Goal: Task Accomplishment & Management: Use online tool/utility

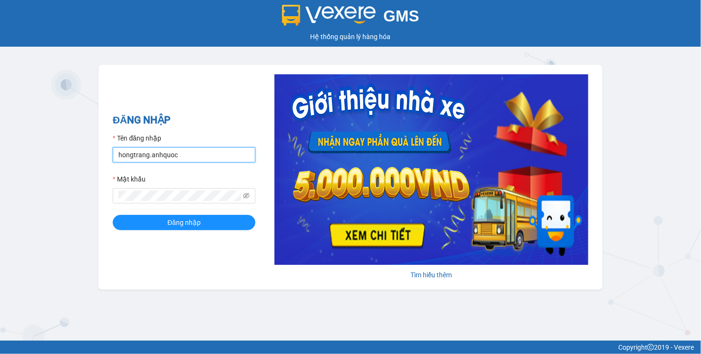
click at [165, 153] on input "hongtrang.anhquoc" at bounding box center [184, 154] width 143 height 15
paste input "thuthuy"
type input "thuthuy.anhquoc"
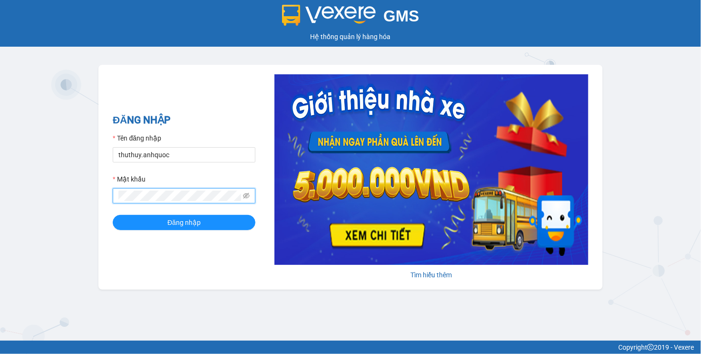
click at [113, 215] on button "Đăng nhập" at bounding box center [184, 222] width 143 height 15
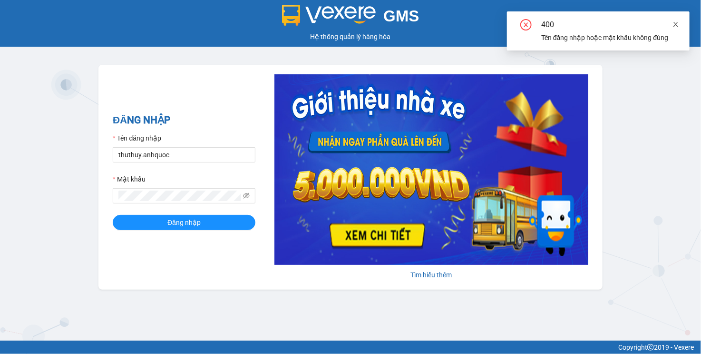
click at [677, 25] on icon "close" at bounding box center [676, 24] width 5 height 5
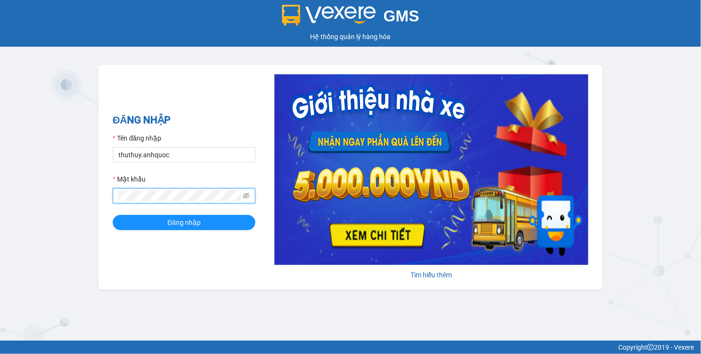
click at [173, 202] on span at bounding box center [184, 195] width 143 height 15
click at [173, 201] on span at bounding box center [184, 195] width 143 height 15
click at [113, 215] on button "Đăng nhập" at bounding box center [184, 222] width 143 height 15
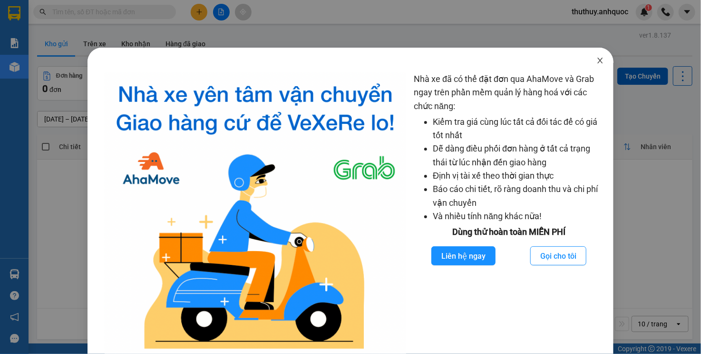
click at [597, 59] on icon "close" at bounding box center [601, 61] width 8 height 8
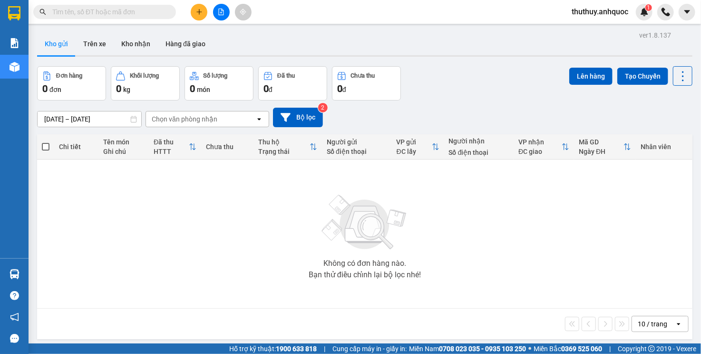
click at [668, 104] on div "[DATE] – [DATE] Press the down arrow key to interact with the calendar and sele…" at bounding box center [365, 117] width 656 height 34
click at [147, 39] on button "Kho nhận" at bounding box center [136, 43] width 44 height 23
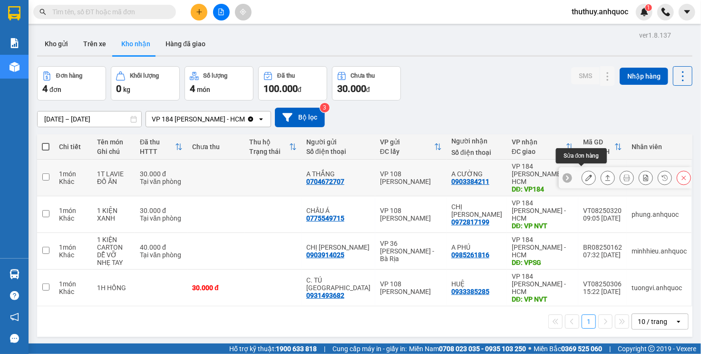
click at [587, 172] on button at bounding box center [588, 177] width 13 height 17
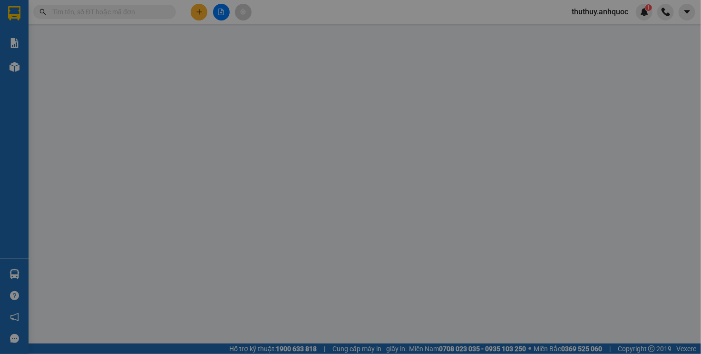
type input "0704672707"
type input "A THẮNG"
type input "0903384211"
type input "A CƯỜNG"
type input "VP184"
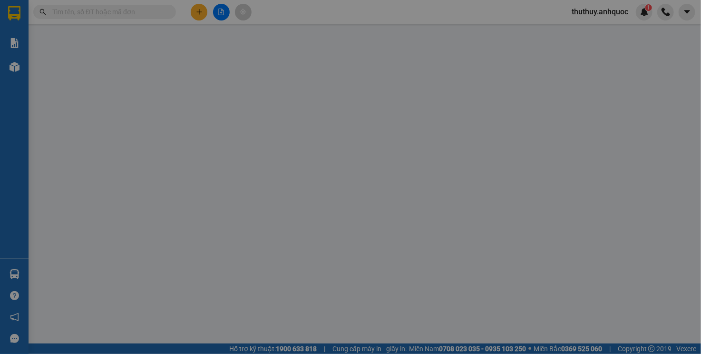
type input "30.000"
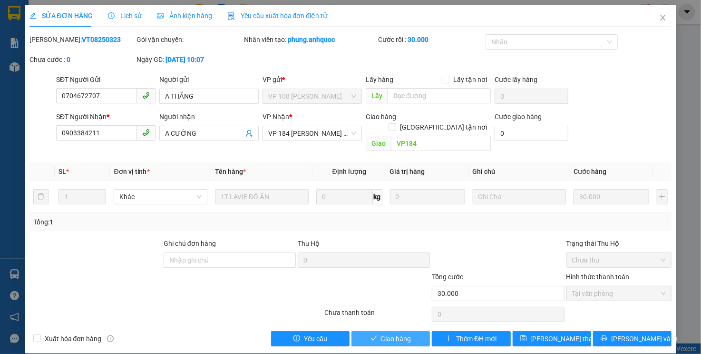
click at [403, 333] on span "Giao hàng" at bounding box center [396, 338] width 30 height 10
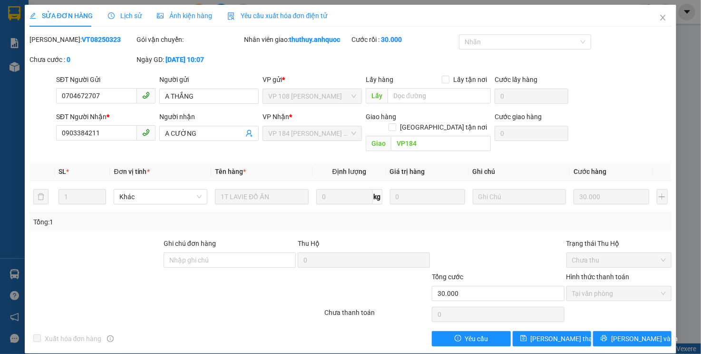
click at [648, 107] on div "SĐT Người Gửi 0704672707 Người gửi A THẮNG VP gửi * VP 108 Lê Hồng Phong - Vũng…" at bounding box center [364, 90] width 620 height 33
click at [669, 20] on span "Close" at bounding box center [663, 18] width 27 height 27
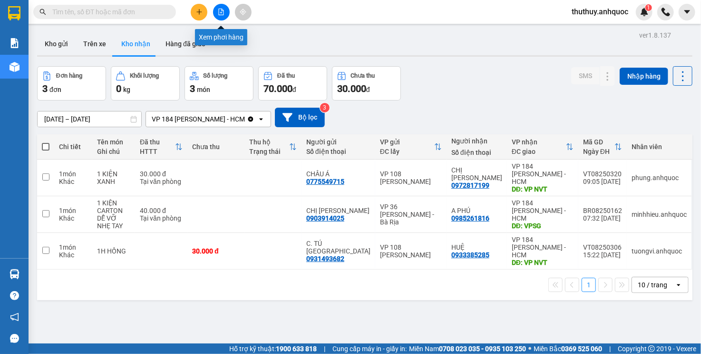
click at [221, 16] on button at bounding box center [221, 12] width 17 height 17
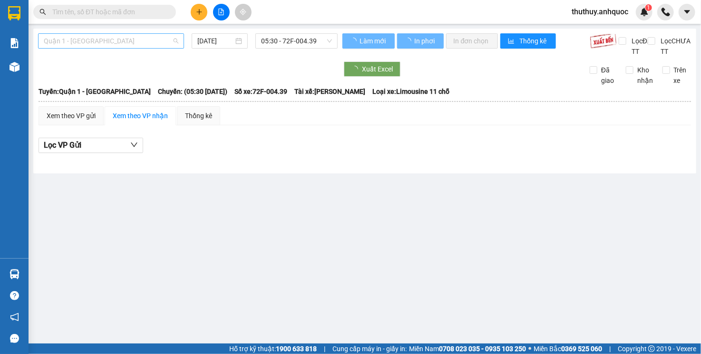
click at [112, 47] on span "Quận 1 - [GEOGRAPHIC_DATA]" at bounding box center [111, 41] width 135 height 14
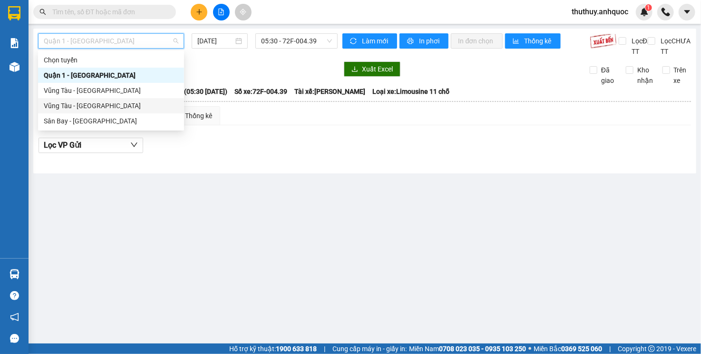
click at [89, 99] on div "Vũng Tàu - [GEOGRAPHIC_DATA]" at bounding box center [111, 105] width 146 height 15
type input "[DATE]"
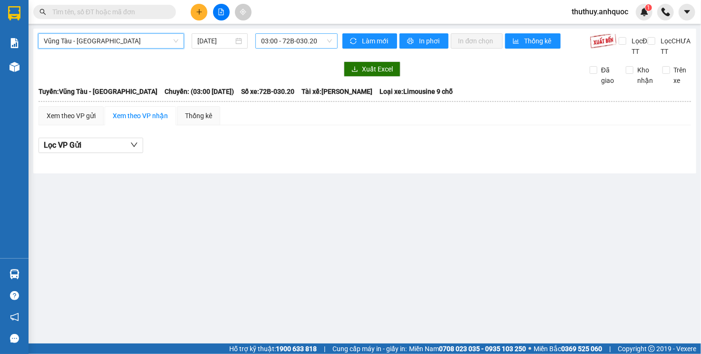
click at [281, 43] on span "03:00 - 72B-030.20" at bounding box center [296, 41] width 70 height 14
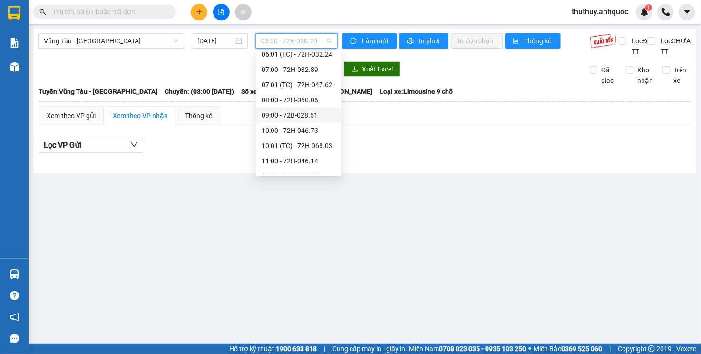
scroll to position [190, 0]
click at [307, 124] on div "12:00 - 72B-030.20" at bounding box center [299, 128] width 74 height 10
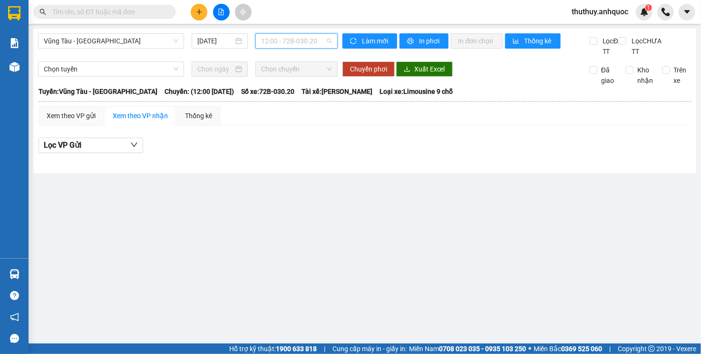
click at [301, 36] on span "12:00 - 72B-030.20" at bounding box center [296, 41] width 70 height 14
click at [306, 34] on span "12:00 - 72B-030.20" at bounding box center [296, 41] width 70 height 14
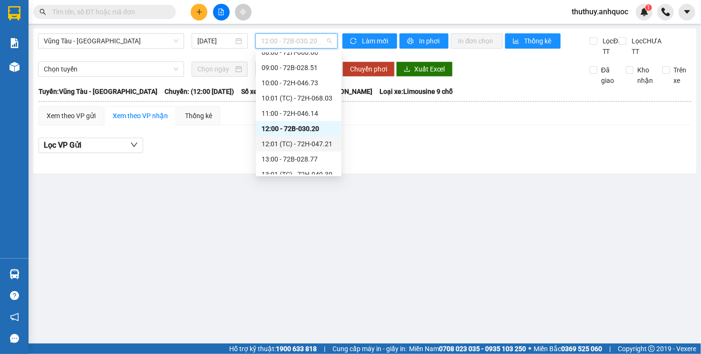
click at [316, 143] on div "12:01 (TC) - 72H-047.21" at bounding box center [299, 143] width 74 height 10
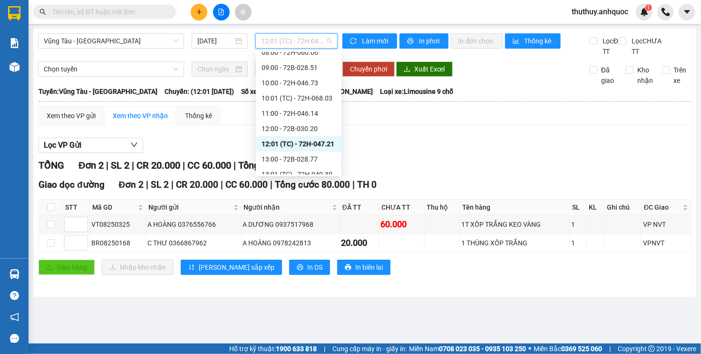
drag, startPoint x: 315, startPoint y: 44, endPoint x: 318, endPoint y: 57, distance: 12.8
click at [315, 44] on span "12:01 (TC) - 72H-047.21" at bounding box center [296, 41] width 70 height 14
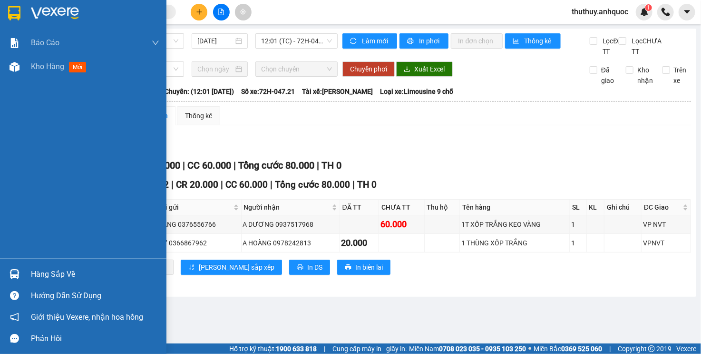
drag, startPoint x: 32, startPoint y: 65, endPoint x: 157, endPoint y: 120, distance: 137.4
click at [32, 64] on span "Kho hàng" at bounding box center [47, 66] width 33 height 9
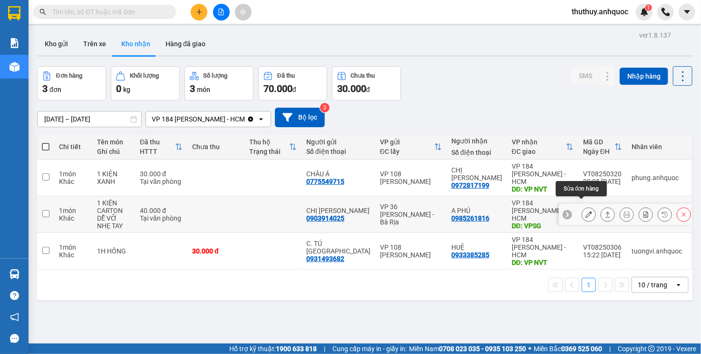
click at [590, 208] on div at bounding box center [636, 214] width 109 height 14
click at [582, 207] on button at bounding box center [588, 214] width 13 height 17
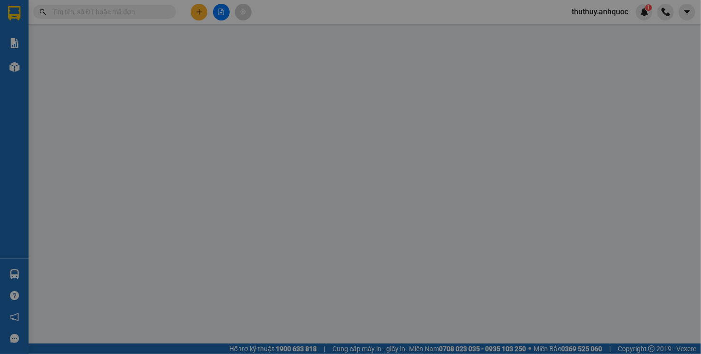
type input "0903914025"
type input "CHỊ VY"
type input "0985261816"
type input "A PHÚ"
type input "VPSG"
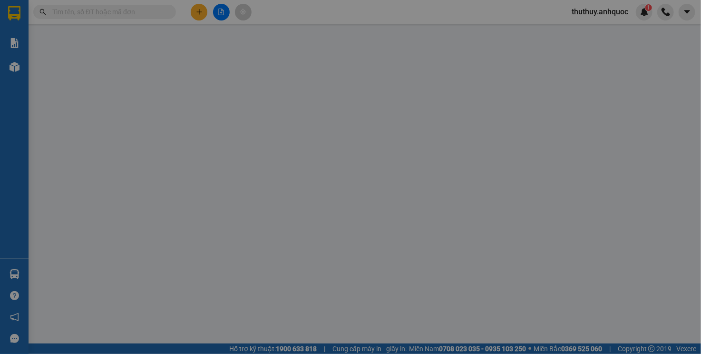
type input "40.000"
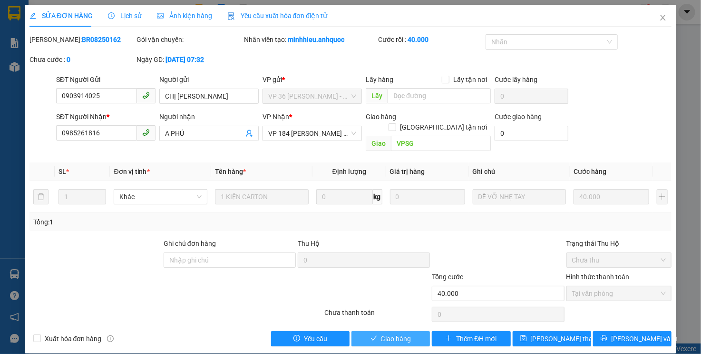
click at [396, 333] on span "Giao hàng" at bounding box center [396, 338] width 30 height 10
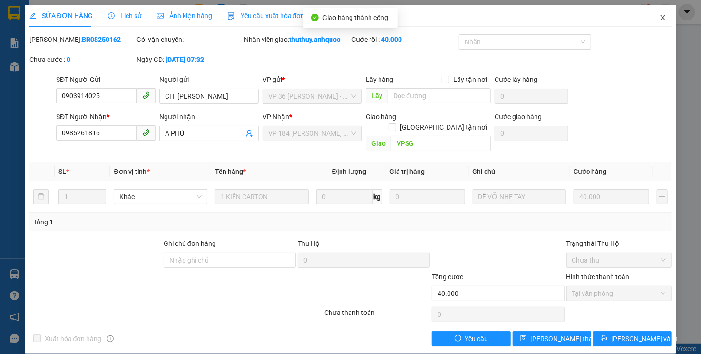
click at [662, 12] on span "Close" at bounding box center [663, 18] width 27 height 27
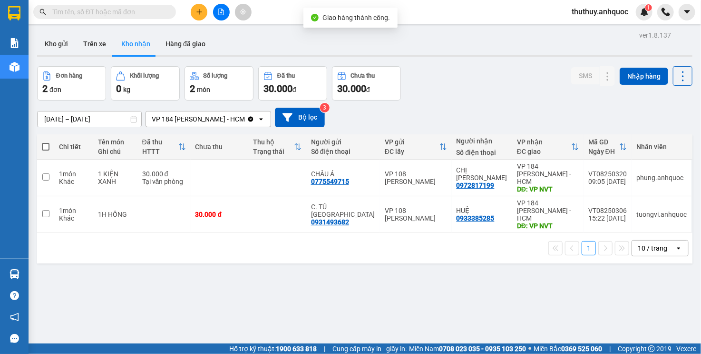
click at [202, 14] on icon "plus" at bounding box center [199, 12] width 7 height 7
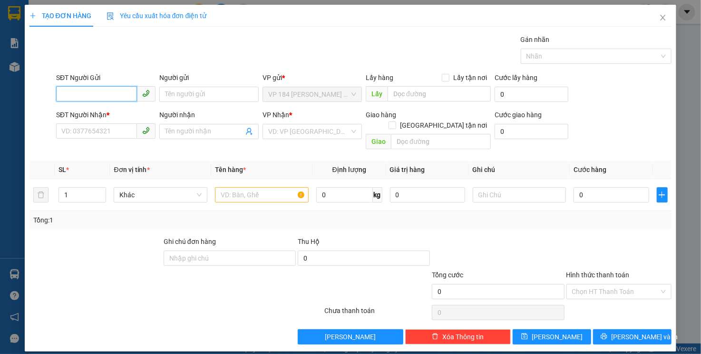
click at [101, 90] on input "SĐT Người Gửi" at bounding box center [96, 93] width 81 height 15
type input "0985261816"
click at [128, 115] on div "0985261816 - A PHÚ" at bounding box center [106, 113] width 88 height 10
type input "A PHÚ"
type input "0767890929"
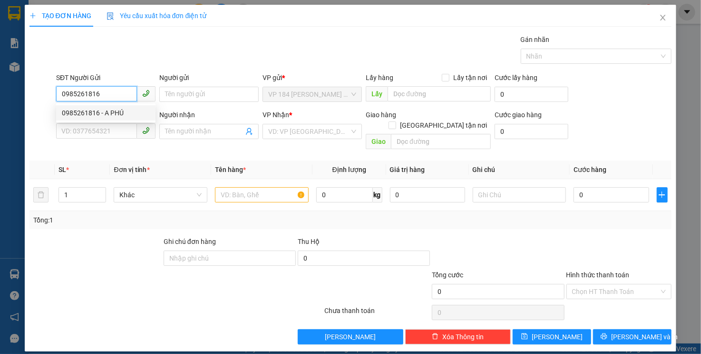
type input "MỸ LAI"
type input "VPBR"
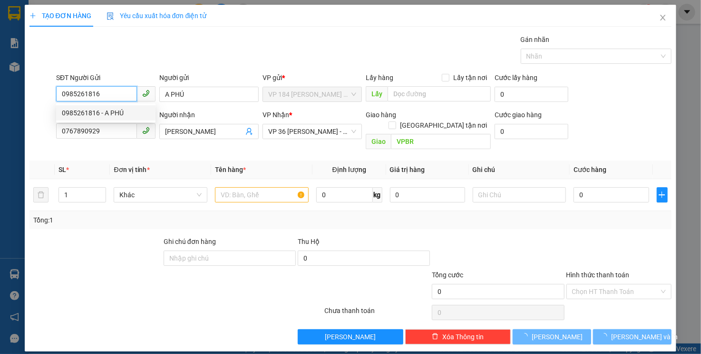
type input "40.000"
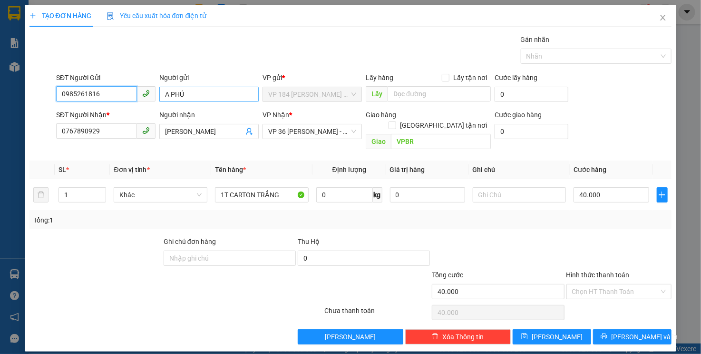
type input "0985261816"
click at [168, 96] on input "A PHÚ" at bounding box center [208, 94] width 99 height 15
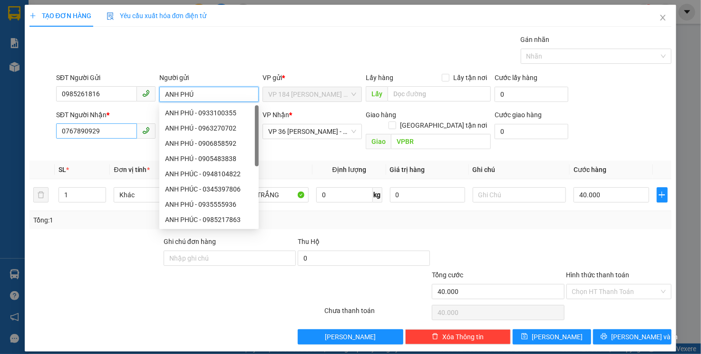
type input "ANH PHÚ"
click at [89, 135] on input "0767890929" at bounding box center [96, 130] width 81 height 15
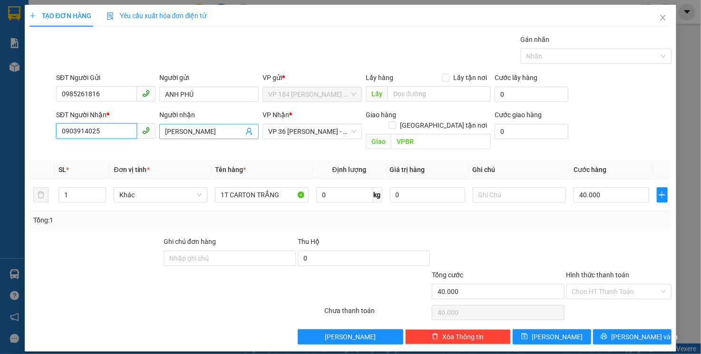
type input "0903914025"
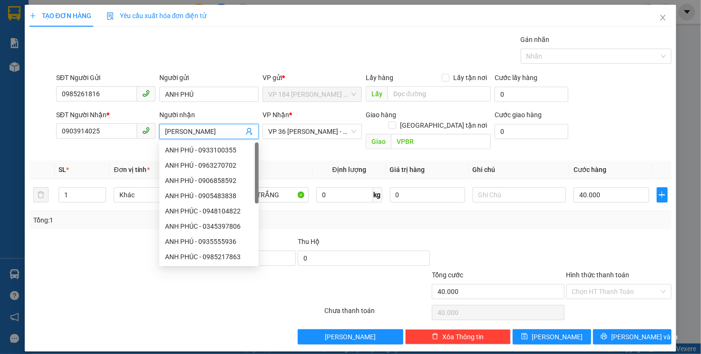
drag, startPoint x: 198, startPoint y: 130, endPoint x: 158, endPoint y: 135, distance: 39.8
click at [158, 135] on div "Người nhận MỸ LAI" at bounding box center [208, 131] width 103 height 44
type input "CHỊ VY"
click at [215, 57] on div "Gán nhãn Nhãn" at bounding box center [364, 50] width 620 height 33
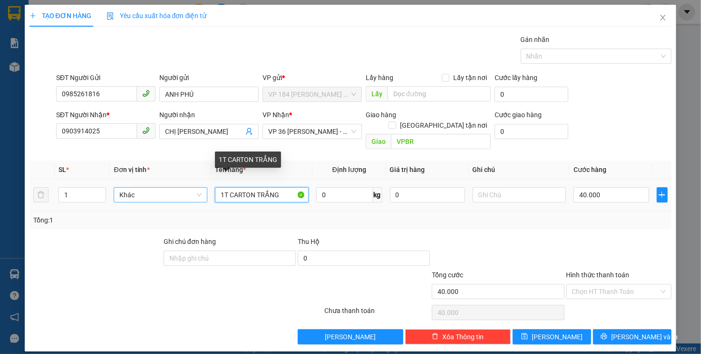
drag, startPoint x: 291, startPoint y: 180, endPoint x: 187, endPoint y: 183, distance: 103.8
click at [187, 183] on tr "1 Khác 1T CARTON TRẮNG 0 kg 0 40.000" at bounding box center [351, 195] width 643 height 32
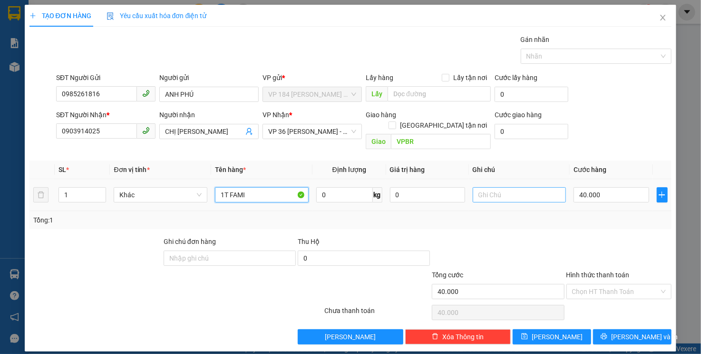
type input "1T FAMI"
click at [501, 187] on input "text" at bounding box center [520, 194] width 94 height 15
type input "D"
type input "ĐỒ ĐIỆN TỬ-NHẸ TAY"
drag, startPoint x: 552, startPoint y: 184, endPoint x: 462, endPoint y: 188, distance: 89.6
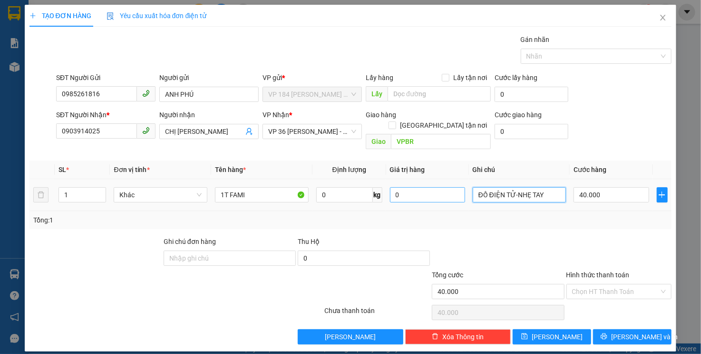
click at [462, 188] on tr "1 Khác 1T FAMI 0 kg 0 ĐỒ ĐIỆN TỬ-NHẸ TAY 40.000" at bounding box center [351, 195] width 643 height 32
drag, startPoint x: 589, startPoint y: 277, endPoint x: 591, endPoint y: 288, distance: 11.2
click at [589, 284] on input "Hình thức thanh toán" at bounding box center [616, 291] width 88 height 14
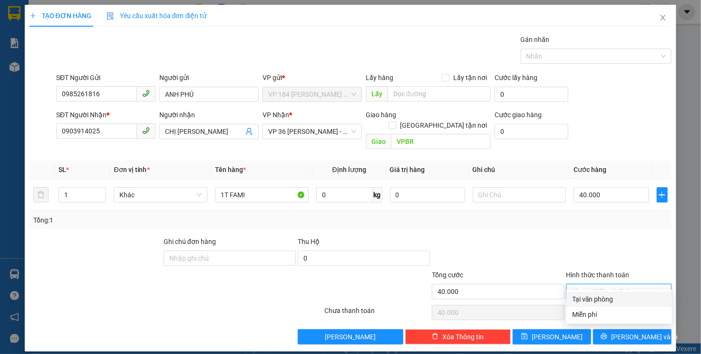
click at [594, 301] on div "Tại văn phòng" at bounding box center [619, 299] width 94 height 10
type input "0"
click at [521, 192] on div at bounding box center [520, 194] width 94 height 19
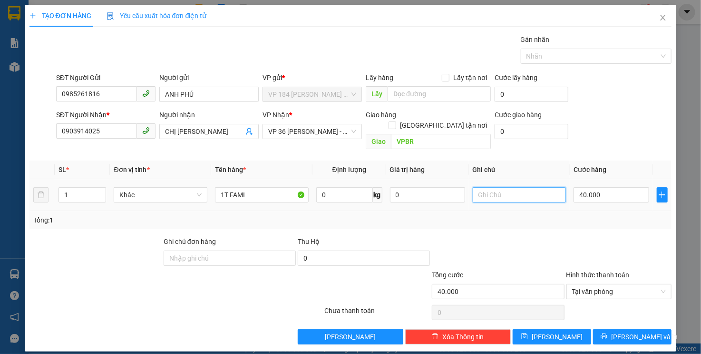
click at [521, 187] on input "text" at bounding box center [520, 194] width 94 height 15
type input "SCB 11/8 - NHẸ TAY - ĐIỆN TỬ"
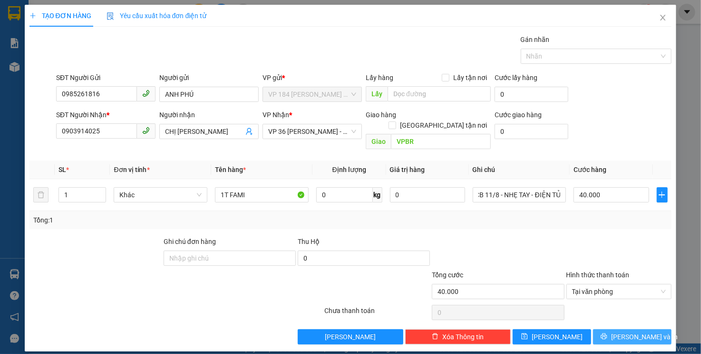
scroll to position [0, 0]
click at [602, 329] on button "[PERSON_NAME] và In" at bounding box center [632, 336] width 79 height 15
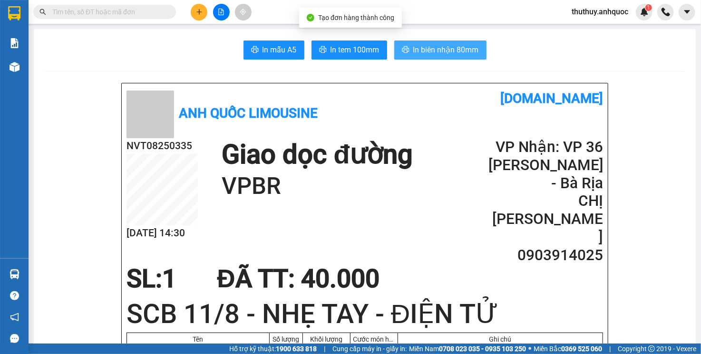
click at [427, 55] on span "In biên nhận 80mm" at bounding box center [446, 50] width 66 height 12
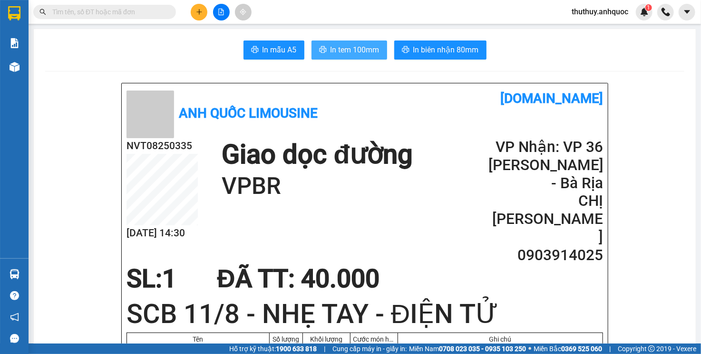
click at [341, 53] on span "In tem 100mm" at bounding box center [355, 50] width 49 height 12
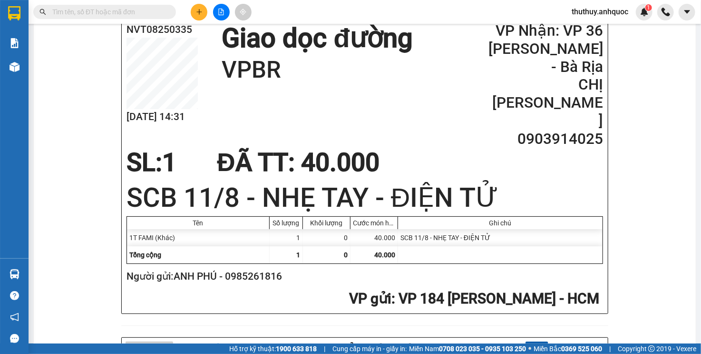
scroll to position [95, 0]
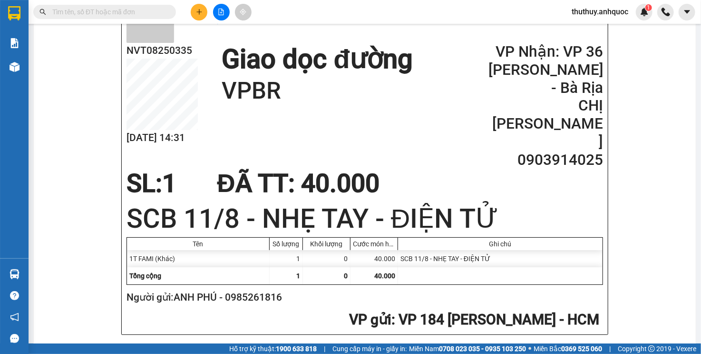
click at [169, 53] on h2 "NVT08250335" at bounding box center [162, 51] width 71 height 16
copy h2 "NVT08250335"
click at [253, 289] on h2 "Người gửi: ANH PHÚ - 0985261816" at bounding box center [363, 297] width 473 height 16
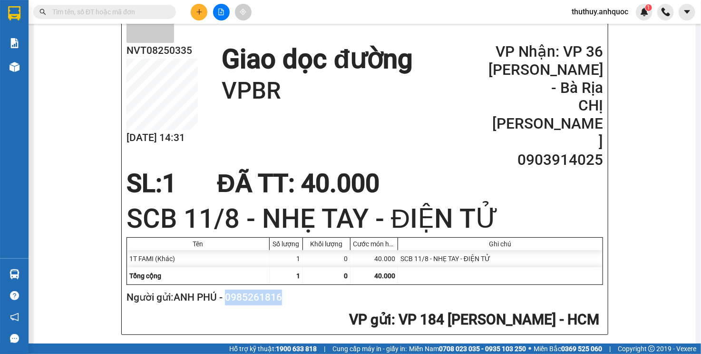
click at [253, 289] on h2 "Người gửi: ANH PHÚ - 0985261816" at bounding box center [363, 297] width 473 height 16
copy h2 "0985261816"
click at [196, 12] on icon "plus" at bounding box center [199, 12] width 7 height 7
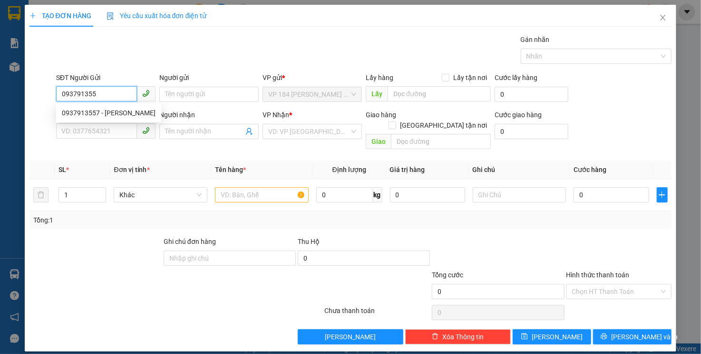
type input "0937913557"
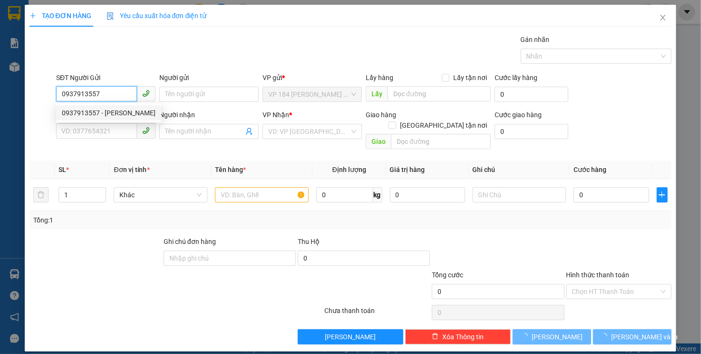
click at [129, 108] on div "0937913557 - ANH PHÚC" at bounding box center [109, 113] width 94 height 10
type input "ANH PHÚC"
type input "0977337095"
type input "ANH THƯ"
type input "VPVT"
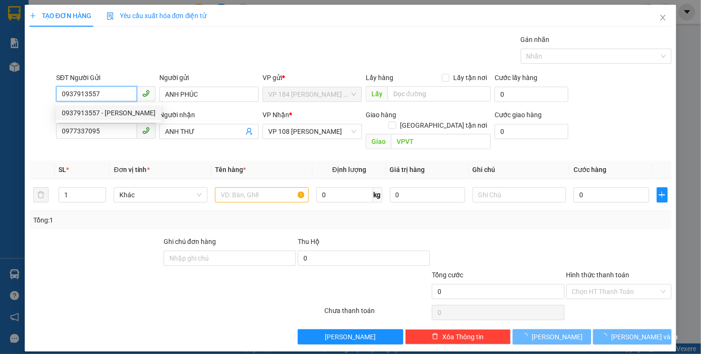
type input "20.000"
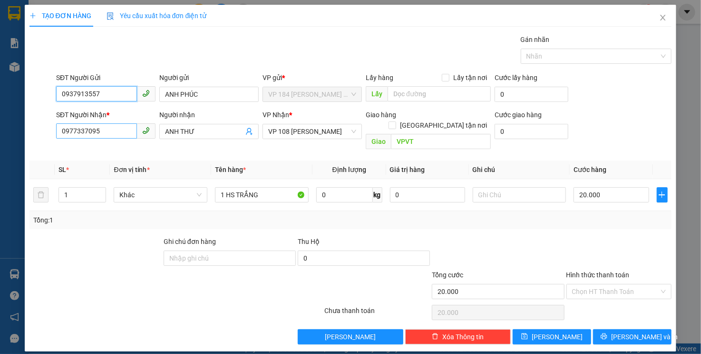
type input "0937913557"
click at [116, 131] on input "0977337095" at bounding box center [96, 130] width 81 height 15
type input "0918903992"
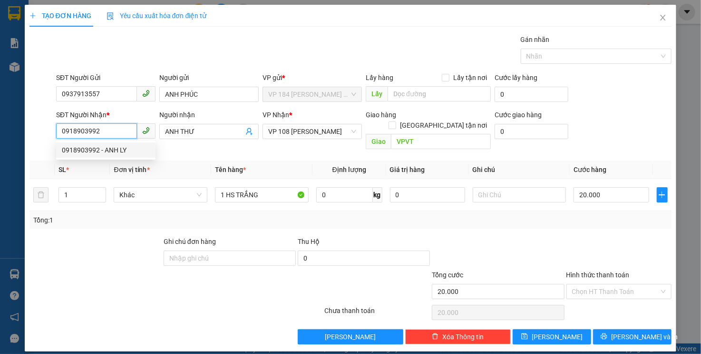
click at [120, 148] on div "0918903992 - ANH LY" at bounding box center [106, 150] width 88 height 10
type input "ANH LY"
type input "TM 25/6 VP184 THỦY"
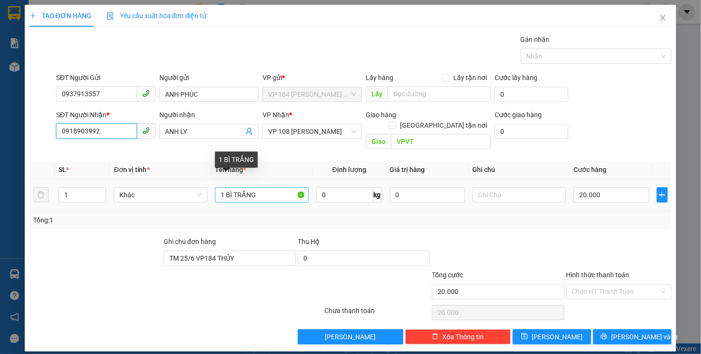
type input "0918903992"
click at [261, 187] on input "1 BÌ TRẮNG" at bounding box center [262, 194] width 94 height 15
drag, startPoint x: 261, startPoint y: 187, endPoint x: 223, endPoint y: 187, distance: 37.6
click at [223, 187] on input "1 BÌ TRẮNG" at bounding box center [262, 194] width 94 height 15
type input "1 HS TRẮNG"
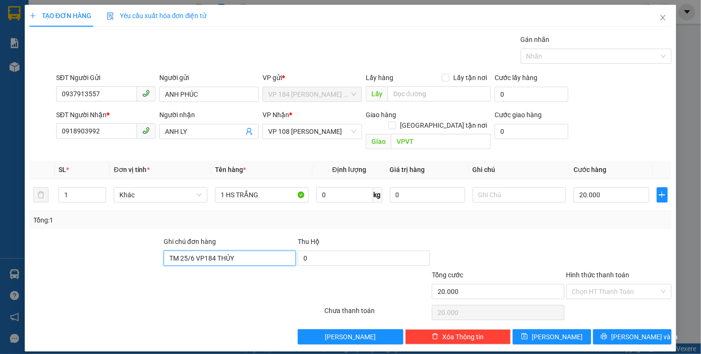
click at [235, 250] on input "TM 25/6 VP184 THỦY" at bounding box center [230, 257] width 132 height 15
type input "R"
type input "TM 11/8 THỦY"
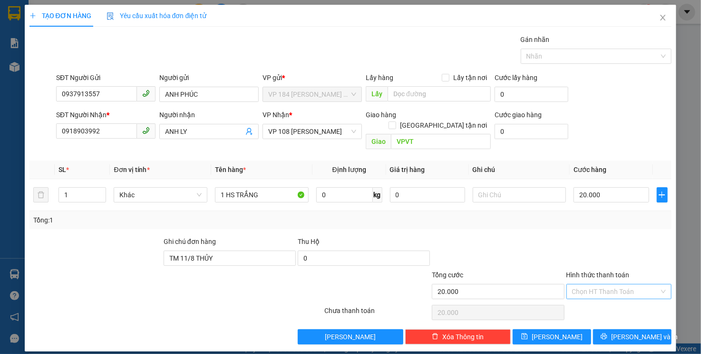
click at [600, 284] on input "Hình thức thanh toán" at bounding box center [616, 291] width 88 height 14
click at [586, 305] on div "Tại văn phòng" at bounding box center [620, 298] width 106 height 15
type input "0"
click at [628, 331] on span "[PERSON_NAME] và In" at bounding box center [644, 336] width 67 height 10
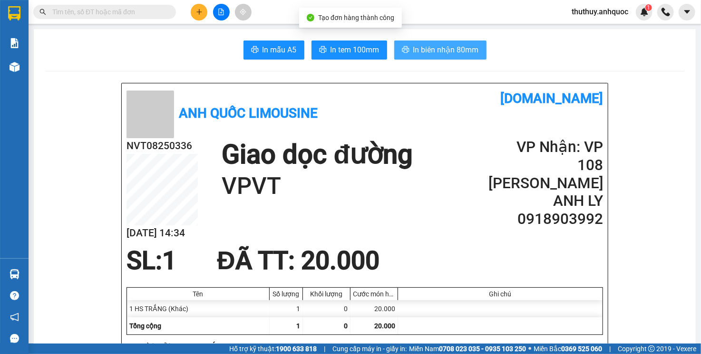
click at [453, 56] on button "In biên nhận 80mm" at bounding box center [440, 49] width 92 height 19
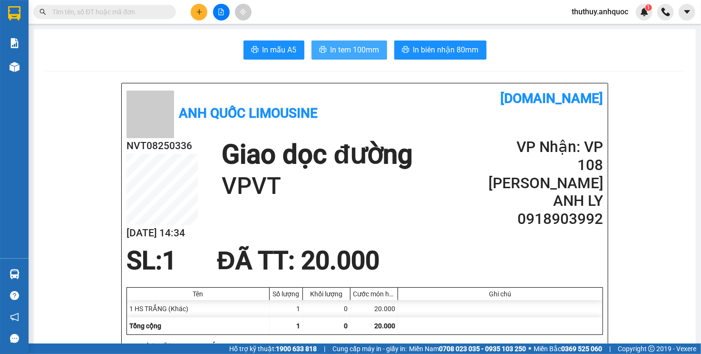
click at [352, 45] on span "In tem 100mm" at bounding box center [355, 50] width 49 height 12
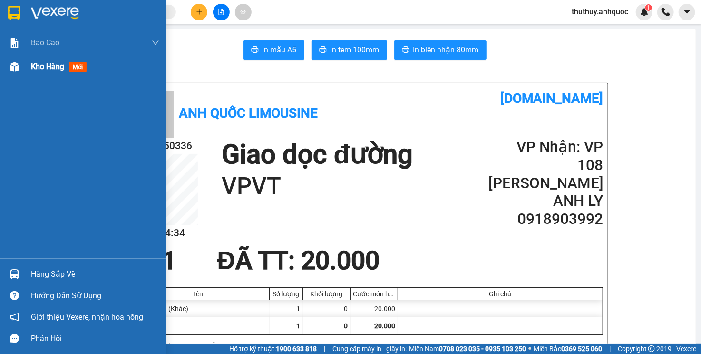
drag, startPoint x: 27, startPoint y: 69, endPoint x: 38, endPoint y: 64, distance: 12.1
click at [27, 69] on div "Kho hàng mới" at bounding box center [83, 67] width 167 height 24
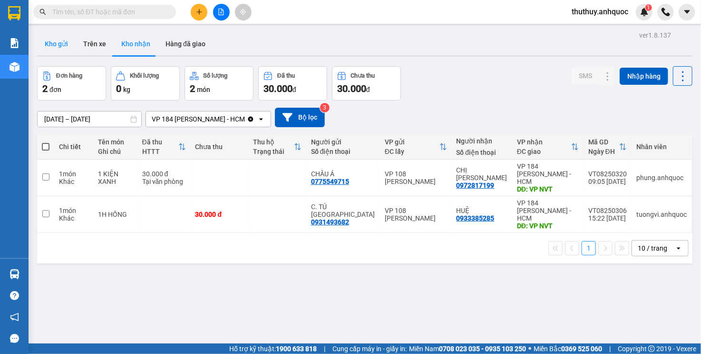
click at [67, 46] on button "Kho gửi" at bounding box center [56, 43] width 39 height 23
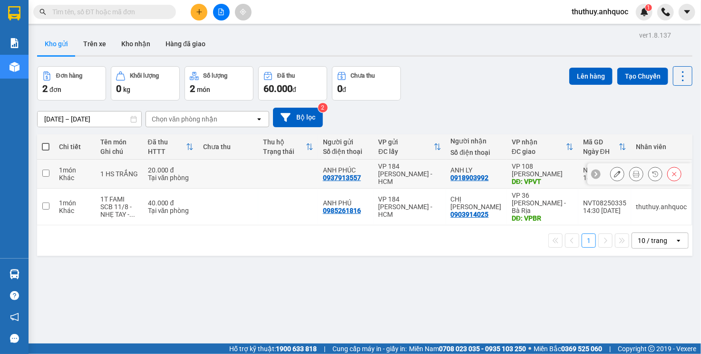
click at [231, 177] on td at bounding box center [228, 173] width 60 height 29
checkbox input "true"
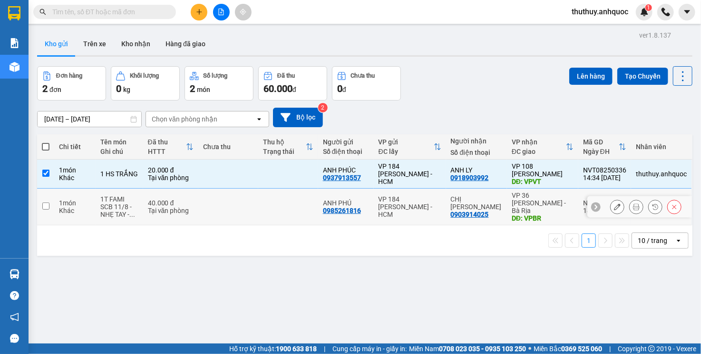
click at [231, 203] on td at bounding box center [228, 206] width 60 height 37
checkbox input "true"
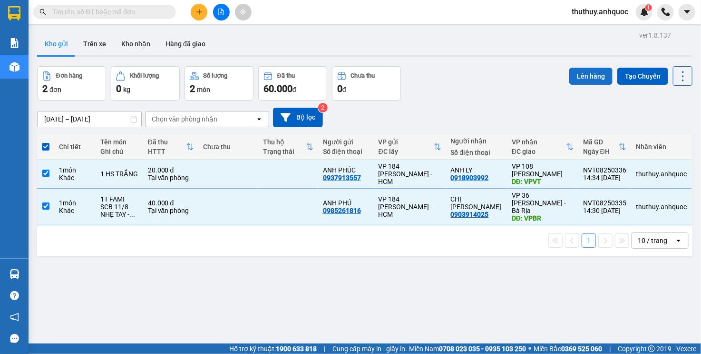
click at [586, 79] on button "Lên hàng" at bounding box center [591, 76] width 43 height 17
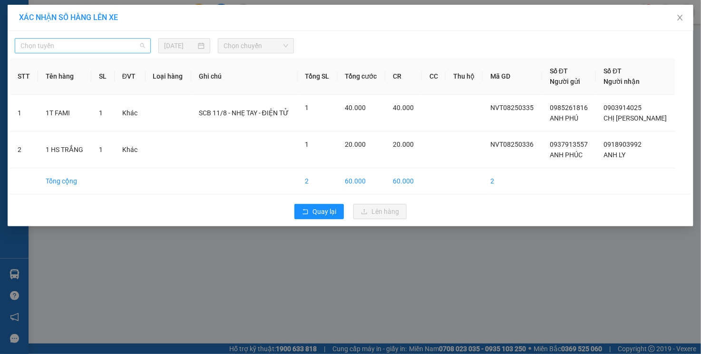
click at [99, 49] on span "Chọn tuyến" at bounding box center [82, 46] width 125 height 14
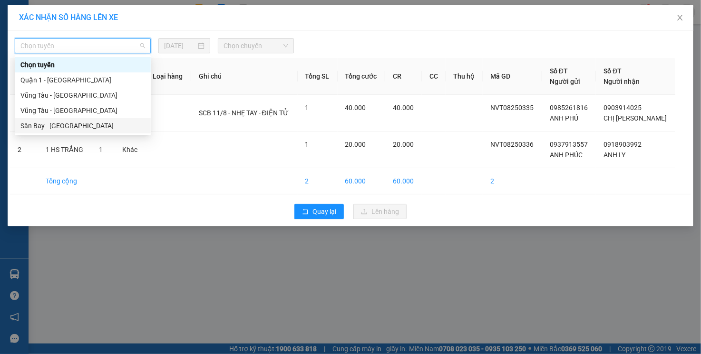
click at [91, 131] on div "Sân Bay - [GEOGRAPHIC_DATA]" at bounding box center [83, 125] width 136 height 15
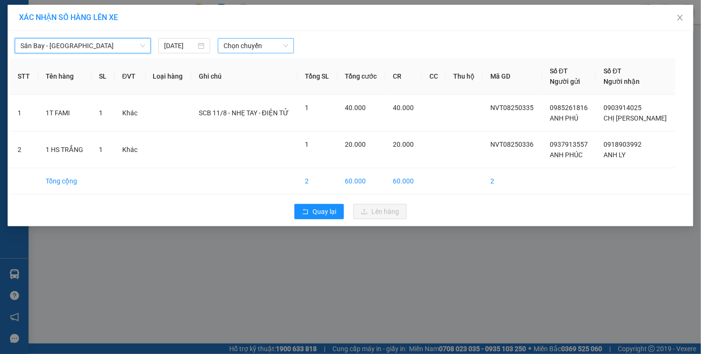
click at [236, 50] on span "Chọn chuyến" at bounding box center [256, 46] width 65 height 14
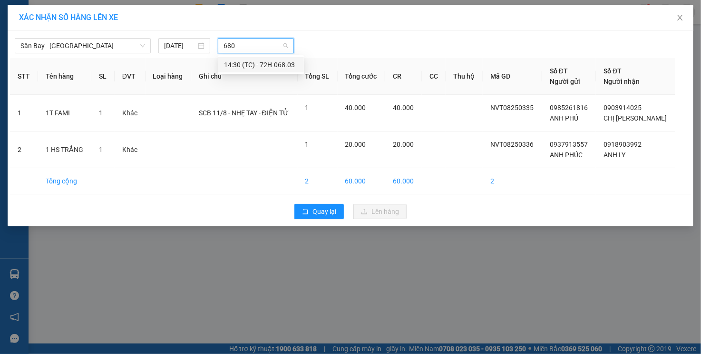
type input "6803"
click at [236, 63] on div "14:30 (TC) - 72H-068.03" at bounding box center [261, 64] width 74 height 10
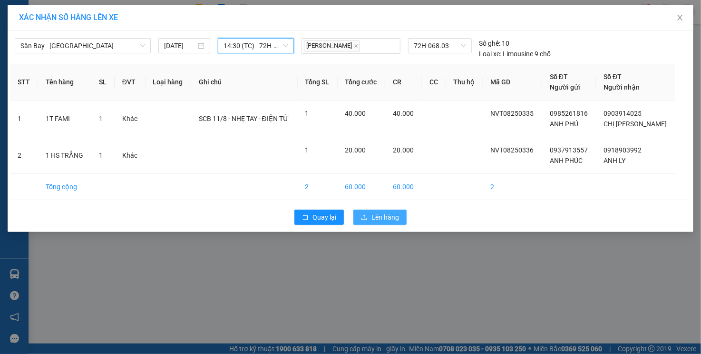
click at [376, 218] on span "Lên hàng" at bounding box center [386, 217] width 28 height 10
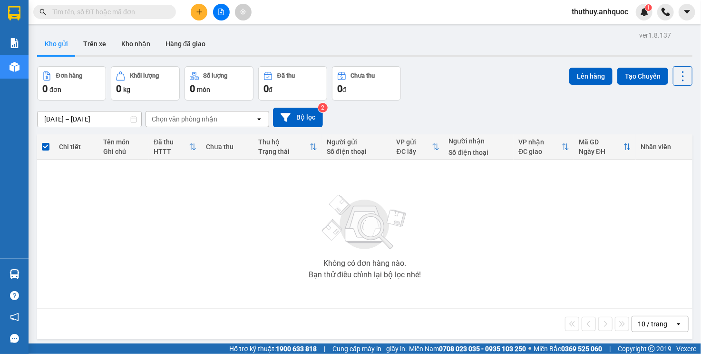
click at [219, 10] on icon "file-add" at bounding box center [221, 12] width 7 height 7
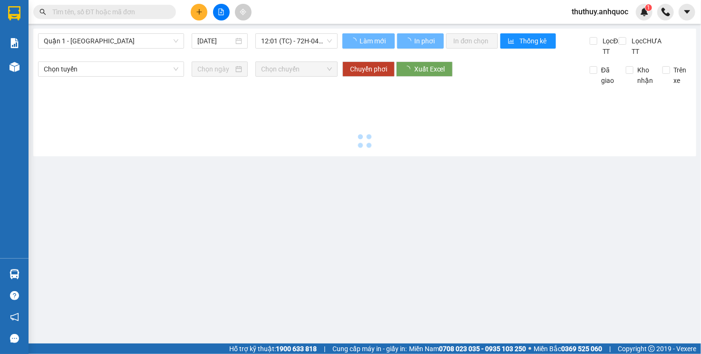
click at [101, 43] on span "Quận 1 - [GEOGRAPHIC_DATA]" at bounding box center [111, 41] width 135 height 14
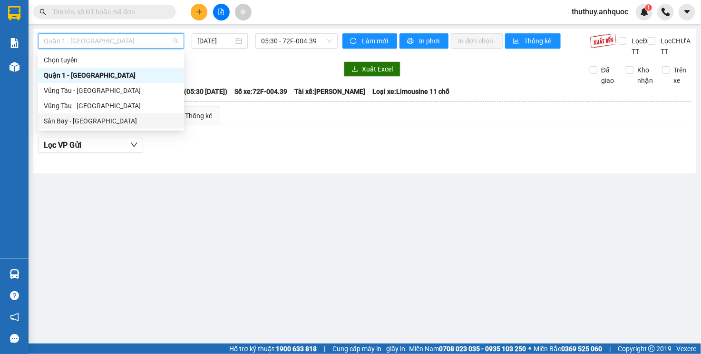
click at [94, 122] on div "Sân Bay - [GEOGRAPHIC_DATA]" at bounding box center [111, 121] width 135 height 10
type input "[DATE]"
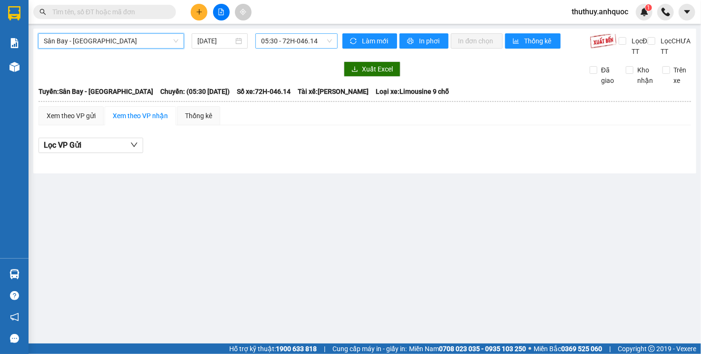
click at [293, 45] on span "05:30 - 72H-046.14" at bounding box center [296, 41] width 70 height 14
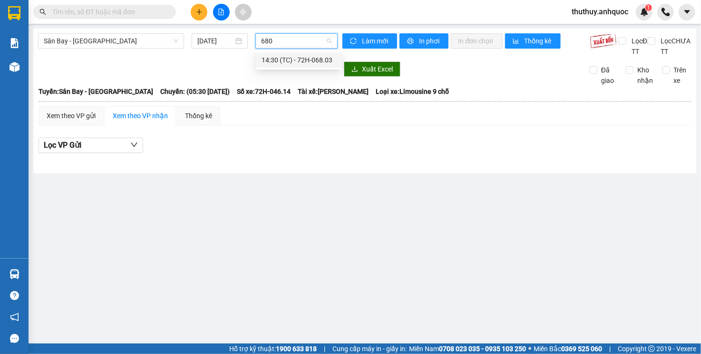
type input "6803"
click at [299, 59] on div "14:30 (TC) - 72H-068.03" at bounding box center [299, 60] width 74 height 10
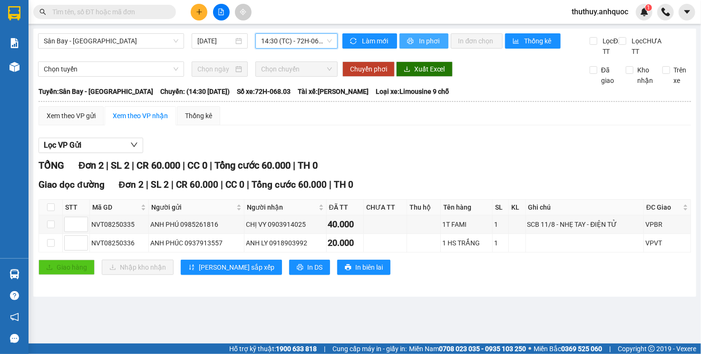
click at [423, 41] on span "In phơi" at bounding box center [430, 41] width 22 height 10
click at [431, 38] on span "In phơi" at bounding box center [430, 41] width 22 height 10
click at [508, 186] on div "TỔNG Đơn 2 | SL 2 | CR 60.000 | CC 0 | Tổng cước 60.000 | TH 0 Giao dọc đường Đ…" at bounding box center [365, 222] width 653 height 128
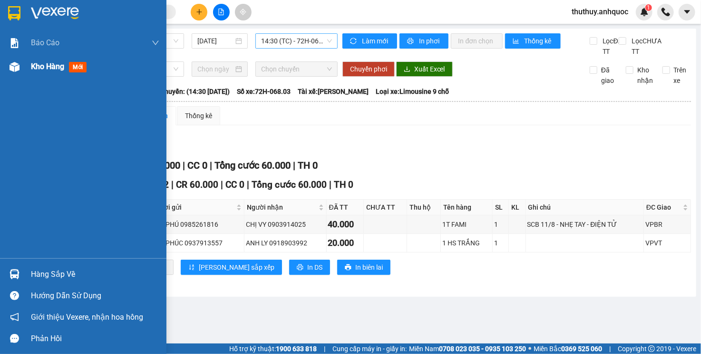
click at [19, 66] on img at bounding box center [15, 67] width 10 height 10
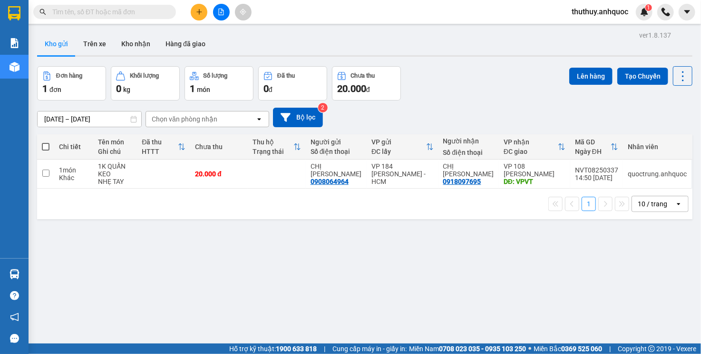
click at [459, 108] on div "[DATE] – [DATE] Press the down arrow key to interact with the calendar and sele…" at bounding box center [365, 118] width 656 height 20
click at [390, 108] on div "[DATE] – [DATE] Press the down arrow key to interact with the calendar and sele…" at bounding box center [365, 118] width 656 height 20
click at [616, 171] on button at bounding box center [617, 174] width 13 height 17
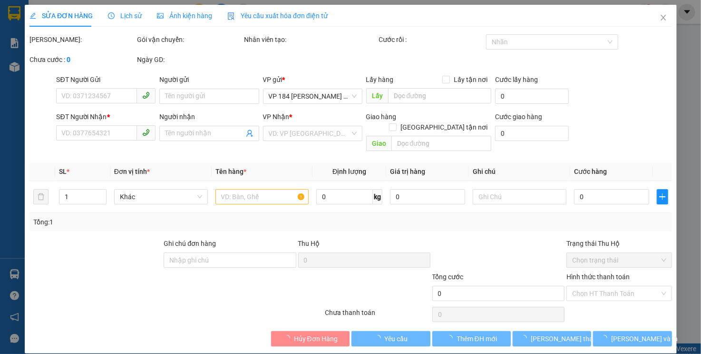
type input "0908064964"
type input "CHỊ QUYÊN"
type input "0918097695"
type input "CHỊ PHƯƠNG"
type input "VPVT"
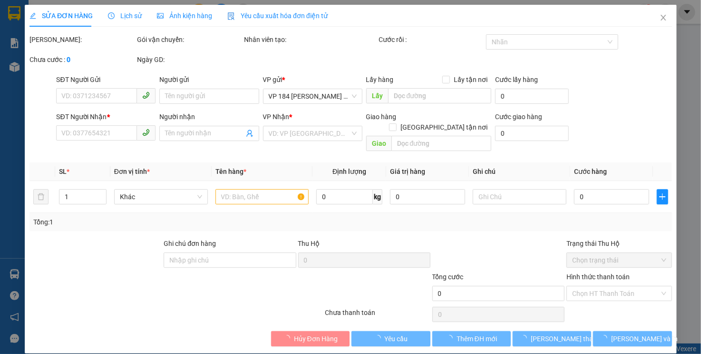
type input "20.000"
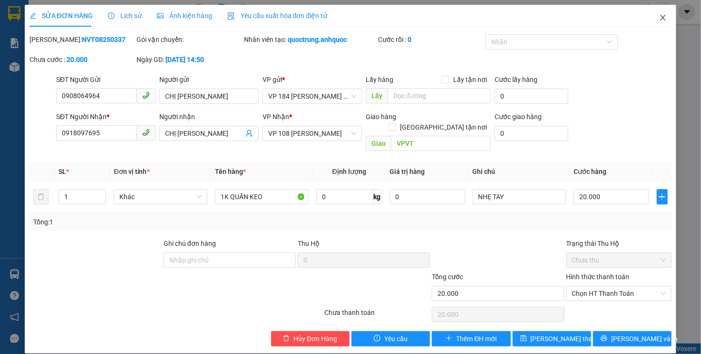
click at [659, 20] on icon "close" at bounding box center [663, 18] width 8 height 8
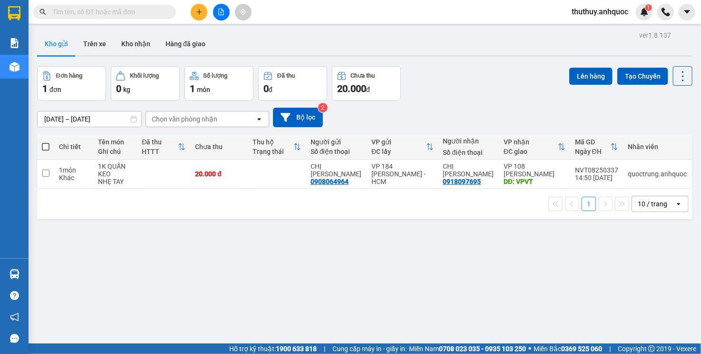
click at [506, 98] on div "Đơn hàng 1 đơn Khối lượng 0 kg Số lượng 1 món Đã thu 0 đ Chưa thu 20.000 đ Lên …" at bounding box center [365, 83] width 656 height 34
click at [147, 42] on button "Kho nhận" at bounding box center [136, 43] width 44 height 23
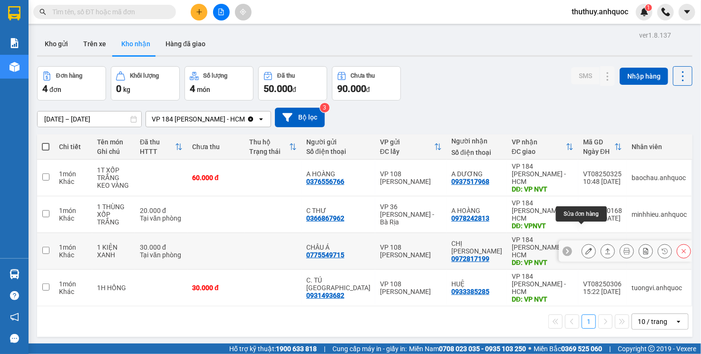
click at [586, 247] on icon at bounding box center [589, 250] width 7 height 7
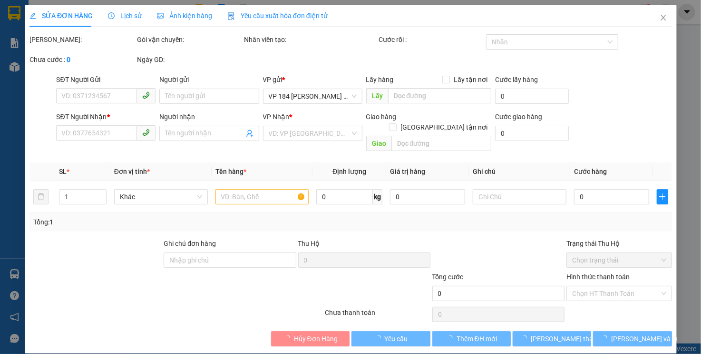
type input "0775549715"
type input "CHÂU Á"
type input "0972817199"
type input "CHỊ ÁI"
type input "VP NVT"
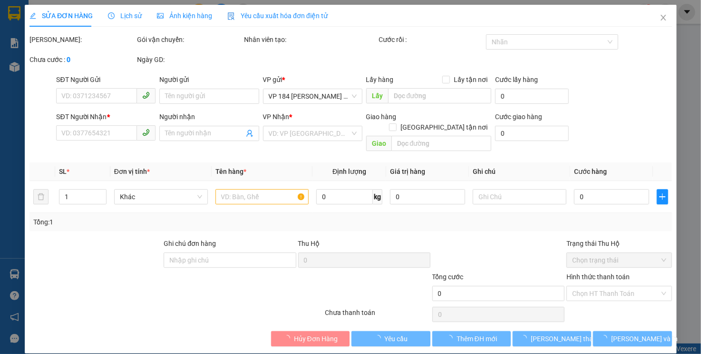
type input "30.000"
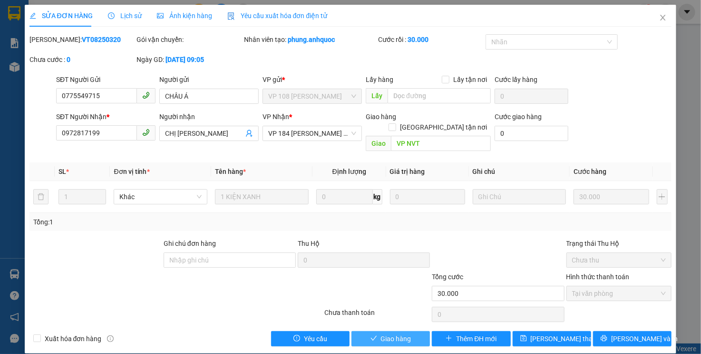
click at [382, 333] on span "Giao hàng" at bounding box center [396, 338] width 30 height 10
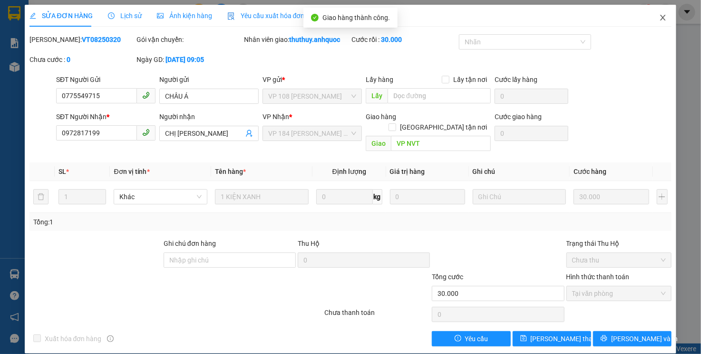
click at [660, 18] on icon "close" at bounding box center [663, 18] width 8 height 8
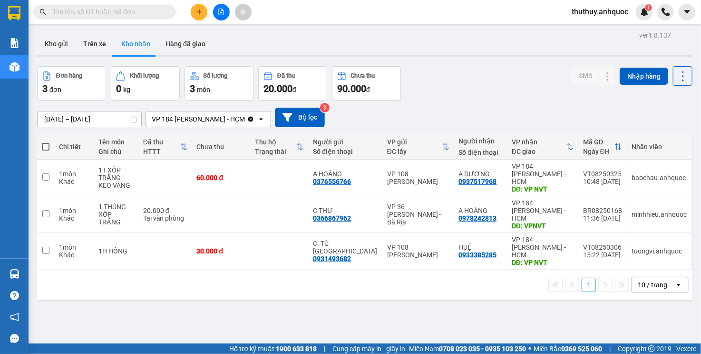
drag, startPoint x: 215, startPoint y: 8, endPoint x: 202, endPoint y: 20, distance: 17.5
click at [215, 8] on button at bounding box center [221, 12] width 17 height 17
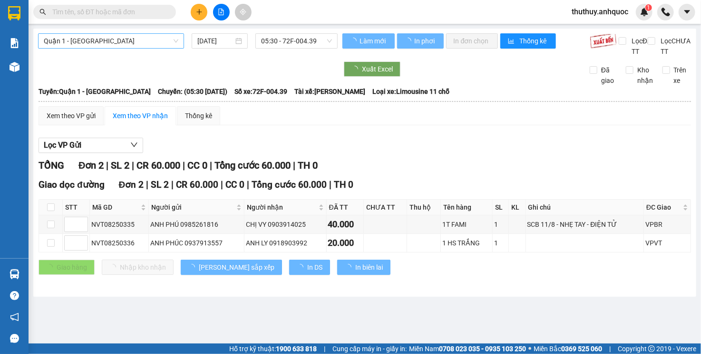
click at [145, 43] on span "Quận 1 - [GEOGRAPHIC_DATA]" at bounding box center [111, 41] width 135 height 14
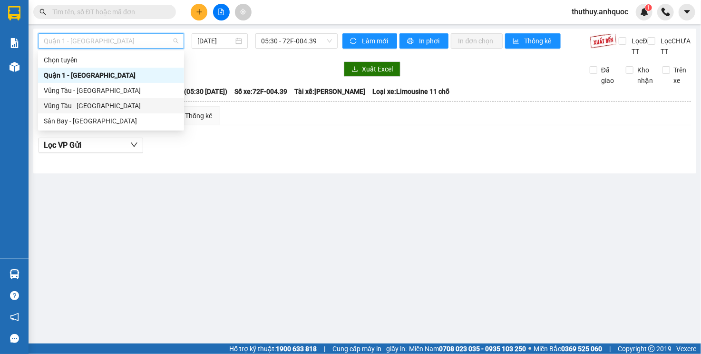
click at [92, 104] on div "Vũng Tàu - [GEOGRAPHIC_DATA]" at bounding box center [111, 105] width 135 height 10
type input "[DATE]"
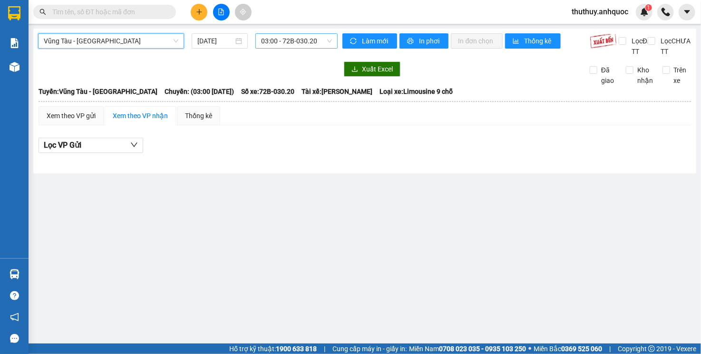
click at [293, 45] on span "03:00 - 72B-030.20" at bounding box center [296, 41] width 70 height 14
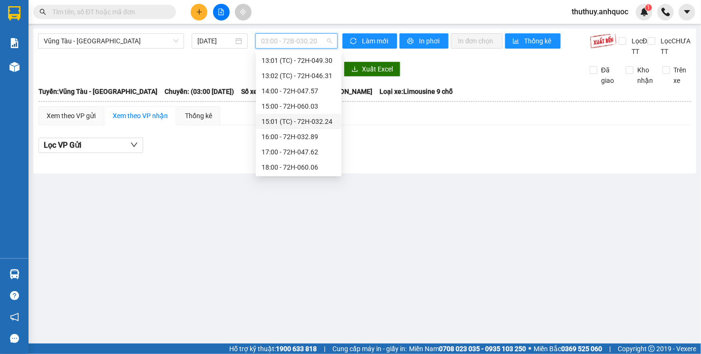
scroll to position [320, 0]
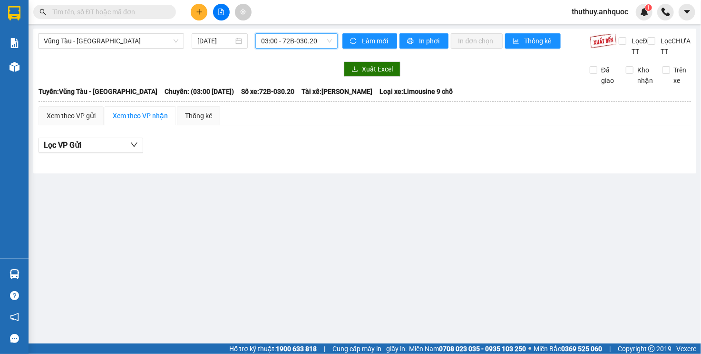
click at [299, 40] on span "03:00 - 72B-030.20" at bounding box center [296, 41] width 70 height 14
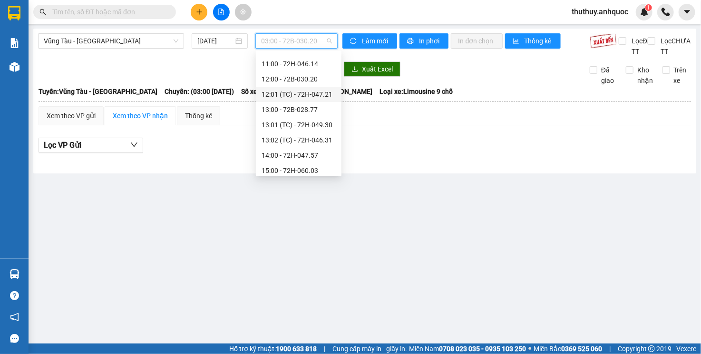
scroll to position [253, 0]
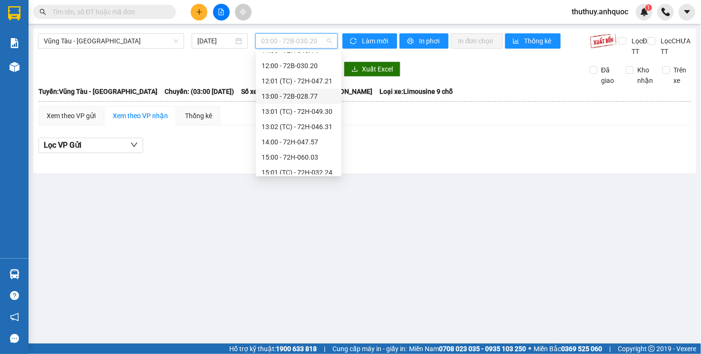
click at [311, 89] on div "13:00 - 72B-028.77" at bounding box center [299, 96] width 86 height 15
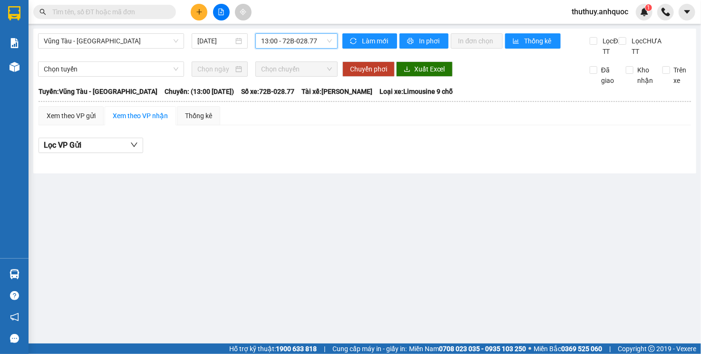
click at [317, 42] on span "13:00 - 72B-028.77" at bounding box center [296, 41] width 70 height 14
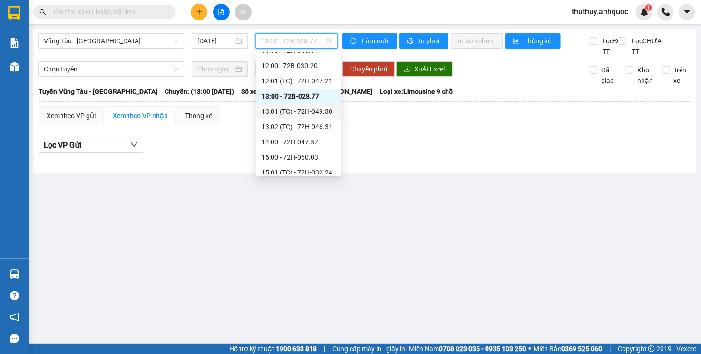
click at [325, 108] on div "13:01 (TC) - 72H-049.30" at bounding box center [299, 111] width 74 height 10
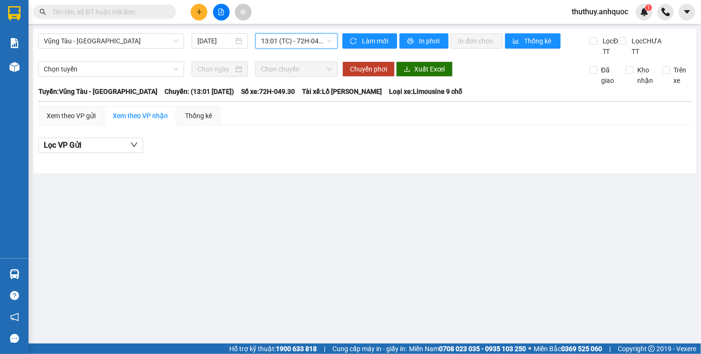
click at [305, 45] on span "13:01 (TC) - 72H-049.30" at bounding box center [296, 41] width 70 height 14
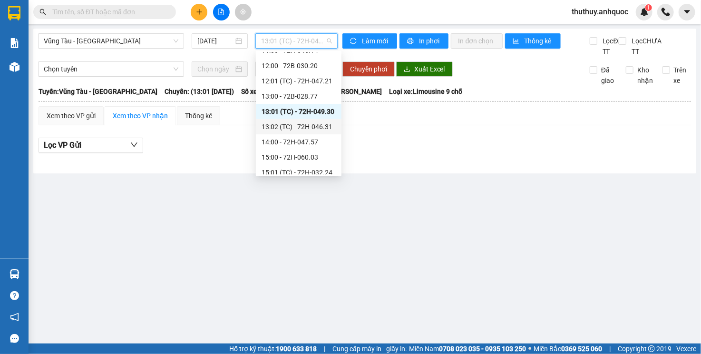
click at [329, 127] on div "13:02 (TC) - 72H-046.31" at bounding box center [299, 126] width 74 height 10
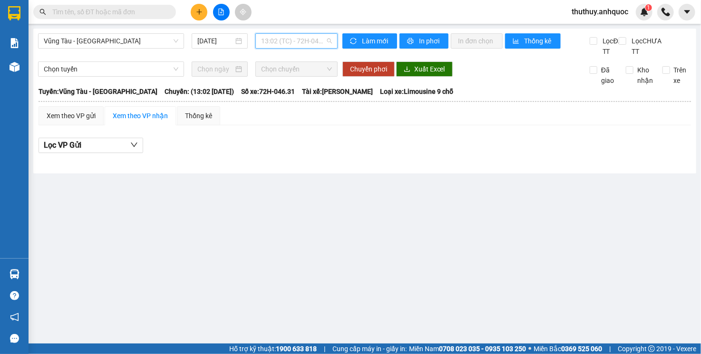
click at [318, 46] on span "13:02 (TC) - 72H-046.31" at bounding box center [296, 41] width 70 height 14
click at [297, 41] on span "13:02 (TC) - 72H-046.31" at bounding box center [296, 41] width 70 height 14
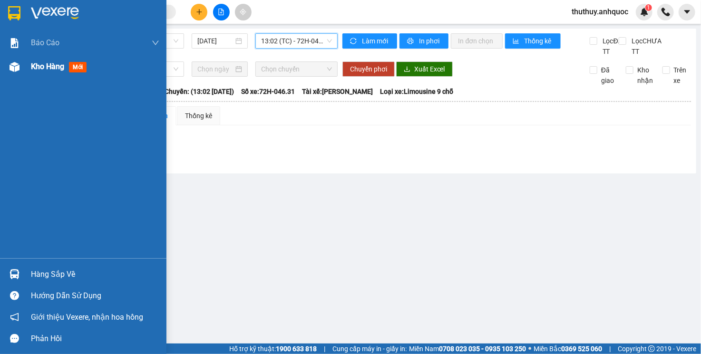
click at [30, 72] on div "Kho hàng mới" at bounding box center [83, 67] width 167 height 24
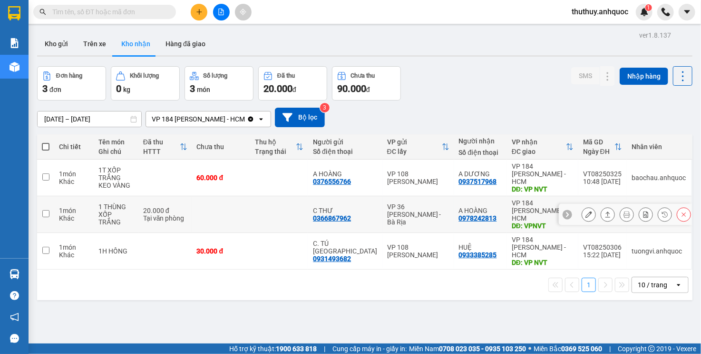
click at [586, 211] on icon at bounding box center [589, 214] width 7 height 7
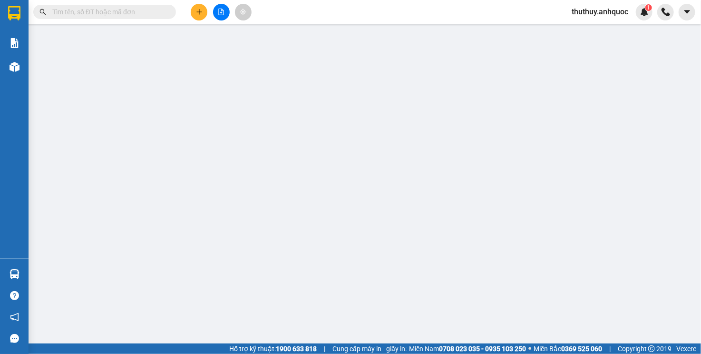
type input "0366867962"
type input "C THƯ"
type input "0978242813"
type input "A HOÀNG"
type input "VPNVT"
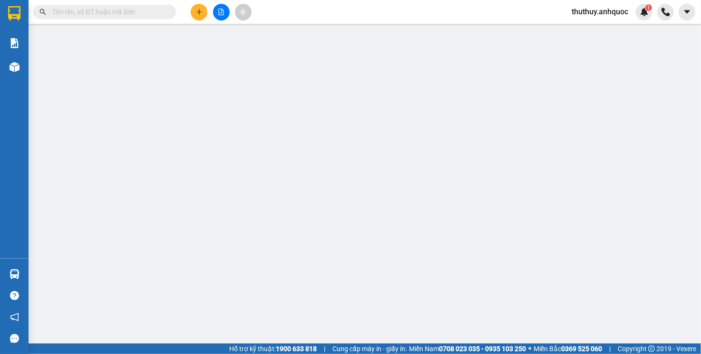
type input "20.000"
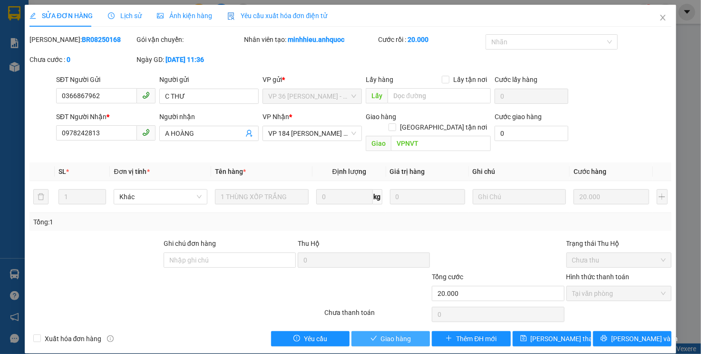
drag, startPoint x: 369, startPoint y: 329, endPoint x: 354, endPoint y: 319, distance: 18.2
click at [369, 331] on button "Giao hàng" at bounding box center [391, 338] width 79 height 15
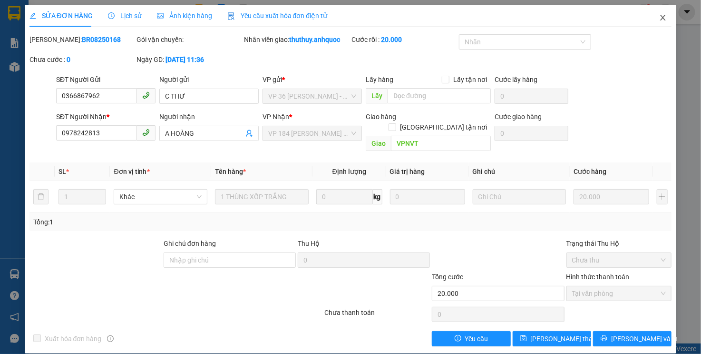
click at [666, 19] on icon "close" at bounding box center [663, 18] width 8 height 8
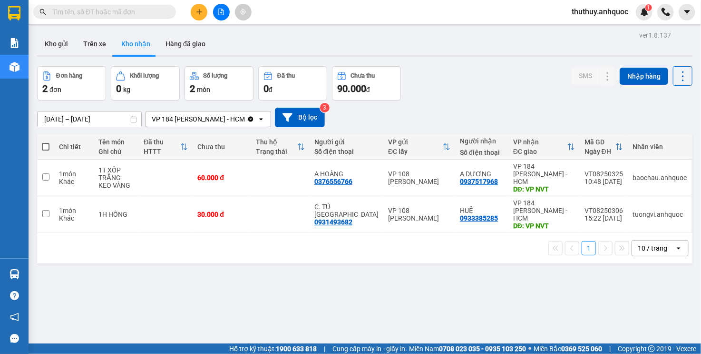
drag, startPoint x: 47, startPoint y: 44, endPoint x: 77, endPoint y: 59, distance: 34.0
click at [47, 45] on button "Kho gửi" at bounding box center [56, 43] width 39 height 23
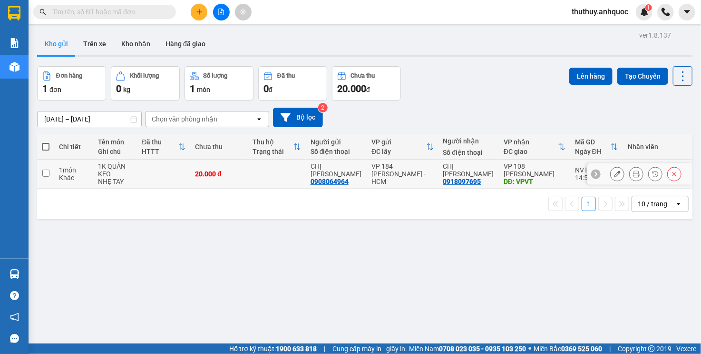
click at [272, 175] on td at bounding box center [277, 173] width 58 height 29
checkbox input "true"
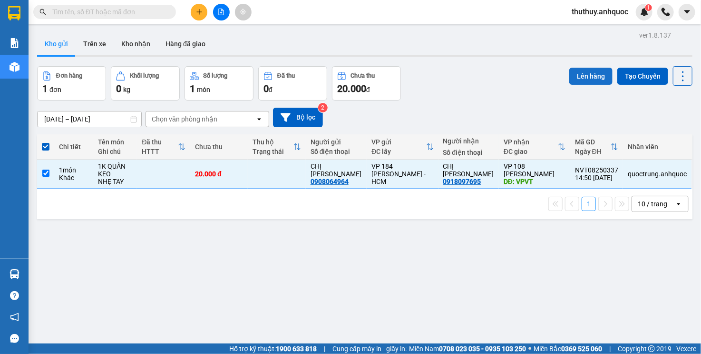
click at [582, 70] on button "Lên hàng" at bounding box center [591, 76] width 43 height 17
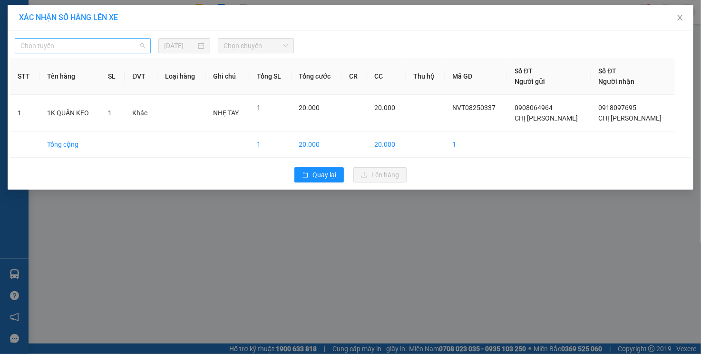
click at [104, 42] on span "Chọn tuyến" at bounding box center [82, 46] width 125 height 14
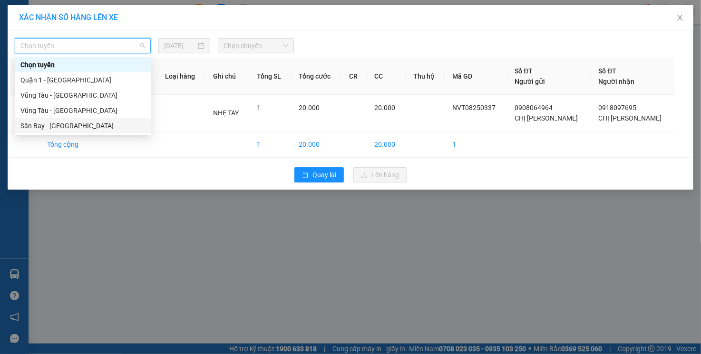
click at [99, 126] on div "Sân Bay - [GEOGRAPHIC_DATA]" at bounding box center [82, 125] width 125 height 10
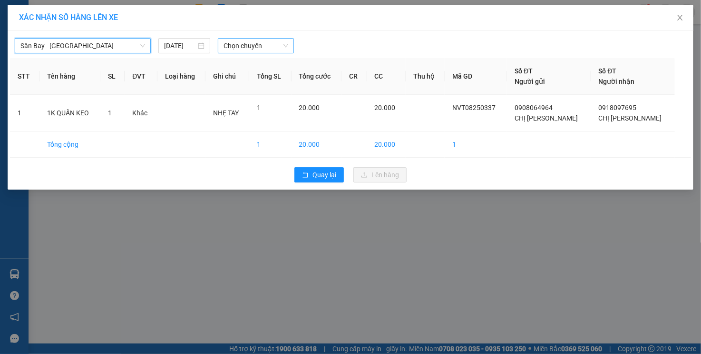
click at [252, 52] on span "Chọn chuyến" at bounding box center [256, 46] width 65 height 14
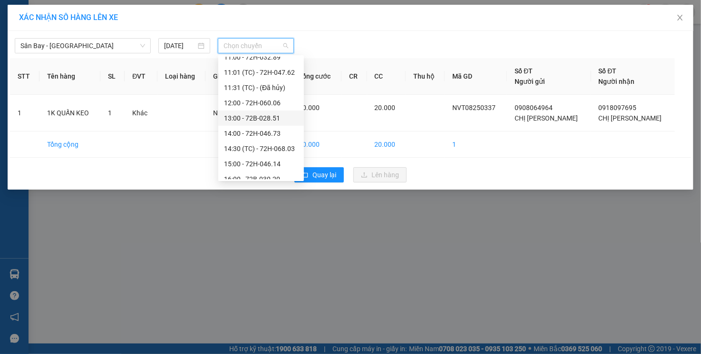
scroll to position [238, 0]
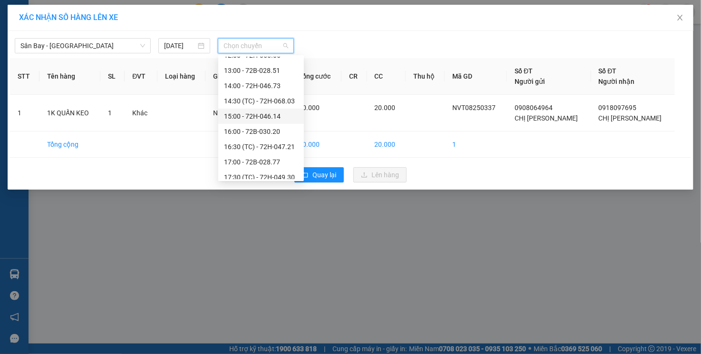
click at [278, 114] on div "15:00 - 72H-046.14" at bounding box center [261, 116] width 74 height 10
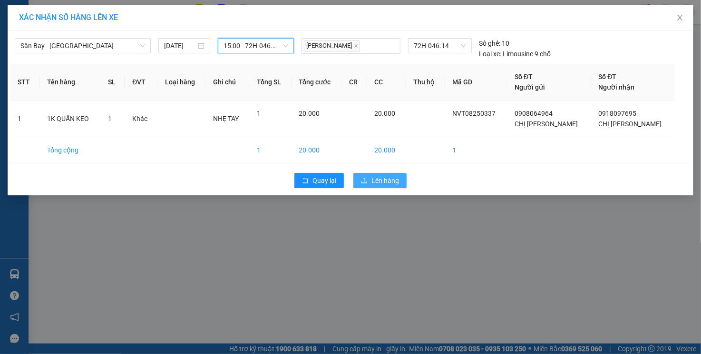
click at [374, 178] on span "Lên hàng" at bounding box center [386, 180] width 28 height 10
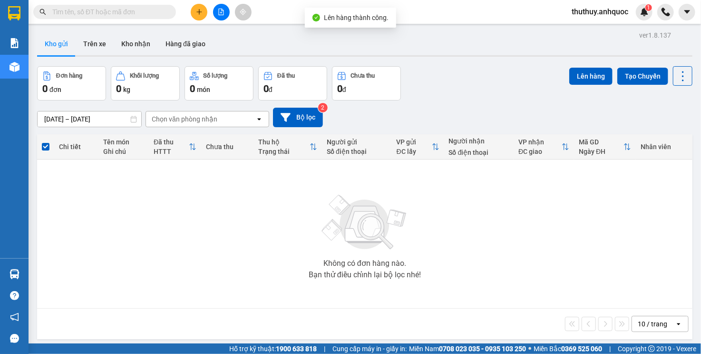
drag, startPoint x: 219, startPoint y: 14, endPoint x: 199, endPoint y: 26, distance: 22.8
click at [219, 14] on icon "file-add" at bounding box center [221, 12] width 5 height 7
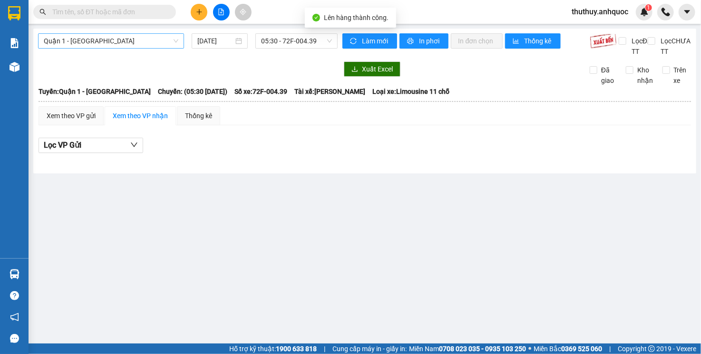
click at [143, 45] on span "Quận 1 - [GEOGRAPHIC_DATA]" at bounding box center [111, 41] width 135 height 14
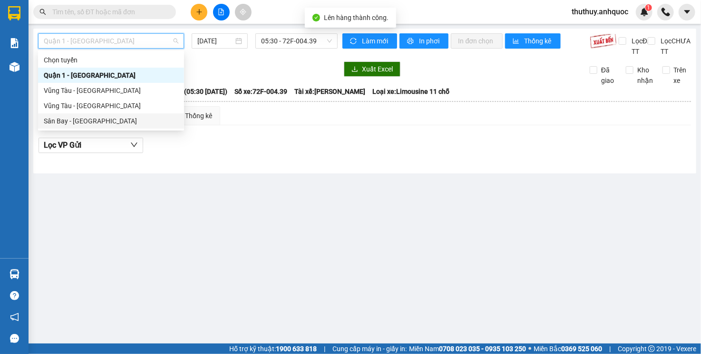
click at [123, 124] on div "Sân Bay - [GEOGRAPHIC_DATA]" at bounding box center [111, 121] width 135 height 10
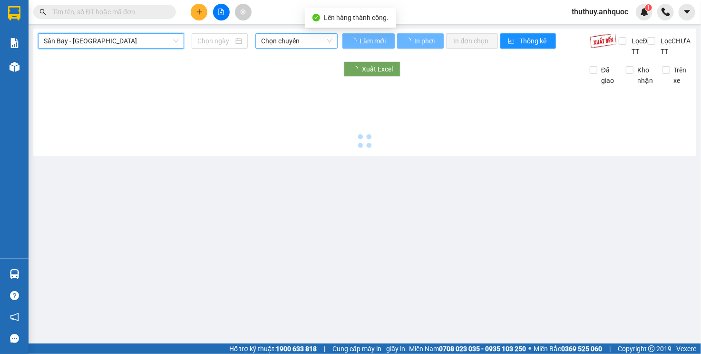
type input "[DATE]"
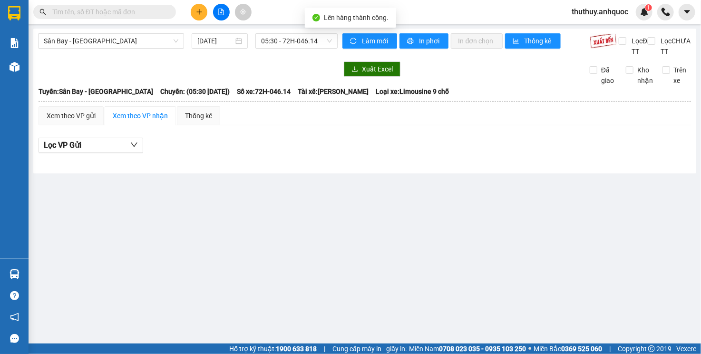
click at [301, 32] on div "Sân Bay - Vũng Tàu 11/08/2025 05:30 - 72H-046.14 Làm mới In phơi In đơn chọn Th…" at bounding box center [364, 101] width 663 height 145
click at [302, 40] on span "05:30 - 72H-046.14" at bounding box center [296, 41] width 70 height 14
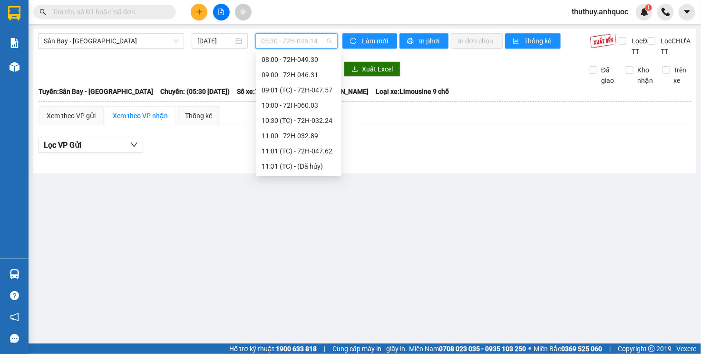
scroll to position [285, 0]
click at [304, 60] on div "15:00 - 72H-046.14" at bounding box center [299, 64] width 74 height 10
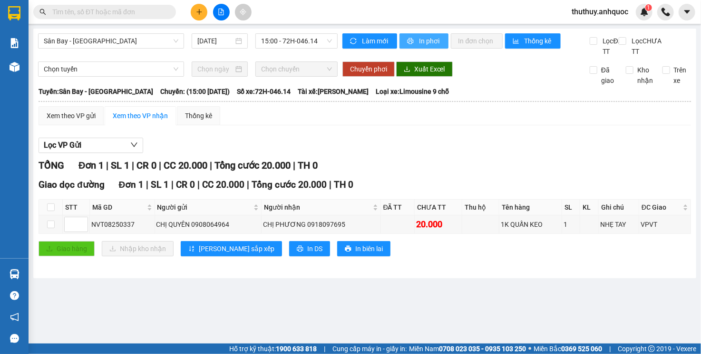
click at [421, 42] on span "In phơi" at bounding box center [430, 41] width 22 height 10
click at [417, 41] on button "In phơi" at bounding box center [424, 40] width 49 height 15
click at [196, 9] on icon "plus" at bounding box center [199, 12] width 7 height 7
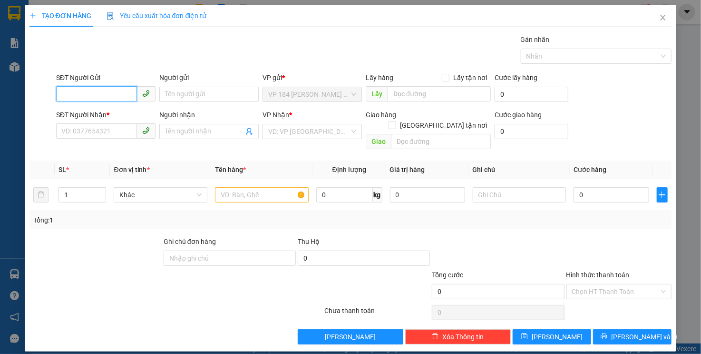
click at [113, 91] on input "SĐT Người Gửi" at bounding box center [96, 93] width 81 height 15
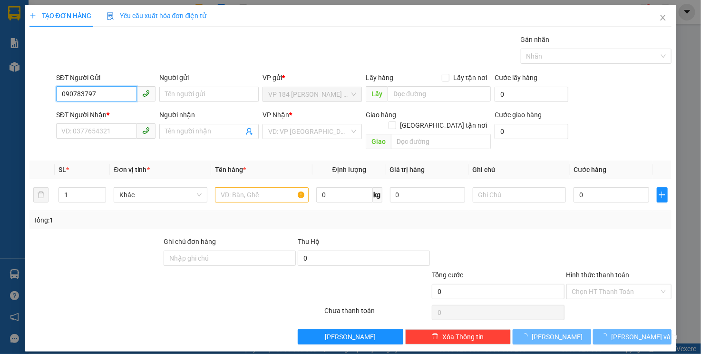
type input "0907837979"
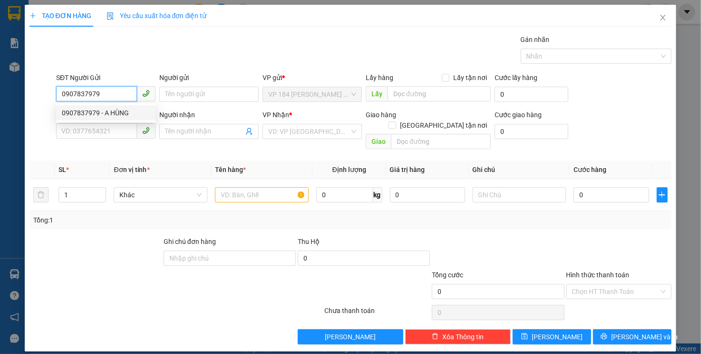
click at [119, 112] on div "0907837979 - A HÙNG" at bounding box center [106, 113] width 88 height 10
type input "A HÙNG"
type input "0971903722"
type input "A SƠN"
type input "CỔNG MỸ XUÂN A"
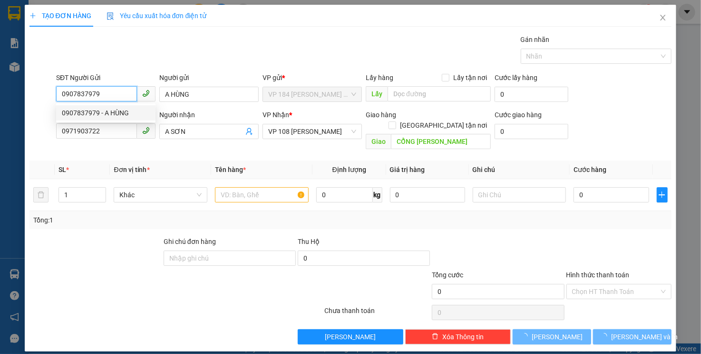
type input "160.000"
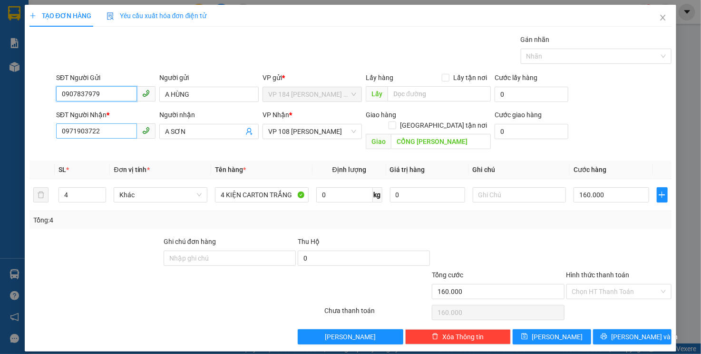
type input "0907837979"
click at [119, 137] on input "0971903722" at bounding box center [96, 130] width 81 height 15
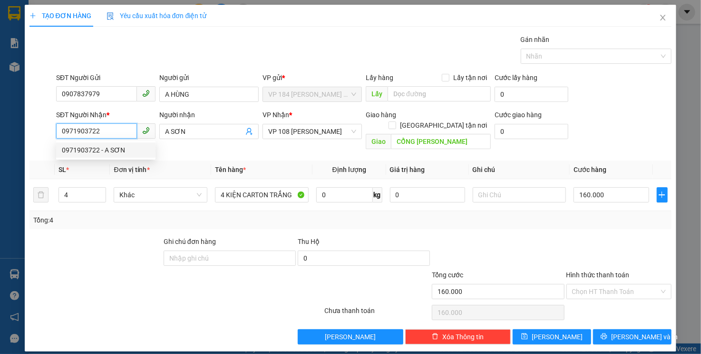
click at [118, 137] on input "0971903722" at bounding box center [96, 130] width 81 height 15
click at [118, 136] on input "0971903722" at bounding box center [96, 130] width 81 height 15
click at [113, 130] on input "0836078699" at bounding box center [96, 130] width 81 height 15
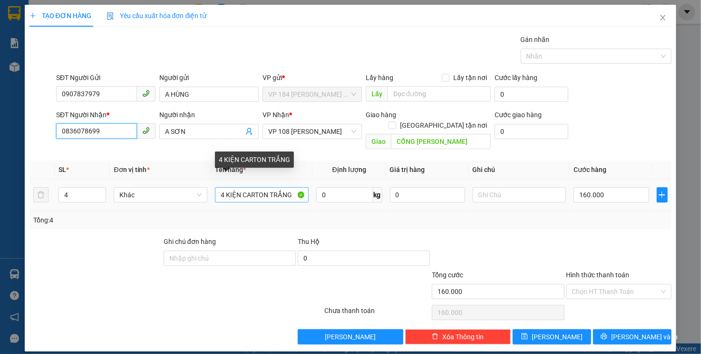
type input "0836078699"
drag, startPoint x: 290, startPoint y: 182, endPoint x: 173, endPoint y: 178, distance: 117.1
click at [173, 179] on tr "4 Khác 4 KIỆN CARTON TRẮNG 0 kg 0 160.000" at bounding box center [351, 195] width 643 height 32
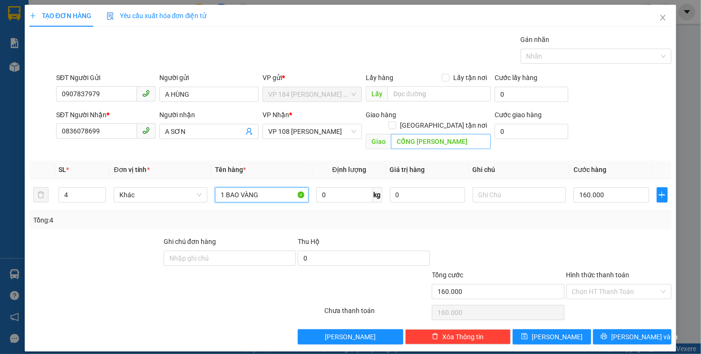
type input "1 BAO VÀNG"
type input "CHÙA ĐẠI TÒNG LÂM"
click at [610, 187] on input "160.000" at bounding box center [611, 194] width 75 height 15
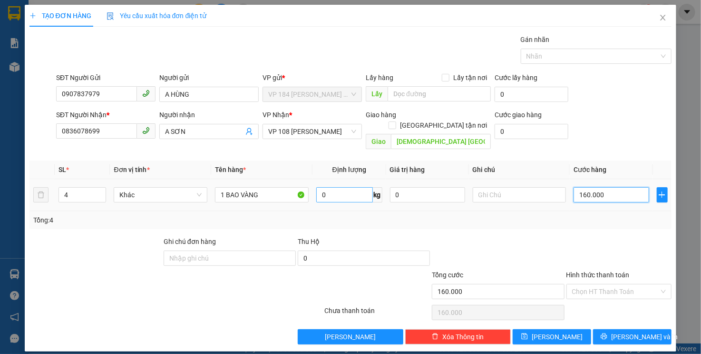
type input "3"
type input "30"
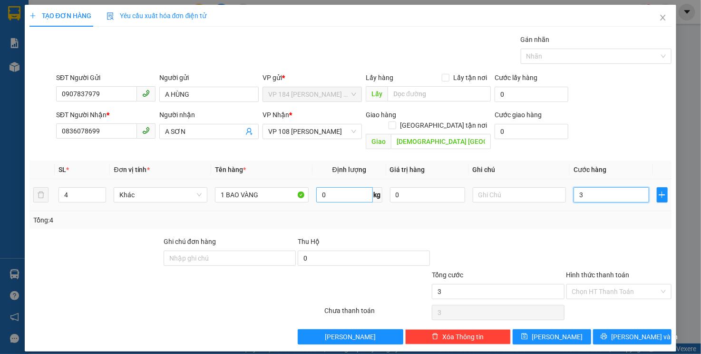
type input "30"
type input "300"
type input "3.000"
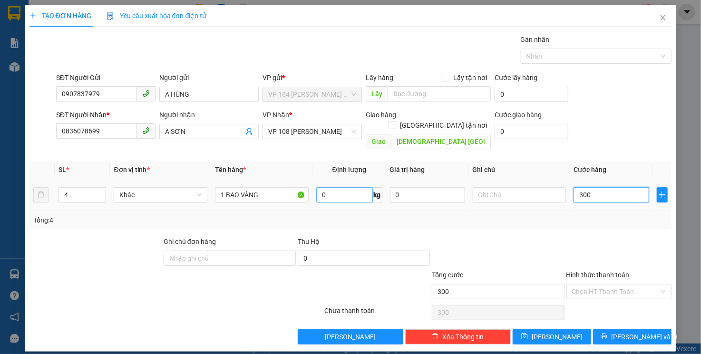
type input "3.000"
type input "30.000"
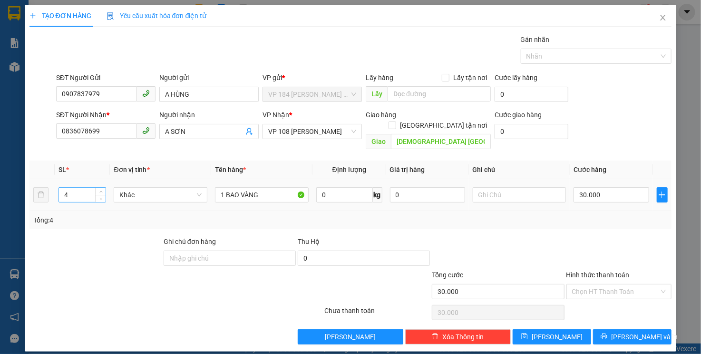
click at [88, 187] on input "4" at bounding box center [82, 194] width 47 height 14
type input "1"
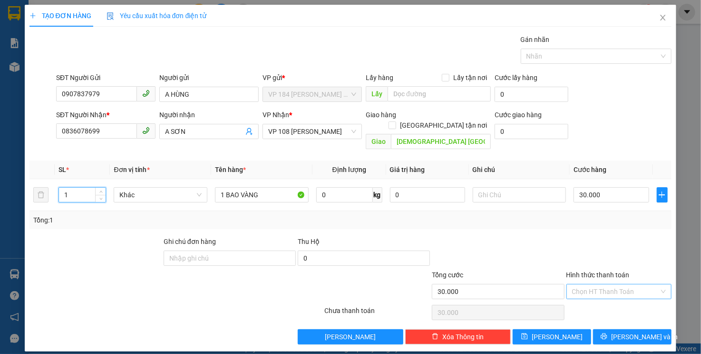
click at [627, 284] on input "Hình thức thanh toán" at bounding box center [616, 291] width 88 height 14
click at [677, 250] on div "TẠO ĐƠN HÀNG Yêu cầu xuất hóa đơn điện tử Transit Pickup Surcharge Ids Transit …" at bounding box center [350, 177] width 701 height 354
click at [533, 187] on input "text" at bounding box center [520, 194] width 94 height 15
type input "SCB 11/8"
click at [597, 284] on input "Hình thức thanh toán" at bounding box center [616, 291] width 88 height 14
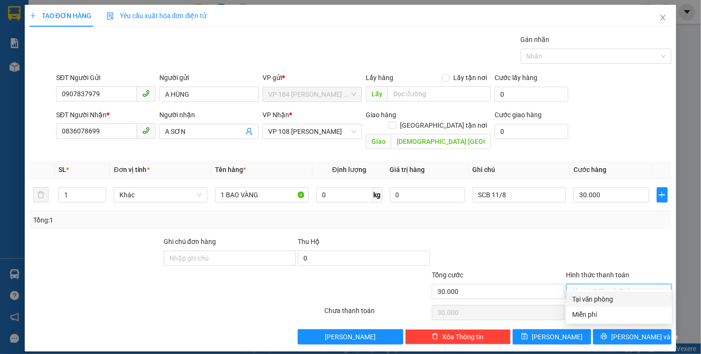
click at [597, 298] on div "Tại văn phòng" at bounding box center [619, 299] width 94 height 10
type input "0"
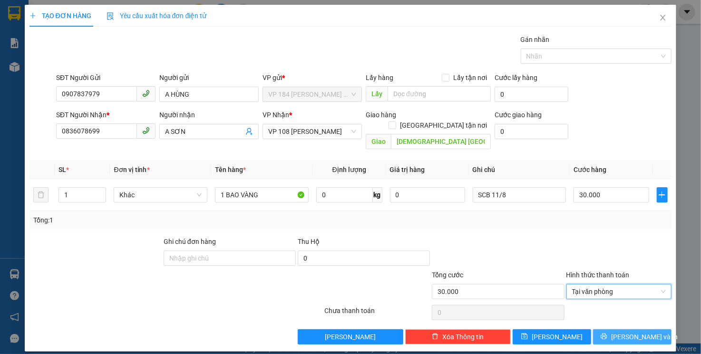
click at [620, 329] on button "[PERSON_NAME] và In" at bounding box center [632, 336] width 79 height 15
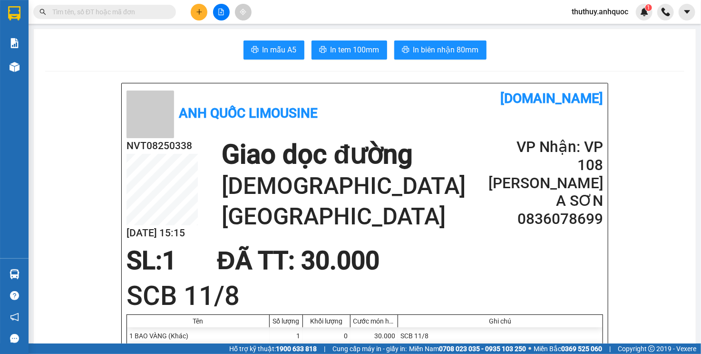
click at [421, 47] on span "In biên nhận 80mm" at bounding box center [446, 50] width 66 height 12
drag, startPoint x: 322, startPoint y: 51, endPoint x: 325, endPoint y: 59, distance: 8.1
click at [322, 51] on icon "printer" at bounding box center [323, 50] width 8 height 8
click at [160, 146] on h2 "NVT08250338" at bounding box center [162, 146] width 71 height 16
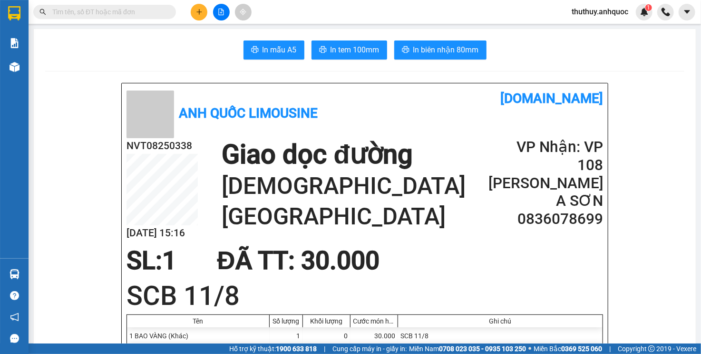
click at [160, 146] on h2 "NVT08250338" at bounding box center [162, 146] width 71 height 16
click at [160, 150] on h2 "NVT08250338" at bounding box center [162, 146] width 71 height 16
copy h2 "NVT08250338"
drag, startPoint x: 679, startPoint y: 163, endPoint x: 645, endPoint y: 164, distance: 34.7
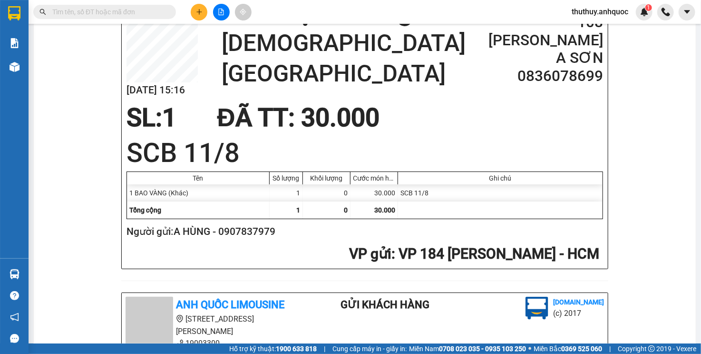
click at [246, 235] on h2 "Người gửi: A HÙNG - 0907837979" at bounding box center [363, 232] width 473 height 16
copy h2 "0907837979"
click at [196, 7] on button at bounding box center [199, 12] width 17 height 17
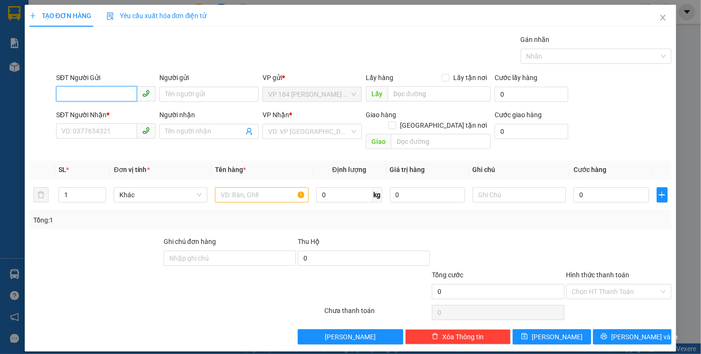
click at [105, 96] on input "SĐT Người Gửi" at bounding box center [96, 93] width 81 height 15
click at [123, 134] on input "SĐT Người Nhận *" at bounding box center [96, 130] width 81 height 15
type input "0914117330"
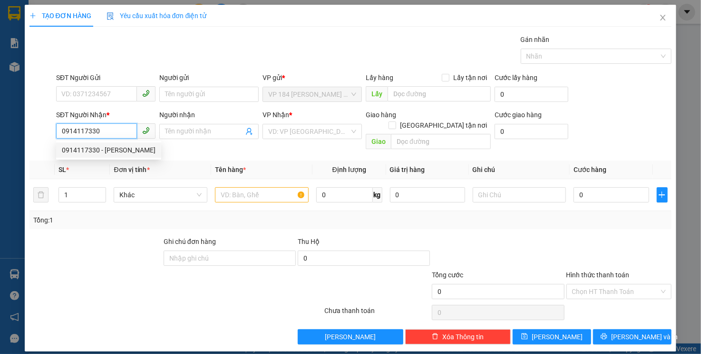
click at [132, 148] on div "0914117330 - ANH CƯỜNG" at bounding box center [109, 150] width 94 height 10
type input "[PERSON_NAME]"
type input "VPVT"
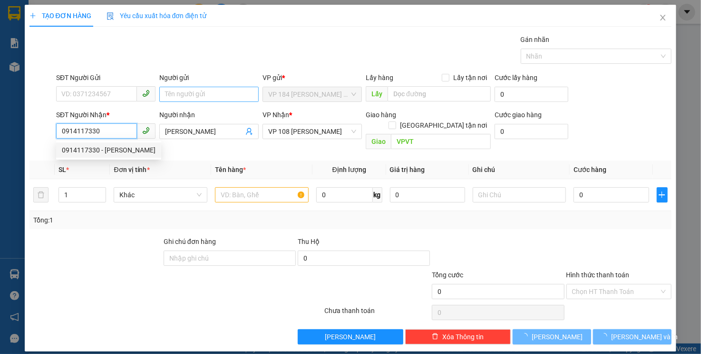
type input "20.000"
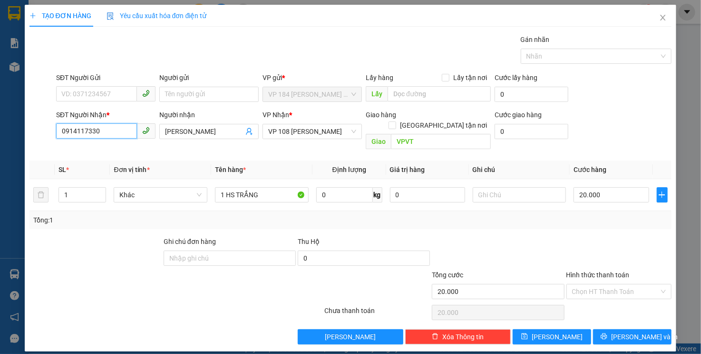
type input "0914117330"
click at [185, 66] on div "Gán nhãn Nhãn" at bounding box center [364, 50] width 620 height 33
click at [78, 95] on input "SĐT Người Gửi" at bounding box center [96, 93] width 81 height 15
click at [105, 54] on div "Gán nhãn Nhãn" at bounding box center [364, 50] width 620 height 33
click at [127, 91] on input "SĐT Người Gửi" at bounding box center [96, 93] width 81 height 15
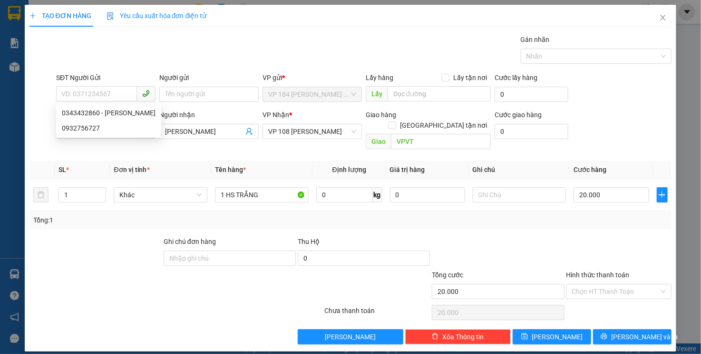
click at [141, 62] on div "Gán nhãn Nhãn" at bounding box center [364, 50] width 620 height 33
click at [105, 94] on input "SĐT Người Gửi" at bounding box center [96, 93] width 81 height 15
type input "0914117330"
click at [122, 90] on input "0914117330" at bounding box center [96, 93] width 81 height 15
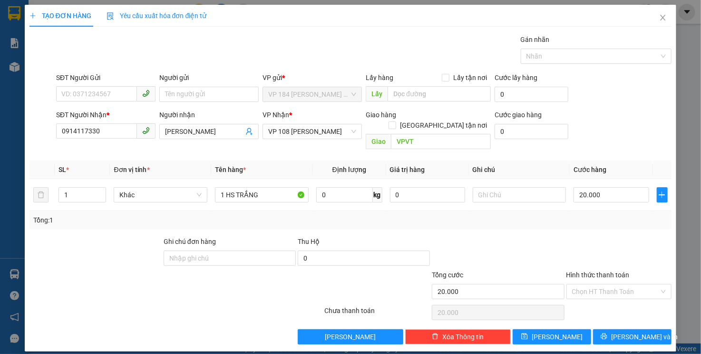
click at [118, 71] on div "Transit Pickup Surcharge Ids Transit Deliver Surcharge Ids Transit Deliver Surc…" at bounding box center [351, 189] width 643 height 310
click at [113, 95] on input "SĐT Người Gửi" at bounding box center [96, 93] width 81 height 15
type input "0343432860"
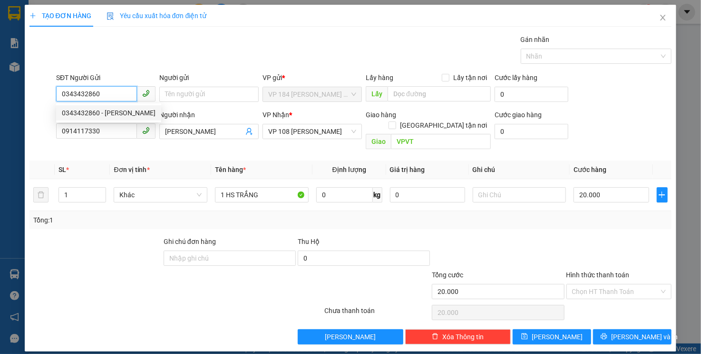
click at [109, 111] on div "0343432860 - C NGỌC" at bounding box center [109, 113] width 94 height 10
type input "C NGỌC"
type input "0343432860"
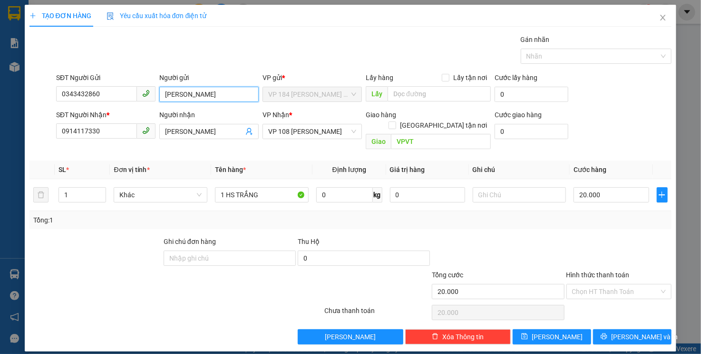
click at [168, 96] on input "C NGỌC" at bounding box center [208, 94] width 99 height 15
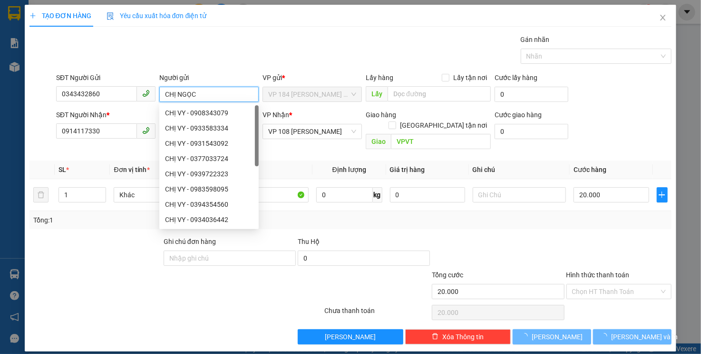
type input "CHỊ NGỌC"
click at [248, 68] on div "Transit Pickup Surcharge Ids Transit Deliver Surcharge Ids Transit Deliver Surc…" at bounding box center [351, 189] width 643 height 310
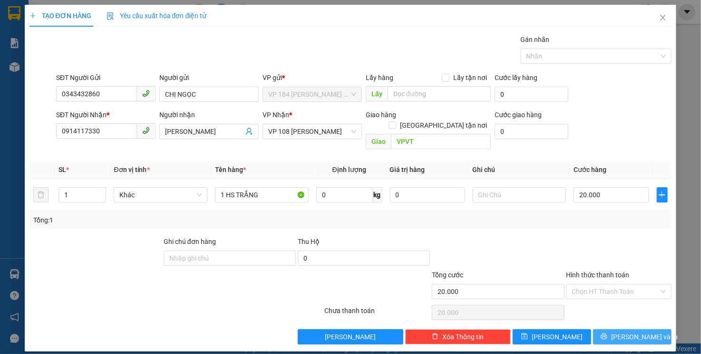
click at [619, 329] on button "[PERSON_NAME] và In" at bounding box center [632, 336] width 79 height 15
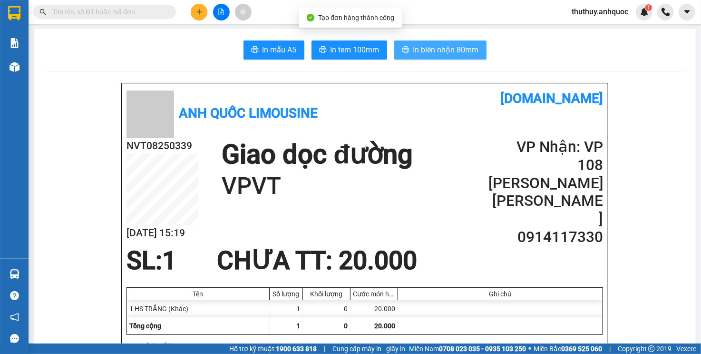
click at [424, 45] on span "In biên nhận 80mm" at bounding box center [446, 50] width 66 height 12
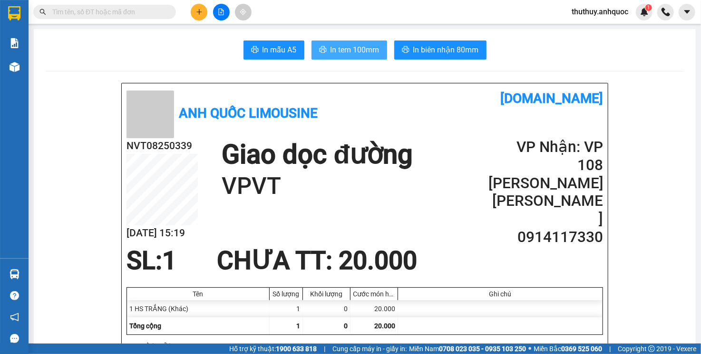
click at [331, 50] on span "In tem 100mm" at bounding box center [355, 50] width 49 height 12
click at [196, 7] on button at bounding box center [199, 12] width 17 height 17
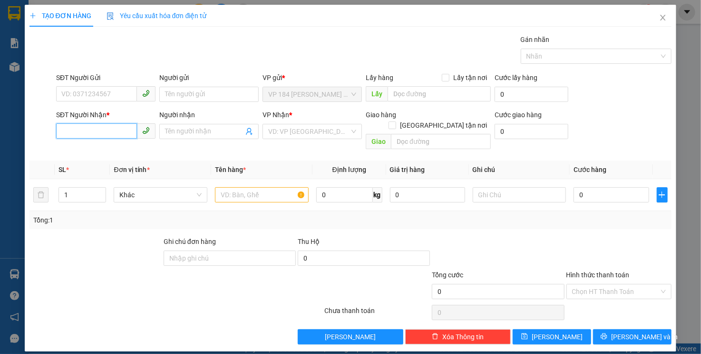
click at [79, 132] on input "SĐT Người Nhận *" at bounding box center [96, 130] width 81 height 15
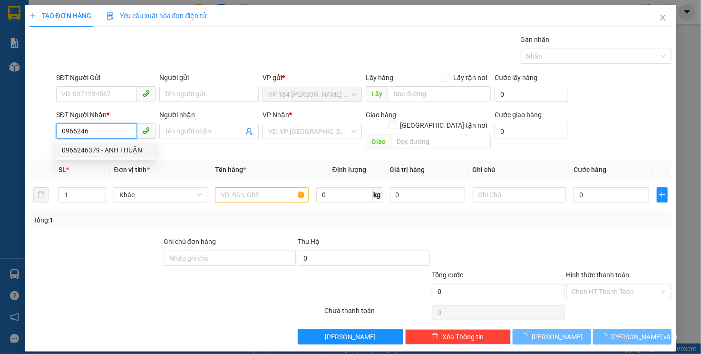
click at [91, 155] on div "0966246379 - ANH THUẬN" at bounding box center [106, 150] width 88 height 10
type input "0966246379"
type input "ANH THUẬN"
type input "CHỢ PHƯỚC THÁI MỚI"
type input "30.000"
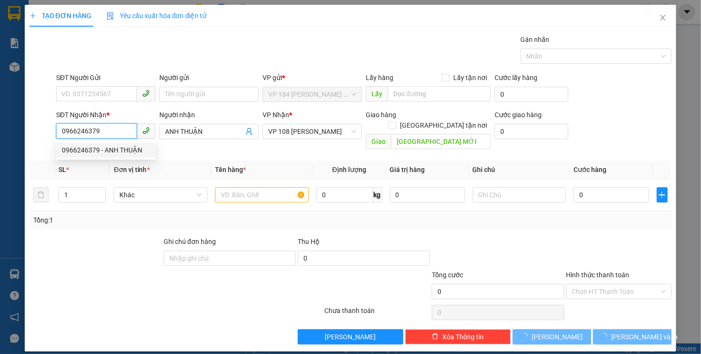
type input "30.000"
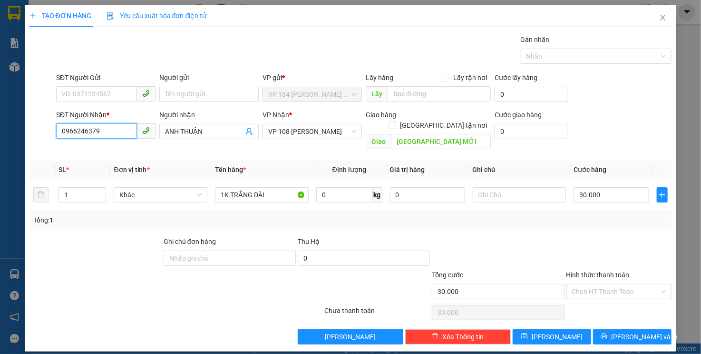
click at [92, 133] on input "0966246379" at bounding box center [96, 130] width 81 height 15
type input "0966246379"
click at [106, 96] on input "SĐT Người Gửi" at bounding box center [96, 93] width 81 height 15
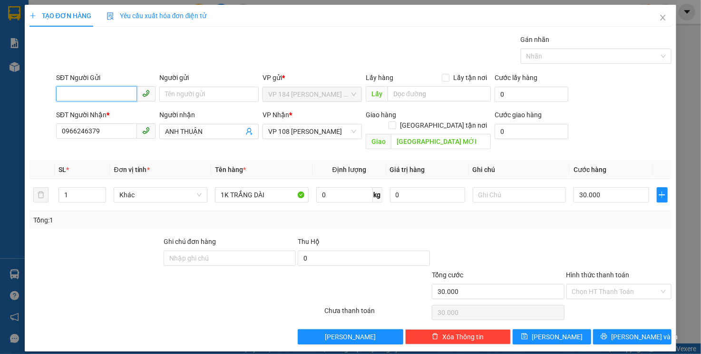
paste input "0798438456"
type input "0798438456"
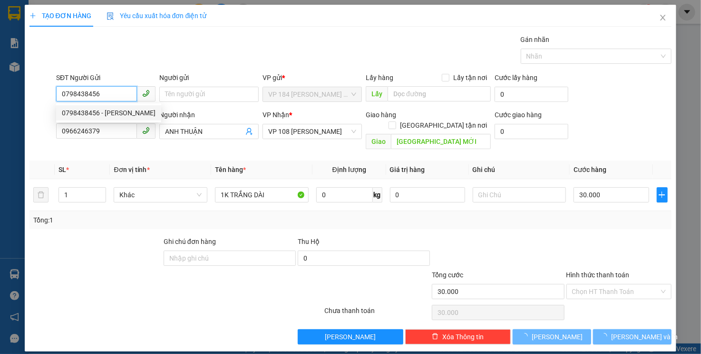
click at [133, 116] on div "0798438456 - ANH KHẢI" at bounding box center [109, 113] width 94 height 10
type input "ANH KHẢI"
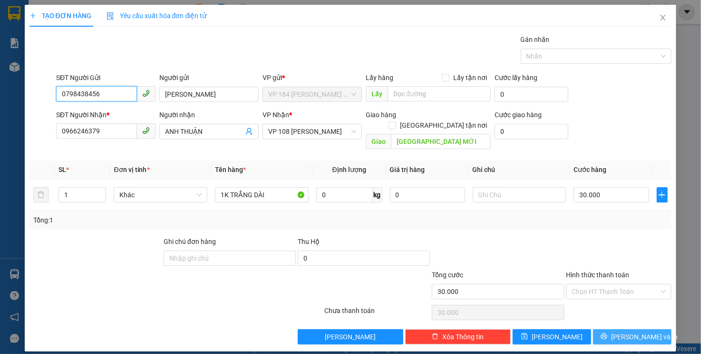
type input "0798438456"
click at [621, 329] on button "[PERSON_NAME] và In" at bounding box center [632, 336] width 79 height 15
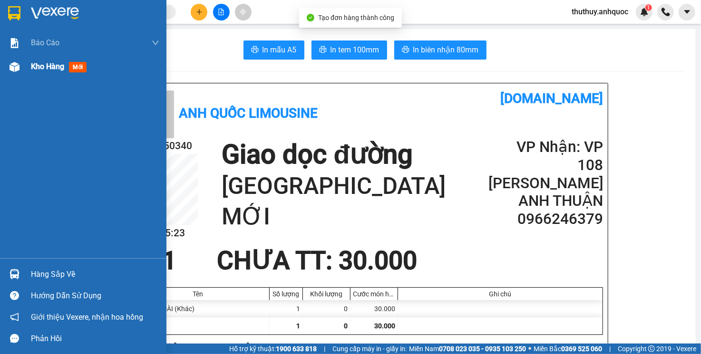
click at [28, 76] on div "Kho hàng mới" at bounding box center [83, 67] width 167 height 24
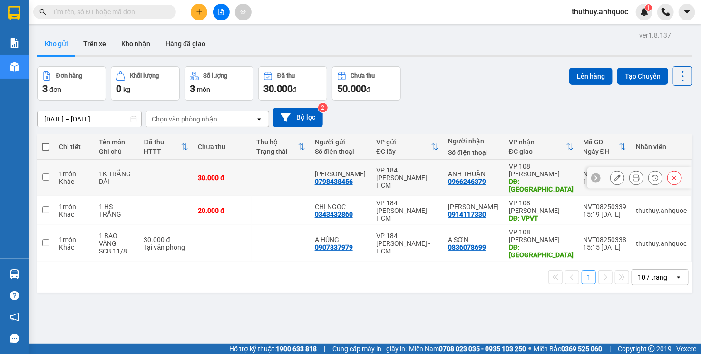
click at [614, 180] on icon at bounding box center [617, 177] width 7 height 7
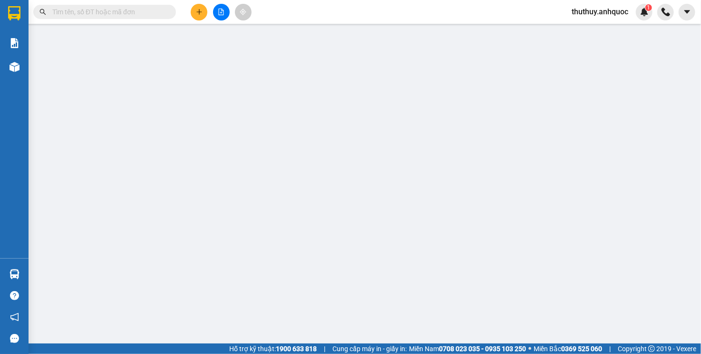
type input "0798438456"
type input "ANH KHẢI"
type input "0966246379"
type input "ANH THUẬN"
type input "CHỢ PHƯỚC THÁI MỚI"
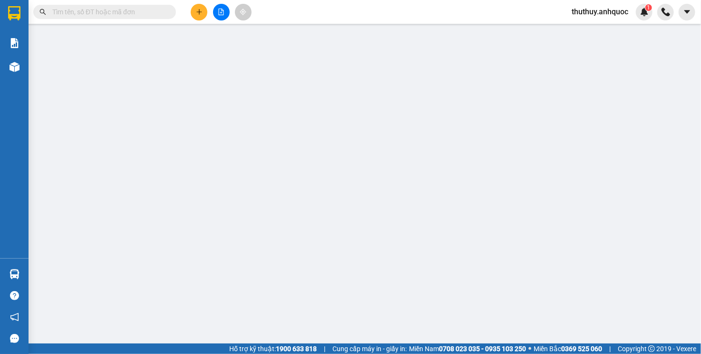
type input "30.000"
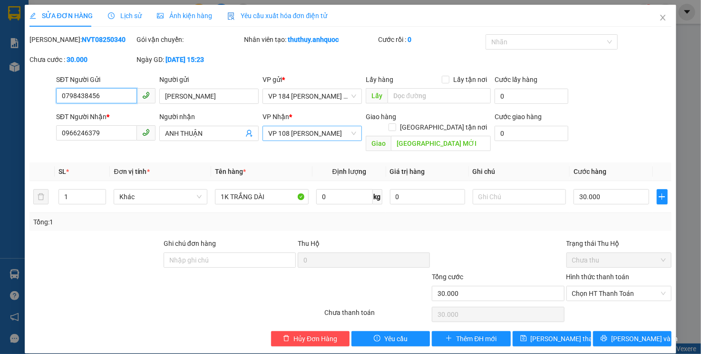
click at [288, 135] on span "VP 108 [PERSON_NAME]" at bounding box center [312, 133] width 88 height 14
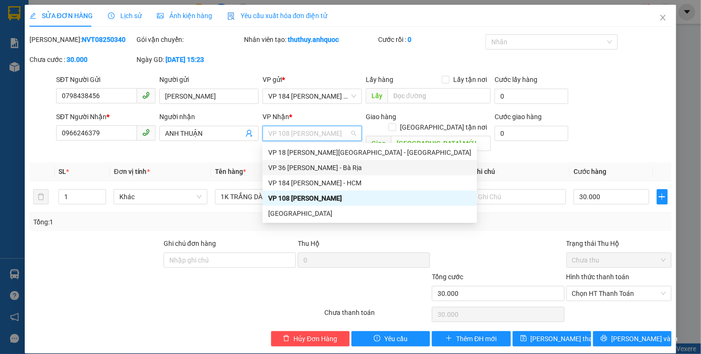
click at [291, 173] on div "VP 36 [PERSON_NAME] - Bà Rịa" at bounding box center [370, 167] width 215 height 15
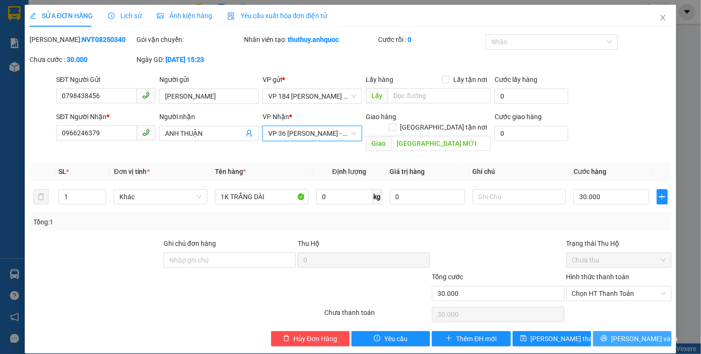
click at [607, 331] on button "[PERSON_NAME] và In" at bounding box center [632, 338] width 79 height 15
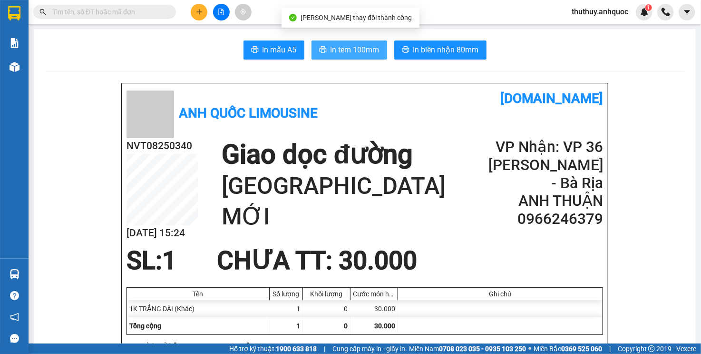
click at [338, 55] on span "In tem 100mm" at bounding box center [355, 50] width 49 height 12
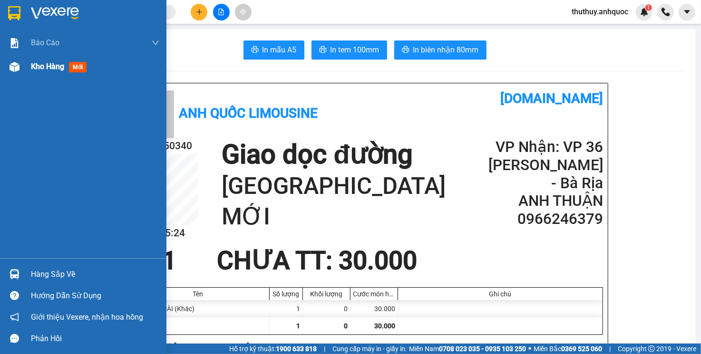
click at [10, 70] on img at bounding box center [15, 67] width 10 height 10
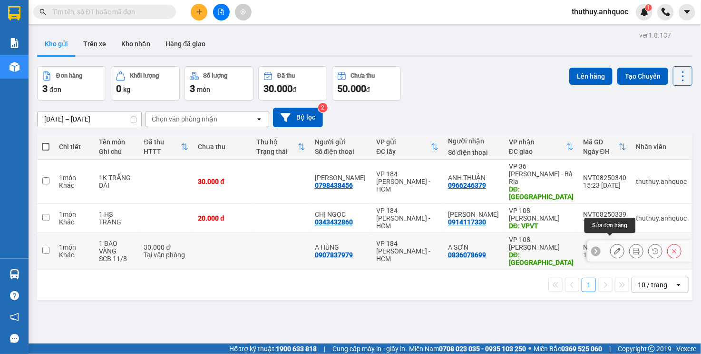
click at [614, 247] on icon at bounding box center [617, 250] width 7 height 7
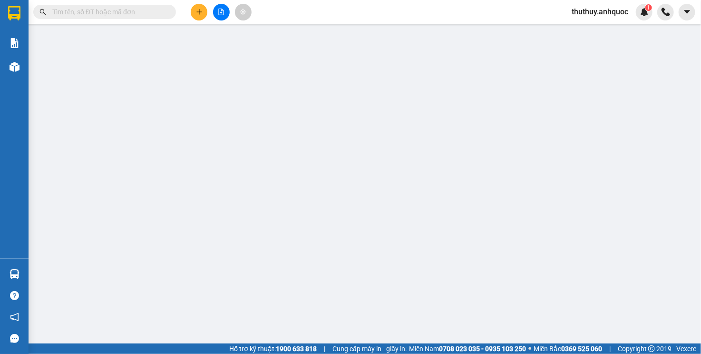
type input "0907837979"
type input "A HÙNG"
type input "0836078699"
type input "A SƠN"
type input "CHÙA ĐẠI TÒNG LÂM"
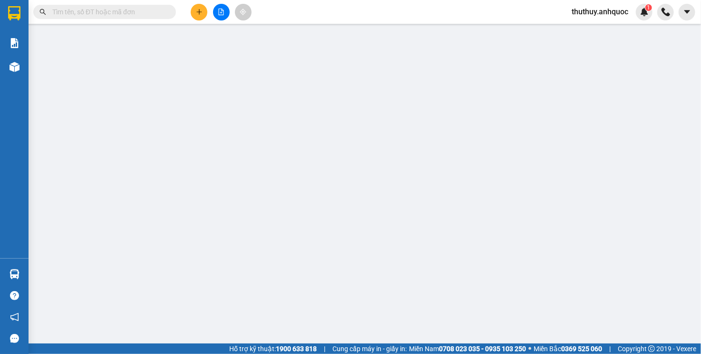
type input "30.000"
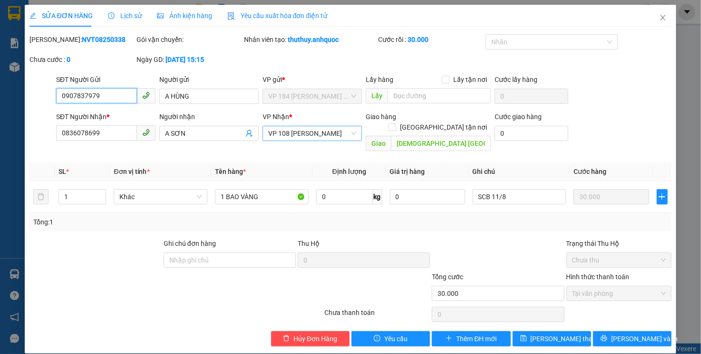
click at [293, 136] on span "VP 108 [PERSON_NAME]" at bounding box center [312, 133] width 88 height 14
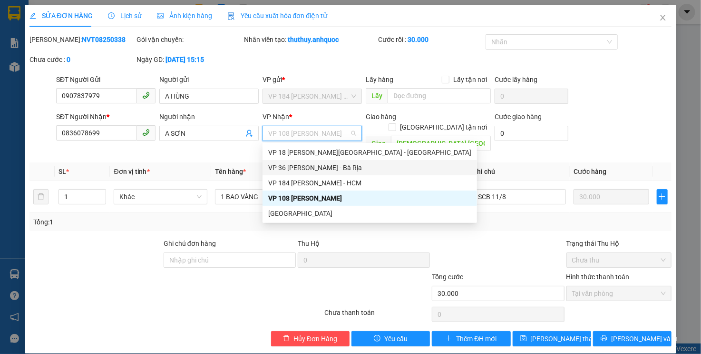
click at [306, 166] on div "VP 36 [PERSON_NAME] - Bà Rịa" at bounding box center [369, 167] width 203 height 10
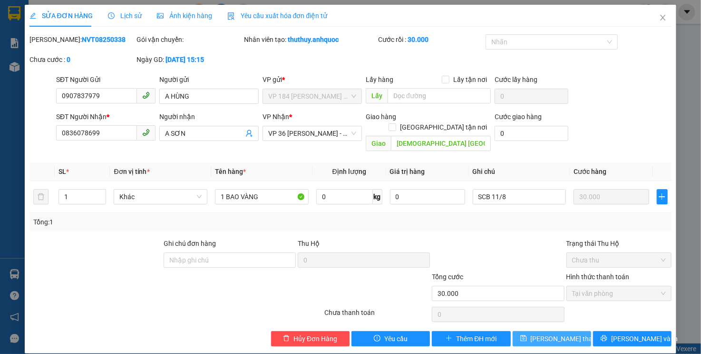
drag, startPoint x: 560, startPoint y: 329, endPoint x: 554, endPoint y: 327, distance: 6.2
click at [560, 333] on span "[PERSON_NAME] thay đổi" at bounding box center [569, 338] width 76 height 10
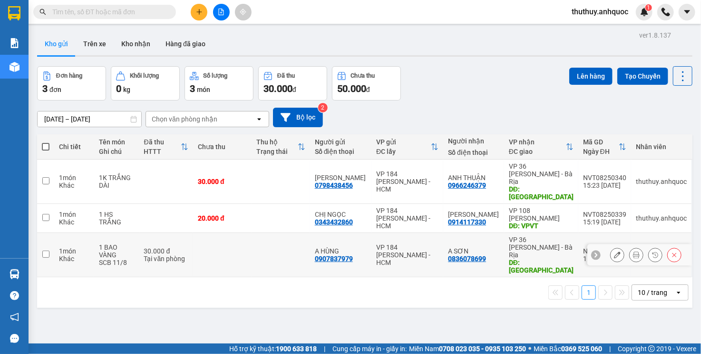
click at [614, 251] on icon at bounding box center [617, 254] width 7 height 7
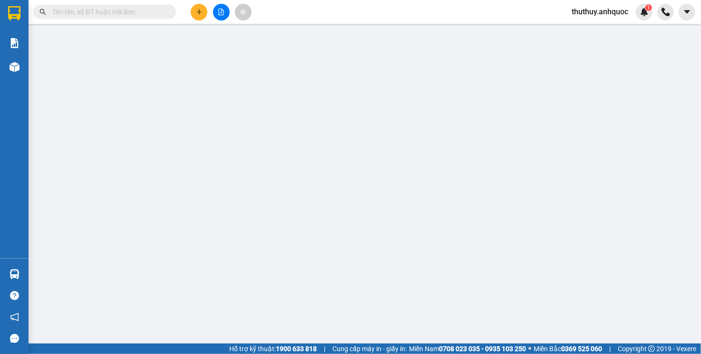
type input "0907837979"
type input "A HÙNG"
type input "0836078699"
type input "A SƠN"
type input "CHÙA ĐẠI TÒNG LÂM"
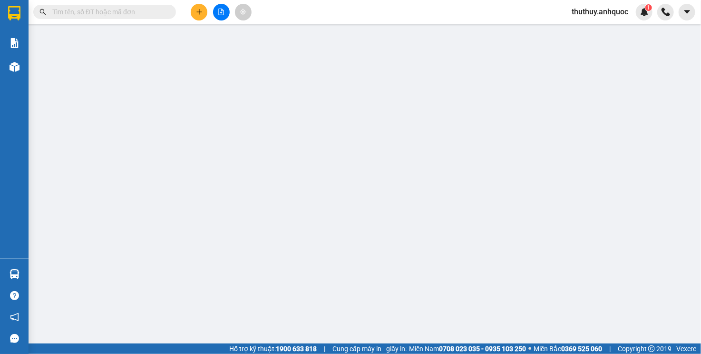
type input "30.000"
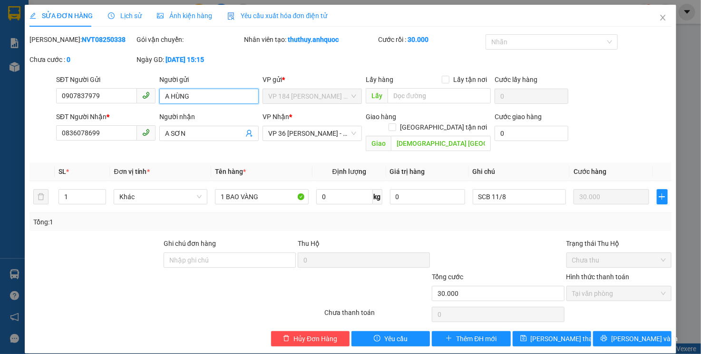
click at [169, 98] on input "A HÙNG" at bounding box center [208, 96] width 99 height 15
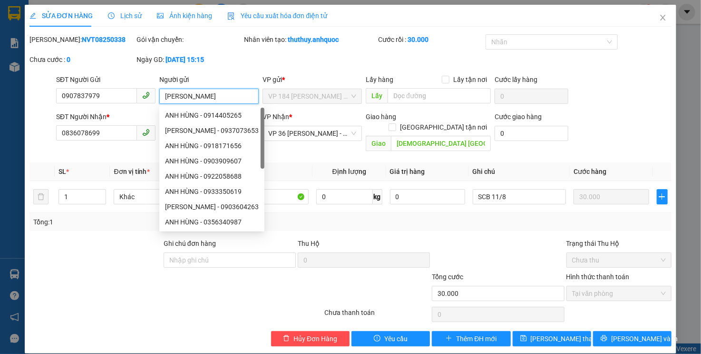
type input "ANH HÙNG"
click at [305, 64] on div "Mã ĐH: NVT08250338 Gói vận chuyển: Nhân viên tạo: thuthuy.anhquoc Cước rồi : 30…" at bounding box center [351, 54] width 645 height 40
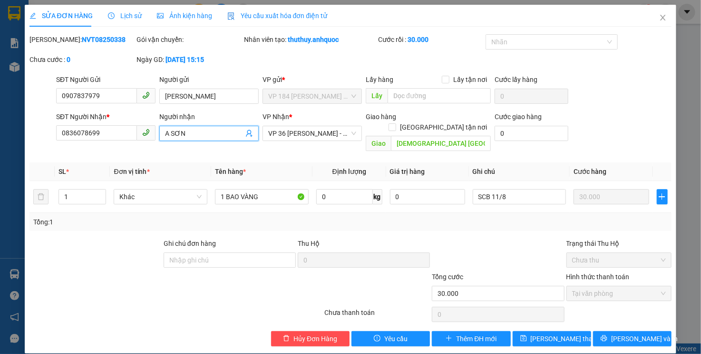
click at [168, 136] on input "A SƠN" at bounding box center [204, 133] width 79 height 10
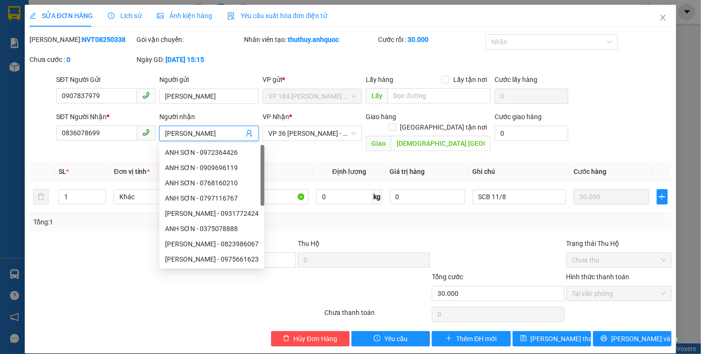
type input "[PERSON_NAME]"
click at [287, 55] on div "Mã ĐH: NVT08250338 Gói vận chuyển: Nhân viên tạo: thuthuy.anhquoc Cước rồi : 30…" at bounding box center [351, 54] width 645 height 40
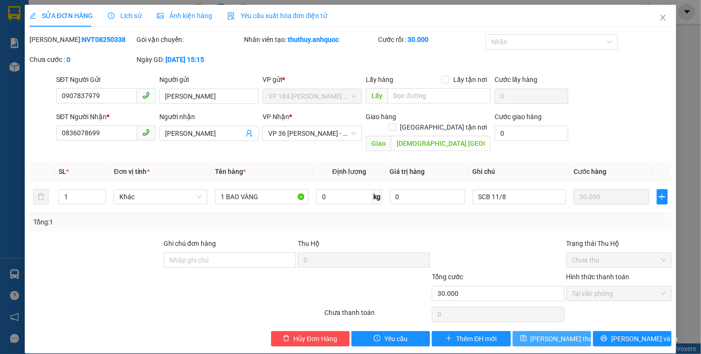
click at [571, 333] on span "[PERSON_NAME] thay đổi" at bounding box center [569, 338] width 76 height 10
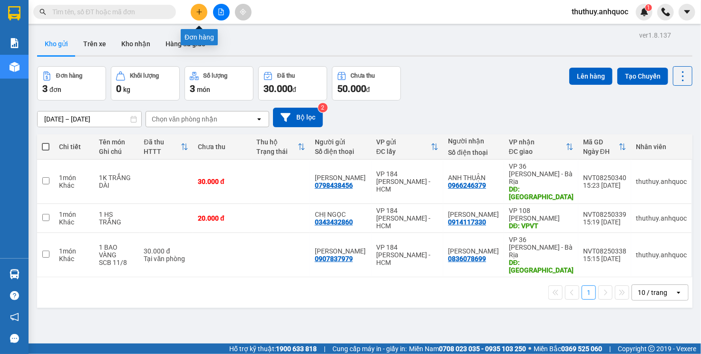
click at [201, 14] on icon "plus" at bounding box center [199, 12] width 7 height 7
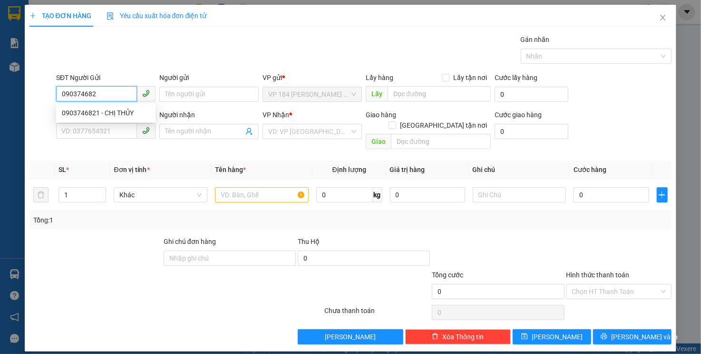
type input "0903746821"
click at [130, 110] on div "0903746821 - CHỊ THỦY" at bounding box center [106, 113] width 88 height 10
type input "CHỊ THỦY"
type input "0977329371"
type input "BÉ TƯ"
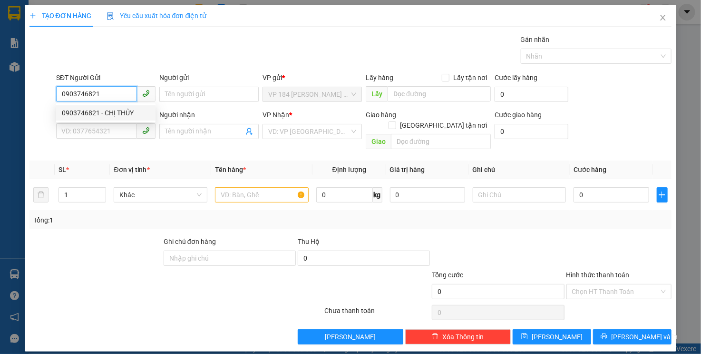
type input "VPBR"
type input "TTTM VP"
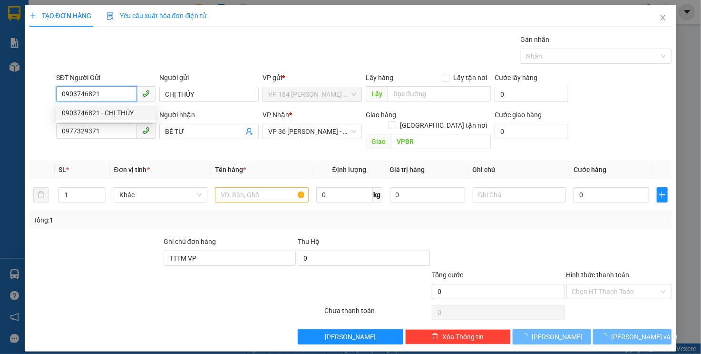
type input "50.000"
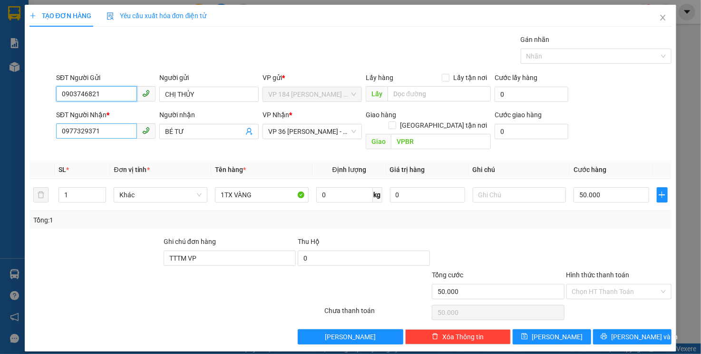
type input "0903746821"
click at [107, 132] on input "0977329371" at bounding box center [96, 130] width 81 height 15
type input "0909772391"
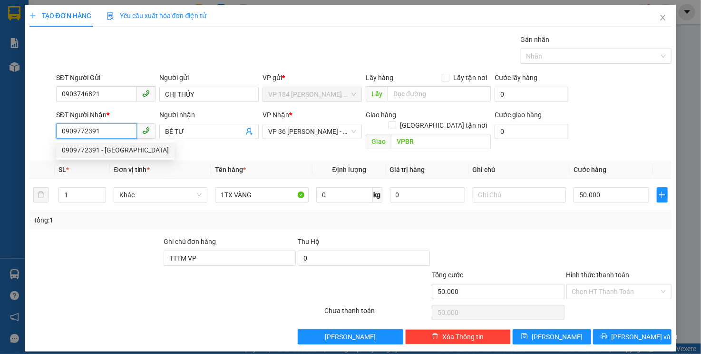
click at [122, 151] on div "0909772391 - ANH PHƯỚC" at bounding box center [115, 150] width 107 height 10
type input "ANH PHƯỚC"
type input "TM 29/7 THỦY"
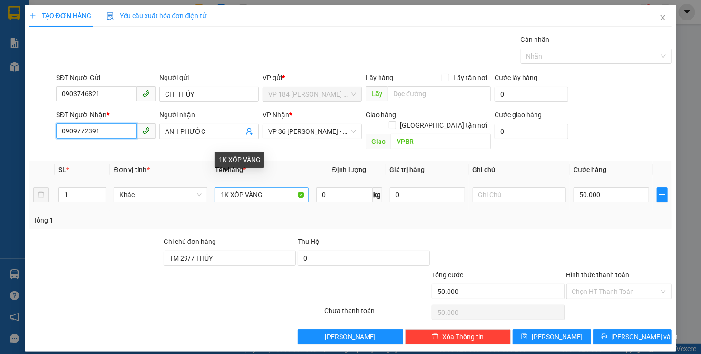
type input "0909772391"
click at [228, 187] on input "1K XỐP VÀNG" at bounding box center [262, 194] width 94 height 15
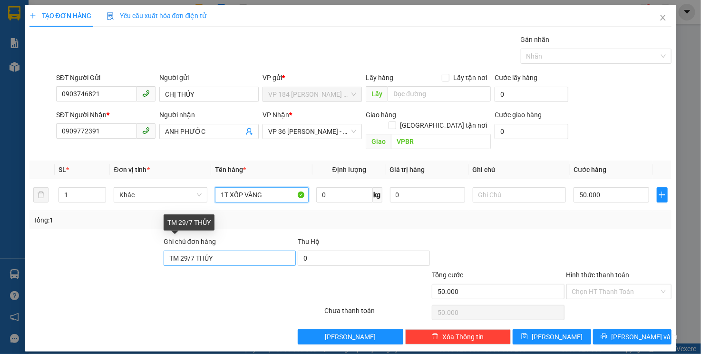
type input "1T XỐP VÀNG"
click at [223, 250] on input "TM 29/7 THỦY" at bounding box center [230, 257] width 132 height 15
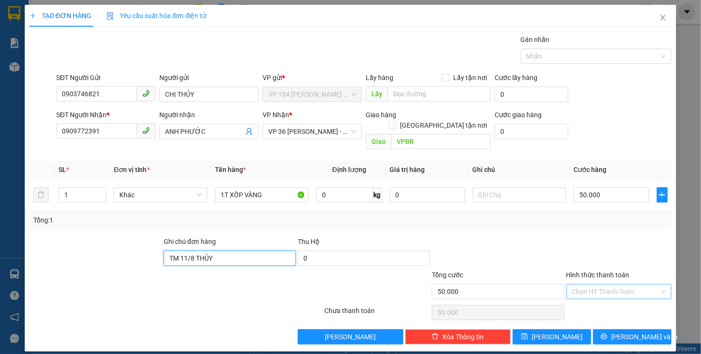
type input "TM 11/8 THỦY"
click at [601, 284] on input "Hình thức thanh toán" at bounding box center [616, 291] width 88 height 14
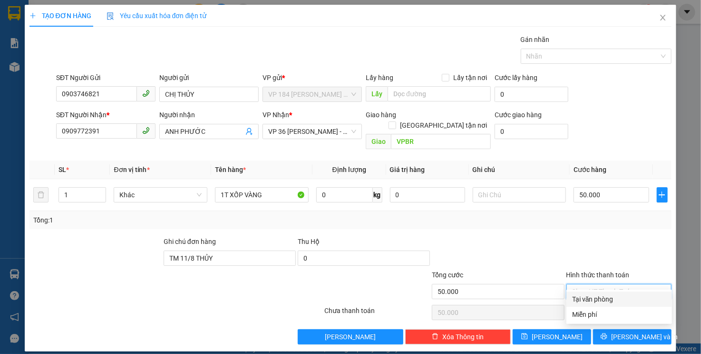
click at [596, 302] on div "Tại văn phòng" at bounding box center [619, 299] width 94 height 10
type input "0"
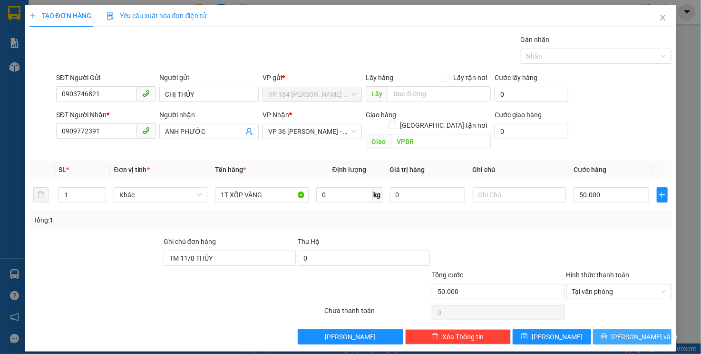
click at [634, 331] on span "[PERSON_NAME] và In" at bounding box center [644, 336] width 67 height 10
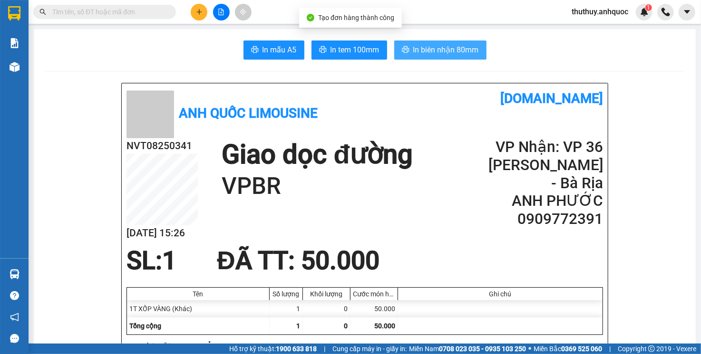
click at [406, 49] on button "In biên nhận 80mm" at bounding box center [440, 49] width 92 height 19
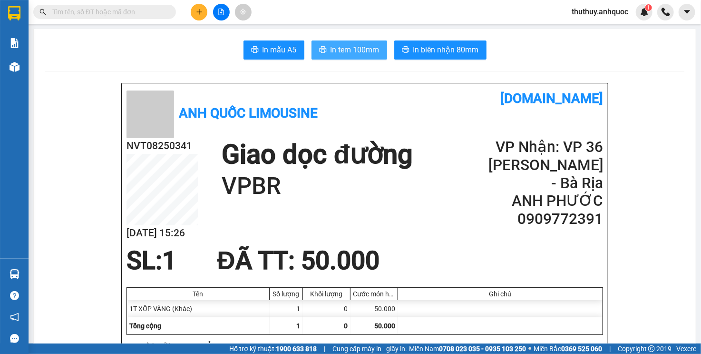
click at [331, 51] on span "In tem 100mm" at bounding box center [355, 50] width 49 height 12
click at [199, 10] on icon "plus" at bounding box center [199, 11] width 0 height 5
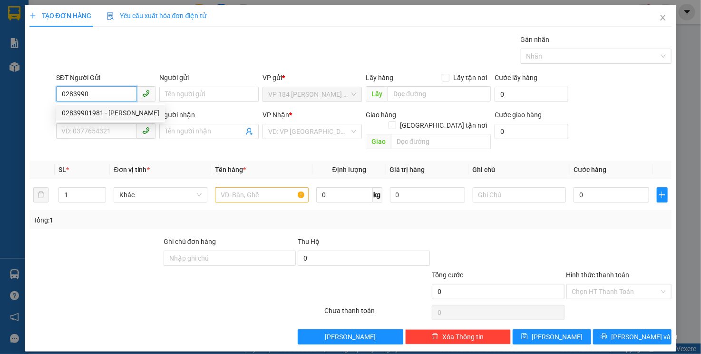
click at [125, 110] on div "02839901981 - UYÊN PHƯƠNG" at bounding box center [111, 113] width 98 height 10
type input "02839901981"
type input "UYÊN PHƯƠNG"
type input "0908103662"
type input "ANH DUY"
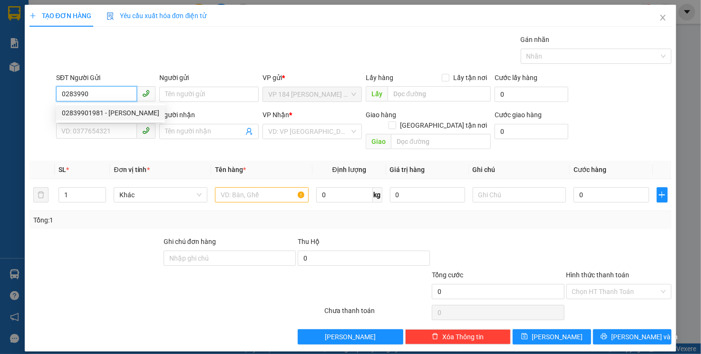
type input "VPVT"
type input "TM 22/7 THỦY"
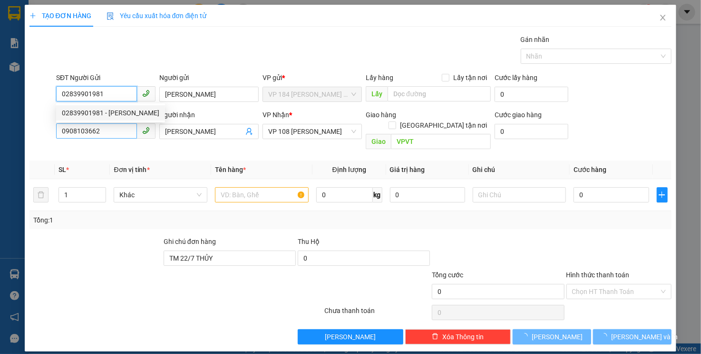
type input "30.000"
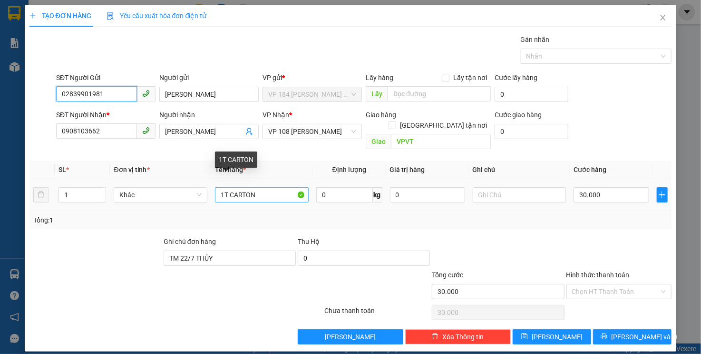
type input "02839901981"
click at [227, 187] on input "1T CARTON" at bounding box center [262, 194] width 94 height 15
click at [275, 189] on input "1K CARTON" at bounding box center [262, 194] width 94 height 15
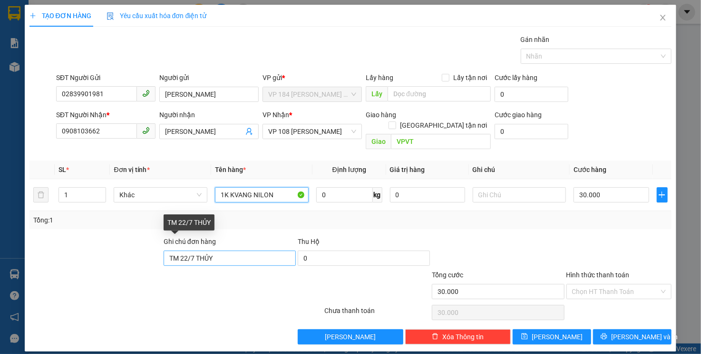
type input "1K KVANG NILON"
click at [191, 250] on input "TM 22/7 THỦY" at bounding box center [230, 257] width 132 height 15
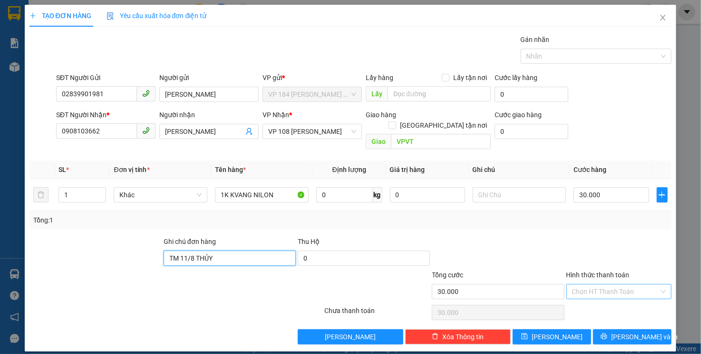
type input "TM 11/8 THỦY"
click at [581, 284] on input "Hình thức thanh toán" at bounding box center [616, 291] width 88 height 14
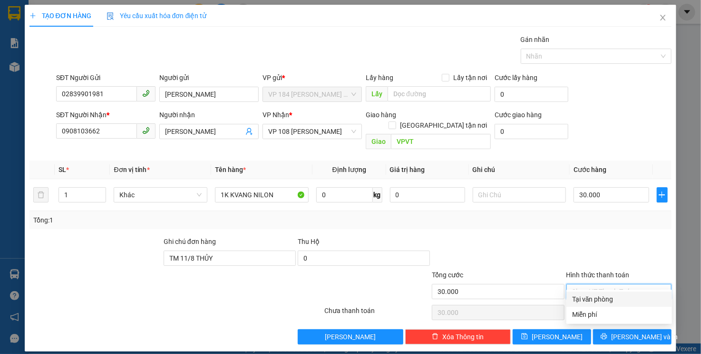
click at [576, 297] on div "Tại văn phòng" at bounding box center [619, 299] width 94 height 10
type input "0"
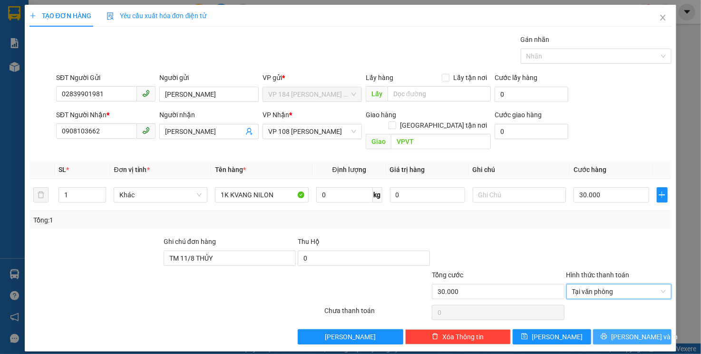
click at [617, 329] on button "[PERSON_NAME] và In" at bounding box center [632, 336] width 79 height 15
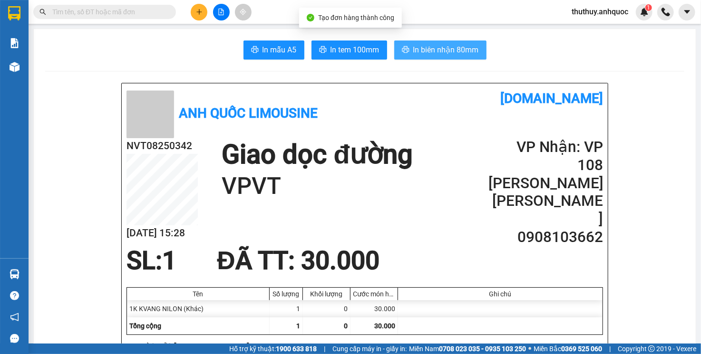
click at [425, 43] on button "In biên nhận 80mm" at bounding box center [440, 49] width 92 height 19
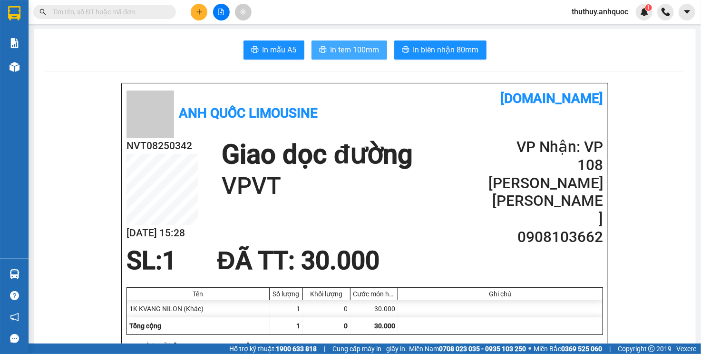
drag, startPoint x: 372, startPoint y: 56, endPoint x: 462, endPoint y: 82, distance: 94.1
click at [372, 56] on button "In tem 100mm" at bounding box center [350, 49] width 76 height 19
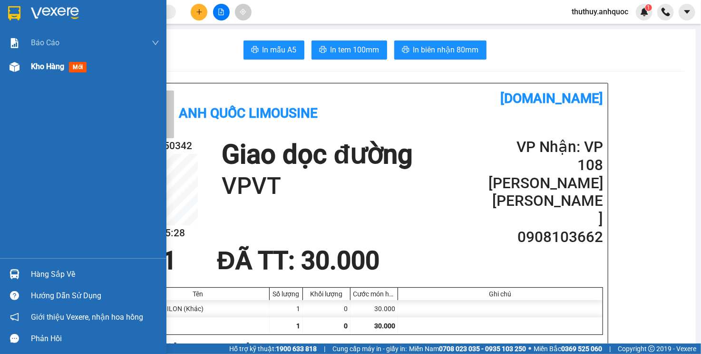
click at [23, 61] on div "Kho hàng mới" at bounding box center [83, 67] width 167 height 24
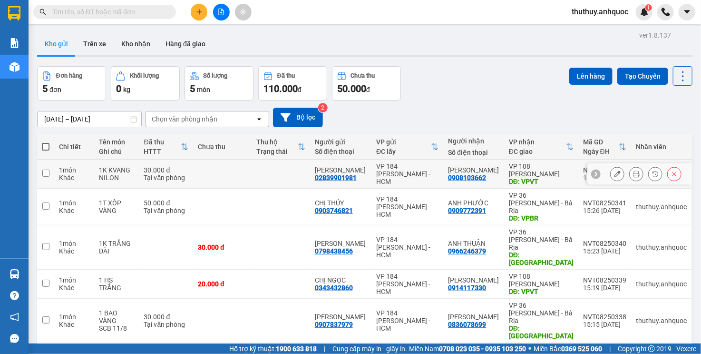
click at [611, 171] on button at bounding box center [617, 174] width 13 height 17
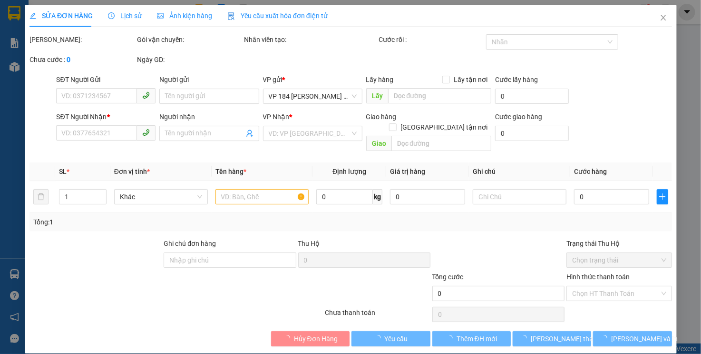
type input "02839901981"
type input "UYÊN PHƯƠNG"
type input "0908103662"
type input "ANH DUY"
type input "VPVT"
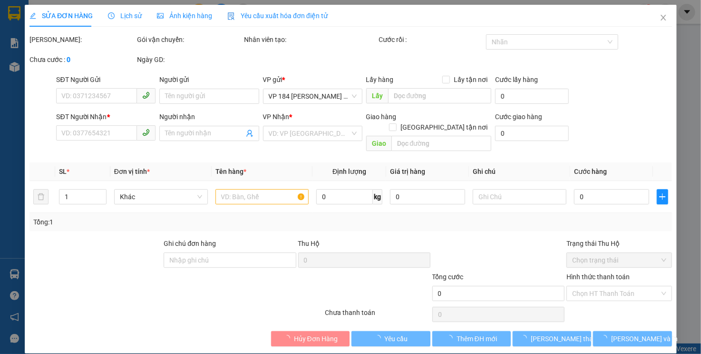
type input "TM 11/8 THỦY"
type input "30.000"
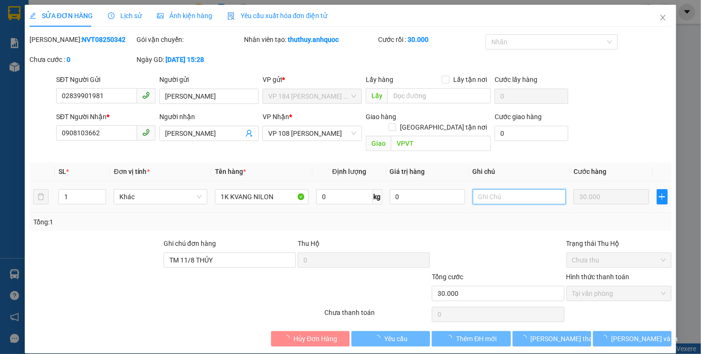
click at [509, 191] on input "text" at bounding box center [520, 196] width 94 height 15
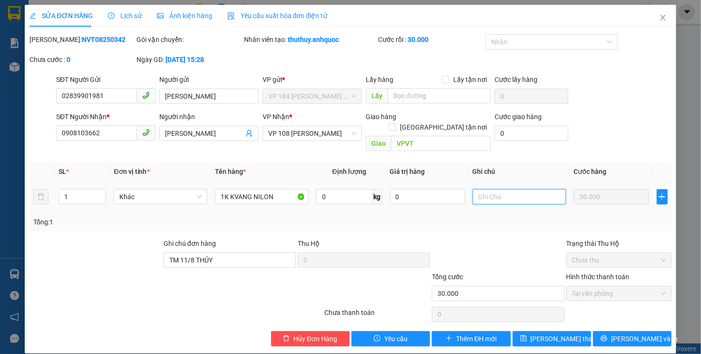
type input "H"
type input "NHẸ TAY"
click at [571, 333] on span "[PERSON_NAME] thay đổi" at bounding box center [569, 338] width 76 height 10
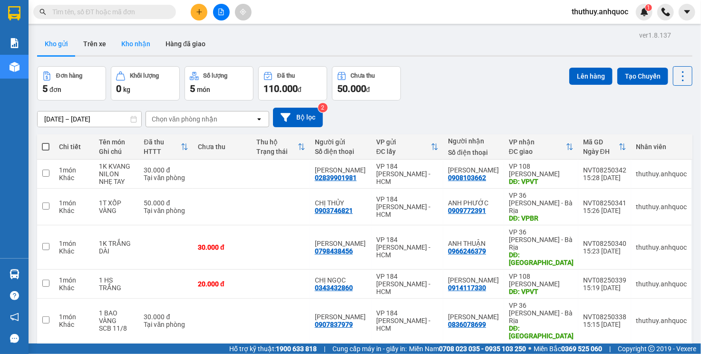
click at [143, 49] on button "Kho nhận" at bounding box center [136, 43] width 44 height 23
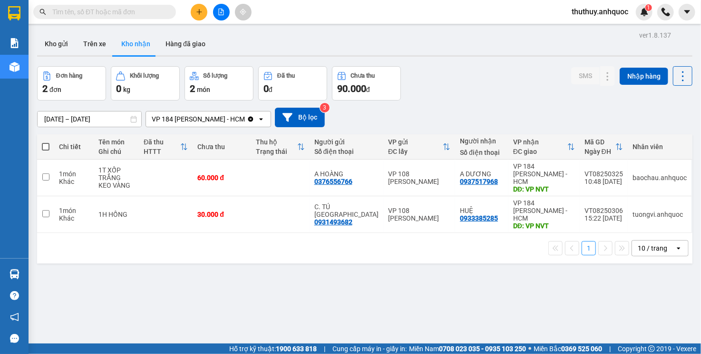
click at [120, 122] on input "[DATE] – [DATE]" at bounding box center [90, 118] width 104 height 15
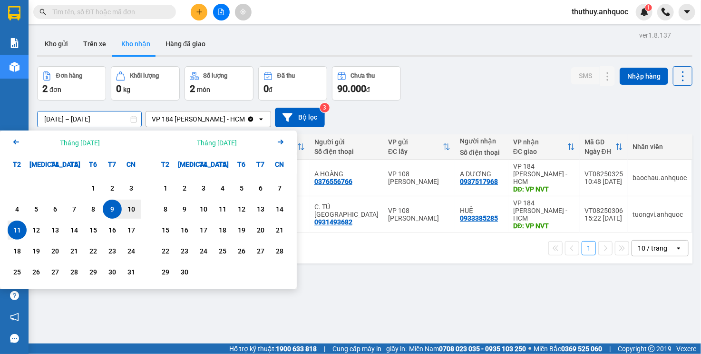
click at [64, 121] on input "[DATE] – [DATE]" at bounding box center [90, 118] width 104 height 15
click at [39, 212] on div "5" at bounding box center [36, 208] width 13 height 11
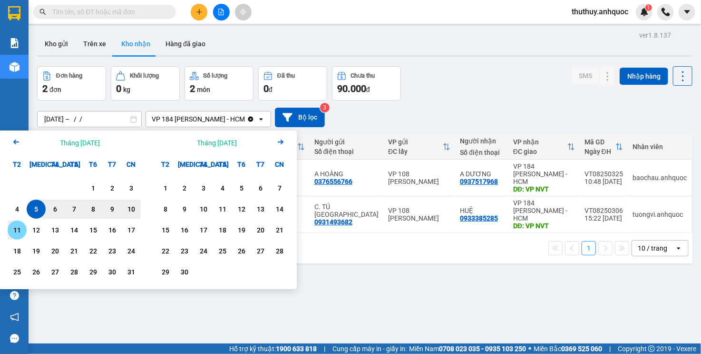
click at [19, 228] on div "11" at bounding box center [16, 229] width 13 height 11
type input "[DATE] – [DATE]"
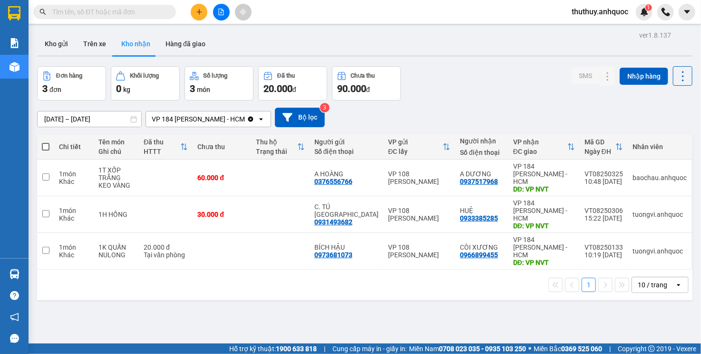
click at [471, 99] on div "Đơn hàng 3 đơn Khối lượng 0 kg Số lượng 3 món Đã thu 20.000 đ Chưa thu 90.000 đ…" at bounding box center [365, 83] width 656 height 34
click at [421, 93] on div "Đơn hàng 3 đơn Khối lượng 0 kg Số lượng 3 món Đã thu 20.000 đ Chưa thu 90.000 đ…" at bounding box center [365, 83] width 656 height 34
click at [473, 91] on div "Đơn hàng 3 đơn Khối lượng 0 kg Số lượng 3 món Đã thu 20.000 đ Chưa thu 90.000 đ…" at bounding box center [365, 83] width 656 height 34
click at [68, 47] on button "Kho gửi" at bounding box center [56, 43] width 39 height 23
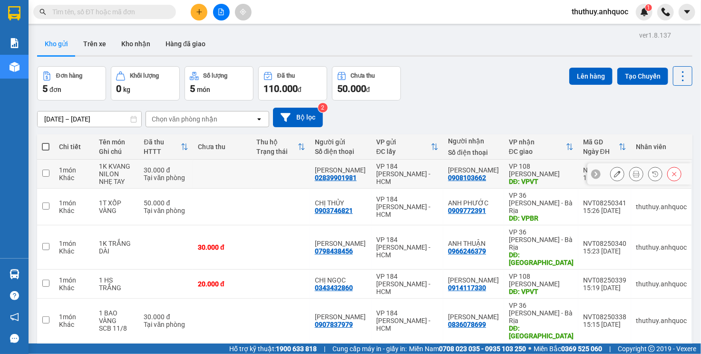
scroll to position [44, 0]
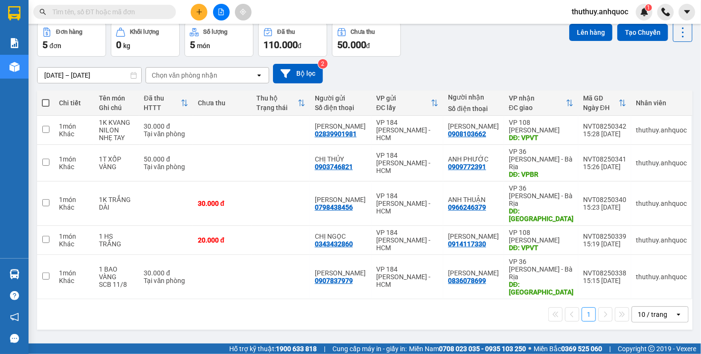
click at [469, 79] on div "[DATE] – [DATE] Press the down arrow key to interact with the calendar and sele…" at bounding box center [365, 74] width 656 height 20
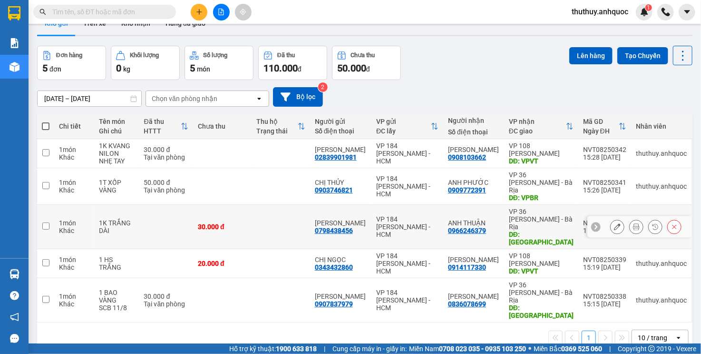
scroll to position [0, 0]
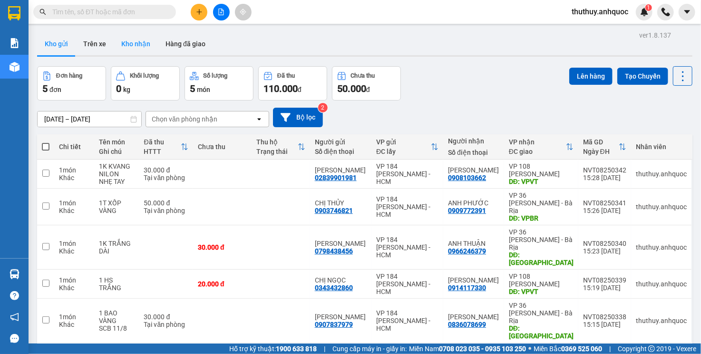
click at [139, 51] on button "Kho nhận" at bounding box center [136, 43] width 44 height 23
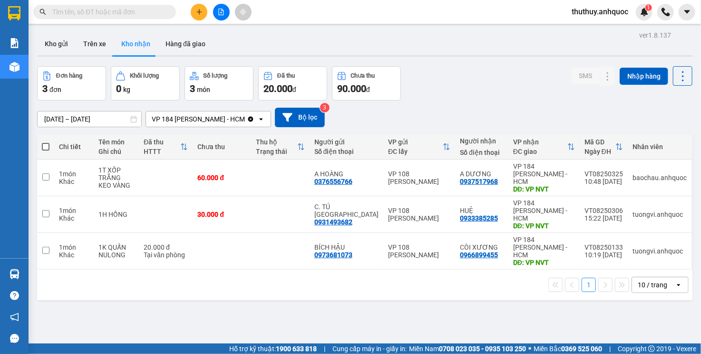
click at [193, 9] on button at bounding box center [199, 12] width 17 height 17
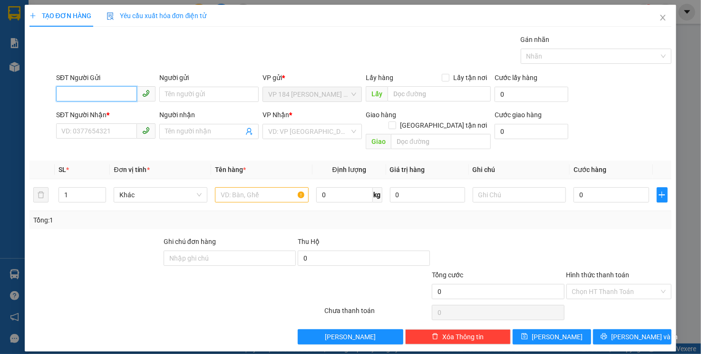
click at [114, 95] on input "SĐT Người Gửi" at bounding box center [96, 93] width 81 height 15
type input "0389558922"
click at [107, 114] on div "0389558922 - ANH HIỀN" at bounding box center [106, 113] width 88 height 10
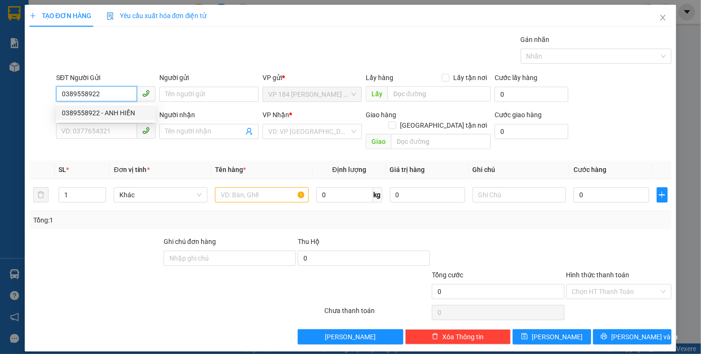
type input "ANH HIỀN"
type input "0867481289"
type input "ĐỨC ANH"
type input "VPVT"
type input "40.000"
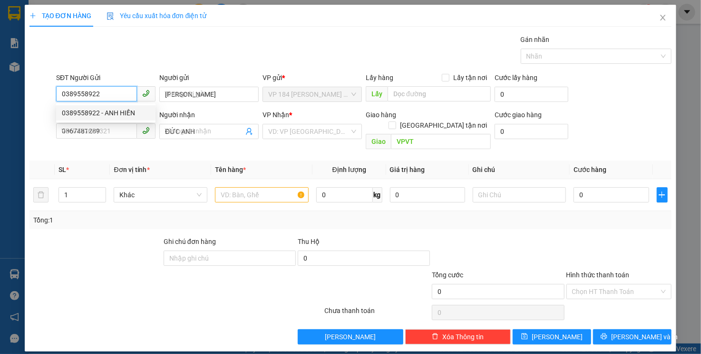
type input "40.000"
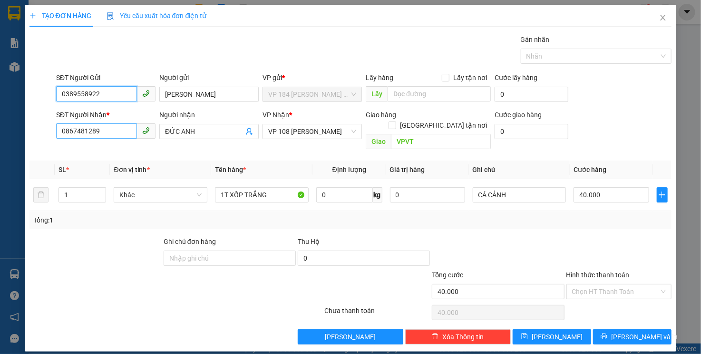
type input "0389558922"
click at [97, 127] on input "0867481289" at bounding box center [96, 130] width 81 height 15
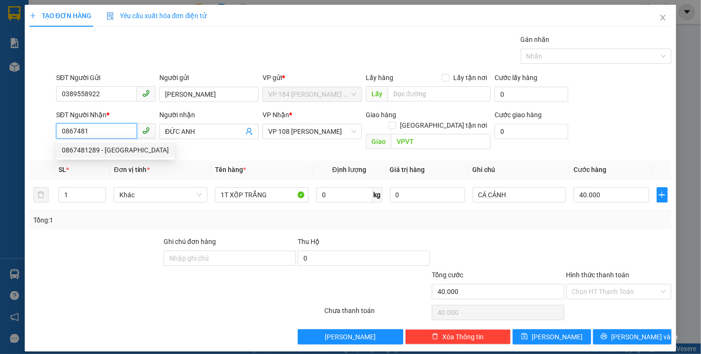
click at [116, 150] on div "0867481289 - ĐỨC ANH" at bounding box center [115, 150] width 107 height 10
type input "0867481289"
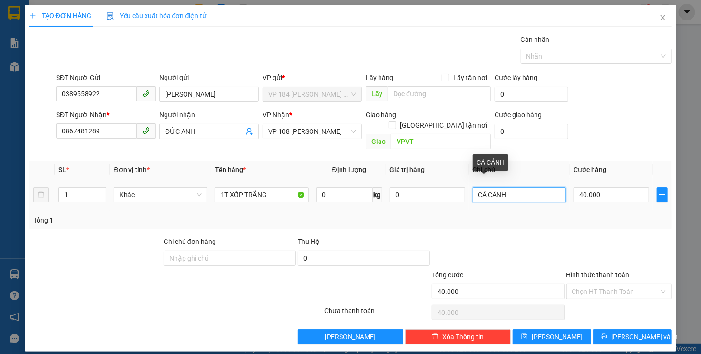
click at [519, 187] on input "CÁ CẢNH" at bounding box center [520, 194] width 94 height 15
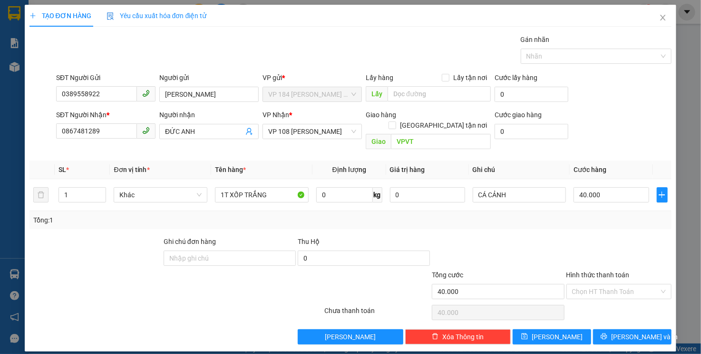
click at [515, 163] on th "Ghi chú" at bounding box center [519, 169] width 101 height 19
click at [272, 188] on input "1T XỐP TRẮNG" at bounding box center [262, 194] width 94 height 15
click at [608, 333] on icon "printer" at bounding box center [604, 336] width 7 height 7
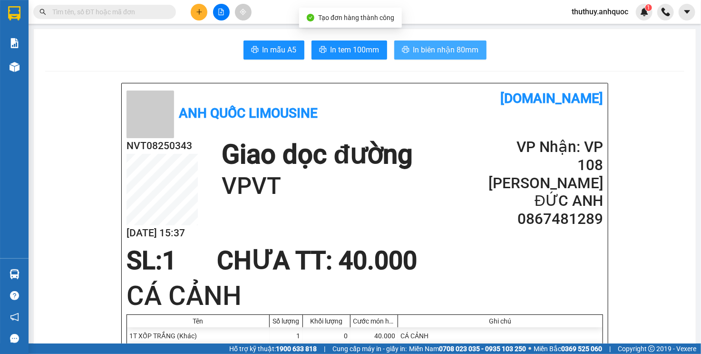
click at [413, 47] on span "In biên nhận 80mm" at bounding box center [446, 50] width 66 height 12
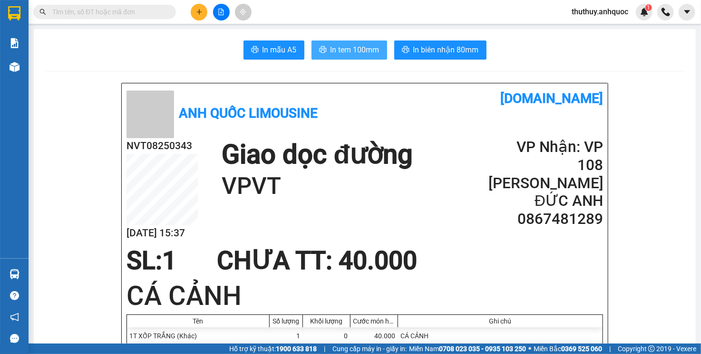
click at [344, 46] on span "In tem 100mm" at bounding box center [355, 50] width 49 height 12
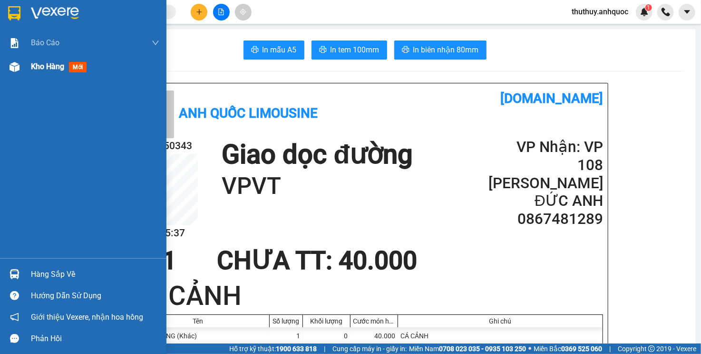
click at [23, 70] on div "Kho hàng mới" at bounding box center [83, 67] width 167 height 24
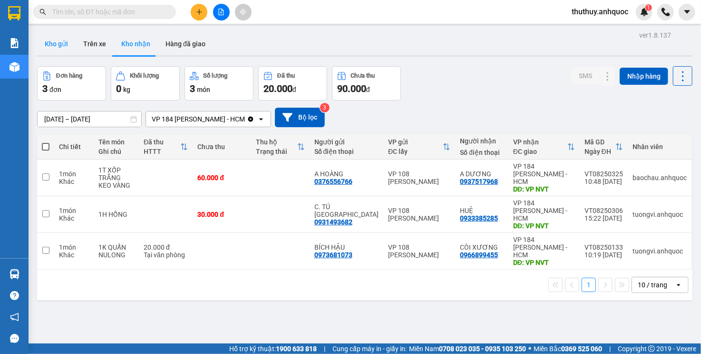
click at [67, 43] on button "Kho gửi" at bounding box center [56, 43] width 39 height 23
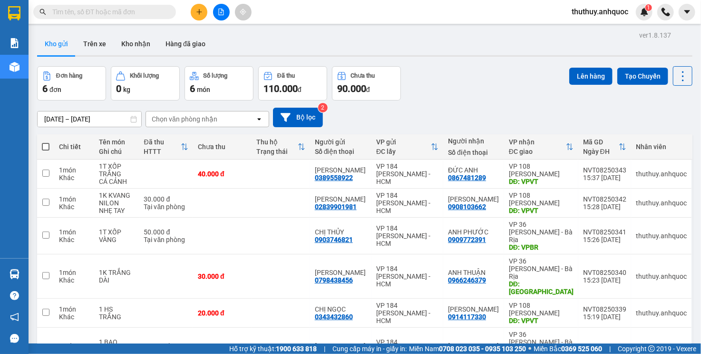
scroll to position [44, 0]
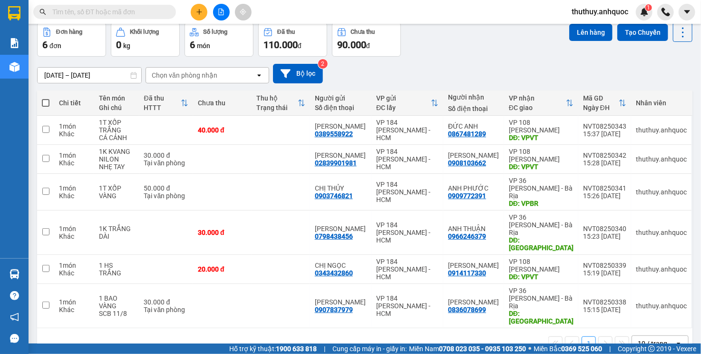
click at [412, 65] on div "[DATE] – [DATE] Press the down arrow key to interact with the calendar and sele…" at bounding box center [365, 74] width 656 height 20
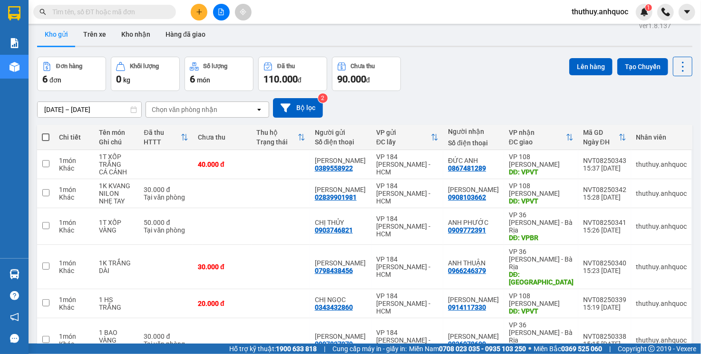
scroll to position [0, 0]
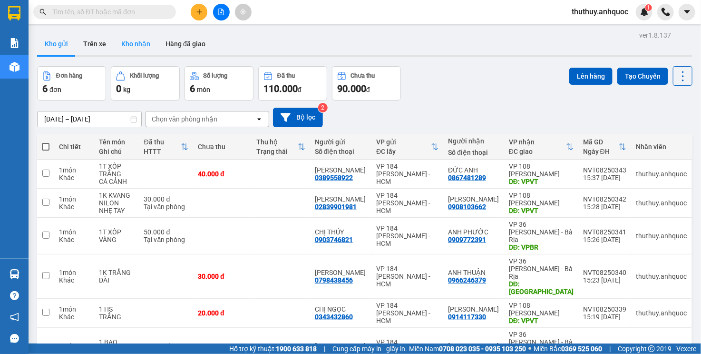
click at [138, 41] on button "Kho nhận" at bounding box center [136, 43] width 44 height 23
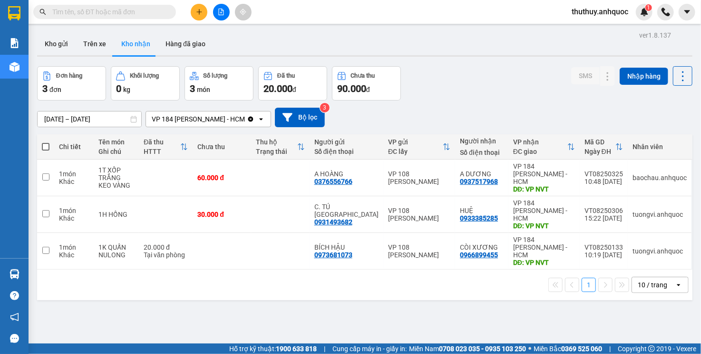
click at [448, 88] on div "Đơn hàng 3 đơn Khối lượng 0 kg Số lượng 3 món Đã thu 20.000 đ Chưa thu 90.000 đ…" at bounding box center [365, 83] width 656 height 34
click at [80, 41] on button "Trên xe" at bounding box center [95, 43] width 38 height 23
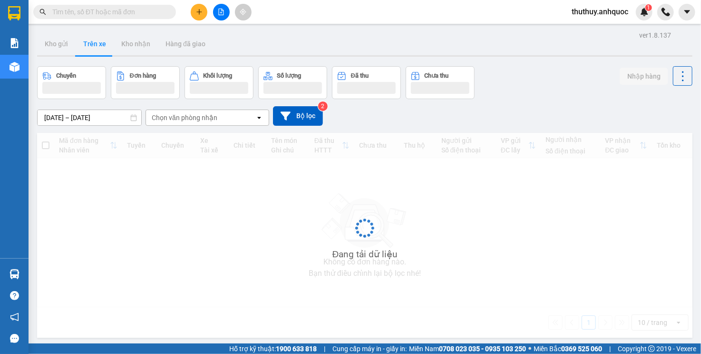
type input "[DATE] – [DATE]"
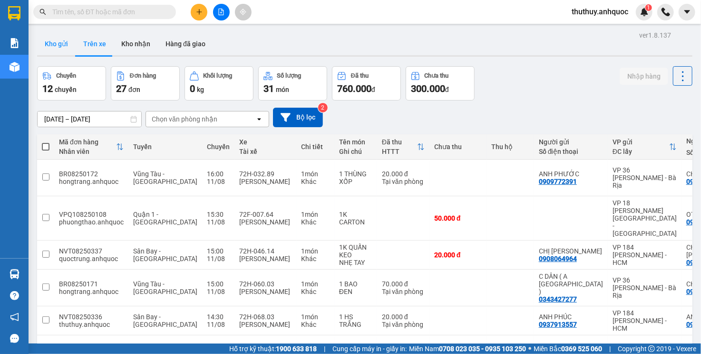
click at [67, 51] on button "Kho gửi" at bounding box center [56, 43] width 39 height 23
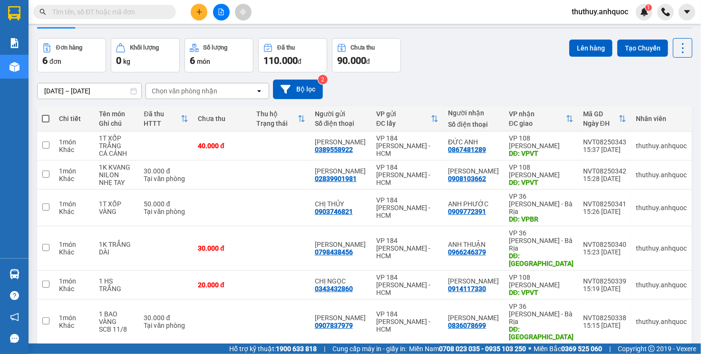
scroll to position [44, 0]
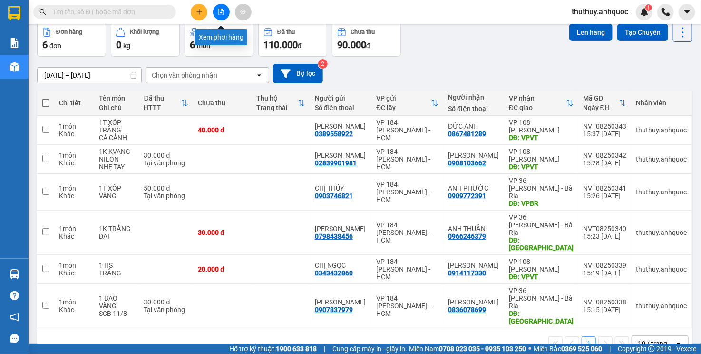
click at [225, 8] on button at bounding box center [221, 12] width 17 height 17
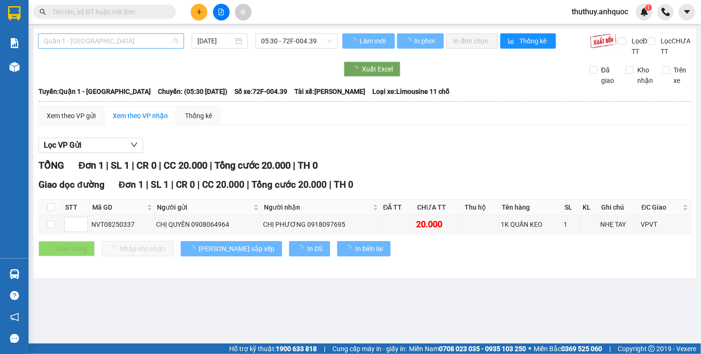
click at [86, 37] on span "Quận 1 - [GEOGRAPHIC_DATA]" at bounding box center [111, 41] width 135 height 14
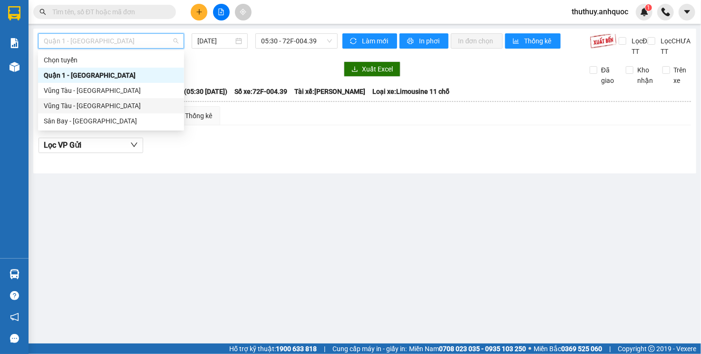
click at [93, 108] on div "Vũng Tàu - [GEOGRAPHIC_DATA]" at bounding box center [111, 105] width 135 height 10
type input "[DATE]"
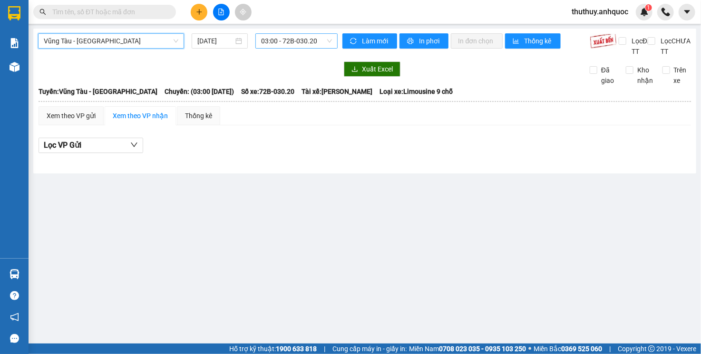
click at [278, 40] on span "03:00 - 72B-030.20" at bounding box center [296, 41] width 70 height 14
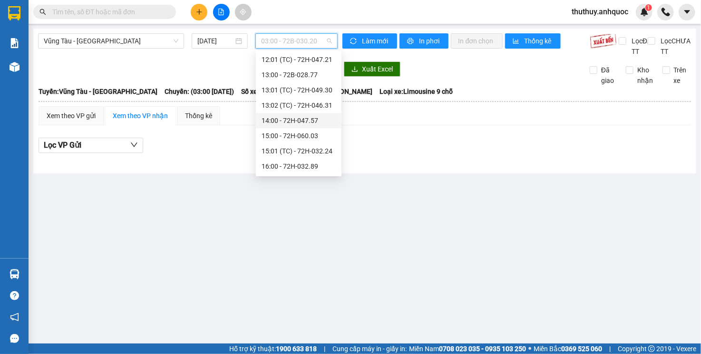
scroll to position [285, 0]
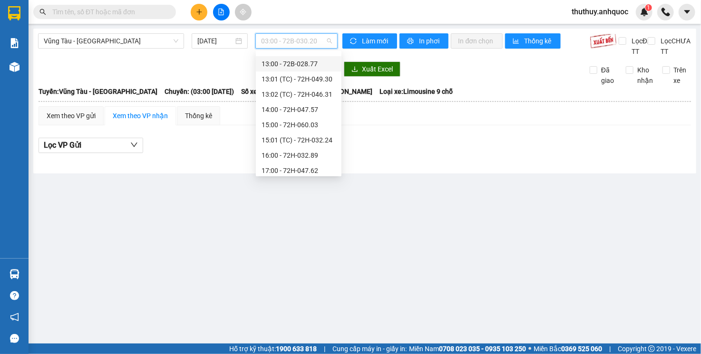
drag, startPoint x: 318, startPoint y: 66, endPoint x: 320, endPoint y: 57, distance: 8.8
click at [318, 65] on div "13:00 - 72B-028.77" at bounding box center [299, 64] width 74 height 10
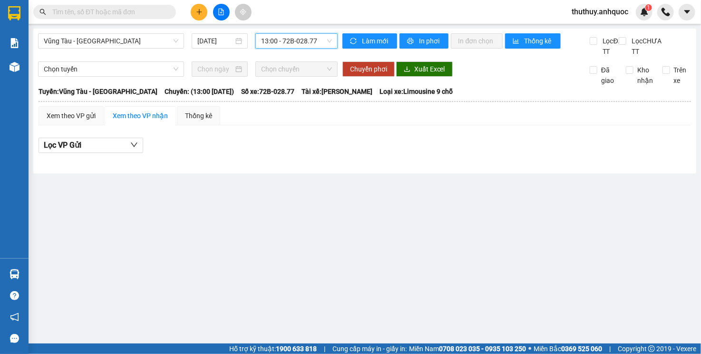
click at [321, 40] on span "13:00 - 72B-028.77" at bounding box center [296, 41] width 70 height 14
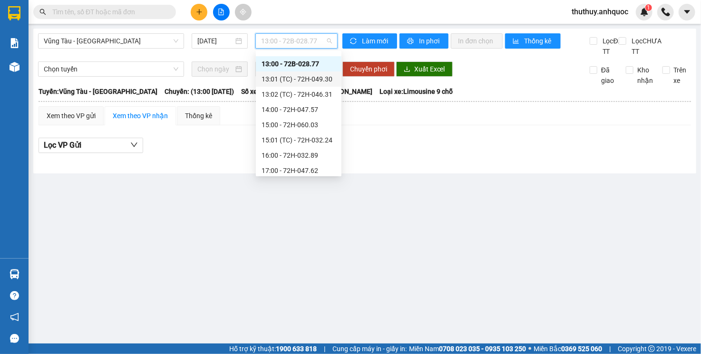
click at [320, 75] on div "13:01 (TC) - 72H-049.30" at bounding box center [299, 79] width 74 height 10
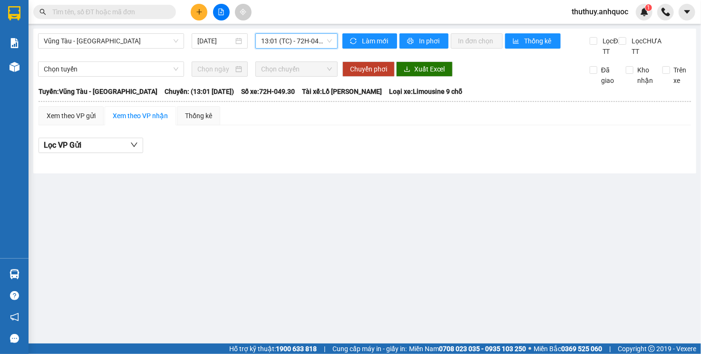
click at [313, 41] on span "13:01 (TC) - 72H-049.30" at bounding box center [296, 41] width 70 height 14
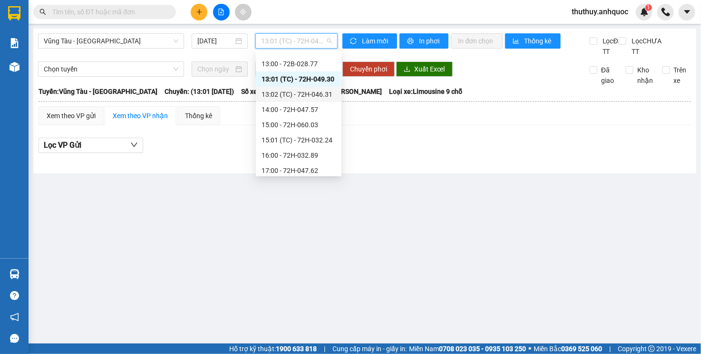
click at [319, 95] on div "13:02 (TC) - 72H-046.31" at bounding box center [299, 94] width 74 height 10
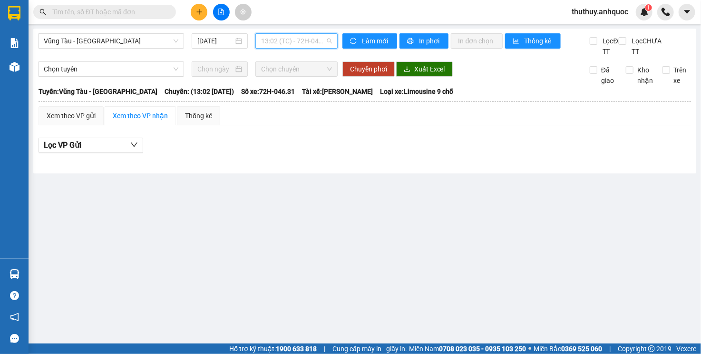
click at [272, 41] on span "13:02 (TC) - 72H-046.31" at bounding box center [296, 41] width 70 height 14
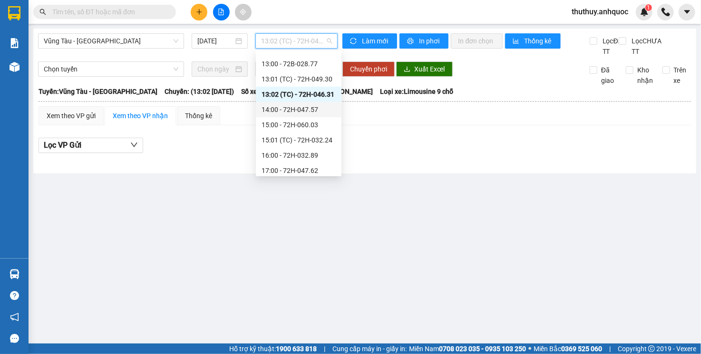
click at [296, 110] on div "14:00 - 72H-047.57" at bounding box center [299, 109] width 74 height 10
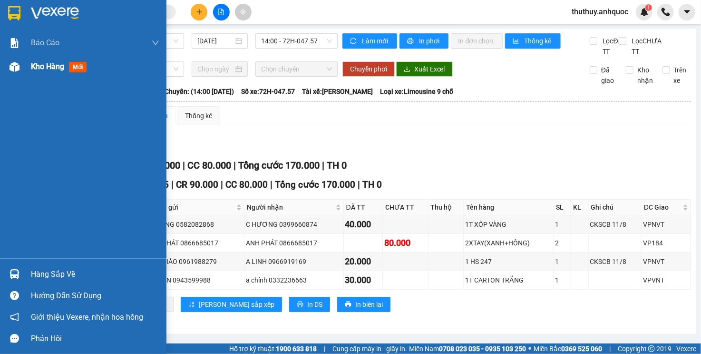
click at [61, 69] on span "Kho hàng" at bounding box center [47, 66] width 33 height 9
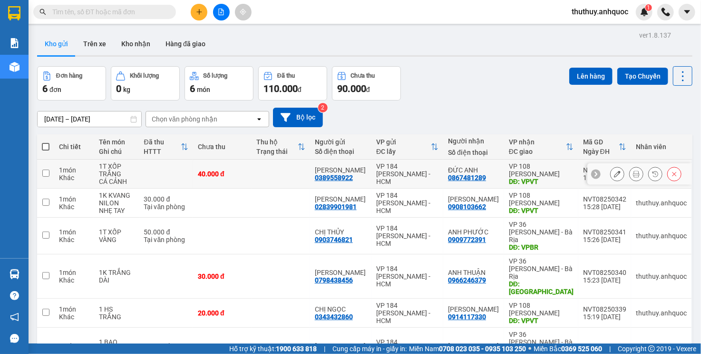
click at [269, 175] on td at bounding box center [281, 173] width 59 height 29
checkbox input "true"
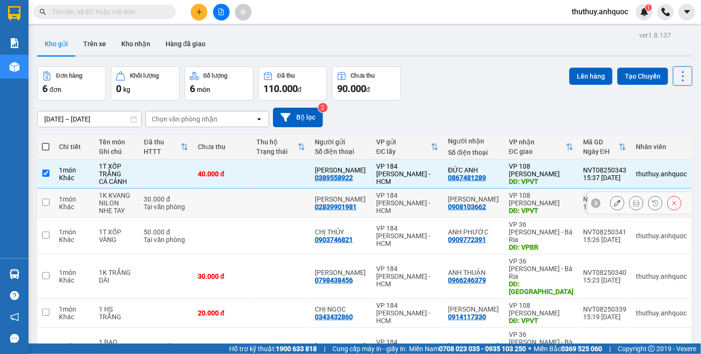
click at [252, 205] on td at bounding box center [222, 202] width 59 height 29
checkbox input "true"
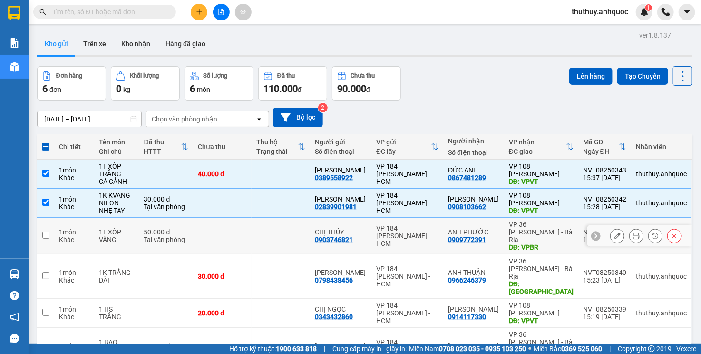
click at [265, 236] on td at bounding box center [281, 235] width 59 height 37
checkbox input "true"
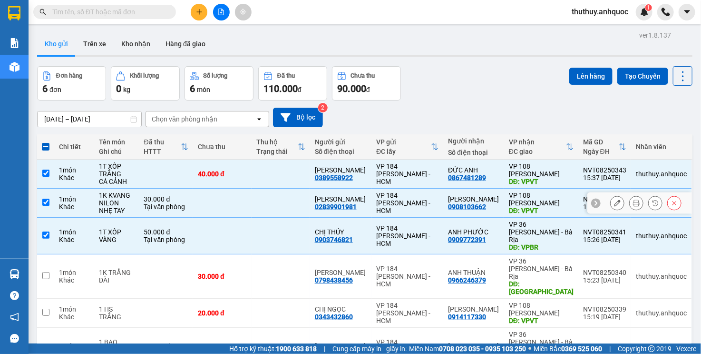
scroll to position [44, 0]
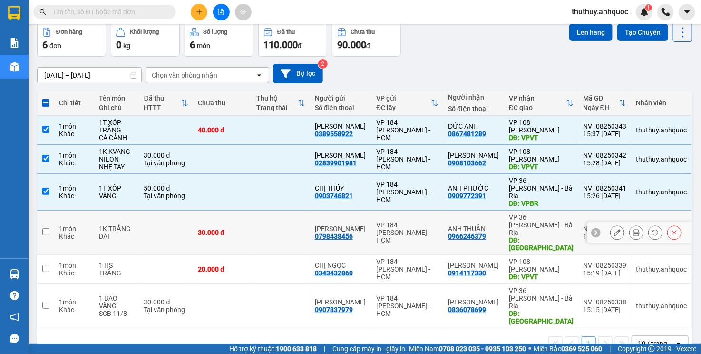
drag, startPoint x: 253, startPoint y: 223, endPoint x: 251, endPoint y: 230, distance: 6.9
click at [247, 228] on div "30.000 đ" at bounding box center [222, 232] width 49 height 8
checkbox input "true"
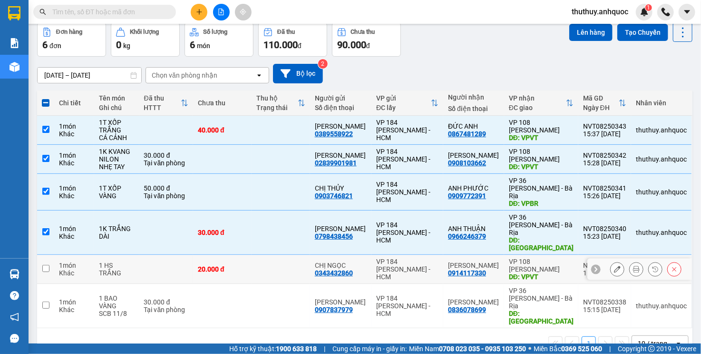
click at [247, 265] on div "20.000 đ" at bounding box center [222, 269] width 49 height 8
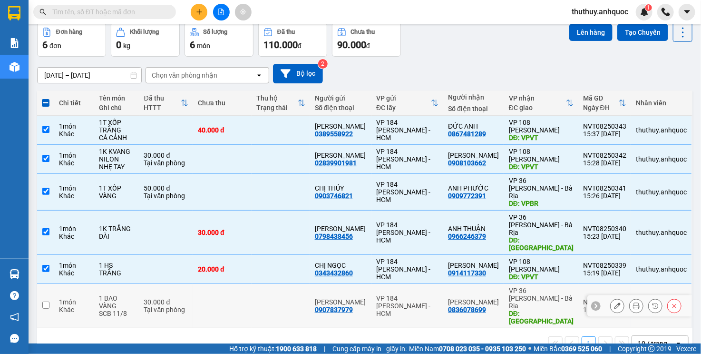
click at [252, 284] on td at bounding box center [222, 306] width 59 height 44
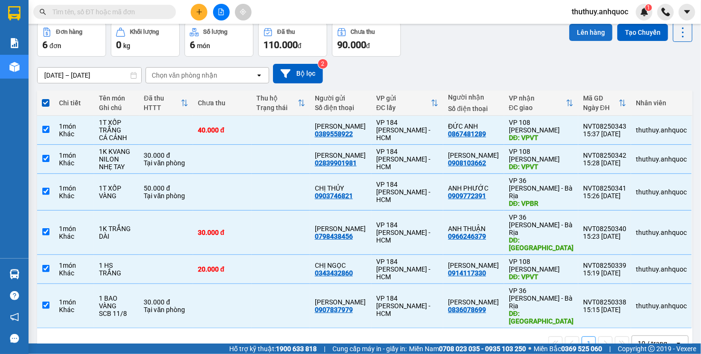
click at [574, 37] on button "Lên hàng" at bounding box center [591, 32] width 43 height 17
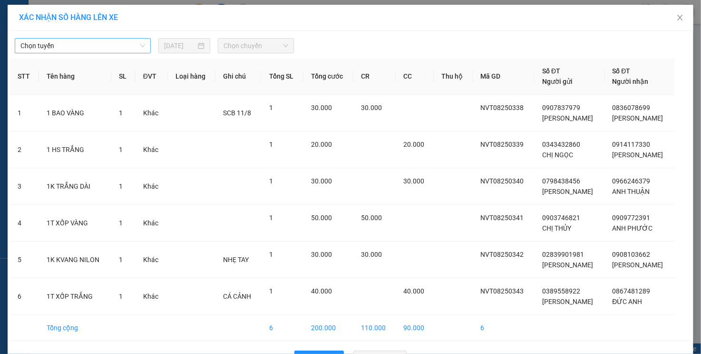
click at [120, 47] on span "Chọn tuyến" at bounding box center [82, 46] width 125 height 14
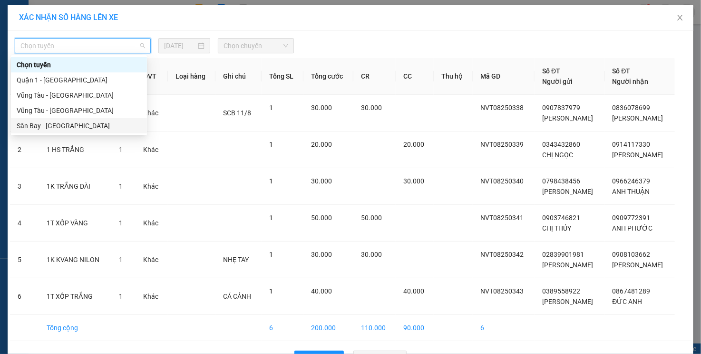
click at [113, 131] on div "Sân Bay - [GEOGRAPHIC_DATA]" at bounding box center [79, 125] width 136 height 15
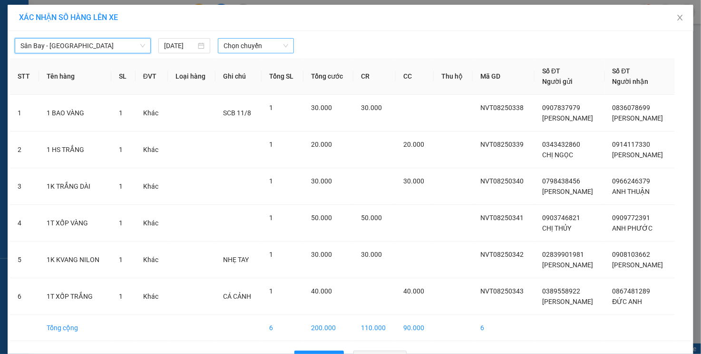
click at [244, 49] on span "Chọn chuyến" at bounding box center [256, 46] width 65 height 14
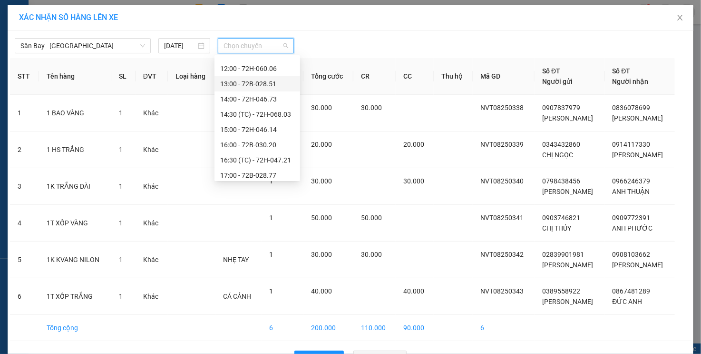
scroll to position [238, 0]
click at [245, 129] on div "16:00 - 72B-030.20" at bounding box center [257, 131] width 74 height 10
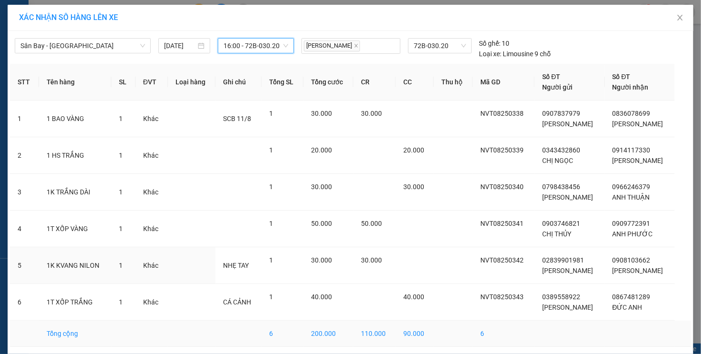
scroll to position [35, 0]
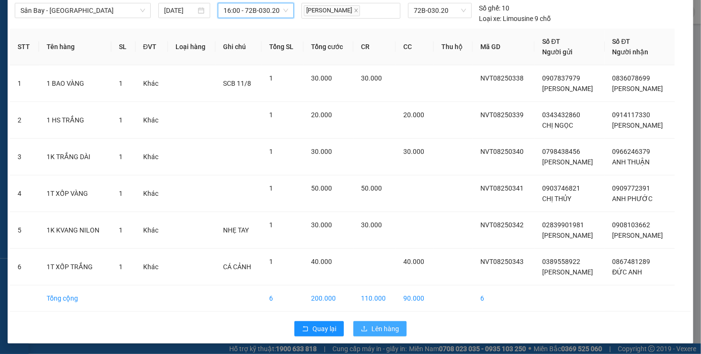
click at [377, 329] on span "Lên hàng" at bounding box center [386, 328] width 28 height 10
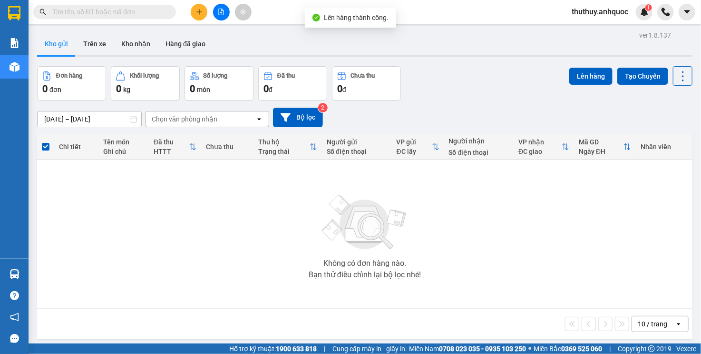
click at [221, 13] on icon "file-add" at bounding box center [221, 12] width 7 height 7
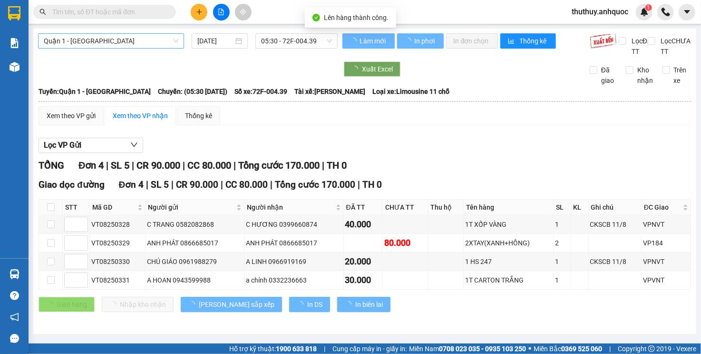
click at [116, 40] on span "Quận 1 - [GEOGRAPHIC_DATA]" at bounding box center [111, 41] width 135 height 14
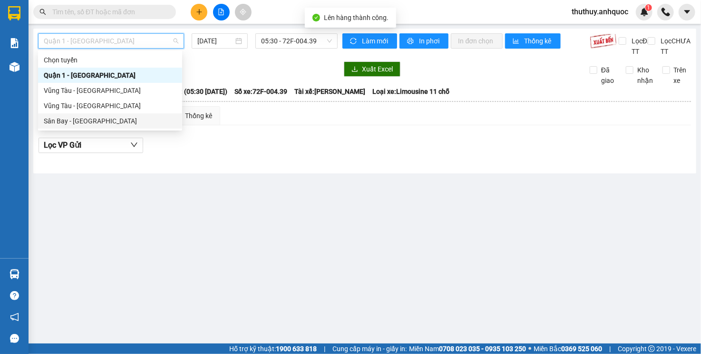
click at [98, 122] on div "Sân Bay - [GEOGRAPHIC_DATA]" at bounding box center [110, 121] width 133 height 10
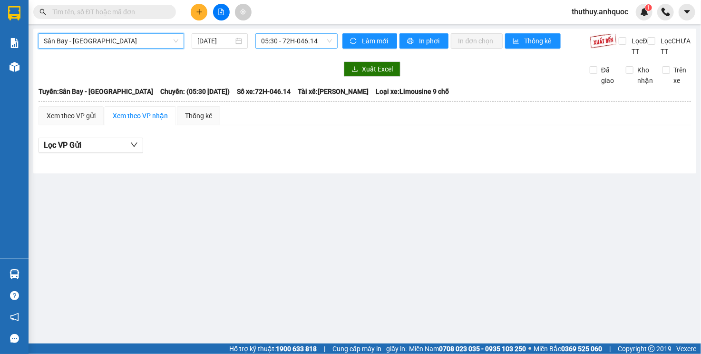
click at [298, 43] on span "05:30 - 72H-046.14" at bounding box center [296, 41] width 70 height 14
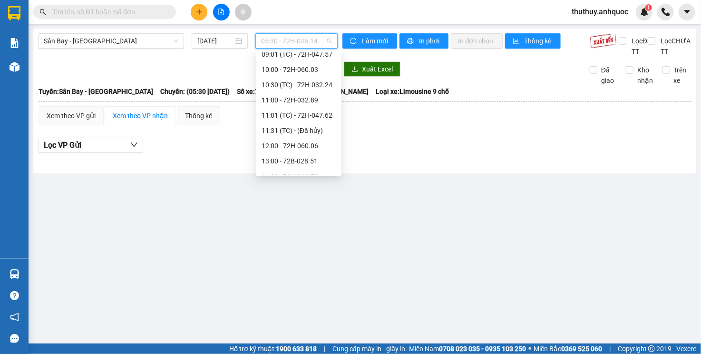
scroll to position [238, 0]
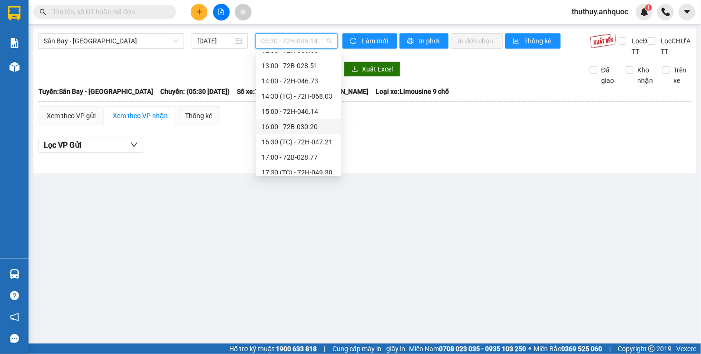
click at [307, 131] on div "16:00 - 72B-030.20" at bounding box center [299, 126] width 74 height 10
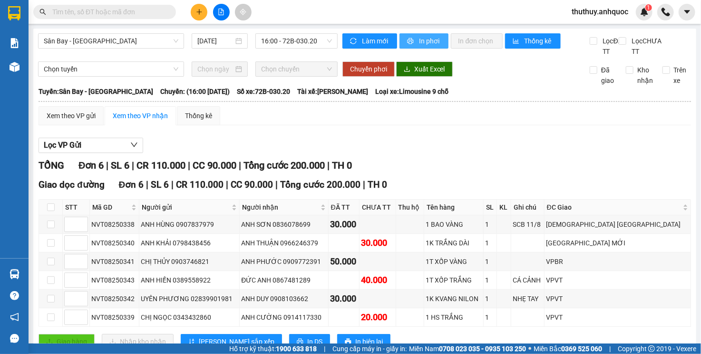
click at [423, 45] on span "In phơi" at bounding box center [430, 41] width 22 height 10
click at [410, 41] on span "printer" at bounding box center [411, 42] width 8 height 8
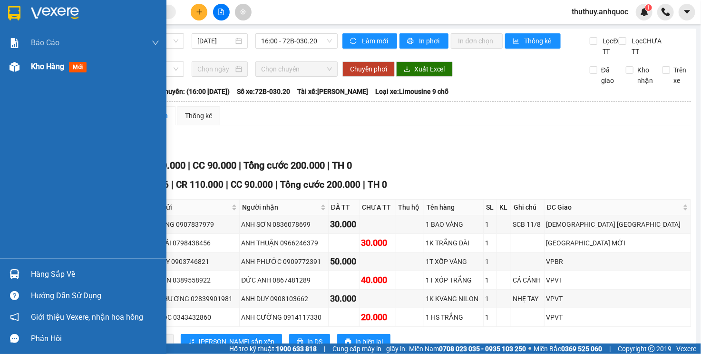
click at [23, 68] on div "Kho hàng mới" at bounding box center [83, 67] width 167 height 24
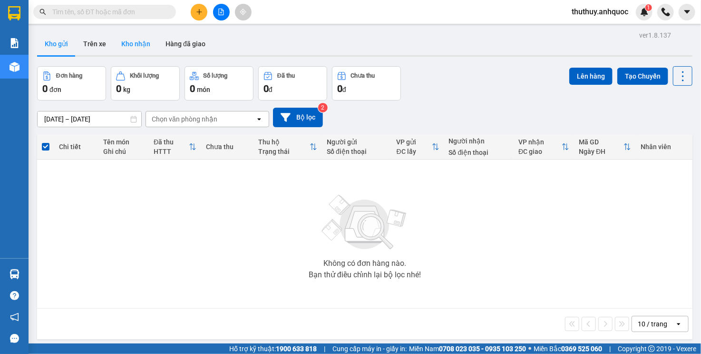
click at [123, 45] on button "Kho nhận" at bounding box center [136, 43] width 44 height 23
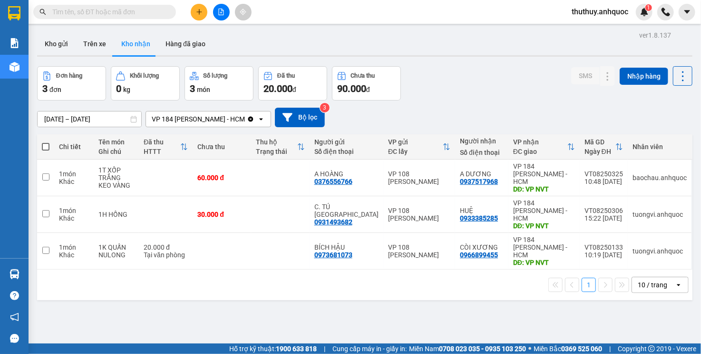
click at [435, 89] on div "Đơn hàng 3 đơn Khối lượng 0 kg Số lượng 3 món Đã thu 20.000 đ Chưa thu 90.000 đ…" at bounding box center [365, 83] width 656 height 34
click at [509, 204] on td "VP 184 Nguyễn Văn Trỗi - HCM DĐ: VP NVT" at bounding box center [544, 214] width 71 height 37
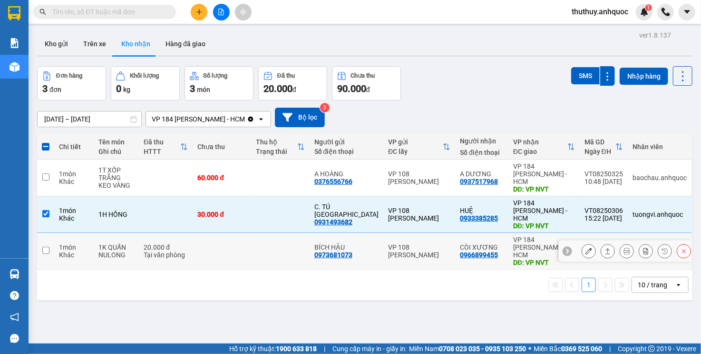
click at [529, 202] on div "VP 184 [PERSON_NAME] - HCM" at bounding box center [544, 210] width 62 height 23
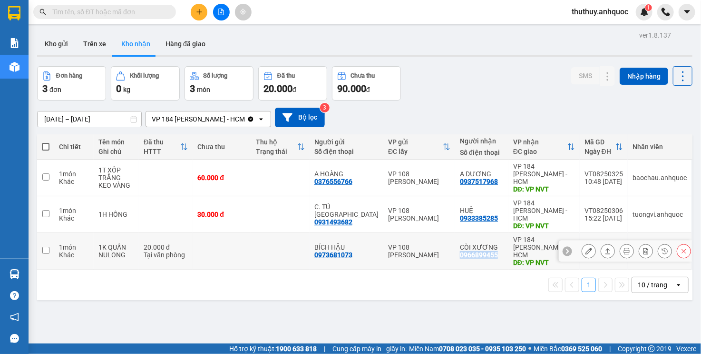
copy div "0966899455"
drag, startPoint x: 497, startPoint y: 236, endPoint x: 457, endPoint y: 236, distance: 40.0
click at [457, 236] on td "CÒI XƯƠNG 0966899455" at bounding box center [481, 251] width 53 height 37
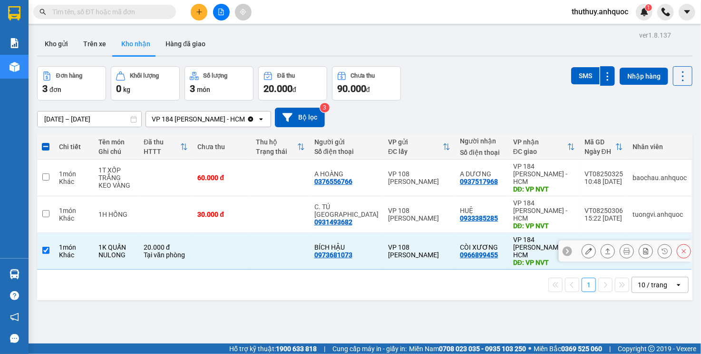
drag, startPoint x: 229, startPoint y: 235, endPoint x: 193, endPoint y: 234, distance: 36.7
click at [229, 234] on td at bounding box center [222, 251] width 59 height 37
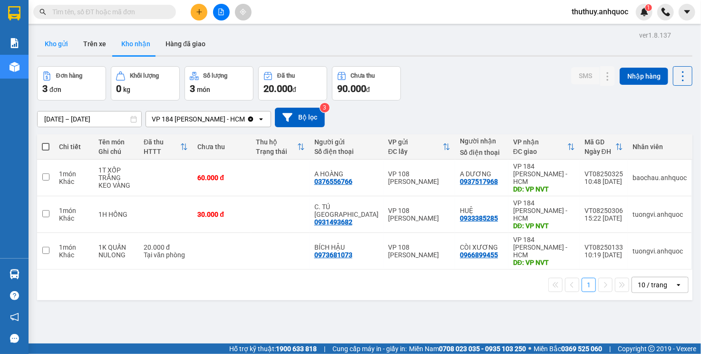
click at [67, 46] on button "Kho gửi" at bounding box center [56, 43] width 39 height 23
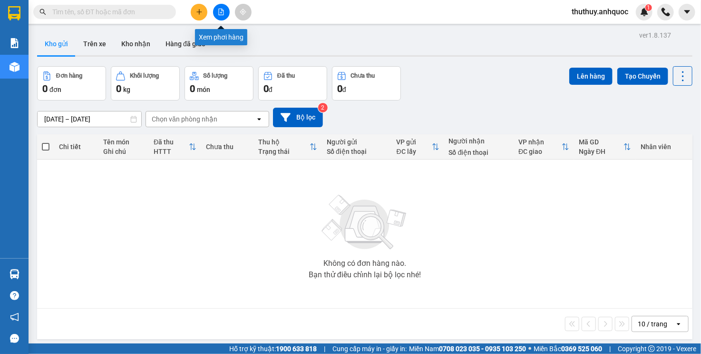
click at [226, 15] on button at bounding box center [221, 12] width 17 height 17
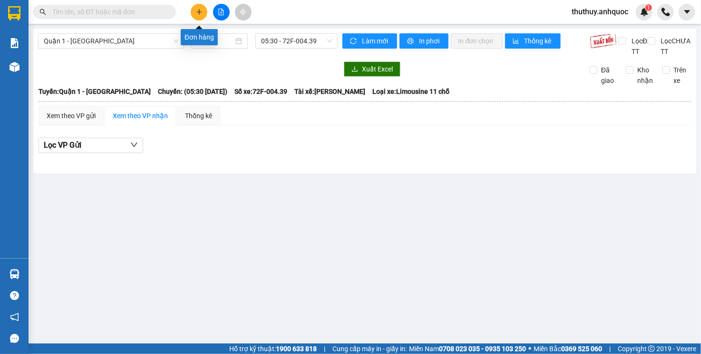
click at [195, 12] on button at bounding box center [199, 12] width 17 height 17
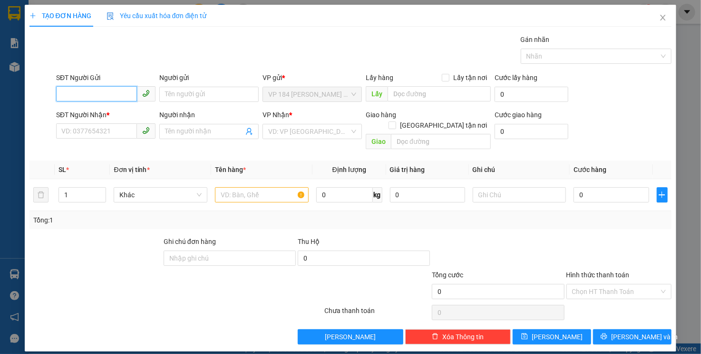
click at [113, 93] on input "SĐT Người Gửi" at bounding box center [96, 93] width 81 height 15
click at [178, 59] on div "Gán nhãn Nhãn" at bounding box center [364, 50] width 620 height 33
click at [108, 89] on input "SĐT Người Gửi" at bounding box center [96, 93] width 81 height 15
click at [108, 114] on div "0987272270 - ANH THƯỢNG" at bounding box center [106, 113] width 88 height 10
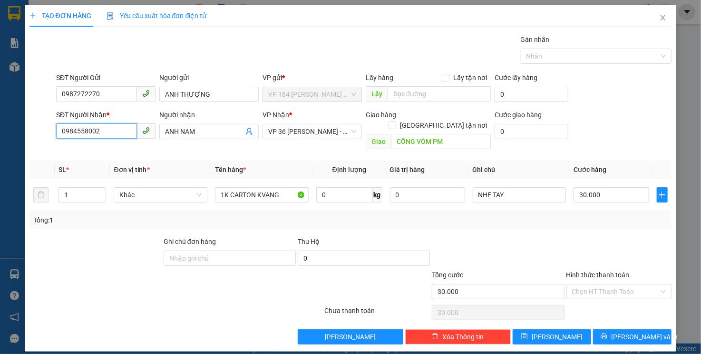
click at [126, 129] on input "0984558002" at bounding box center [96, 130] width 81 height 15
drag, startPoint x: 101, startPoint y: 154, endPoint x: 109, endPoint y: 146, distance: 11.1
click at [101, 153] on div "0908216941 - BÁC TRƯỜNG" at bounding box center [115, 150] width 107 height 10
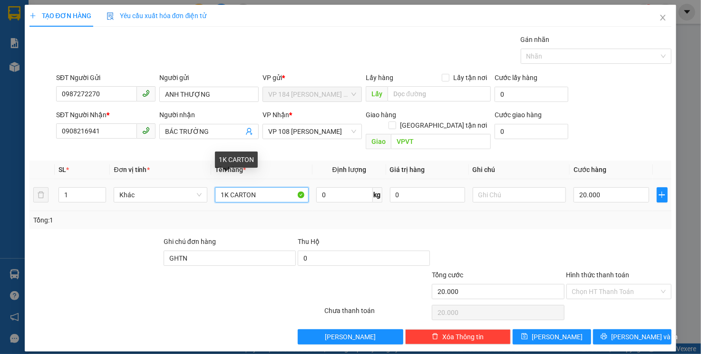
drag, startPoint x: 229, startPoint y: 186, endPoint x: 275, endPoint y: 182, distance: 46.3
click at [270, 187] on input "1K CARTON" at bounding box center [262, 194] width 94 height 15
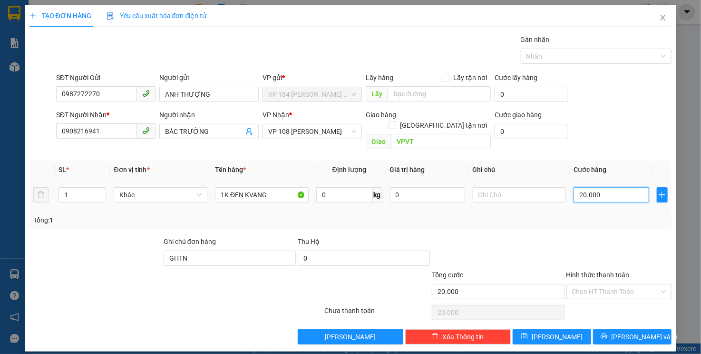
click at [590, 187] on input "20.000" at bounding box center [611, 194] width 75 height 15
click at [521, 188] on input "text" at bounding box center [520, 194] width 94 height 15
drag, startPoint x: 241, startPoint y: 247, endPoint x: 89, endPoint y: 247, distance: 151.3
click at [127, 247] on div "Ghi chú đơn hàng GHTN Thu Hộ 0" at bounding box center [351, 252] width 645 height 33
click at [640, 284] on input "Hình thức thanh toán" at bounding box center [616, 291] width 88 height 14
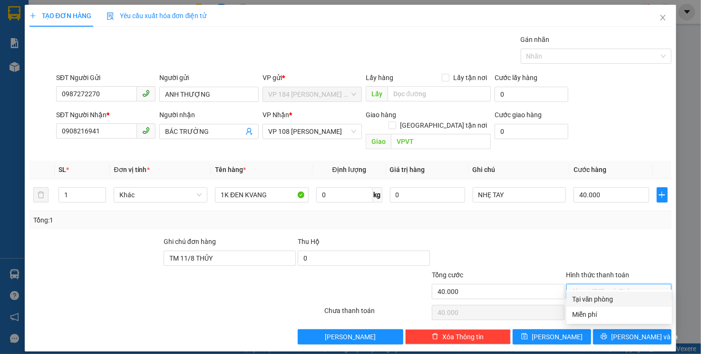
click at [619, 297] on div "Tại văn phòng" at bounding box center [619, 299] width 94 height 10
click at [614, 314] on div "Transit Pickup Surcharge Ids Transit Deliver Surcharge Ids Transit Deliver Surc…" at bounding box center [351, 189] width 643 height 310
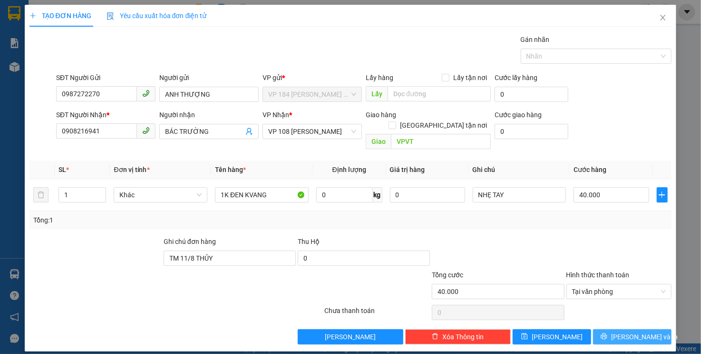
click at [611, 329] on button "[PERSON_NAME] và In" at bounding box center [632, 336] width 79 height 15
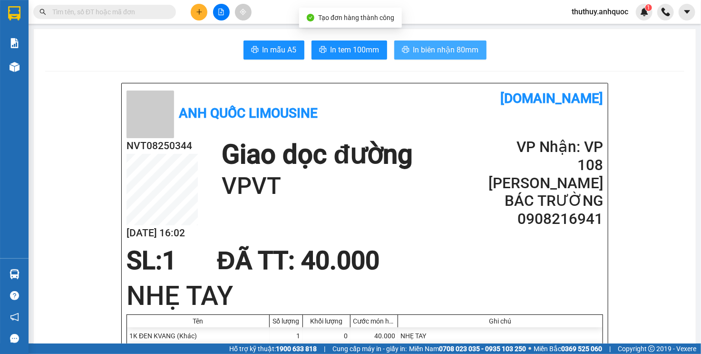
click at [440, 50] on span "In biên nhận 80mm" at bounding box center [446, 50] width 66 height 12
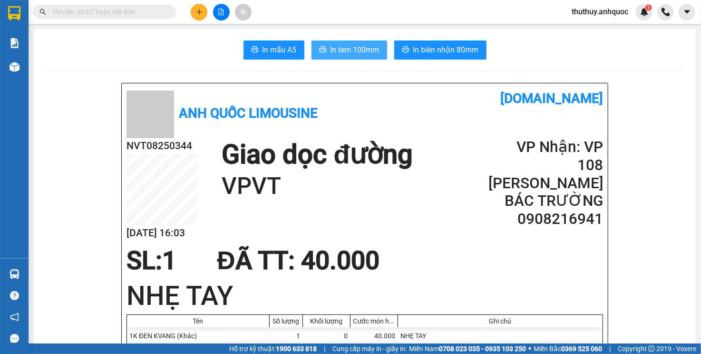
click at [359, 46] on span "In tem 100mm" at bounding box center [355, 50] width 49 height 12
click at [197, 8] on button at bounding box center [199, 12] width 17 height 17
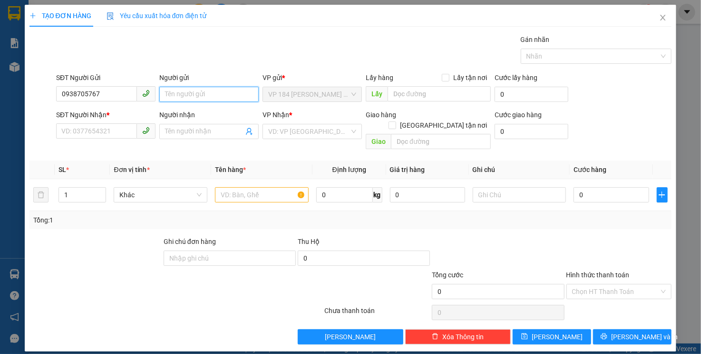
click at [194, 99] on input "Người gửi" at bounding box center [208, 94] width 99 height 15
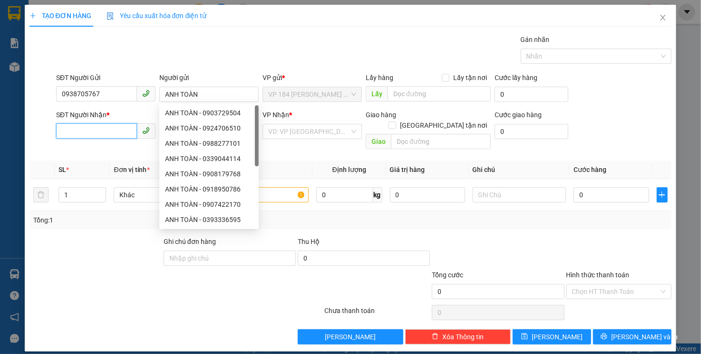
click at [97, 134] on input "SĐT Người Nhận *" at bounding box center [96, 130] width 81 height 15
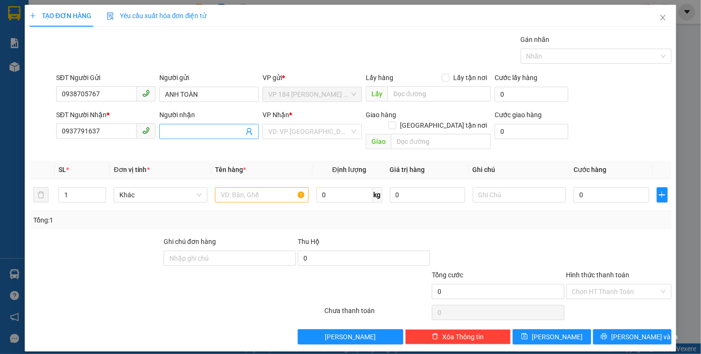
click at [216, 134] on input "Người nhận" at bounding box center [204, 131] width 79 height 10
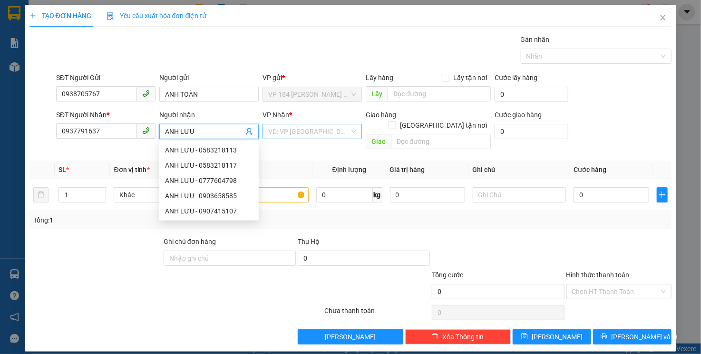
click at [310, 131] on input "search" at bounding box center [308, 131] width 81 height 14
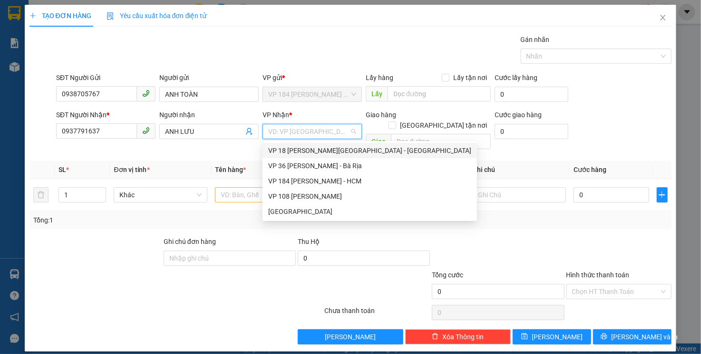
click at [361, 45] on div "Gán nhãn Nhãn" at bounding box center [364, 50] width 620 height 33
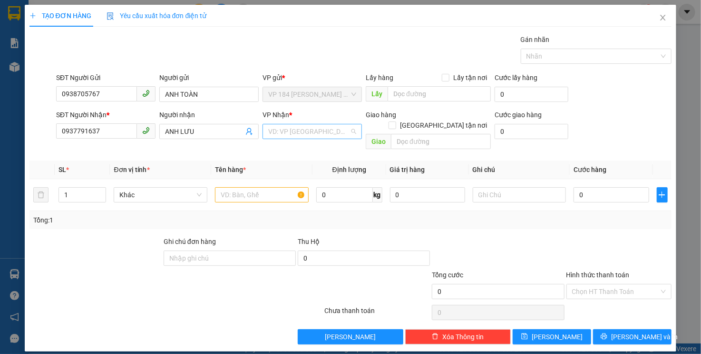
click at [335, 131] on input "search" at bounding box center [308, 131] width 81 height 14
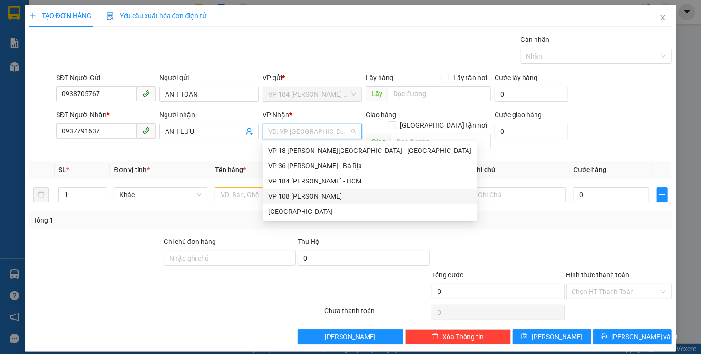
click at [321, 195] on div "VP 108 [PERSON_NAME]" at bounding box center [369, 196] width 203 height 10
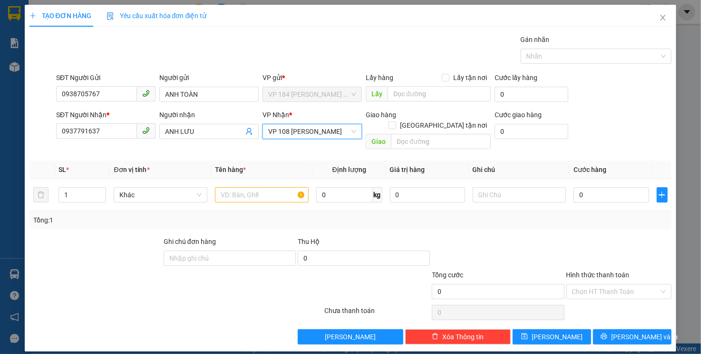
click at [377, 31] on div "TẠO ĐƠN HÀNG Yêu cầu xuất hóa đơn điện tử Transit Pickup Surcharge Ids Transit …" at bounding box center [351, 174] width 643 height 339
click at [412, 134] on input "text" at bounding box center [441, 141] width 100 height 15
click at [270, 187] on input "text" at bounding box center [262, 194] width 94 height 15
click at [615, 191] on div "0" at bounding box center [611, 194] width 75 height 19
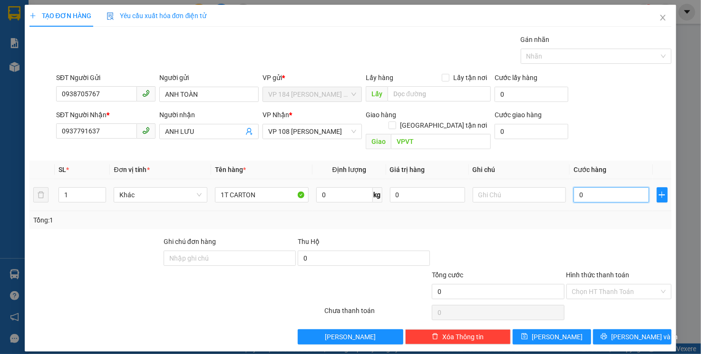
click at [614, 187] on input "0" at bounding box center [611, 194] width 75 height 15
click at [559, 236] on div at bounding box center [498, 252] width 134 height 33
click at [613, 135] on div "SĐT Người Nhận * 0937791637 Người nhận ANH LƯU VP Nhận * VP 108 Lê Hồng Phong -…" at bounding box center [364, 131] width 620 height 44
click at [608, 333] on icon "printer" at bounding box center [604, 336] width 7 height 7
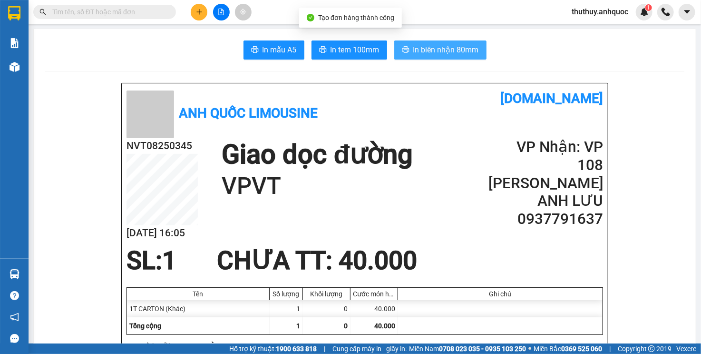
click at [431, 48] on span "In biên nhận 80mm" at bounding box center [446, 50] width 66 height 12
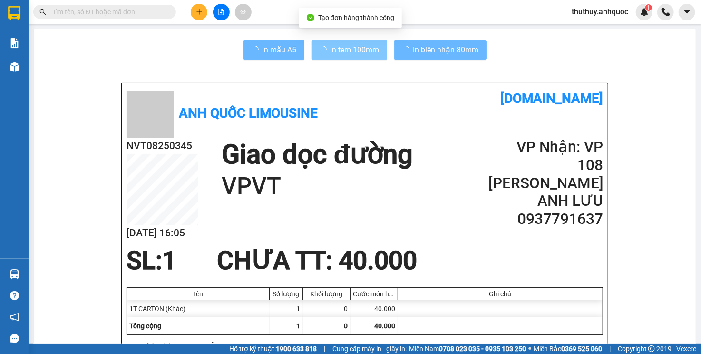
click at [365, 54] on span "In tem 100mm" at bounding box center [355, 50] width 49 height 12
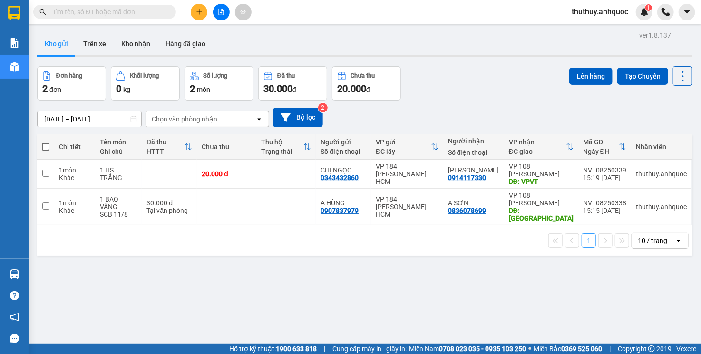
click at [112, 17] on input "text" at bounding box center [108, 12] width 112 height 10
paste input "0966246379"
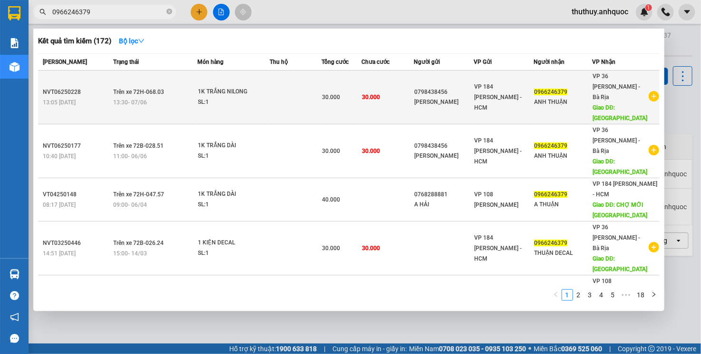
type input "0966246379"
copy div "0798438456"
drag, startPoint x: 454, startPoint y: 90, endPoint x: 421, endPoint y: 94, distance: 33.5
click at [421, 94] on div "0798438456" at bounding box center [444, 92] width 59 height 10
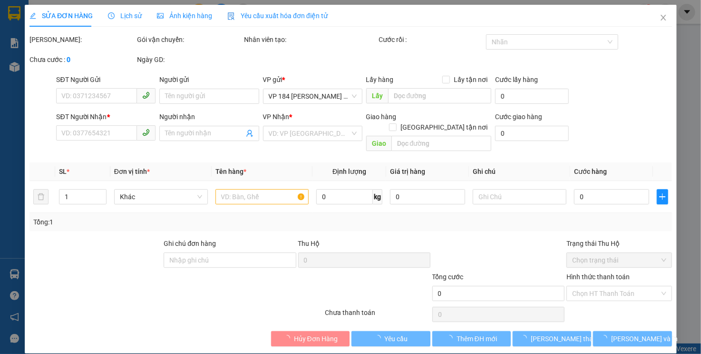
type input "0798438456"
type input "[PERSON_NAME]"
type input "0966246379"
type input "ANH THUẬN"
type input "[GEOGRAPHIC_DATA] MỚI"
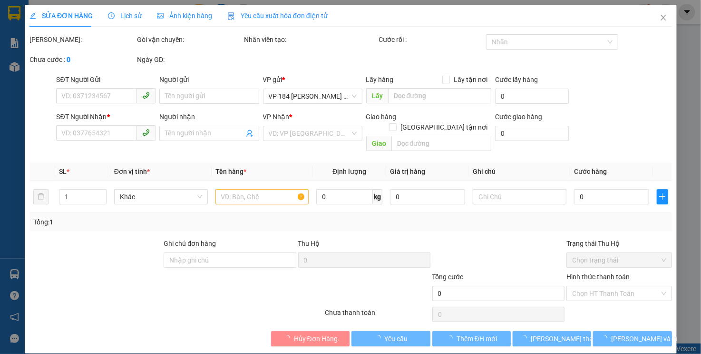
type input "30.000"
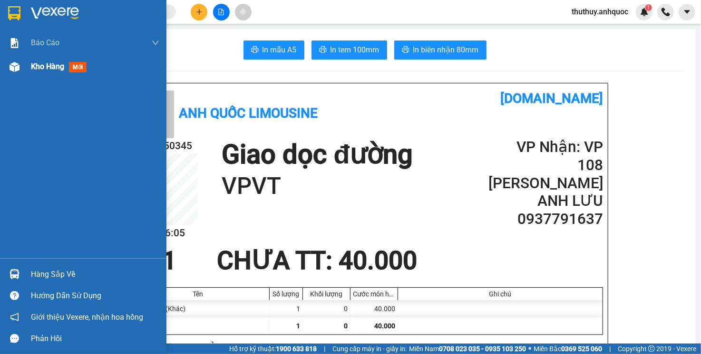
click at [18, 69] on img at bounding box center [15, 67] width 10 height 10
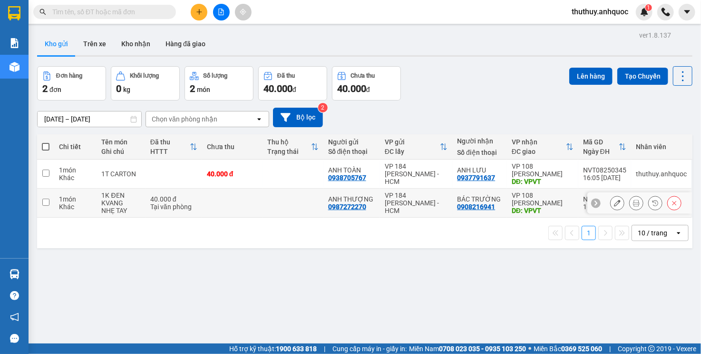
click at [633, 204] on icon at bounding box center [636, 202] width 7 height 7
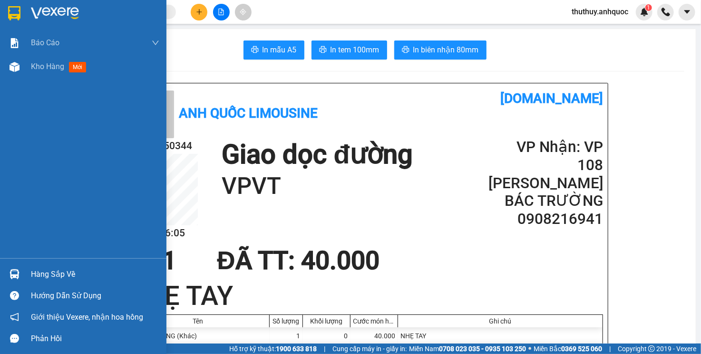
click at [2, 84] on div "Báo cáo Báo cáo dòng tiền (nhân viên) Doanh số tạo đơn theo VP gửi (nhân viên) …" at bounding box center [83, 144] width 167 height 227
click at [28, 66] on div "Kho hàng mới" at bounding box center [83, 67] width 167 height 24
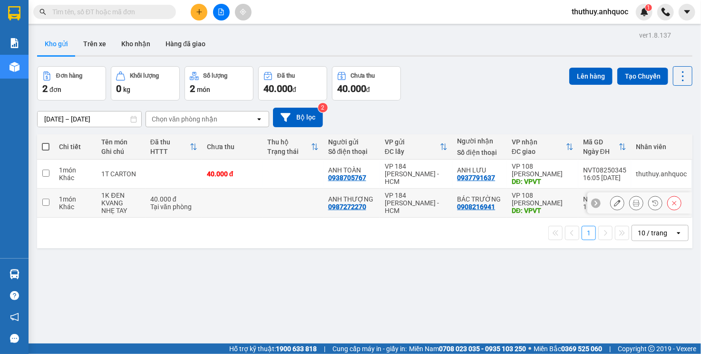
click at [611, 198] on button at bounding box center [617, 203] width 13 height 17
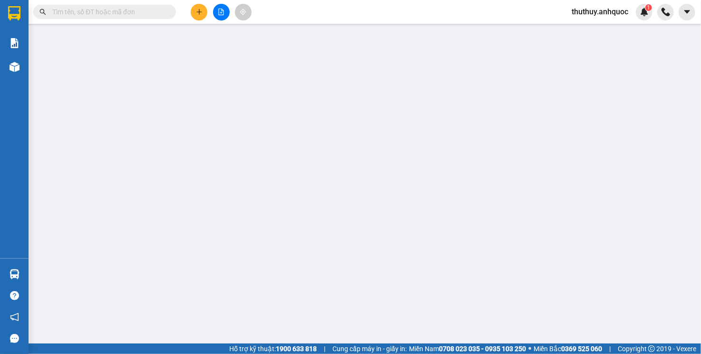
type input "0987272270"
type input "ANH THƯỢNG"
type input "0908216941"
type input "BÁC TRƯỜNG"
type input "VPVT"
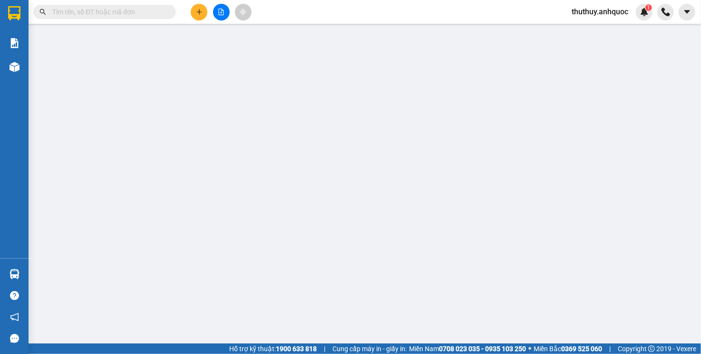
type input "TM 11/8 THỦY"
type input "40.000"
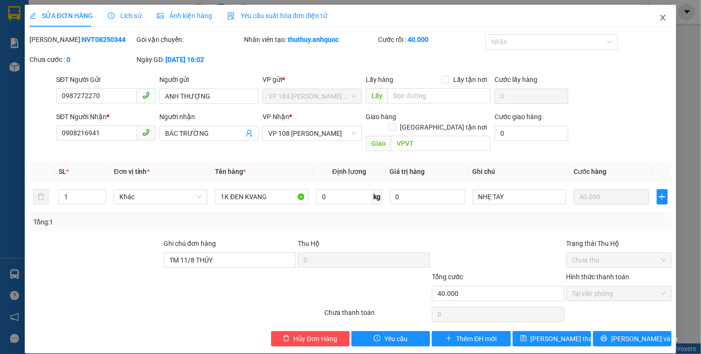
click at [666, 21] on icon "close" at bounding box center [663, 18] width 8 height 8
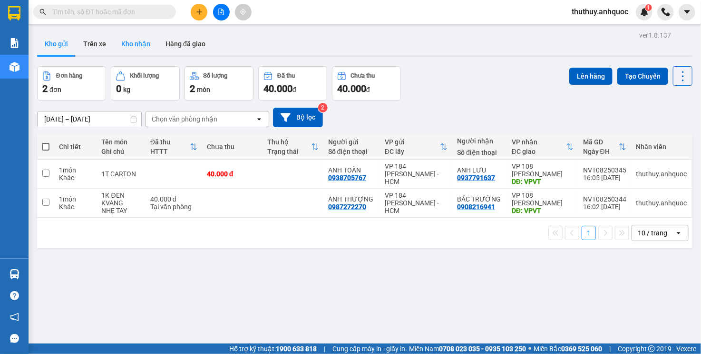
click at [144, 39] on button "Kho nhận" at bounding box center [136, 43] width 44 height 23
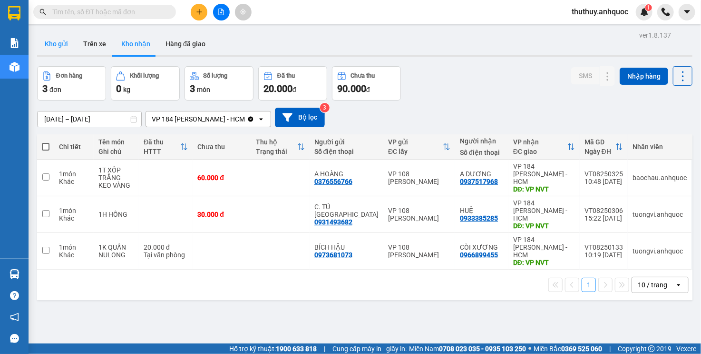
click at [58, 39] on button "Kho gửi" at bounding box center [56, 43] width 39 height 23
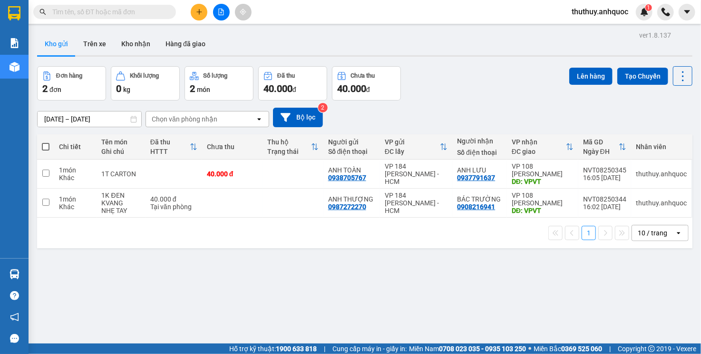
click at [92, 9] on input "text" at bounding box center [108, 12] width 112 height 10
click at [263, 46] on div "Kho gửi Trên xe Kho nhận Hàng đã giao" at bounding box center [365, 44] width 656 height 25
click at [198, 5] on button at bounding box center [199, 12] width 17 height 17
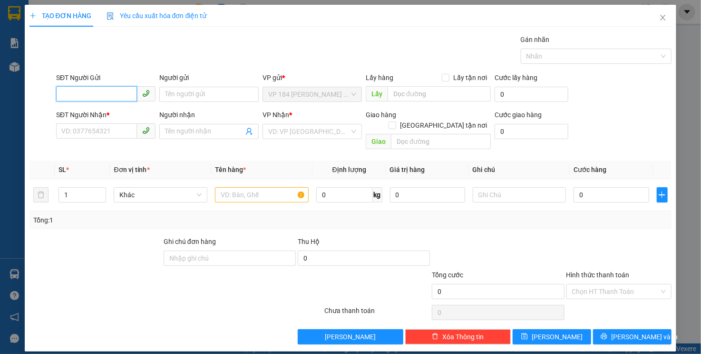
click at [126, 92] on input "SĐT Người Gửi" at bounding box center [96, 93] width 81 height 15
type input "0973839093"
click at [117, 117] on div "0973839093 - A DŨNG" at bounding box center [106, 113] width 88 height 10
type input "A DŨNG"
type input "0328108716"
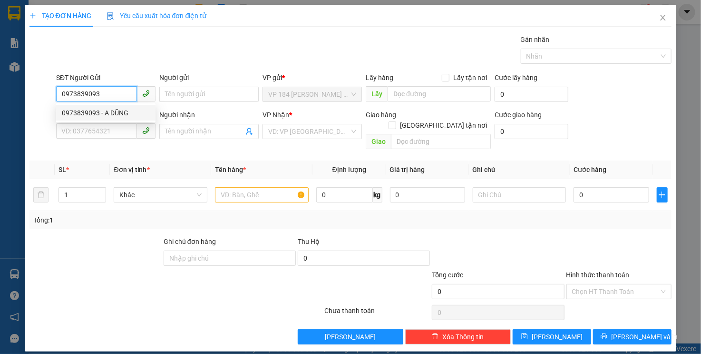
type input "CHỊ NHUNG"
type input "VPBR"
type input "TIỀN MẶT 18/1 VP 184"
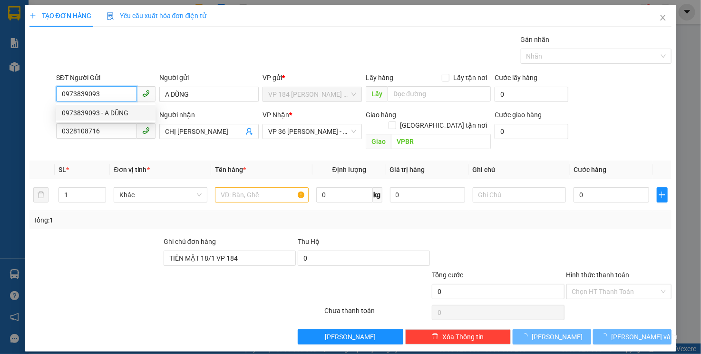
type input "40.000"
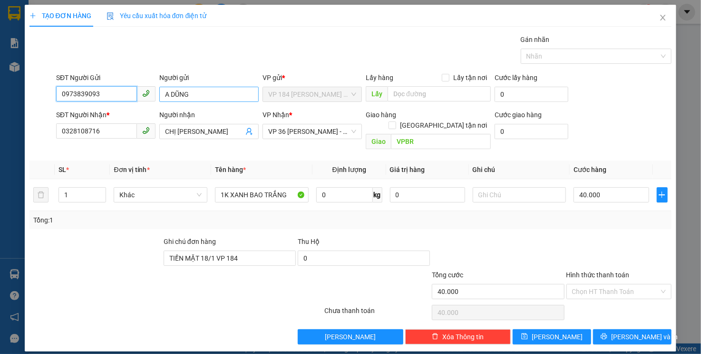
type input "0973839093"
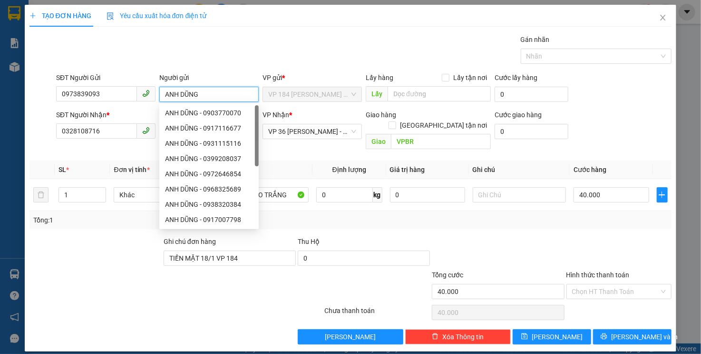
click at [169, 96] on input "ANH DŨNG" at bounding box center [208, 94] width 99 height 15
type input "ANH DŨNG"
click at [92, 129] on input "0328108716" at bounding box center [96, 130] width 81 height 15
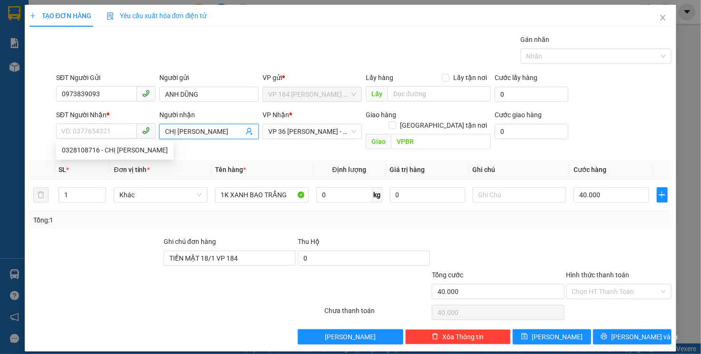
click at [208, 133] on input "CHỊ NHUNG" at bounding box center [204, 131] width 79 height 10
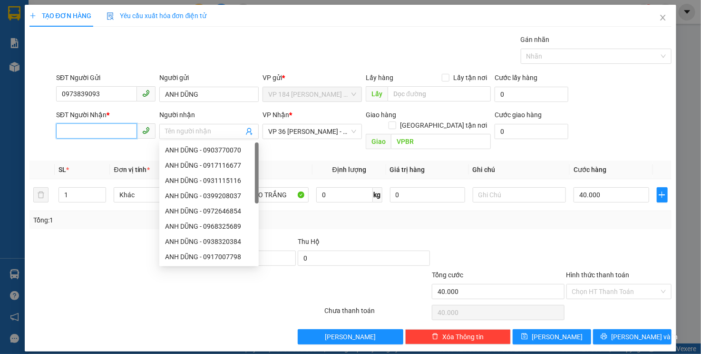
click at [100, 133] on input "SĐT Người Nhận *" at bounding box center [96, 130] width 81 height 15
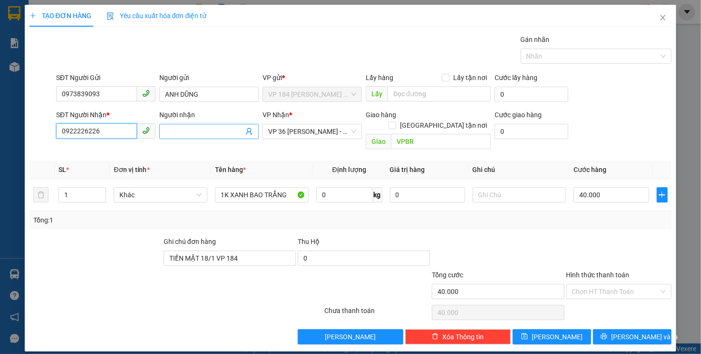
type input "0922226226"
click at [183, 133] on input "Người nhận" at bounding box center [204, 131] width 79 height 10
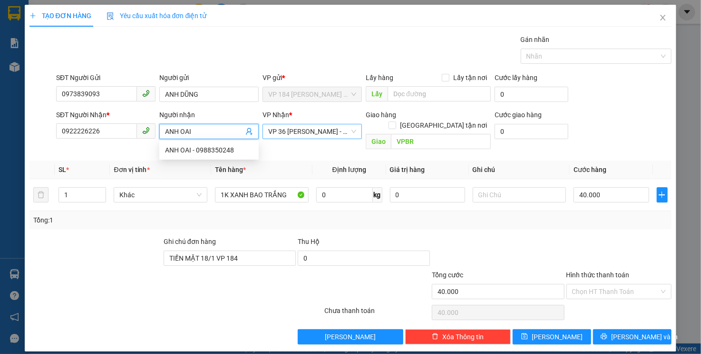
click at [299, 130] on span "VP 36 [PERSON_NAME] - Bà Rịa" at bounding box center [312, 131] width 88 height 14
type input "ANH OAI"
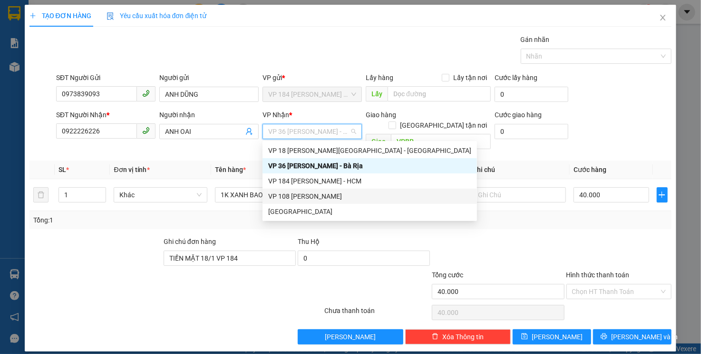
click at [311, 199] on div "VP 108 [PERSON_NAME]" at bounding box center [369, 196] width 203 height 10
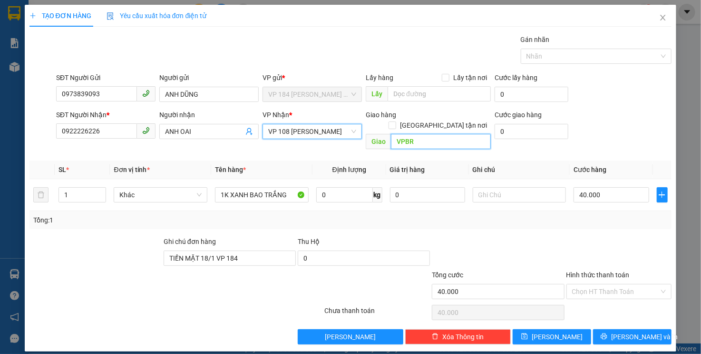
click at [441, 134] on input "VPBR" at bounding box center [441, 141] width 100 height 15
type input "VPVT"
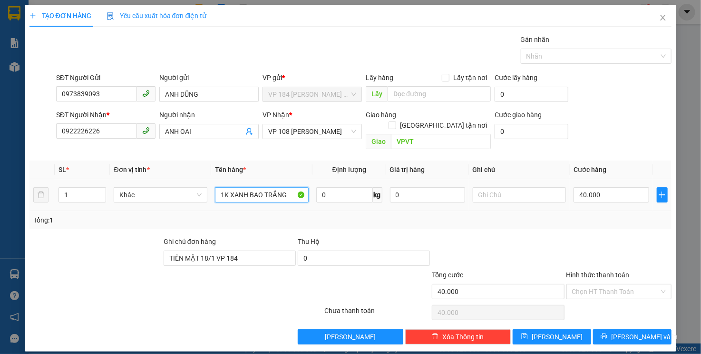
click at [253, 187] on input "1K XANH BAO TRẮNG" at bounding box center [262, 194] width 94 height 15
type input "1B ĐEN"
click at [601, 187] on input "40.000" at bounding box center [611, 194] width 75 height 15
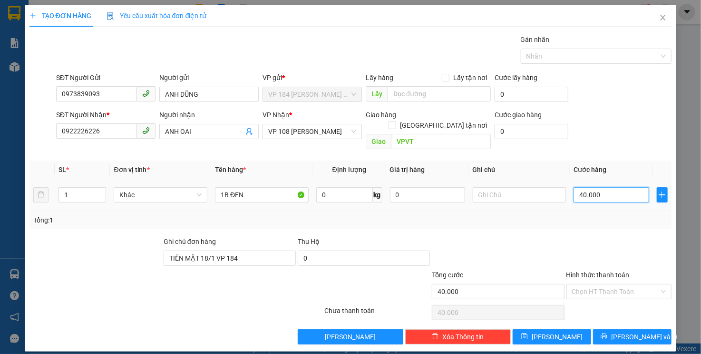
type input "3"
type input "30"
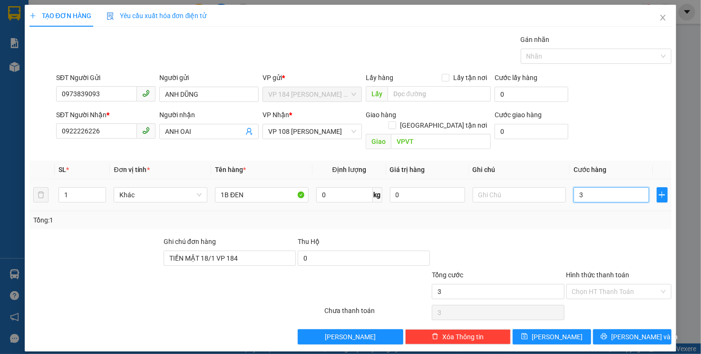
type input "30"
type input "300"
type input "3.000"
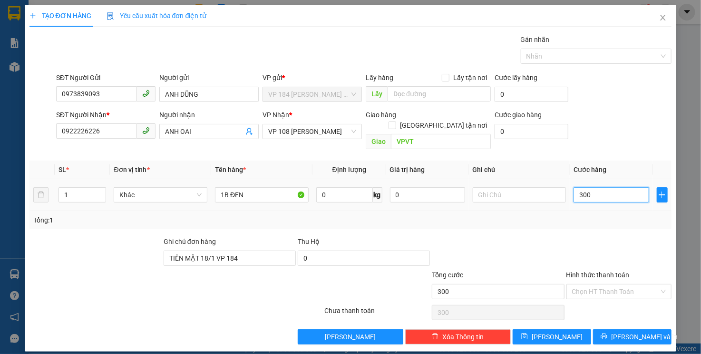
type input "3.000"
type input "30.000"
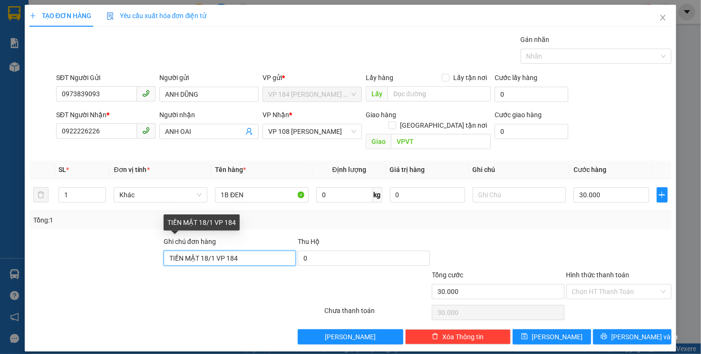
click at [259, 250] on input "TIỀN MẶT 18/1 VP 184" at bounding box center [230, 257] width 132 height 15
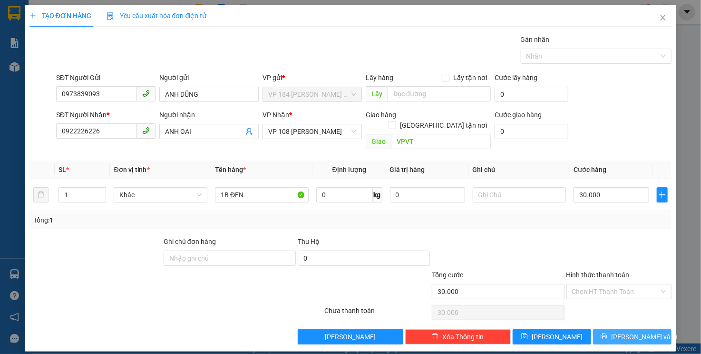
click at [605, 329] on button "[PERSON_NAME] và In" at bounding box center [632, 336] width 79 height 15
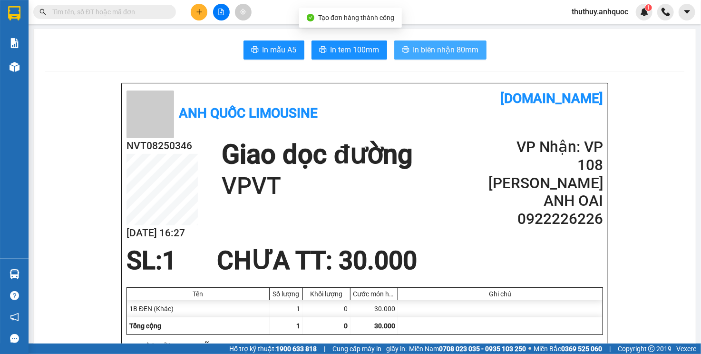
click at [423, 54] on span "In biên nhận 80mm" at bounding box center [446, 50] width 66 height 12
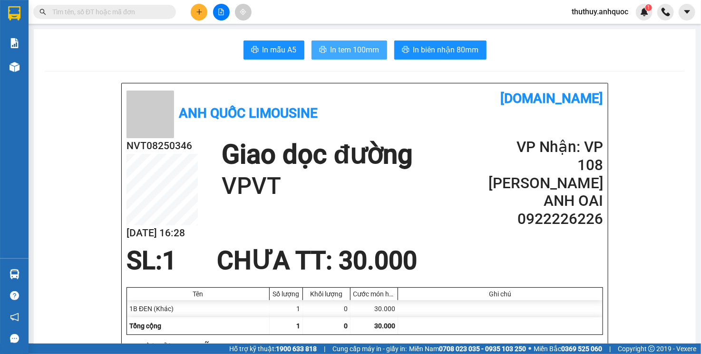
click at [331, 55] on span "In tem 100mm" at bounding box center [355, 50] width 49 height 12
click at [200, 13] on icon "plus" at bounding box center [199, 12] width 7 height 7
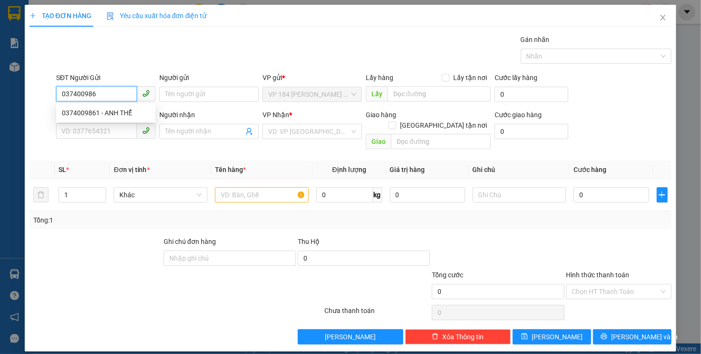
type input "0374009861"
click at [136, 111] on div "0374009861 - ANH THỂ" at bounding box center [106, 113] width 88 height 10
type input "ANH THỂ"
type input "0917244300"
type input "ANH TÂN"
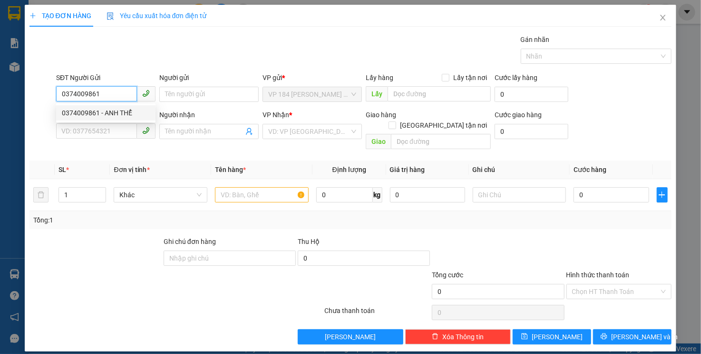
type input "VPVT"
type input "TM 8/8 THỦY"
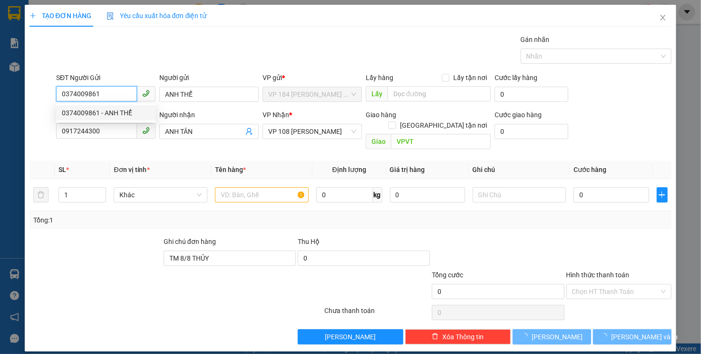
type input "20.000"
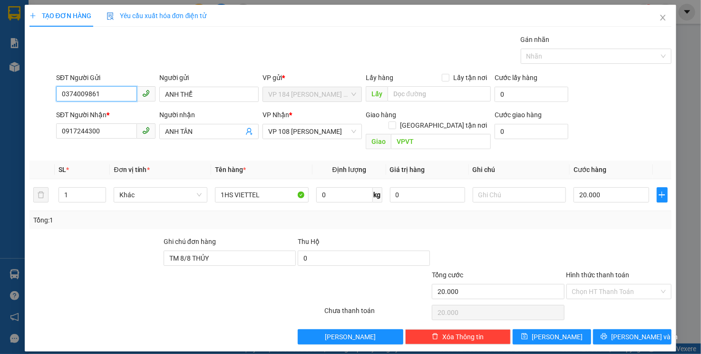
type input "0374009861"
click at [199, 52] on div "Gán nhãn Nhãn" at bounding box center [364, 50] width 620 height 33
click at [199, 56] on div "Gán nhãn Nhãn" at bounding box center [364, 50] width 620 height 33
click at [110, 133] on input "0917244300" at bounding box center [96, 130] width 81 height 15
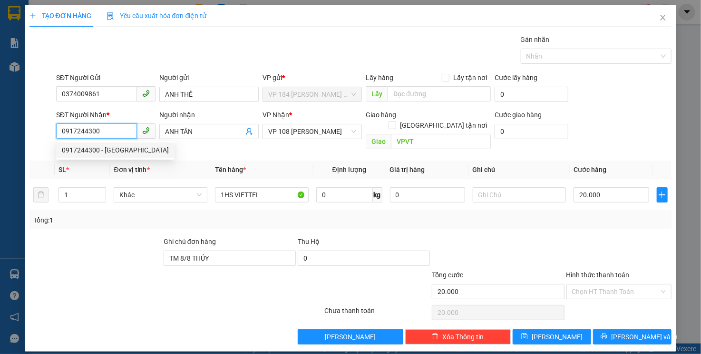
click at [110, 133] on input "0917244300" at bounding box center [96, 130] width 81 height 15
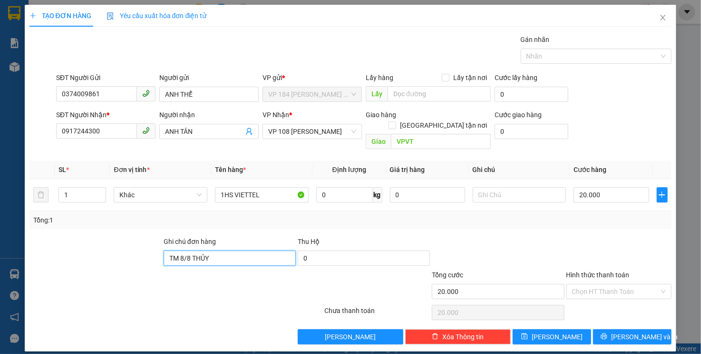
drag, startPoint x: 218, startPoint y: 246, endPoint x: 164, endPoint y: 255, distance: 55.1
click at [164, 255] on div "Ghi chú đơn hàng TM 8/8 THỦY" at bounding box center [230, 252] width 132 height 33
click at [260, 36] on div "Gán nhãn Nhãn" at bounding box center [364, 50] width 620 height 33
click at [592, 284] on input "Hình thức thanh toán" at bounding box center [616, 291] width 88 height 14
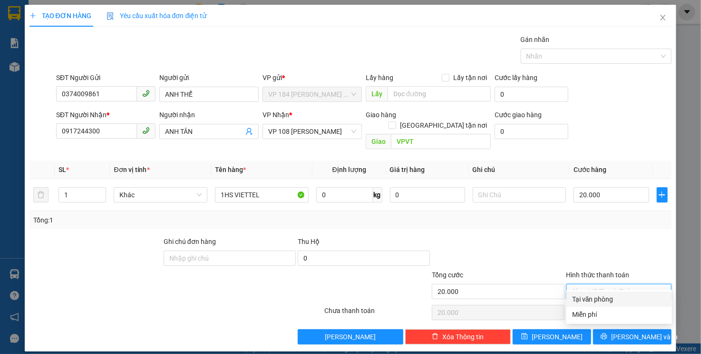
click at [589, 301] on div "Tại văn phòng" at bounding box center [619, 299] width 94 height 10
type input "0"
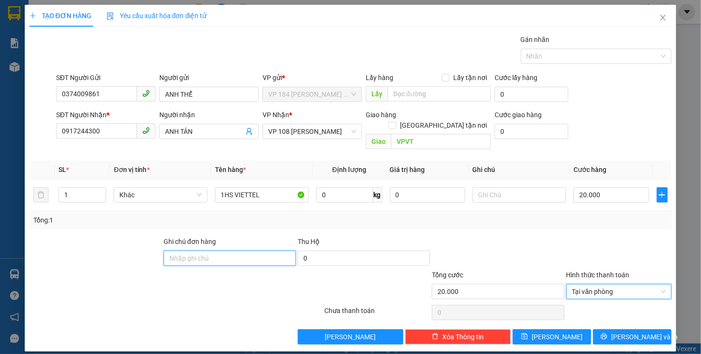
click at [246, 252] on input "Ghi chú đơn hàng" at bounding box center [230, 257] width 132 height 15
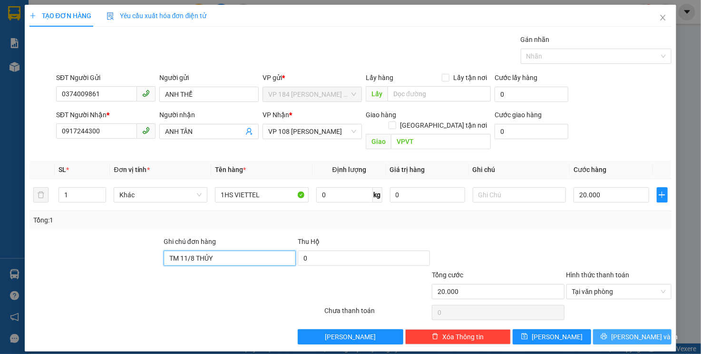
type input "TM 11/8 THỦY"
click at [600, 329] on button "[PERSON_NAME] và In" at bounding box center [632, 336] width 79 height 15
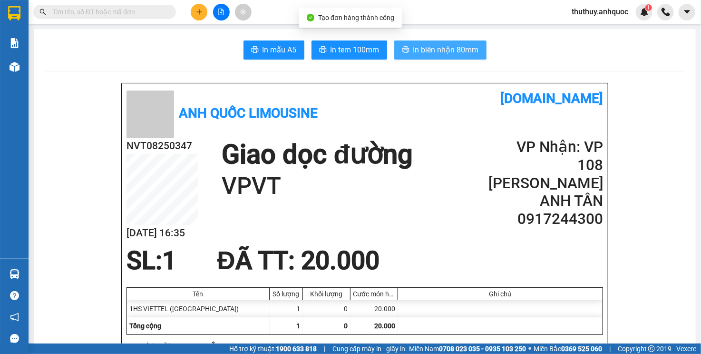
click at [417, 44] on span "In biên nhận 80mm" at bounding box center [446, 50] width 66 height 12
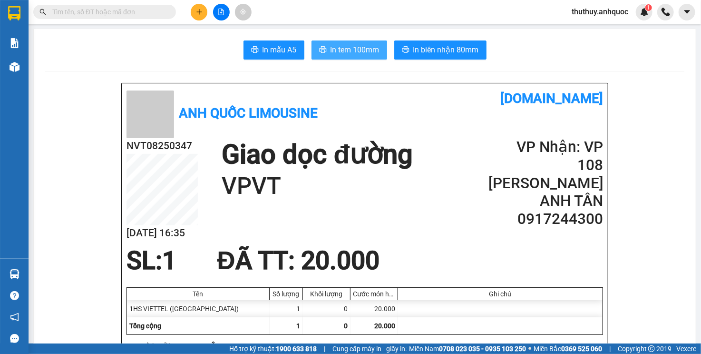
click at [347, 47] on span "In tem 100mm" at bounding box center [355, 50] width 49 height 12
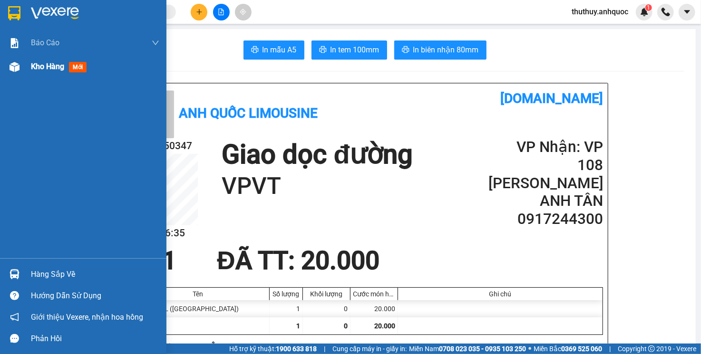
click at [11, 71] on img at bounding box center [15, 67] width 10 height 10
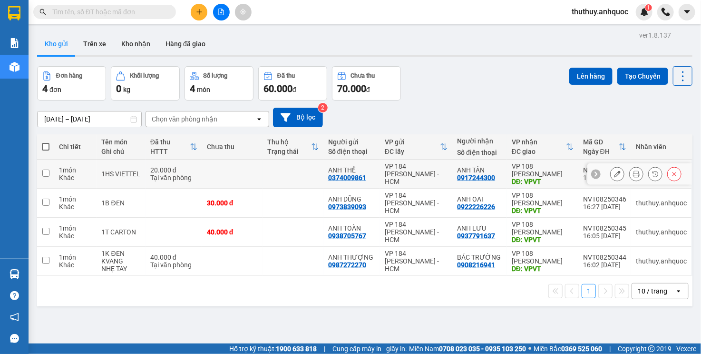
click at [297, 171] on td at bounding box center [293, 173] width 60 height 29
checkbox input "true"
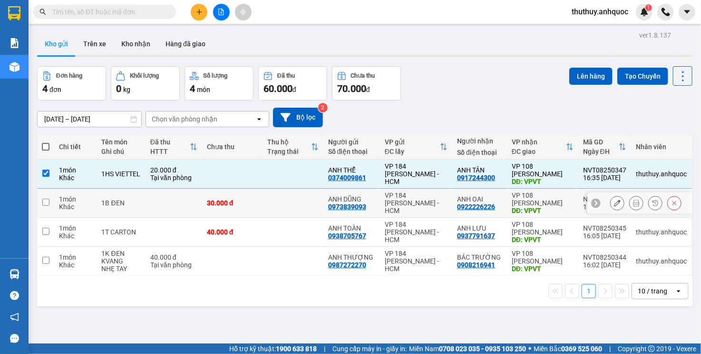
drag, startPoint x: 284, startPoint y: 195, endPoint x: 283, endPoint y: 223, distance: 27.6
click at [284, 196] on td at bounding box center [293, 202] width 60 height 29
checkbox input "true"
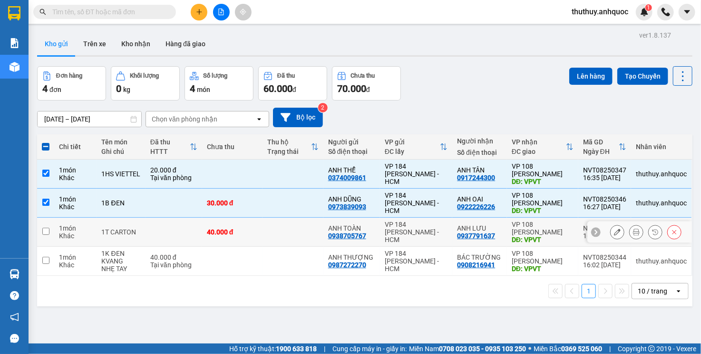
click at [283, 226] on td at bounding box center [293, 231] width 60 height 29
checkbox input "true"
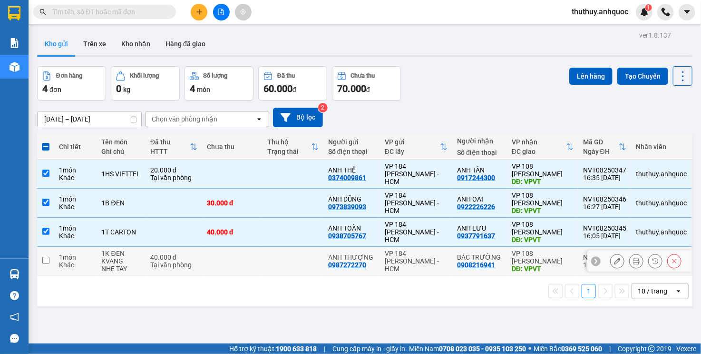
click at [275, 256] on td at bounding box center [293, 260] width 60 height 29
checkbox input "true"
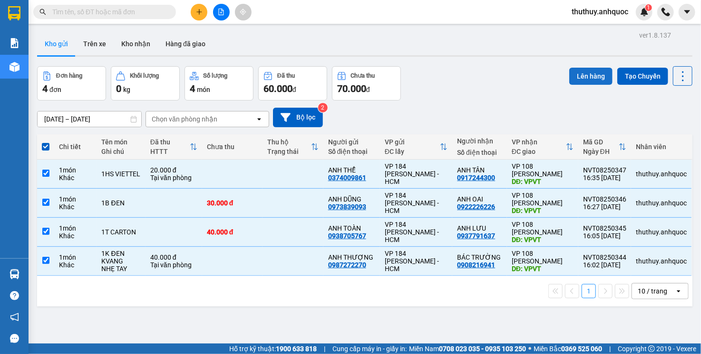
click at [576, 76] on button "Lên hàng" at bounding box center [591, 76] width 43 height 17
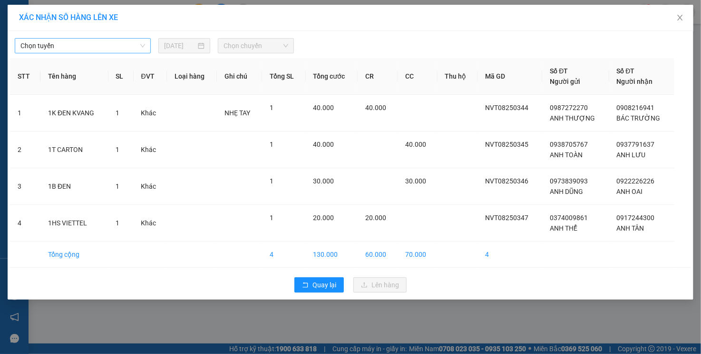
drag, startPoint x: 103, startPoint y: 44, endPoint x: 99, endPoint y: 53, distance: 9.8
click at [103, 43] on span "Chọn tuyến" at bounding box center [82, 46] width 125 height 14
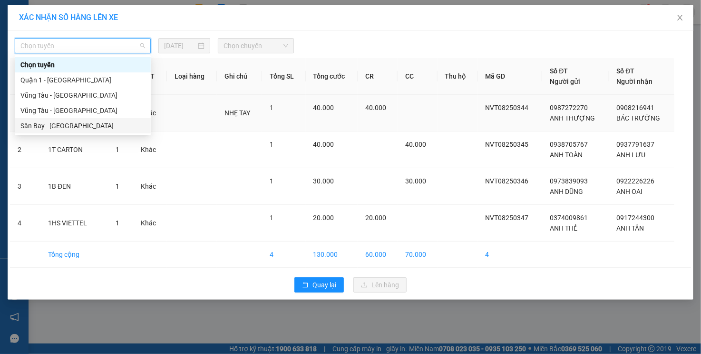
click at [89, 128] on div "Sân Bay - [GEOGRAPHIC_DATA]" at bounding box center [82, 125] width 125 height 10
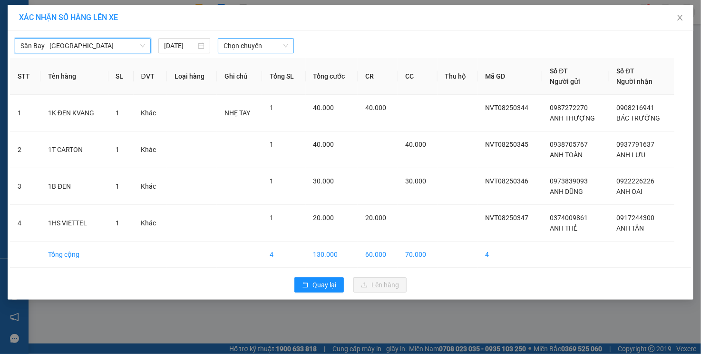
click at [261, 42] on span "Chọn chuyến" at bounding box center [256, 46] width 65 height 14
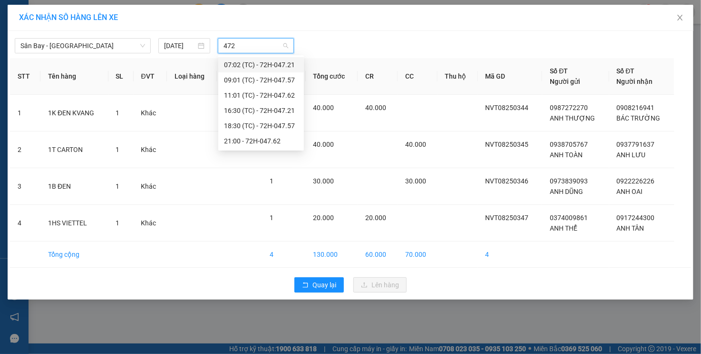
type input "4721"
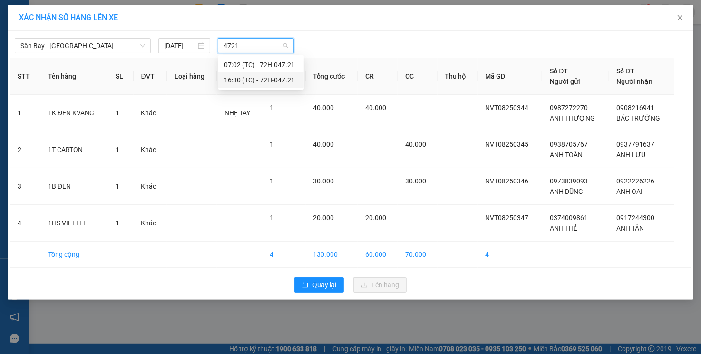
click at [256, 79] on div "16:30 (TC) - 72H-047.21" at bounding box center [261, 80] width 74 height 10
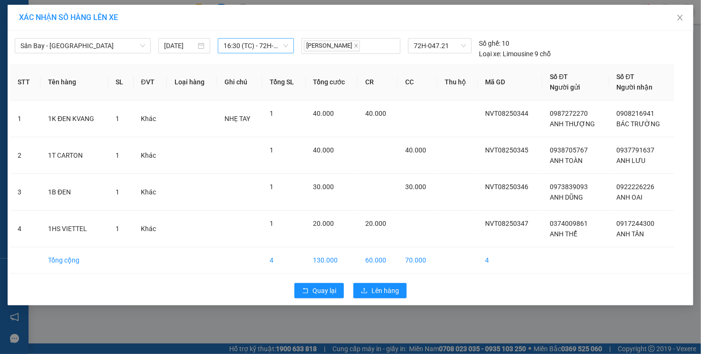
click at [398, 297] on div "Quay lại Lên hàng" at bounding box center [350, 290] width 681 height 25
click at [394, 291] on span "Lên hàng" at bounding box center [386, 290] width 28 height 10
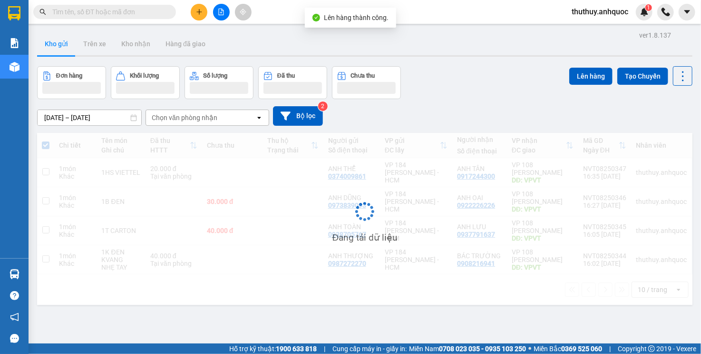
click at [224, 11] on icon "file-add" at bounding box center [221, 12] width 7 height 7
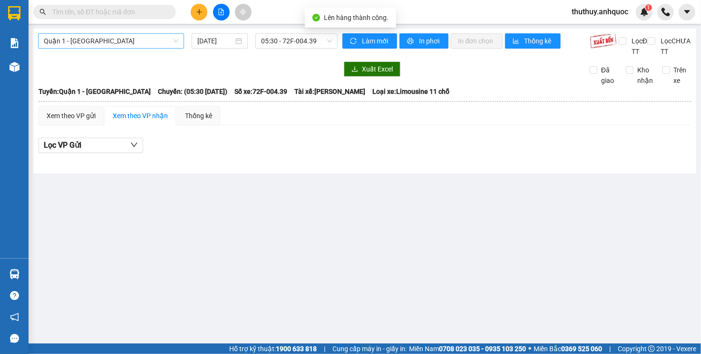
click at [105, 43] on span "Quận 1 - [GEOGRAPHIC_DATA]" at bounding box center [111, 41] width 135 height 14
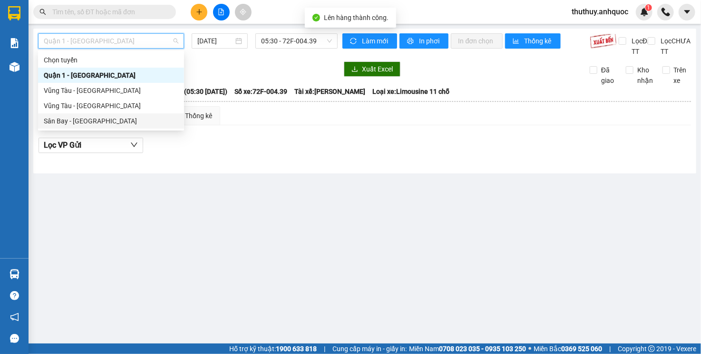
click at [76, 121] on div "Sân Bay - [GEOGRAPHIC_DATA]" at bounding box center [111, 121] width 135 height 10
type input "[DATE]"
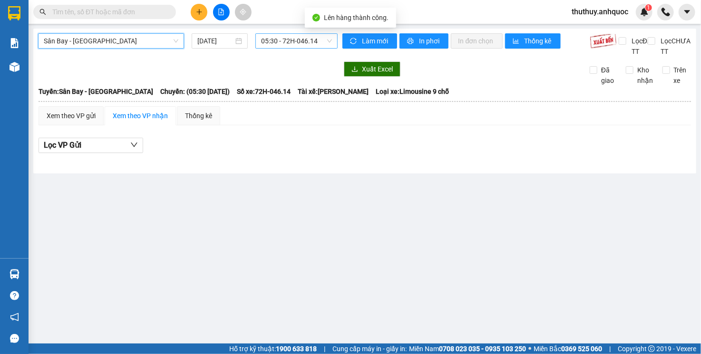
click at [318, 44] on span "05:30 - 72H-046.14" at bounding box center [296, 41] width 70 height 14
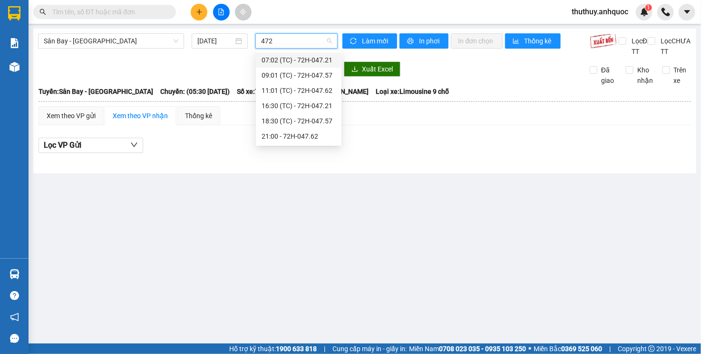
type input "4721"
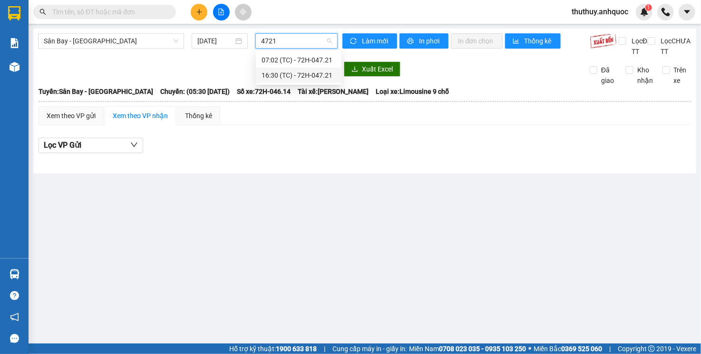
drag, startPoint x: 313, startPoint y: 73, endPoint x: 379, endPoint y: 60, distance: 67.8
click at [313, 73] on div "16:30 (TC) - 72H-047.21" at bounding box center [299, 75] width 74 height 10
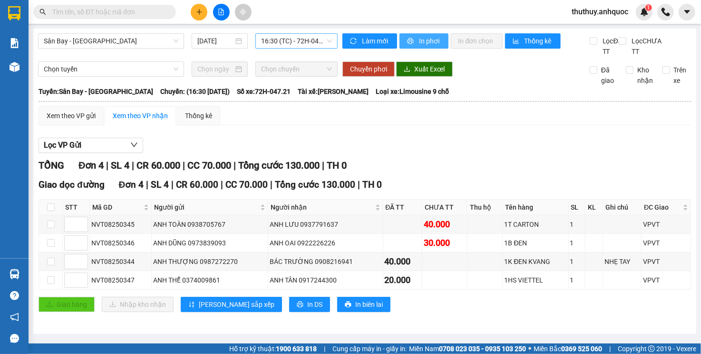
click at [437, 41] on button "In phơi" at bounding box center [424, 40] width 49 height 15
drag, startPoint x: 402, startPoint y: 37, endPoint x: 416, endPoint y: 67, distance: 33.8
click at [402, 37] on button "In phơi" at bounding box center [424, 40] width 49 height 15
click at [133, 11] on input "text" at bounding box center [108, 12] width 112 height 10
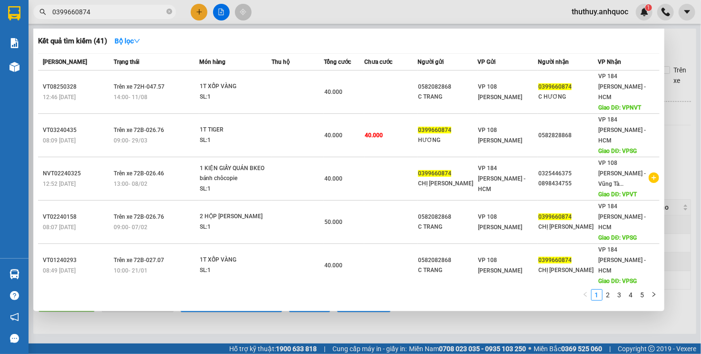
type input "0399660874"
click at [198, 11] on div at bounding box center [350, 177] width 701 height 354
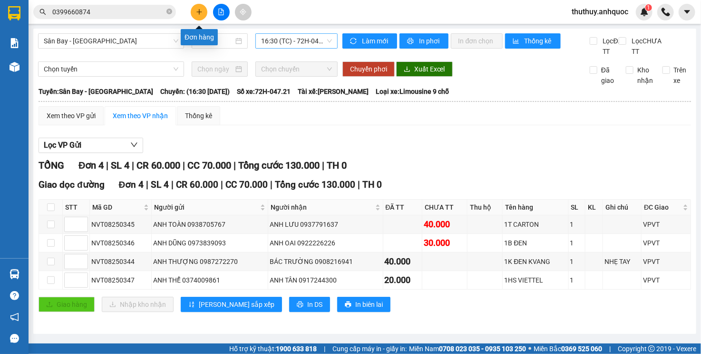
click at [198, 11] on icon "plus" at bounding box center [199, 12] width 7 height 7
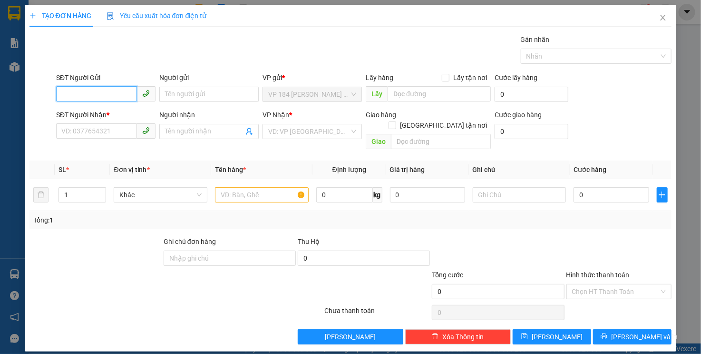
click at [105, 96] on input "SĐT Người Gửi" at bounding box center [96, 93] width 81 height 15
click at [141, 50] on div "Gán nhãn Nhãn" at bounding box center [364, 50] width 620 height 33
click at [118, 93] on input "SĐT Người Gửi" at bounding box center [96, 93] width 81 height 15
click at [118, 93] on input "0909744704" at bounding box center [96, 93] width 81 height 15
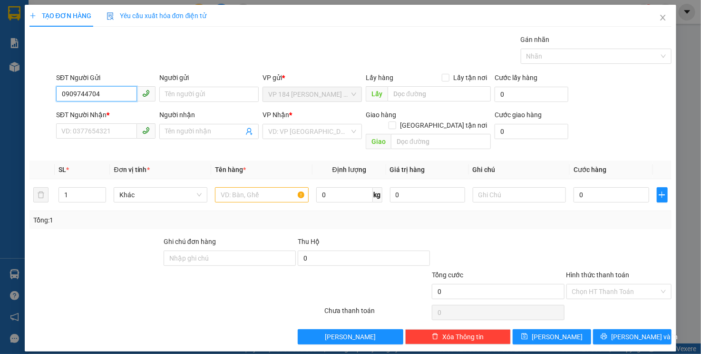
type input "0909744704"
click at [188, 89] on input "Người gửi" at bounding box center [208, 94] width 99 height 15
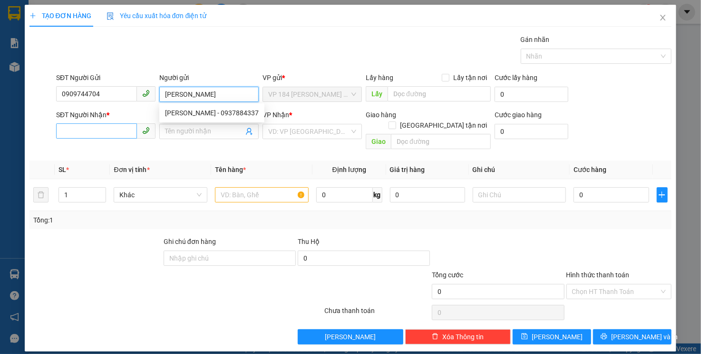
type input "MINH LONG"
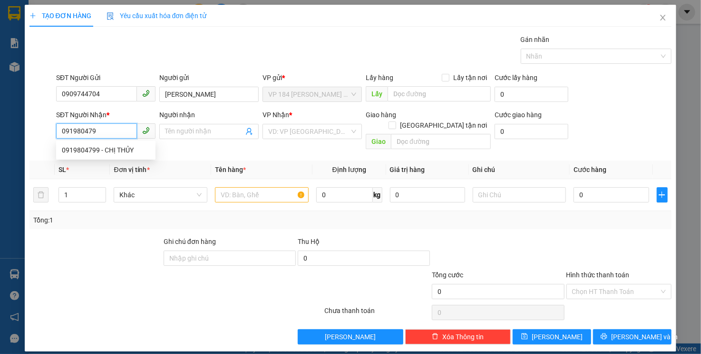
type input "0919804799"
click at [93, 135] on input "0919804799" at bounding box center [96, 130] width 81 height 15
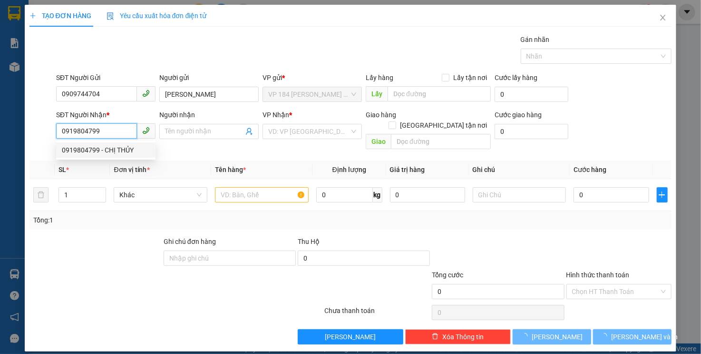
click at [109, 152] on div "0919804799 - CHỊ THỦY" at bounding box center [106, 150] width 88 height 10
type input "CHỊ THỦY"
type input "VPVT"
type input "200.000"
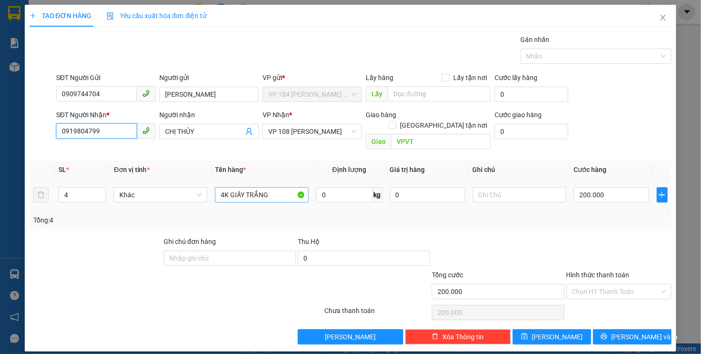
type input "0919804799"
click at [272, 187] on input "4K GIẤY TRẮNG" at bounding box center [262, 194] width 94 height 15
click at [98, 195] on span "down" at bounding box center [101, 198] width 6 height 6
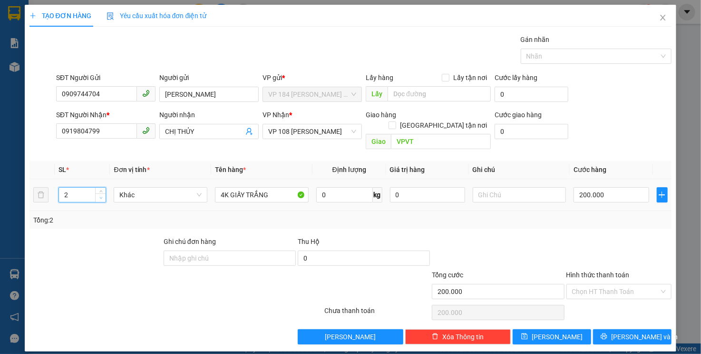
type input "1"
click at [98, 195] on span "down" at bounding box center [101, 198] width 6 height 6
click at [266, 187] on input "4K GIẤY TRẮNG" at bounding box center [262, 194] width 94 height 15
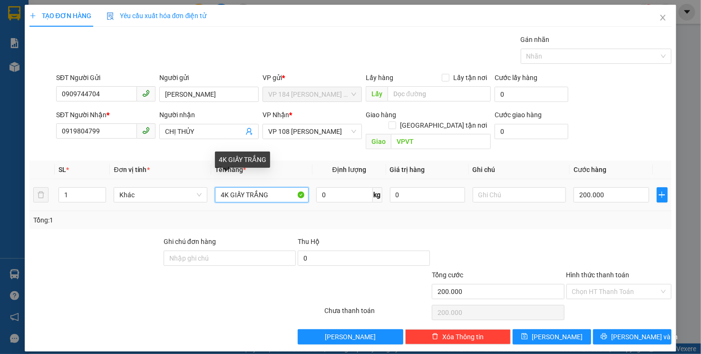
click at [266, 187] on input "4K GIẤY TRẮNG" at bounding box center [262, 194] width 94 height 15
type input "1T CARTON"
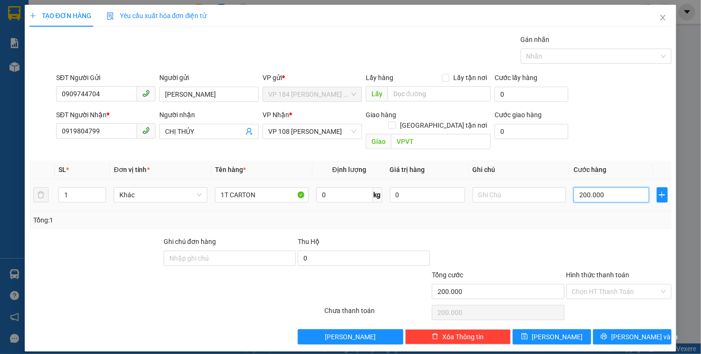
click at [609, 188] on input "200.000" at bounding box center [611, 194] width 75 height 15
type input "3"
type input "30"
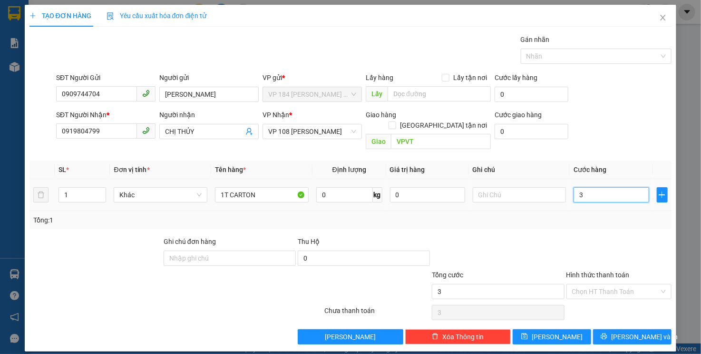
type input "30"
type input "300"
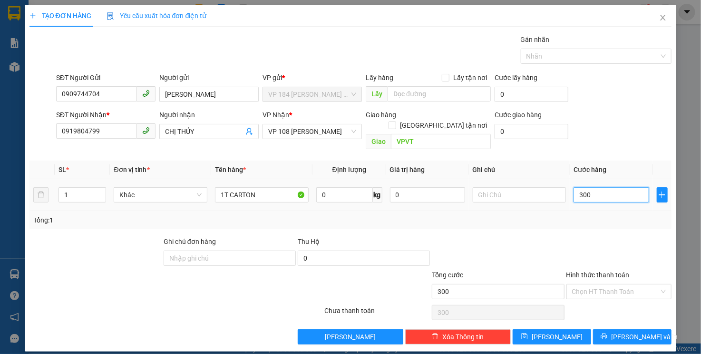
type input "3.000"
type input "30.000"
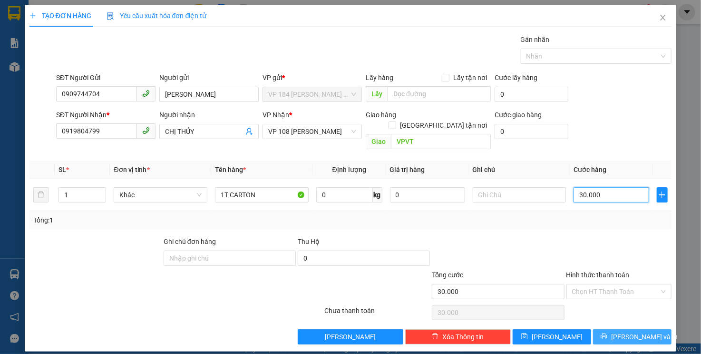
type input "30.000"
click at [661, 329] on button "[PERSON_NAME] và In" at bounding box center [632, 336] width 79 height 15
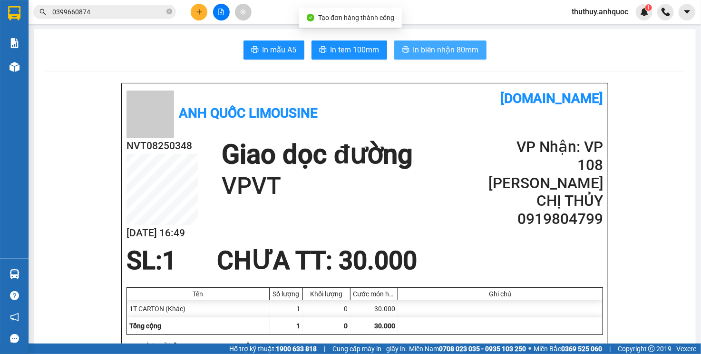
click at [403, 55] on button "In biên nhận 80mm" at bounding box center [440, 49] width 92 height 19
click at [349, 41] on button "In tem 100mm" at bounding box center [350, 49] width 76 height 19
click at [202, 17] on button at bounding box center [199, 12] width 17 height 17
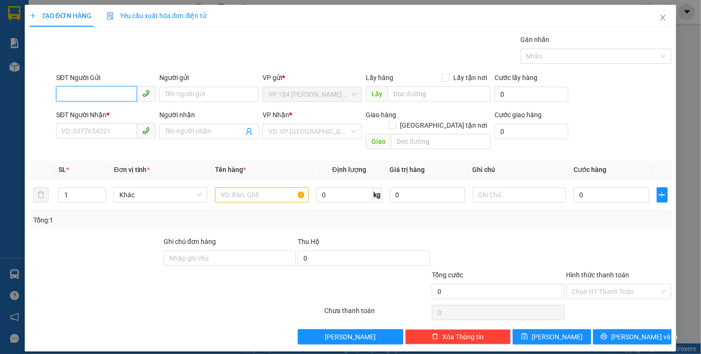
click at [108, 95] on input "SĐT Người Gửi" at bounding box center [96, 93] width 81 height 15
click at [186, 49] on div "Gán nhãn Nhãn" at bounding box center [364, 50] width 620 height 33
click at [109, 94] on input "SĐT Người Gửi" at bounding box center [96, 93] width 81 height 15
click at [146, 61] on div "Gán nhãn Nhãn" at bounding box center [364, 50] width 620 height 33
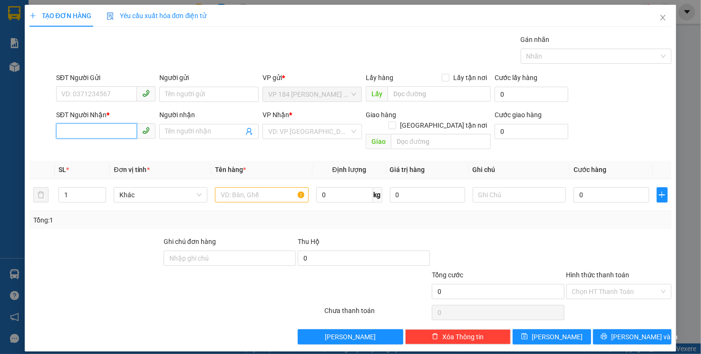
click at [101, 137] on input "SĐT Người Nhận *" at bounding box center [96, 130] width 81 height 15
click at [131, 59] on div "Gán nhãn Nhãn" at bounding box center [364, 50] width 620 height 33
click at [636, 112] on div "SĐT Người Nhận * VD: 0377654321 Người nhận Tên người nhận VP Nhận * VD: VP Sài …" at bounding box center [364, 131] width 620 height 44
click at [668, 20] on span "Close" at bounding box center [663, 18] width 27 height 27
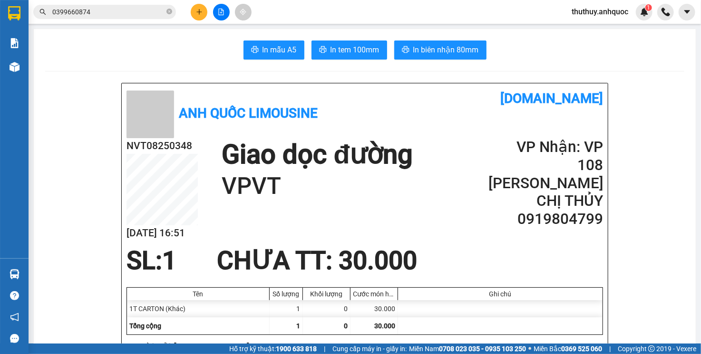
click at [207, 11] on button at bounding box center [199, 12] width 17 height 17
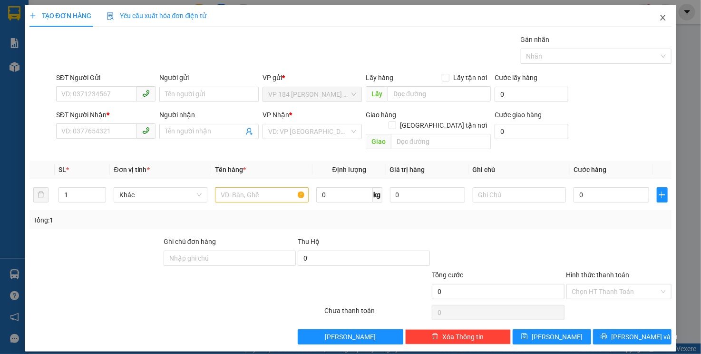
click at [665, 14] on icon "close" at bounding box center [663, 18] width 8 height 8
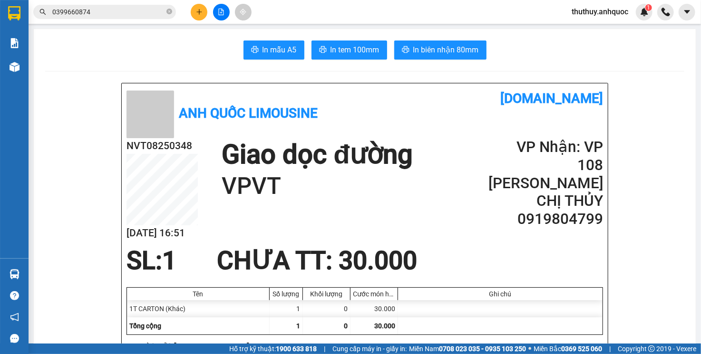
click at [110, 12] on input "0399660874" at bounding box center [108, 12] width 112 height 10
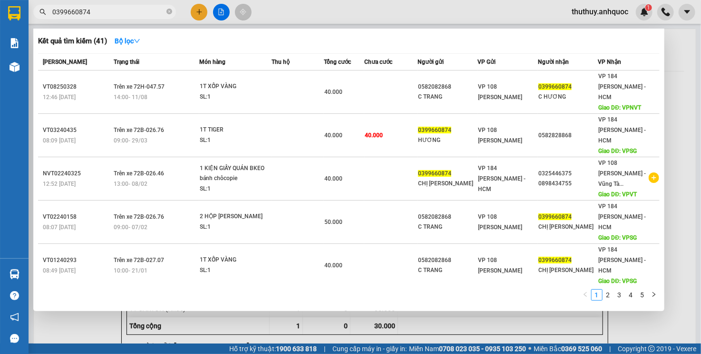
click at [110, 12] on input "0399660874" at bounding box center [108, 12] width 112 height 10
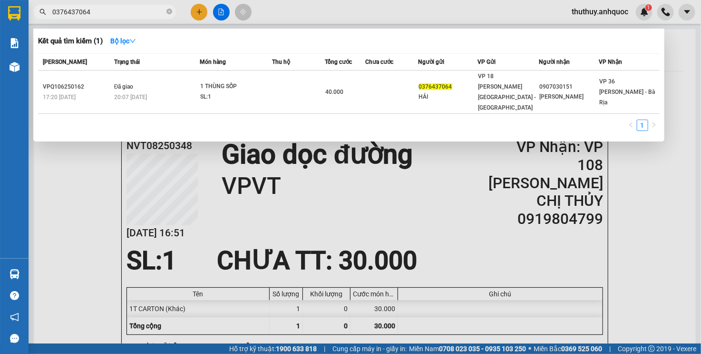
click at [72, 13] on input "0376437064" at bounding box center [108, 12] width 112 height 10
type input "0376437064"
click at [225, 194] on div at bounding box center [350, 177] width 701 height 354
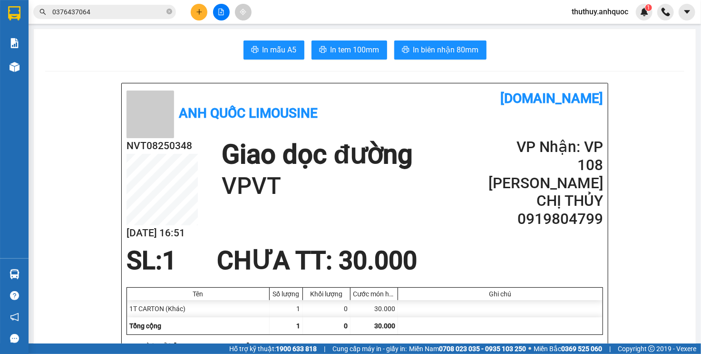
click at [204, 12] on button at bounding box center [199, 12] width 17 height 17
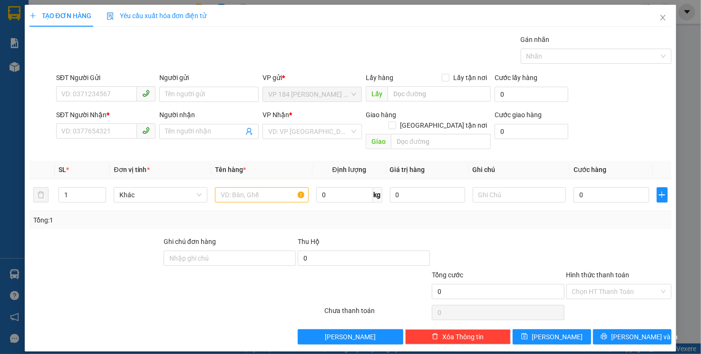
click at [226, 54] on div "Gán nhãn Nhãn" at bounding box center [364, 50] width 620 height 33
click at [226, 55] on div "Gán nhãn Nhãn" at bounding box center [364, 50] width 620 height 33
click at [226, 56] on div "Gán nhãn Nhãn" at bounding box center [364, 50] width 620 height 33
click at [268, 49] on div "Gán nhãn Nhãn" at bounding box center [364, 50] width 620 height 33
click at [206, 51] on div "Gán nhãn Nhãn" at bounding box center [364, 50] width 620 height 33
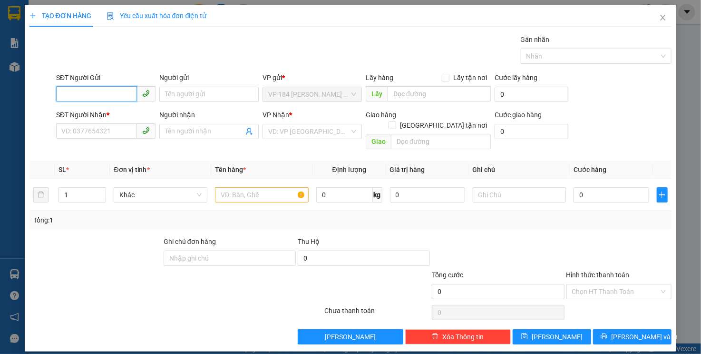
click at [112, 95] on input "SĐT Người Gửi" at bounding box center [96, 93] width 81 height 15
drag, startPoint x: 84, startPoint y: 96, endPoint x: 206, endPoint y: 55, distance: 129.1
click at [206, 55] on div "Gán nhãn Nhãn" at bounding box center [364, 50] width 620 height 33
click at [108, 97] on input "SĐT Người Gửi" at bounding box center [96, 93] width 81 height 15
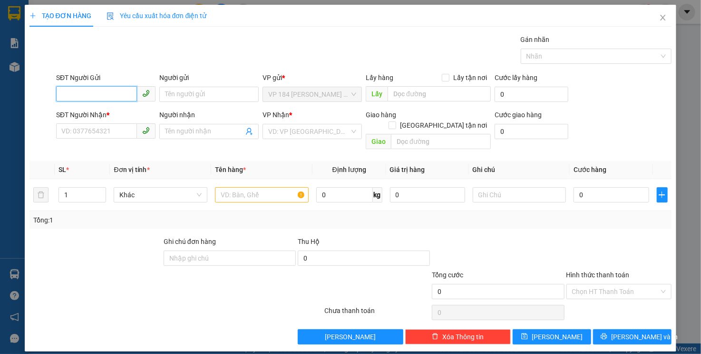
click at [113, 95] on input "SĐT Người Gửi" at bounding box center [96, 93] width 81 height 15
click at [80, 98] on input "SĐT Người Gửi" at bounding box center [96, 93] width 81 height 15
click at [89, 89] on input "SĐT Người Gửi" at bounding box center [96, 93] width 81 height 15
paste input "0376437064"
click at [102, 95] on input "0376437064" at bounding box center [96, 93] width 81 height 15
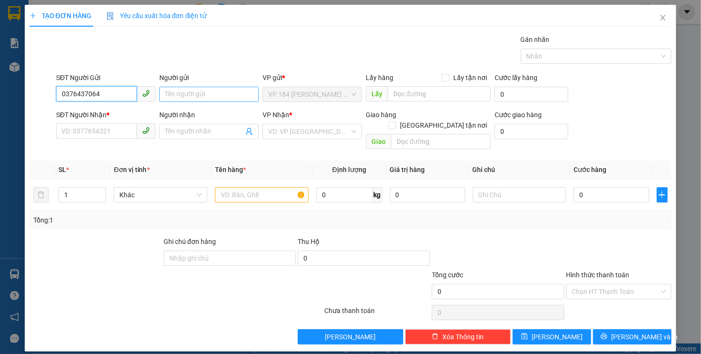
type input "0376437064"
click at [196, 95] on input "Người gửi" at bounding box center [208, 94] width 99 height 15
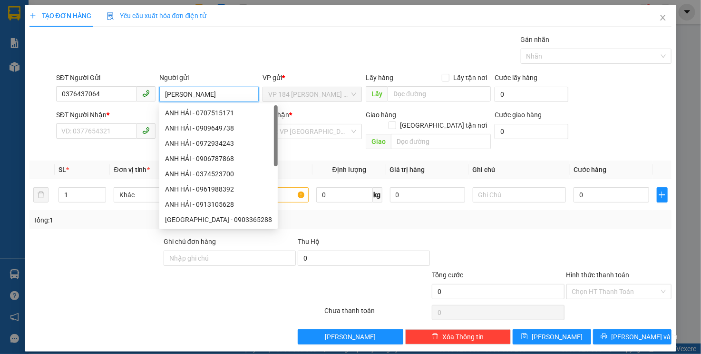
type input "[PERSON_NAME]"
click at [245, 47] on div "Gán nhãn Nhãn" at bounding box center [364, 50] width 620 height 33
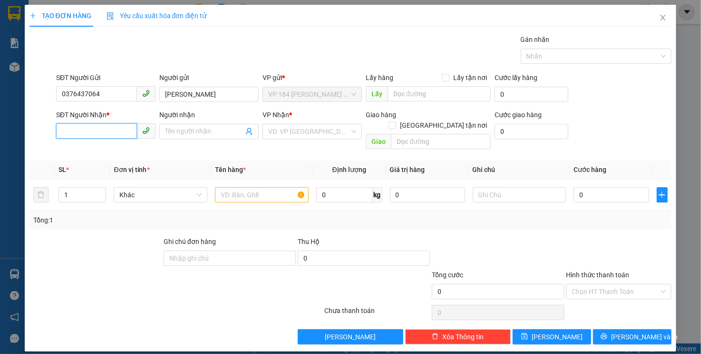
click at [107, 136] on input "SĐT Người Nhận *" at bounding box center [96, 130] width 81 height 15
type input "0"
type input "0907050151"
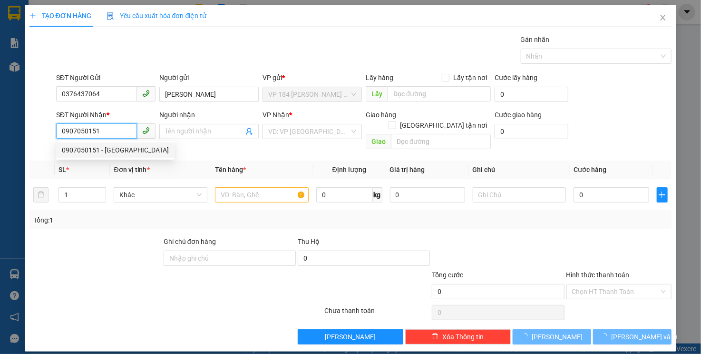
click at [113, 153] on div "0907050151 - ANH MINH" at bounding box center [115, 150] width 107 height 10
type input "ANH MINH"
type input "VPBR"
type input "30.000"
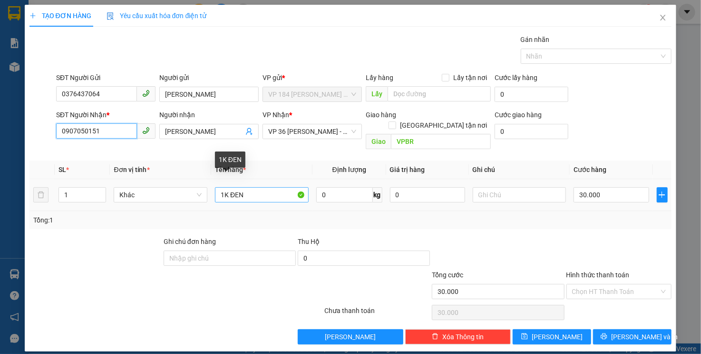
type input "0907050151"
click at [272, 187] on input "1K ĐEN" at bounding box center [262, 194] width 94 height 15
type input "1T TÍM"
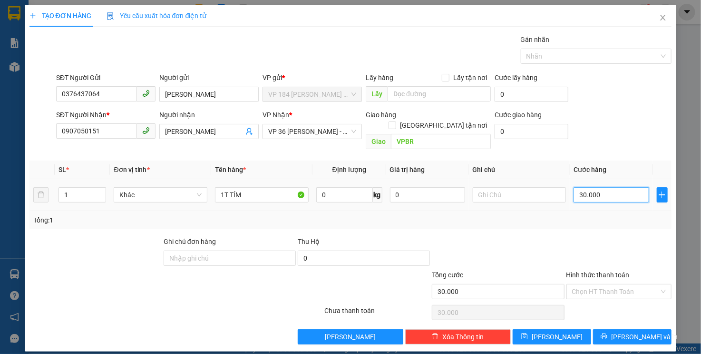
click at [615, 187] on input "30.000" at bounding box center [611, 194] width 75 height 15
type input "3"
type input "30"
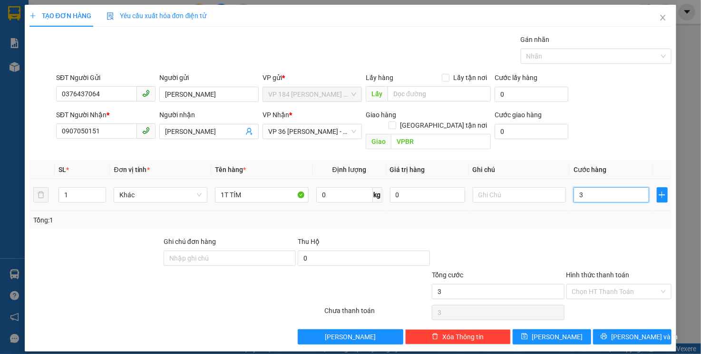
type input "30"
type input "300"
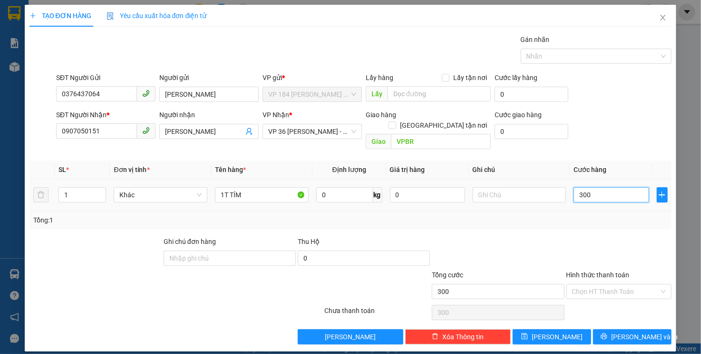
type input "3.000"
type input "30.000"
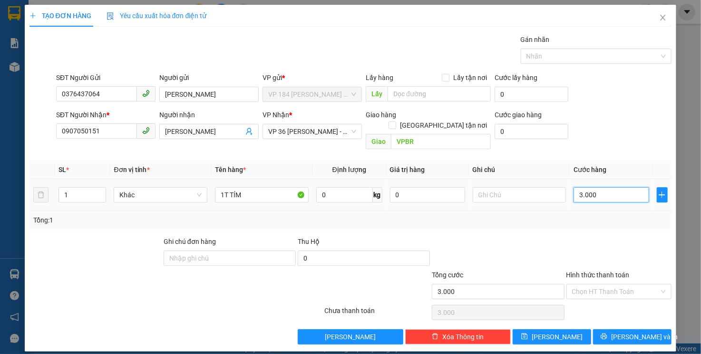
type input "30.000"
click at [250, 187] on input "1T TÍM" at bounding box center [262, 194] width 94 height 15
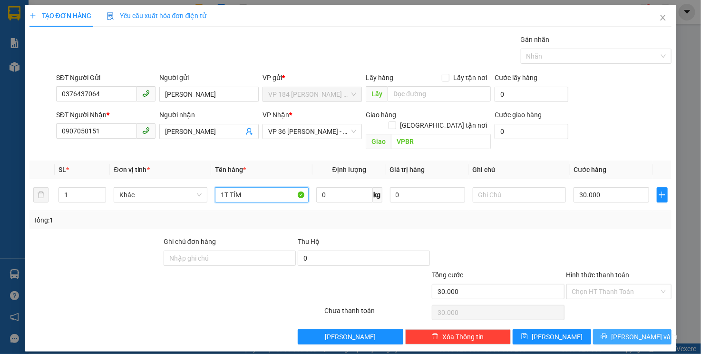
type input "1T TÍM"
click at [608, 333] on span "printer" at bounding box center [604, 337] width 7 height 8
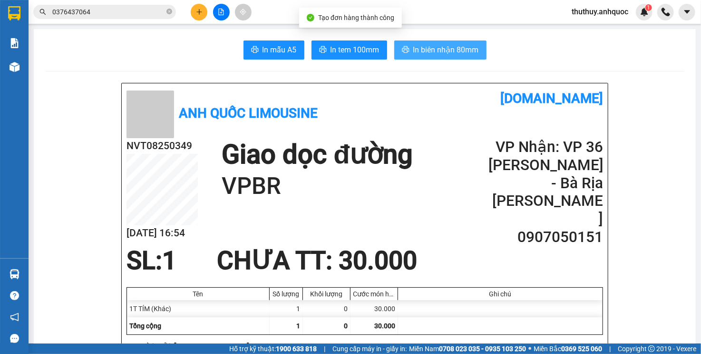
click at [406, 45] on button "In biên nhận 80mm" at bounding box center [440, 49] width 92 height 19
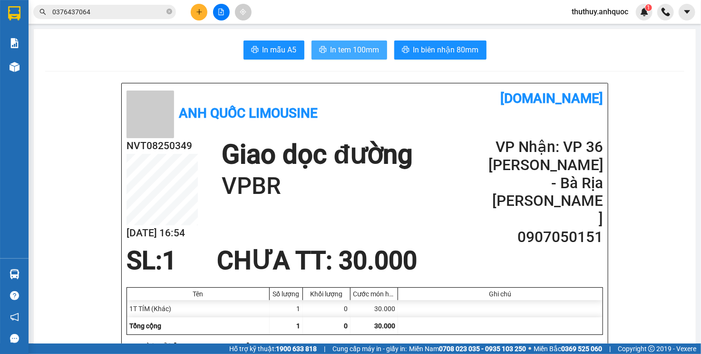
click at [359, 50] on span "In tem 100mm" at bounding box center [355, 50] width 49 height 12
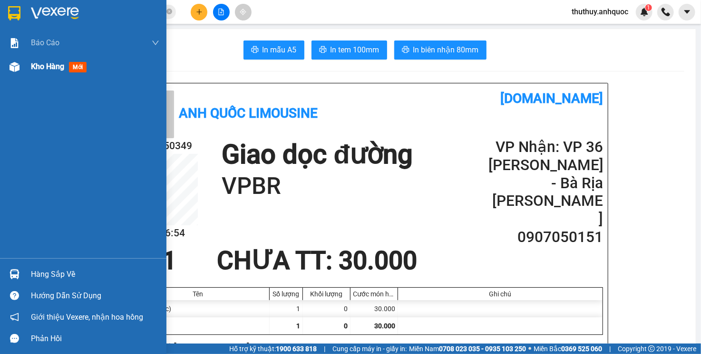
click at [17, 71] on img at bounding box center [15, 67] width 10 height 10
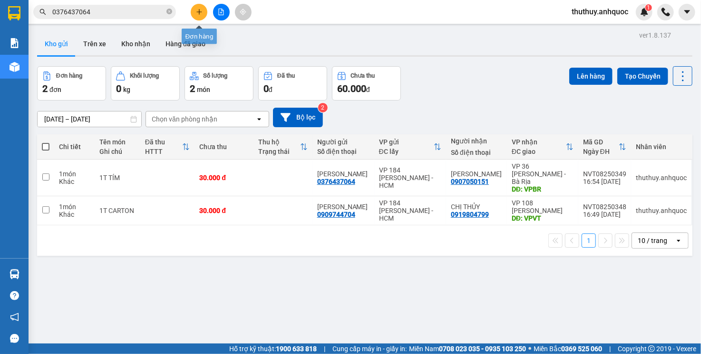
click at [199, 11] on icon "plus" at bounding box center [199, 11] width 0 height 5
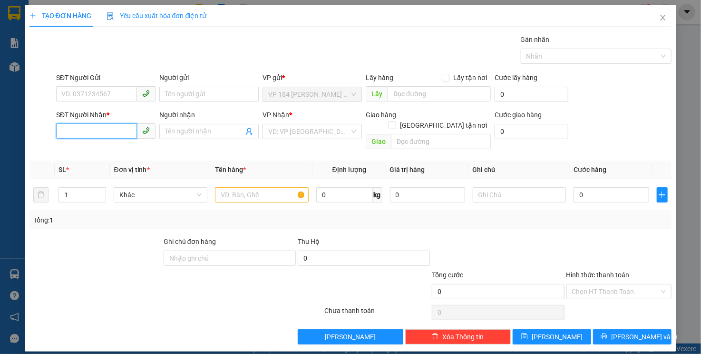
click at [114, 136] on input "SĐT Người Nhận *" at bounding box center [96, 130] width 81 height 15
click at [198, 126] on input "Người nhận" at bounding box center [204, 131] width 79 height 10
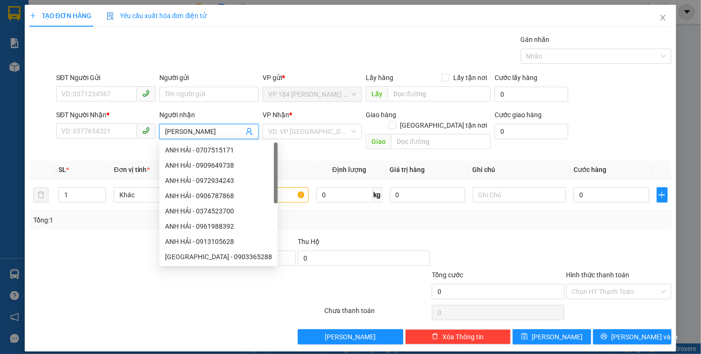
type input "VÕ KỴ"
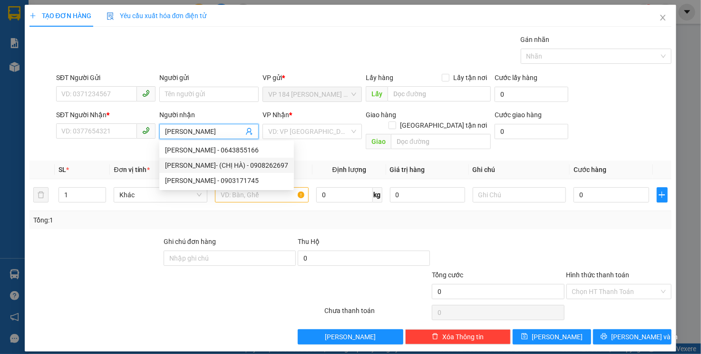
click at [202, 163] on div "VÕ KỴ- (CHỊ HÀ) - 0908262697" at bounding box center [226, 165] width 123 height 10
type input "0908262697"
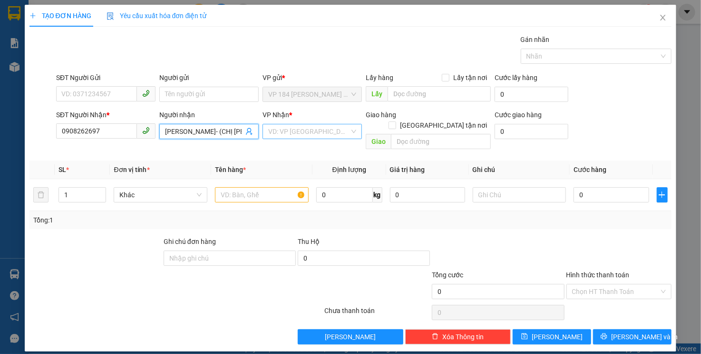
type input "[PERSON_NAME]- (CHỊ [PERSON_NAME])"
click at [306, 130] on input "search" at bounding box center [308, 131] width 81 height 14
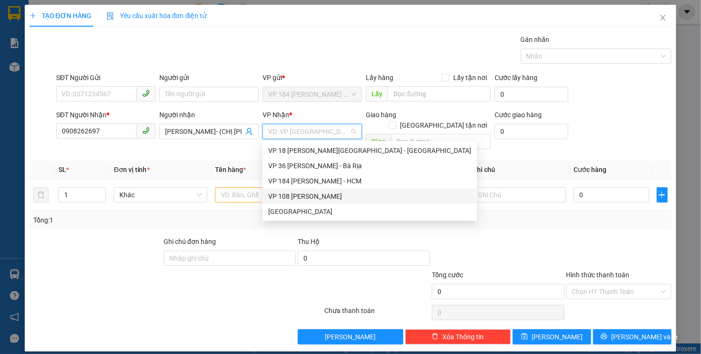
click at [313, 196] on div "VP 108 [PERSON_NAME]" at bounding box center [369, 196] width 203 height 10
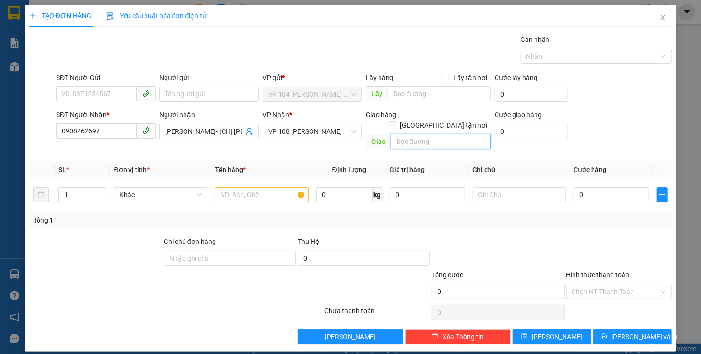
click at [413, 134] on input "text" at bounding box center [441, 141] width 100 height 15
type input "VPVT"
click at [234, 187] on input "text" at bounding box center [262, 194] width 94 height 15
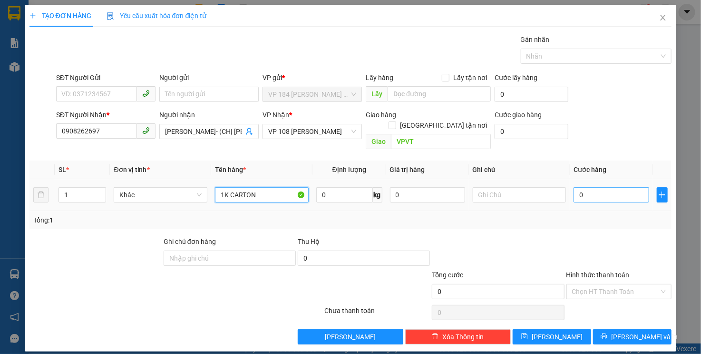
type input "1K CARTON"
click at [592, 187] on input "0" at bounding box center [611, 194] width 75 height 15
type input "2"
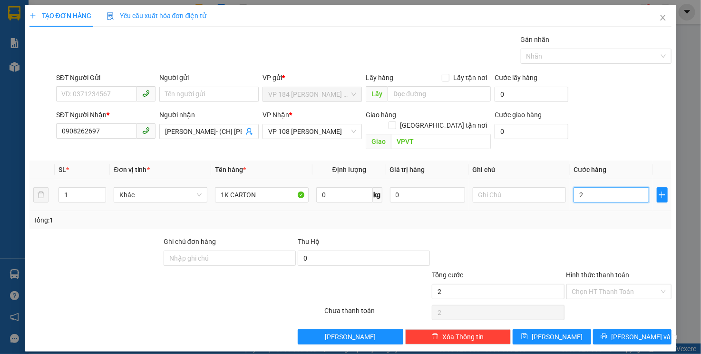
type input "20"
type input "200"
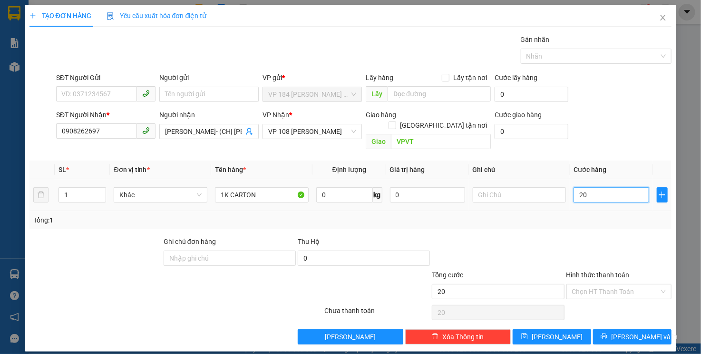
type input "200"
type input "2.000"
type input "20.000"
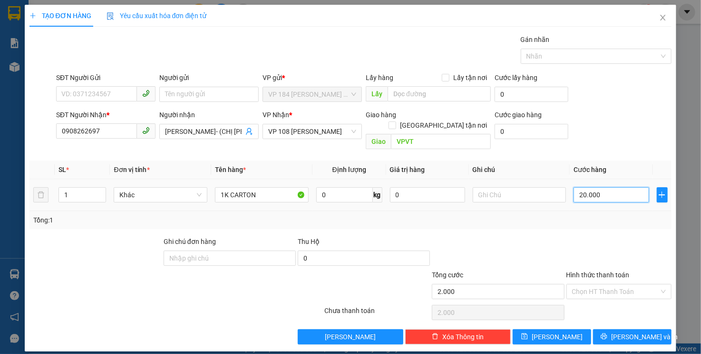
type input "20.000"
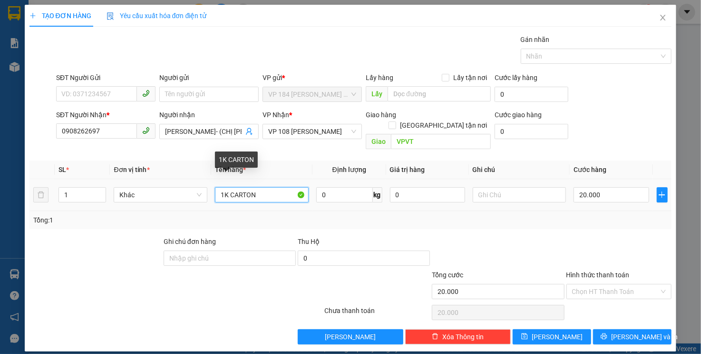
click at [228, 187] on input "1K CARTON" at bounding box center [262, 194] width 94 height 15
type input "1T CARTON"
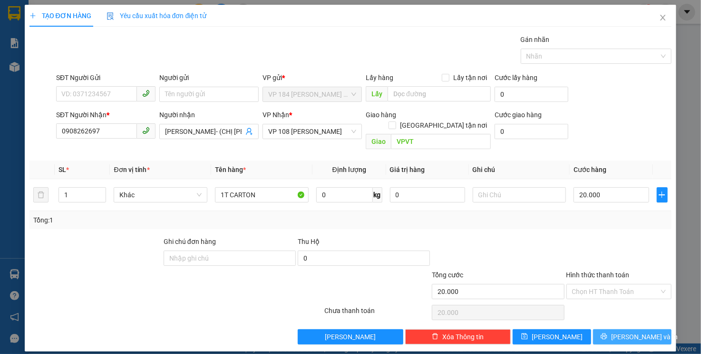
click at [627, 331] on span "[PERSON_NAME] và In" at bounding box center [644, 336] width 67 height 10
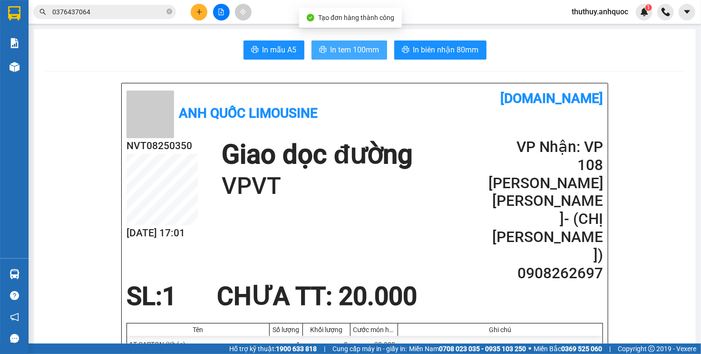
click at [367, 45] on span "In tem 100mm" at bounding box center [355, 50] width 49 height 12
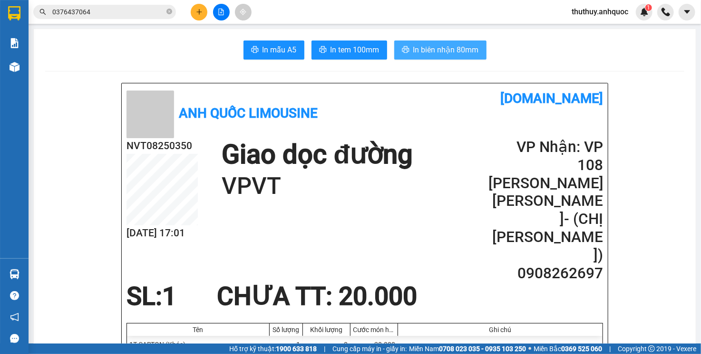
click at [404, 46] on button "In biên nhận 80mm" at bounding box center [440, 49] width 92 height 19
click at [206, 58] on div "In mẫu A5 In tem 100mm In biên nhận 80mm" at bounding box center [364, 49] width 639 height 19
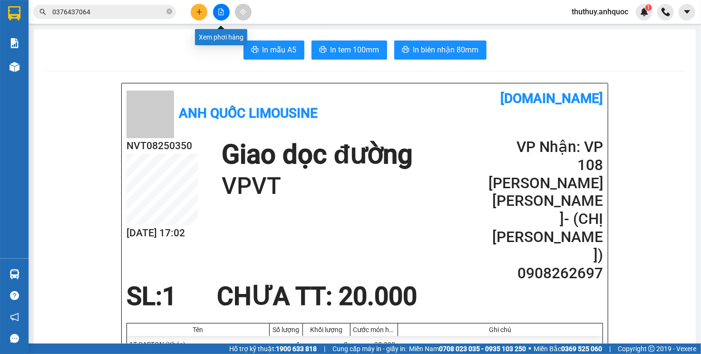
click at [225, 6] on button at bounding box center [221, 12] width 17 height 17
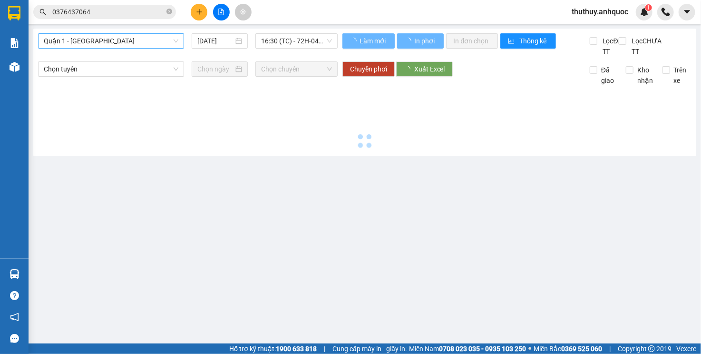
click at [88, 43] on span "Quận 1 - [GEOGRAPHIC_DATA]" at bounding box center [111, 41] width 135 height 14
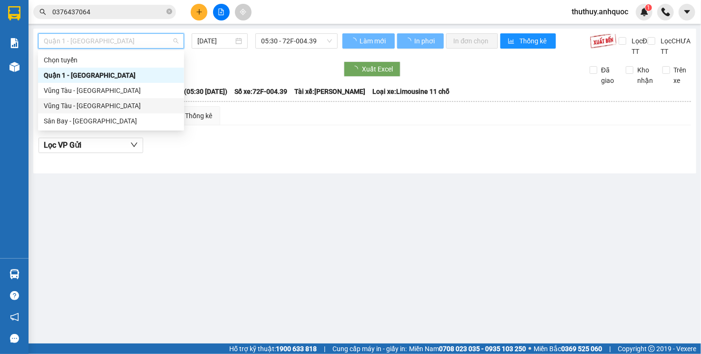
click at [78, 100] on div "Vũng Tàu - [GEOGRAPHIC_DATA]" at bounding box center [111, 105] width 135 height 10
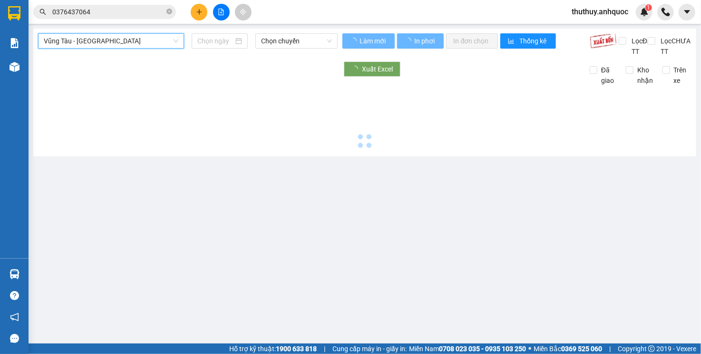
type input "[DATE]"
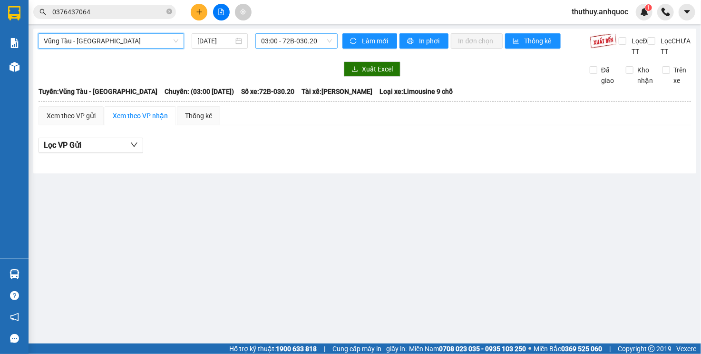
click at [281, 41] on span "03:00 - 72B-030.20" at bounding box center [296, 41] width 70 height 14
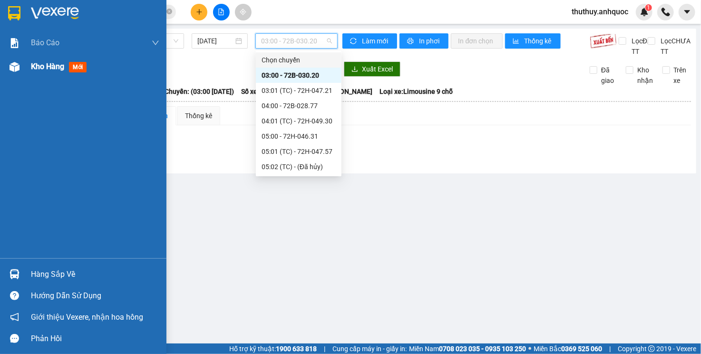
click at [19, 72] on div at bounding box center [14, 67] width 17 height 17
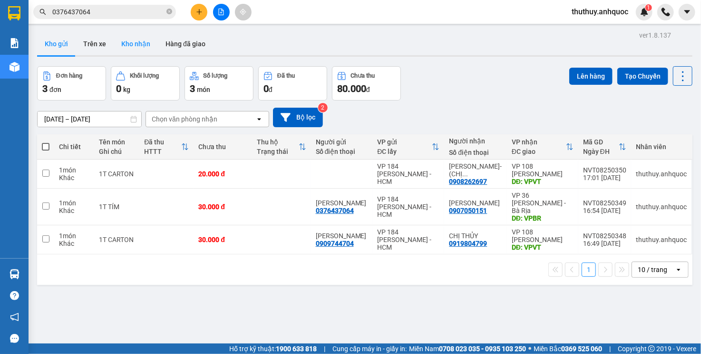
click at [139, 38] on button "Kho nhận" at bounding box center [136, 43] width 44 height 23
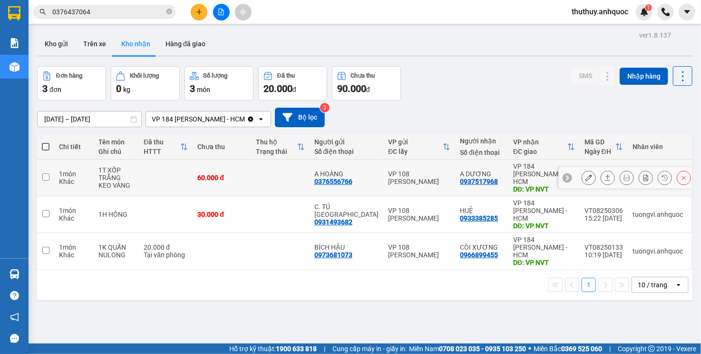
click at [586, 170] on button at bounding box center [588, 177] width 13 height 17
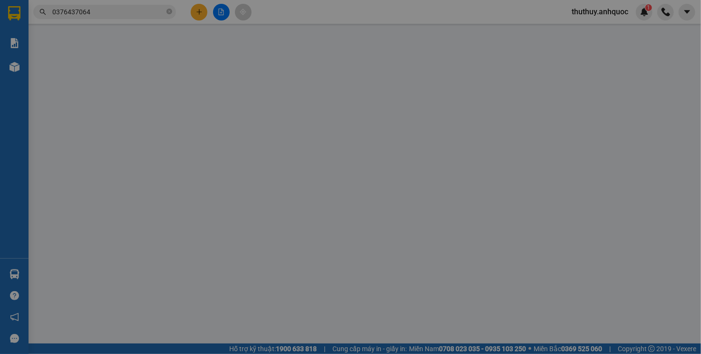
type input "0376556766"
type input "A HOÀNG"
type input "0937517968"
type input "A DƯƠNG"
type input "VP NVT"
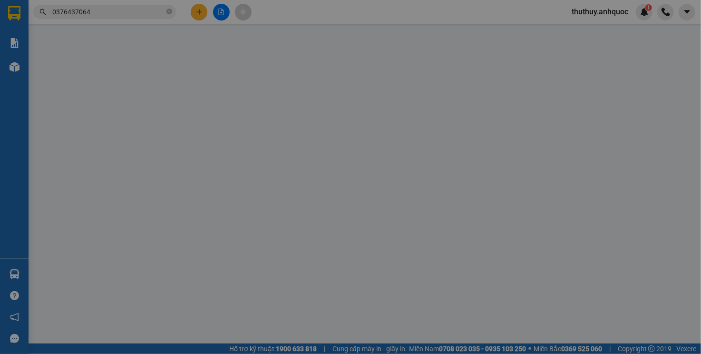
type input "TIỀN MẶT 15/1 VP 184"
type input "60.000"
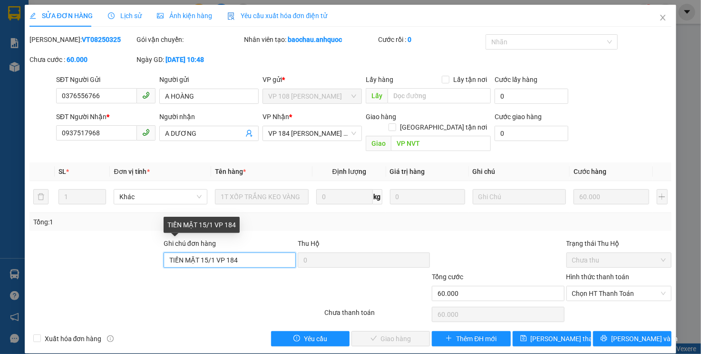
click at [261, 252] on input "TIỀN MẶT 15/1 VP 184" at bounding box center [230, 259] width 132 height 15
type input "TM 11/8 THỦY"
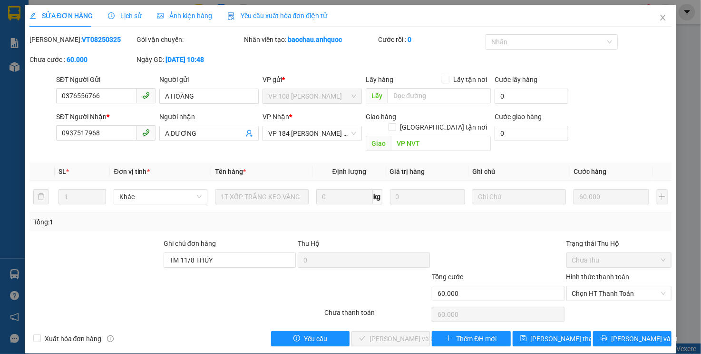
click at [609, 305] on div "Chọn HT Thanh Toán" at bounding box center [620, 314] width 108 height 19
click at [605, 286] on span "Chọn HT Thanh Toán" at bounding box center [619, 293] width 94 height 14
click at [598, 304] on div "Tại văn phòng" at bounding box center [619, 301] width 94 height 10
type input "0"
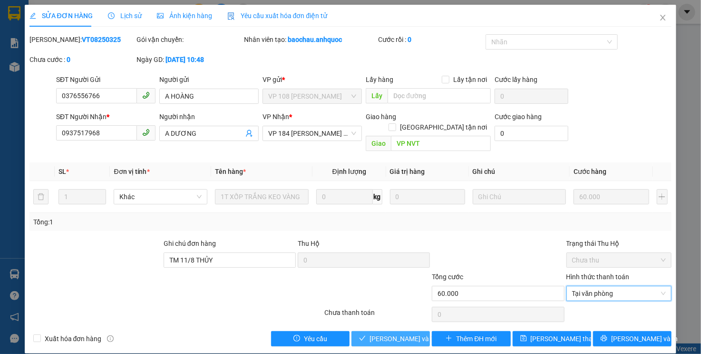
click at [399, 333] on span "[PERSON_NAME] và Giao hàng" at bounding box center [415, 338] width 91 height 10
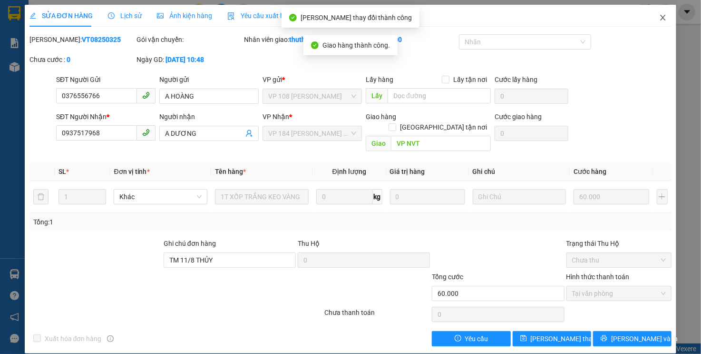
click at [661, 21] on icon "close" at bounding box center [663, 18] width 8 height 8
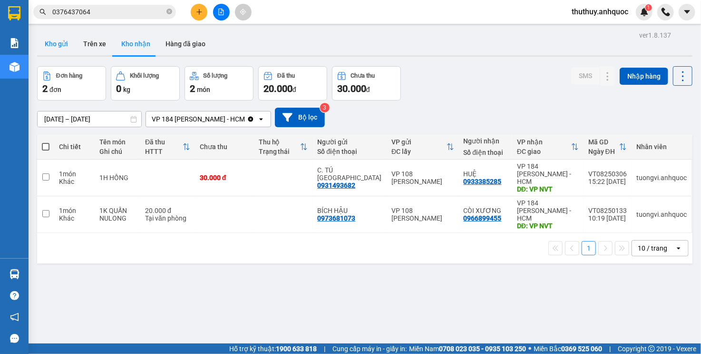
click at [68, 36] on button "Kho gửi" at bounding box center [56, 43] width 39 height 23
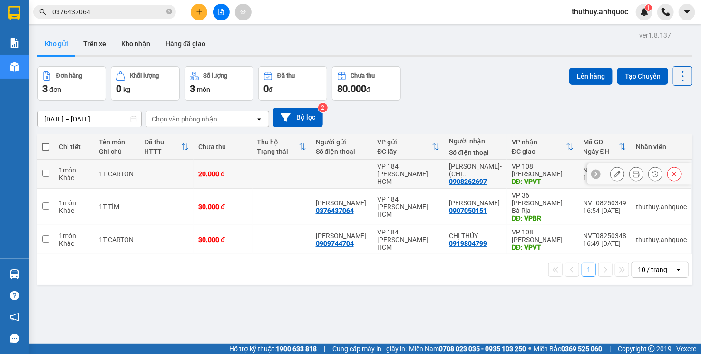
click at [173, 173] on td at bounding box center [166, 173] width 54 height 29
checkbox input "true"
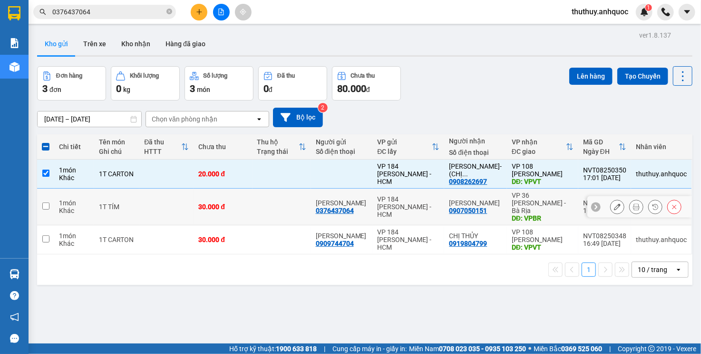
drag, startPoint x: 170, startPoint y: 194, endPoint x: 158, endPoint y: 228, distance: 36.3
click at [170, 195] on td at bounding box center [166, 206] width 54 height 37
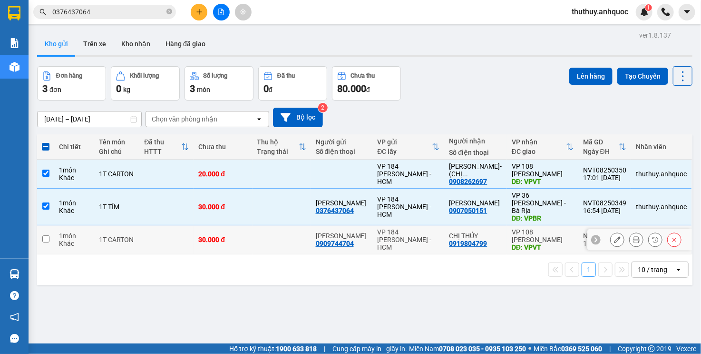
click at [158, 228] on td at bounding box center [166, 239] width 54 height 29
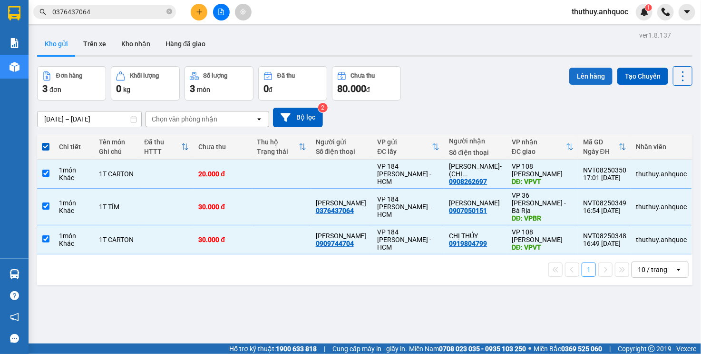
click at [583, 68] on button "Lên hàng" at bounding box center [591, 76] width 43 height 17
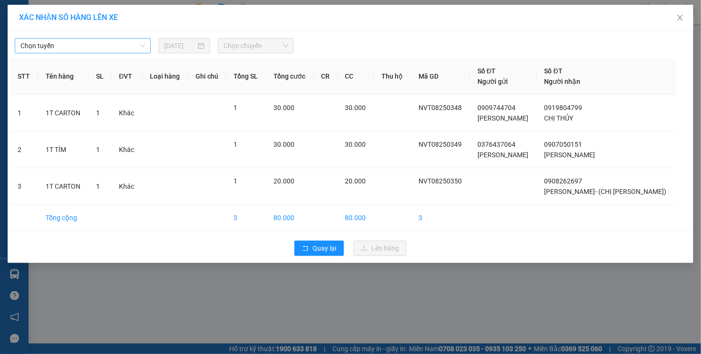
click at [101, 52] on span "Chọn tuyến" at bounding box center [82, 46] width 125 height 14
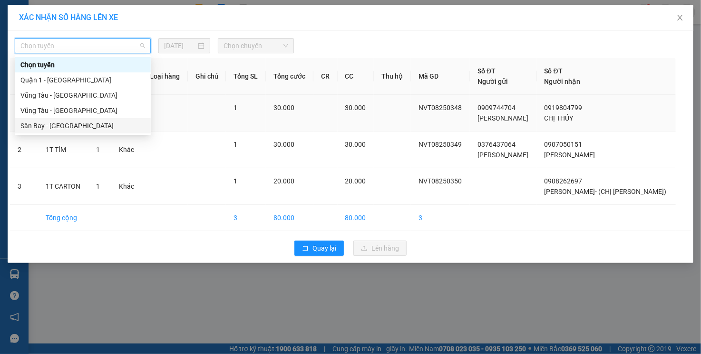
drag, startPoint x: 86, startPoint y: 125, endPoint x: 100, endPoint y: 120, distance: 15.2
click at [86, 125] on div "Sân Bay - [GEOGRAPHIC_DATA]" at bounding box center [82, 125] width 125 height 10
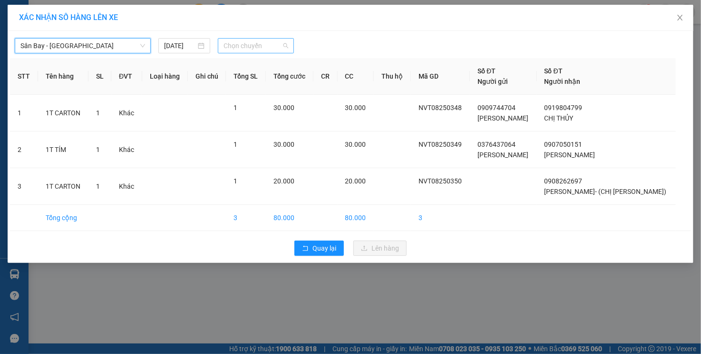
click at [246, 49] on span "Chọn chuyến" at bounding box center [256, 46] width 65 height 14
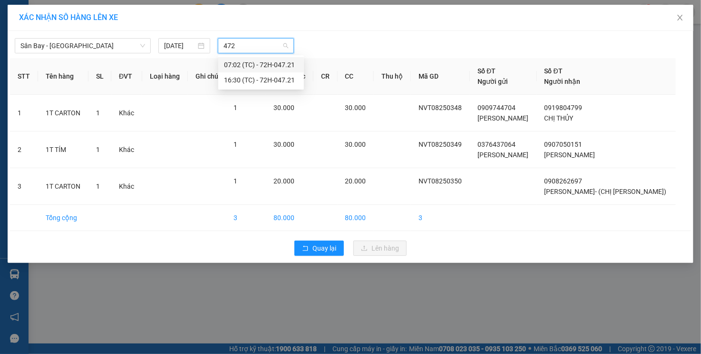
type input "4721"
click at [248, 84] on div "16:30 (TC) - 72H-047.21" at bounding box center [261, 80] width 74 height 10
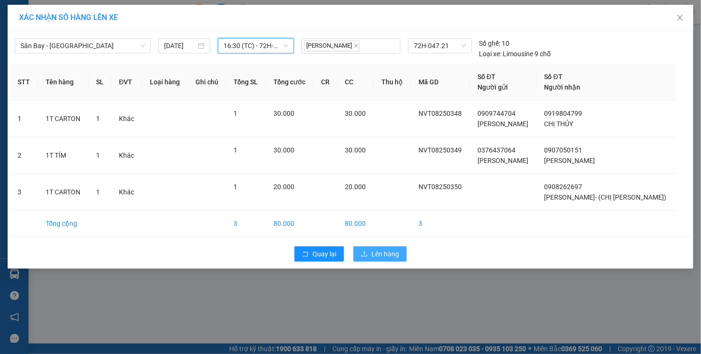
click at [373, 250] on span "Lên hàng" at bounding box center [386, 253] width 28 height 10
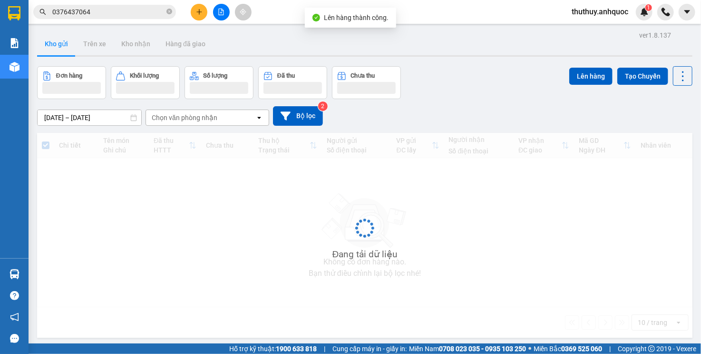
click at [225, 14] on button at bounding box center [221, 12] width 17 height 17
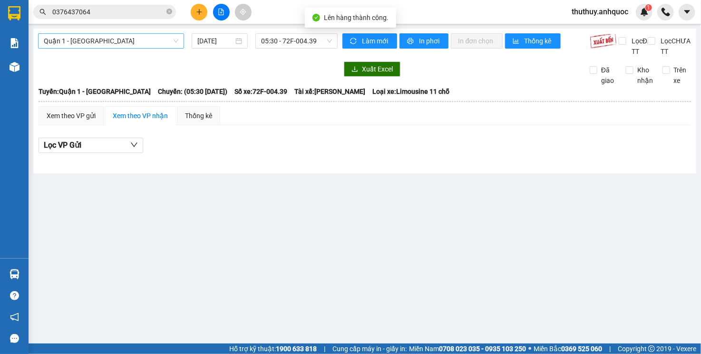
click at [141, 38] on span "Quận 1 - [GEOGRAPHIC_DATA]" at bounding box center [111, 41] width 135 height 14
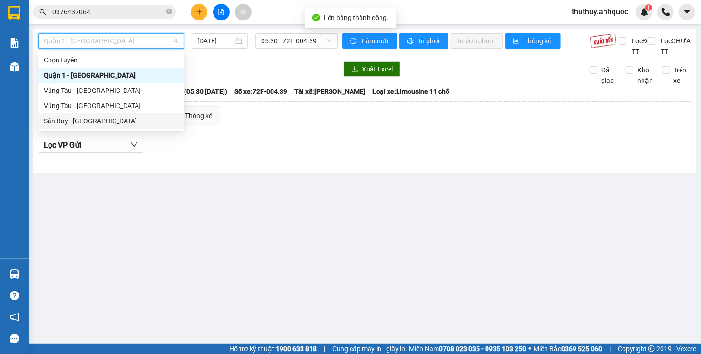
click at [118, 118] on div "Sân Bay - [GEOGRAPHIC_DATA]" at bounding box center [111, 121] width 135 height 10
type input "[DATE]"
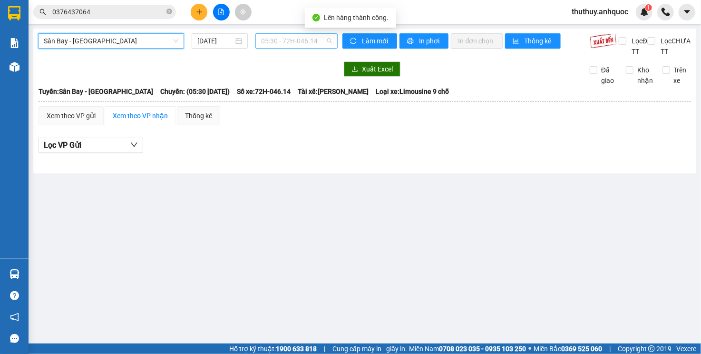
click at [297, 36] on span "05:30 - 72H-046.14" at bounding box center [296, 41] width 70 height 14
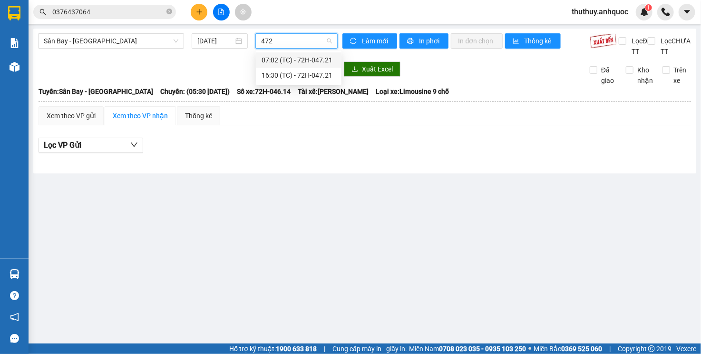
type input "4721"
click at [305, 76] on div "16:30 (TC) - 72H-047.21" at bounding box center [299, 75] width 74 height 10
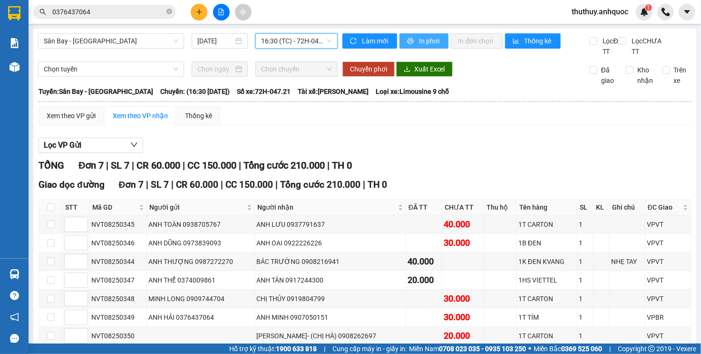
click at [419, 42] on span "In phơi" at bounding box center [430, 41] width 22 height 10
click at [49, 332] on input "checkbox" at bounding box center [51, 336] width 8 height 8
checkbox input "true"
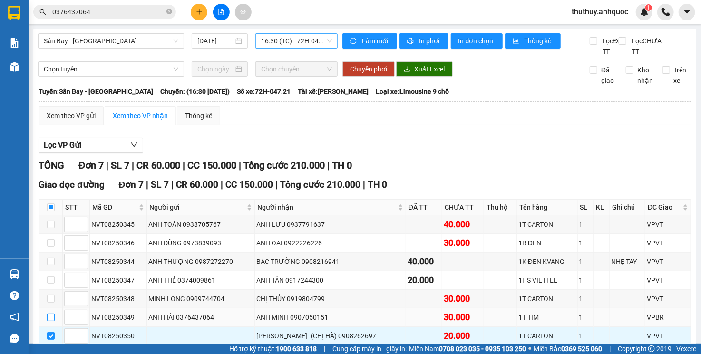
click at [48, 313] on input "checkbox" at bounding box center [51, 317] width 8 height 8
checkbox input "true"
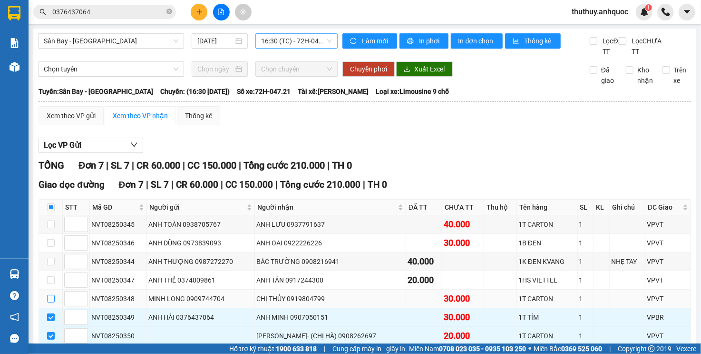
click at [53, 295] on input "checkbox" at bounding box center [51, 299] width 8 height 8
checkbox input "true"
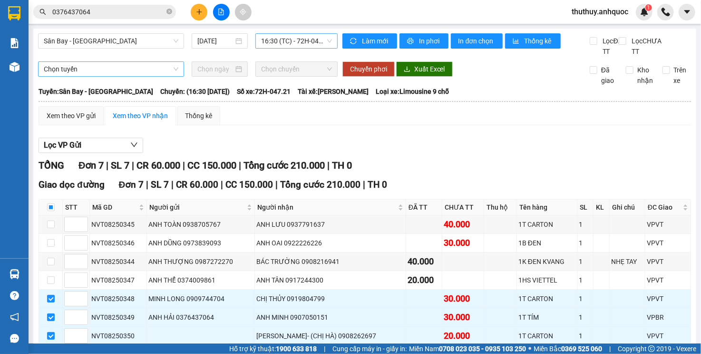
click at [135, 76] on span "Chọn tuyến" at bounding box center [111, 69] width 135 height 14
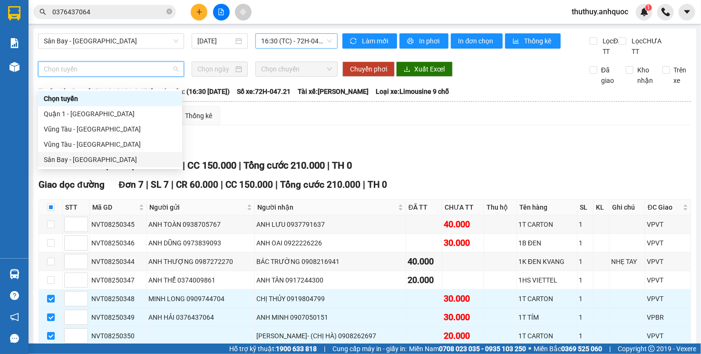
click at [67, 159] on div "Sân Bay - [GEOGRAPHIC_DATA]" at bounding box center [110, 159] width 133 height 10
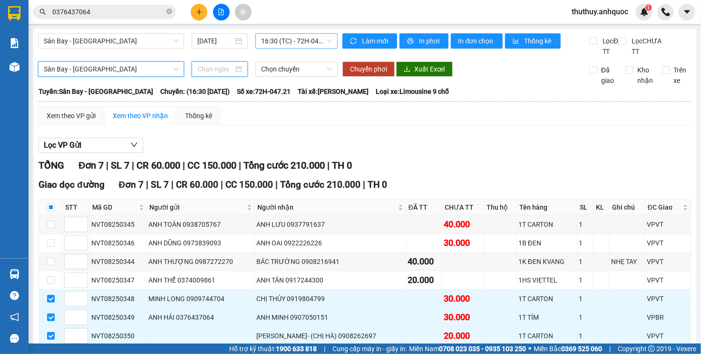
click at [206, 74] on input at bounding box center [215, 69] width 37 height 10
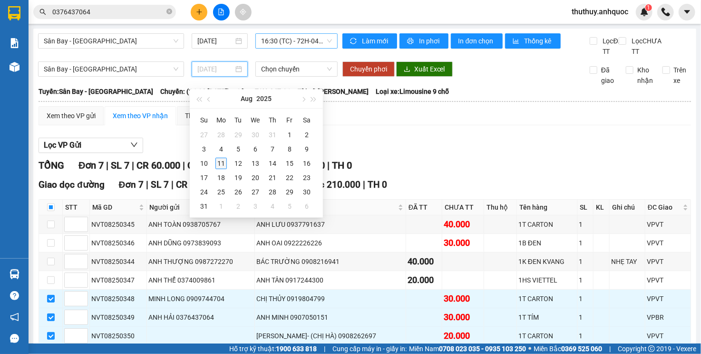
type input "[DATE]"
click at [219, 163] on div "11" at bounding box center [221, 162] width 11 height 11
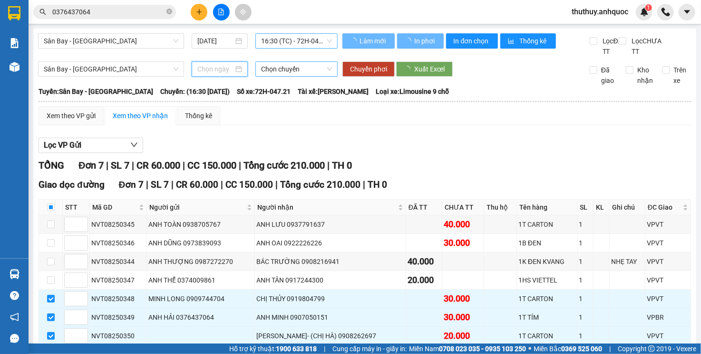
type input "[DATE]"
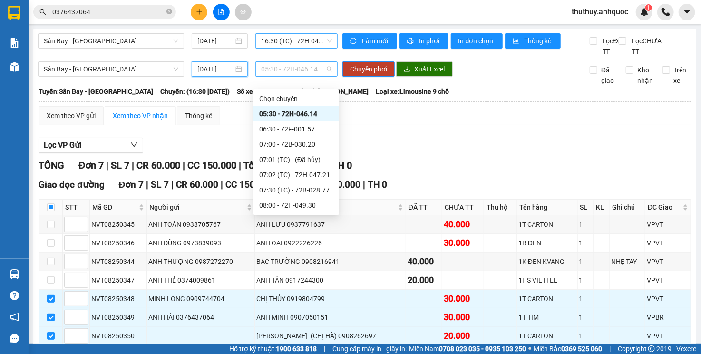
click at [299, 74] on span "05:30 - 72H-046.14" at bounding box center [296, 69] width 70 height 14
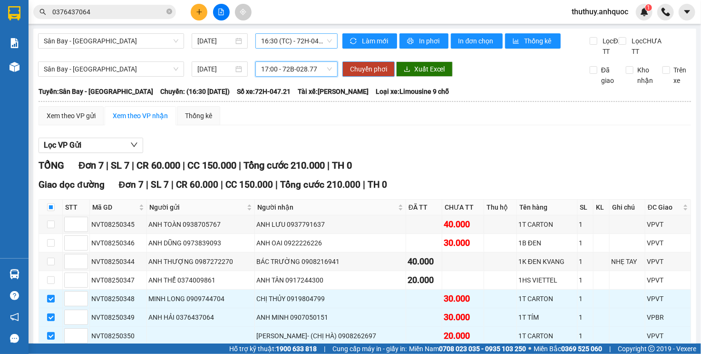
click at [360, 74] on span "Chuyển phơi" at bounding box center [368, 69] width 37 height 10
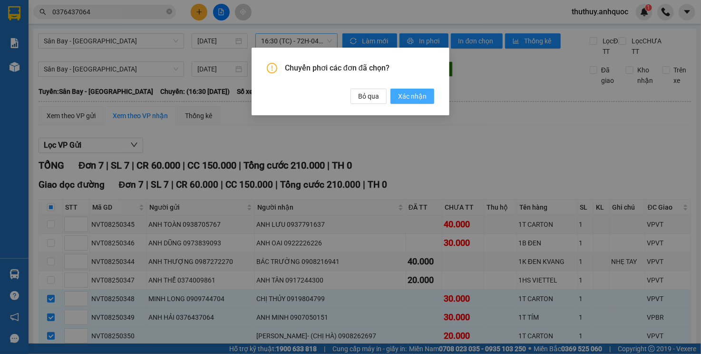
click at [402, 94] on span "Xác nhận" at bounding box center [412, 96] width 29 height 10
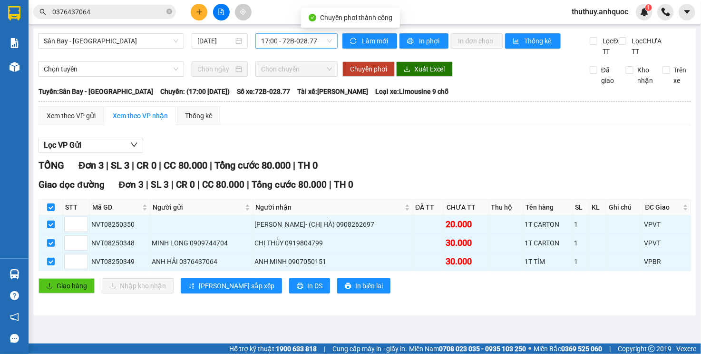
checkbox input "false"
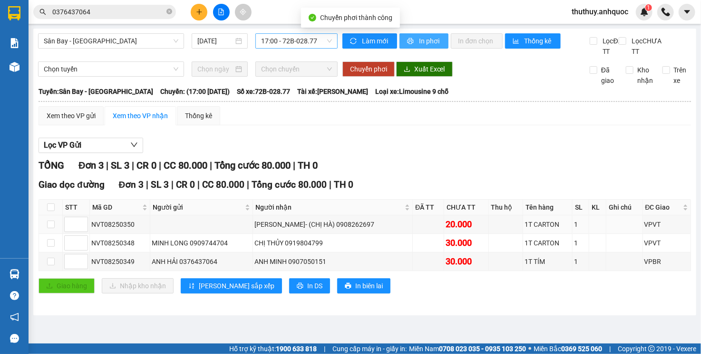
click at [409, 42] on icon "printer" at bounding box center [410, 41] width 7 height 7
click at [413, 173] on div "TỔNG Đơn 3 | SL 3 | CR 0 | CC 80.000 | Tổng cước 80.000 | TH 0" at bounding box center [365, 165] width 653 height 15
drag, startPoint x: 412, startPoint y: 33, endPoint x: 409, endPoint y: 45, distance: 12.2
click at [412, 41] on button "In phơi" at bounding box center [424, 40] width 49 height 15
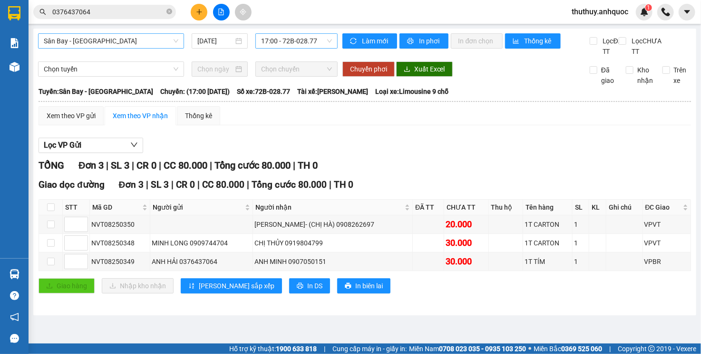
click at [129, 46] on span "Sân Bay - [GEOGRAPHIC_DATA]" at bounding box center [111, 41] width 135 height 14
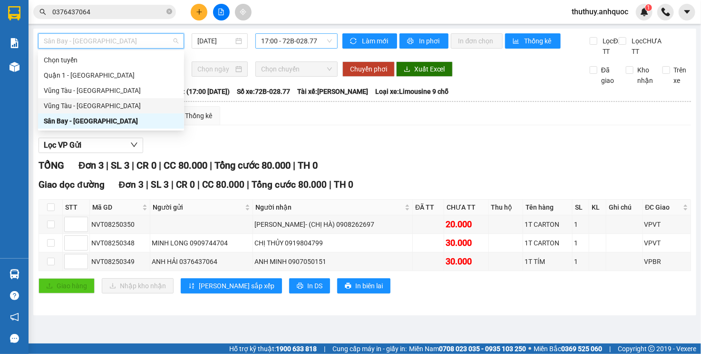
click at [83, 104] on div "Vũng Tàu - [GEOGRAPHIC_DATA]" at bounding box center [111, 105] width 135 height 10
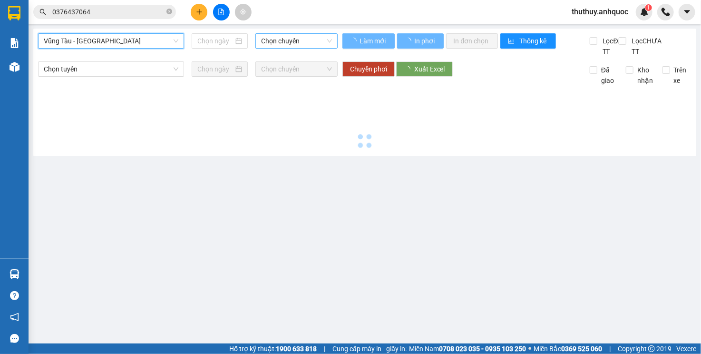
type input "[DATE]"
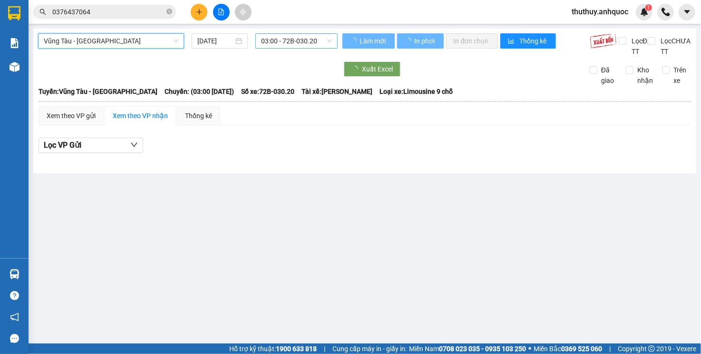
click at [292, 38] on span "03:00 - 72B-030.20" at bounding box center [296, 41] width 70 height 14
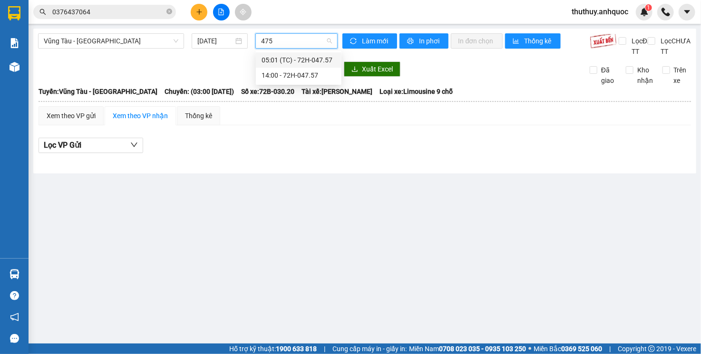
type input "4757"
click at [304, 72] on div "14:00 - 72H-047.57" at bounding box center [299, 75] width 74 height 10
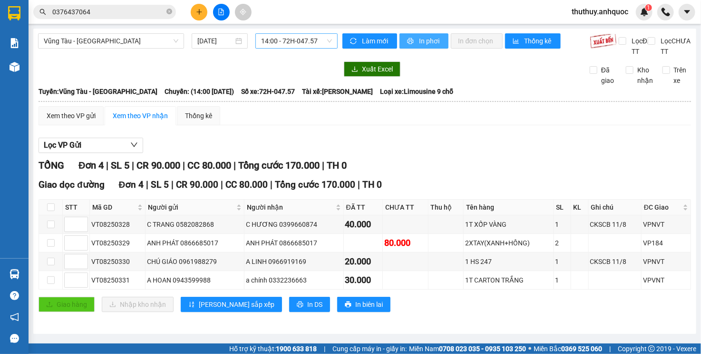
click at [419, 42] on span "In phơi" at bounding box center [430, 41] width 22 height 10
click at [476, 173] on div "TỔNG Đơn 4 | SL 5 | CR 90.000 | CC 80.000 | Tổng cước 170.000 | TH 0" at bounding box center [365, 165] width 653 height 15
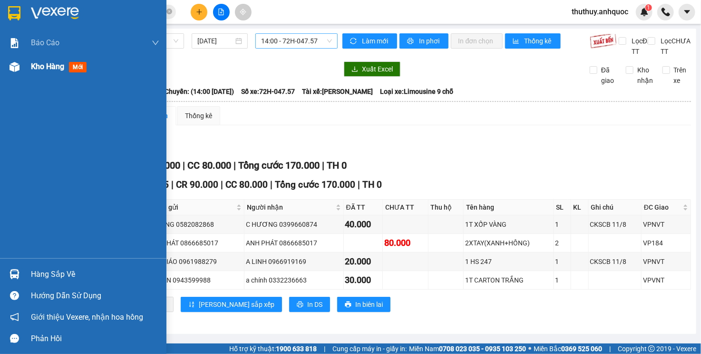
click at [15, 69] on img at bounding box center [15, 67] width 10 height 10
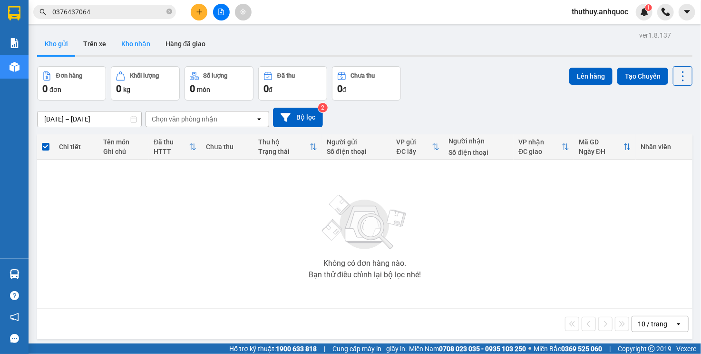
click at [142, 47] on button "Kho nhận" at bounding box center [136, 43] width 44 height 23
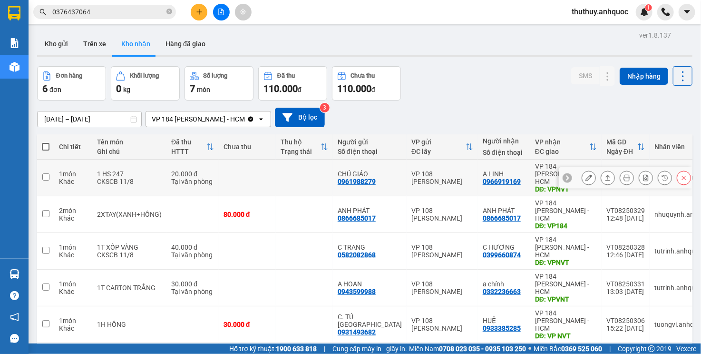
click at [586, 177] on icon at bounding box center [589, 177] width 7 height 7
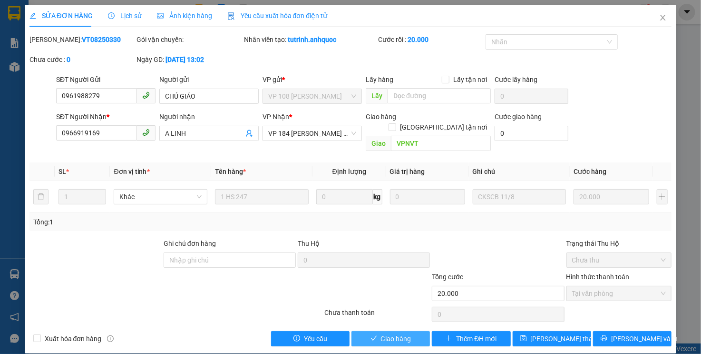
click at [406, 333] on span "Giao hàng" at bounding box center [396, 338] width 30 height 10
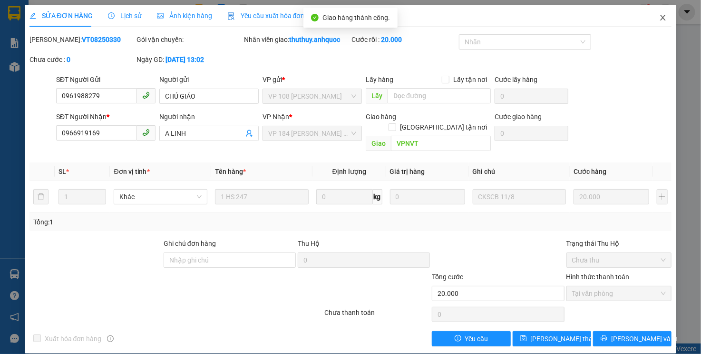
click at [664, 16] on icon "close" at bounding box center [663, 18] width 8 height 8
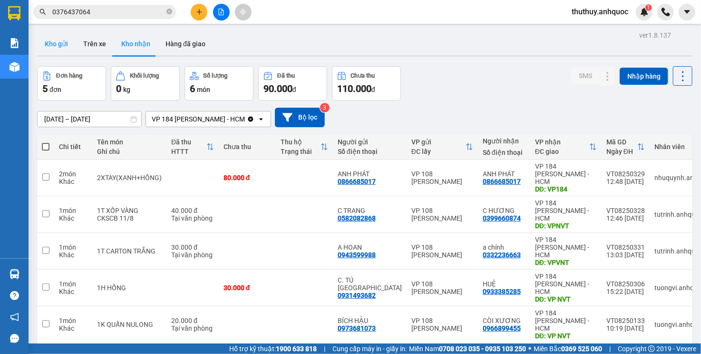
click at [47, 51] on button "Kho gửi" at bounding box center [56, 43] width 39 height 23
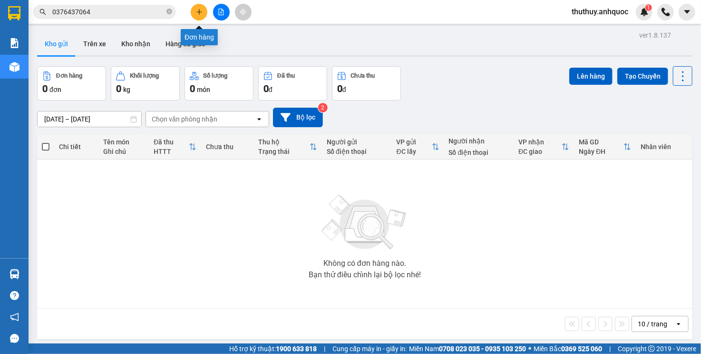
click at [195, 10] on button at bounding box center [199, 12] width 17 height 17
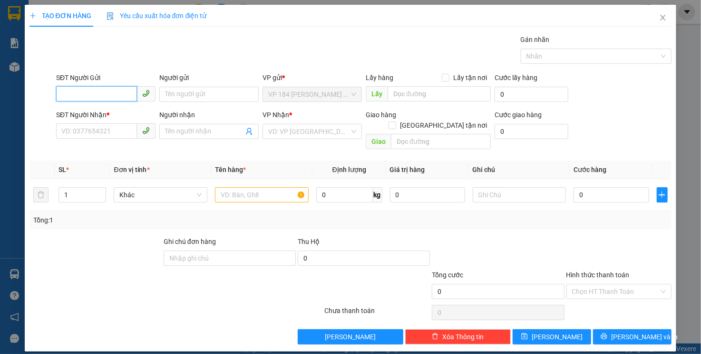
click at [102, 93] on input "SĐT Người Gửi" at bounding box center [96, 93] width 81 height 15
type input "0386724343"
click at [218, 87] on input "Người gửi" at bounding box center [208, 94] width 99 height 15
click at [164, 95] on input "ZOCKER" at bounding box center [208, 94] width 99 height 15
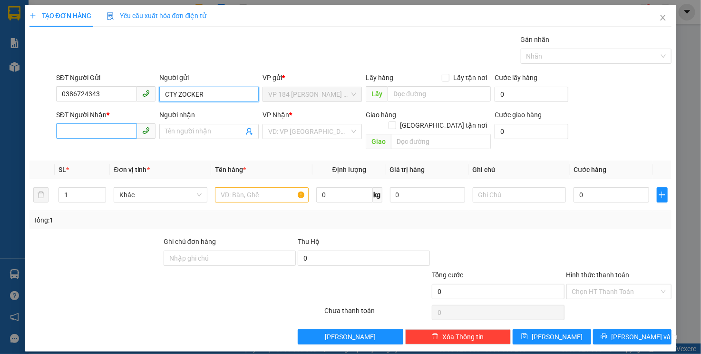
type input "CTY ZOCKER"
click at [101, 132] on input "SĐT Người Nhận *" at bounding box center [96, 130] width 81 height 15
type input "0907488342"
click at [207, 136] on input "Người nhận" at bounding box center [204, 131] width 79 height 10
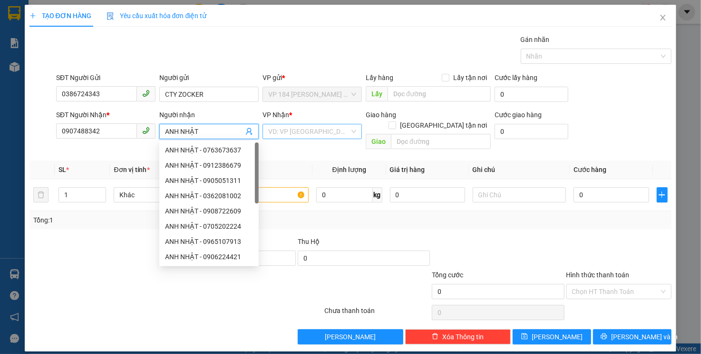
click at [296, 138] on div "VD: VP [GEOGRAPHIC_DATA]" at bounding box center [312, 131] width 99 height 15
type input "ANH NHẬT"
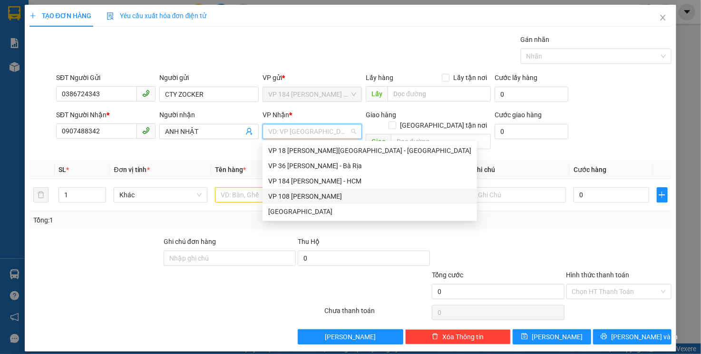
click at [316, 195] on div "VP 108 [PERSON_NAME]" at bounding box center [369, 196] width 203 height 10
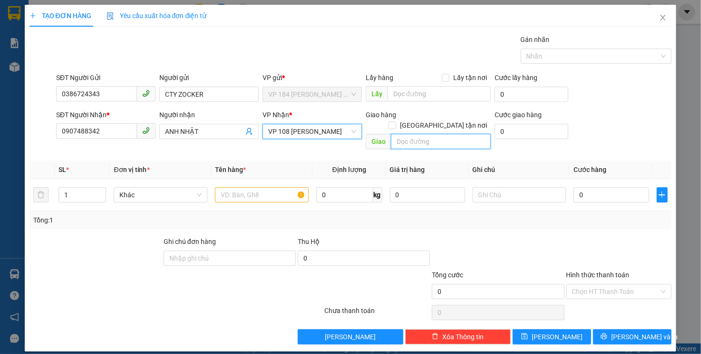
click at [434, 134] on input "text" at bounding box center [441, 141] width 100 height 15
type input "VPVT"
click at [226, 192] on div at bounding box center [262, 194] width 94 height 19
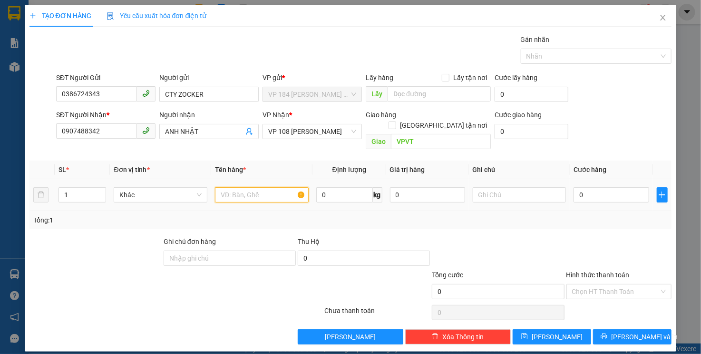
click at [239, 187] on input "text" at bounding box center [262, 194] width 94 height 15
type input "1K CARTON NILON"
click at [580, 189] on input "0" at bounding box center [611, 194] width 75 height 15
type input "5"
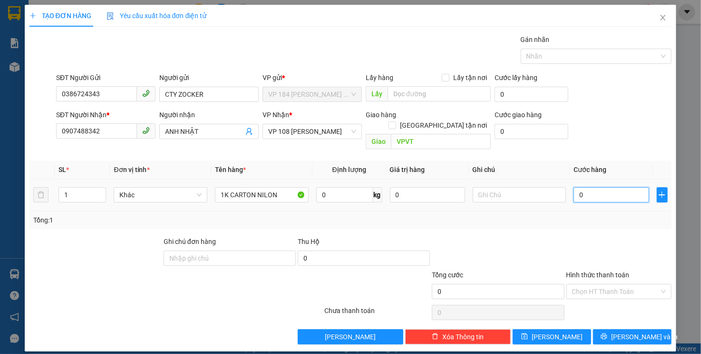
type input "5"
type input "50"
type input "500"
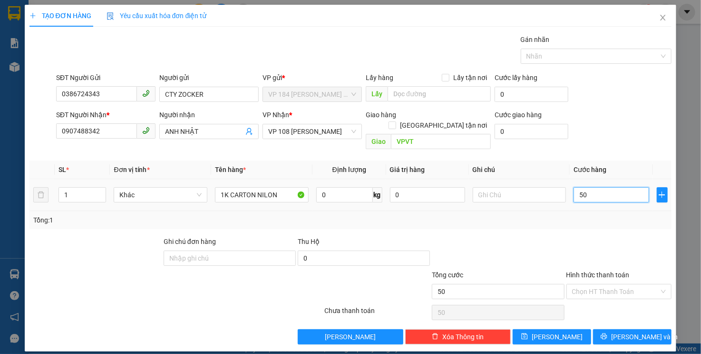
type input "500"
type input "5.000"
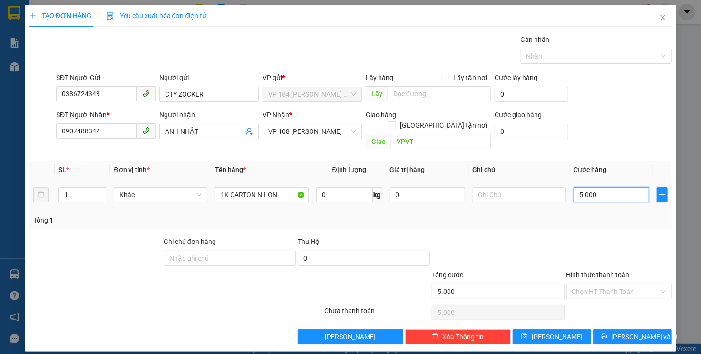
type input "50.000"
click at [622, 329] on button "[PERSON_NAME] và In" at bounding box center [632, 336] width 79 height 15
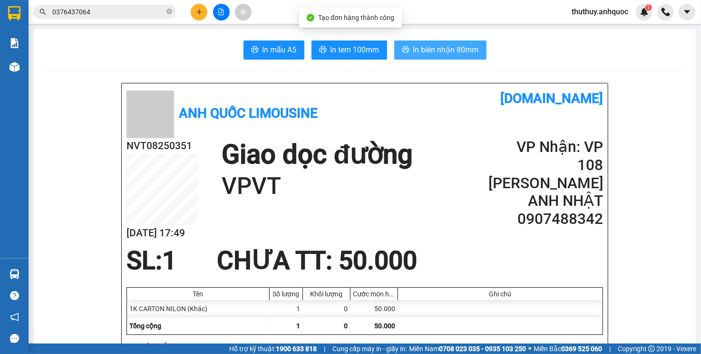
click at [443, 46] on span "In biên nhận 80mm" at bounding box center [446, 50] width 66 height 12
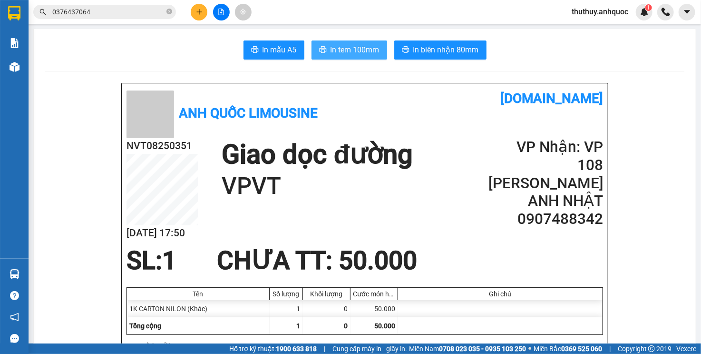
click at [336, 46] on span "In tem 100mm" at bounding box center [355, 50] width 49 height 12
click at [265, 339] on h2 "Người gửi: CTY ZOCKER - 0386724343" at bounding box center [363, 347] width 473 height 16
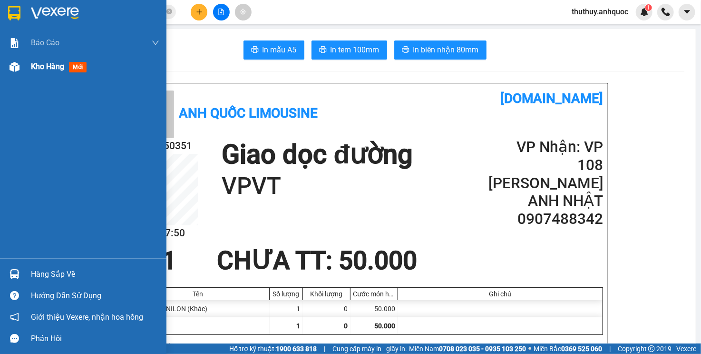
click at [18, 68] on img at bounding box center [15, 67] width 10 height 10
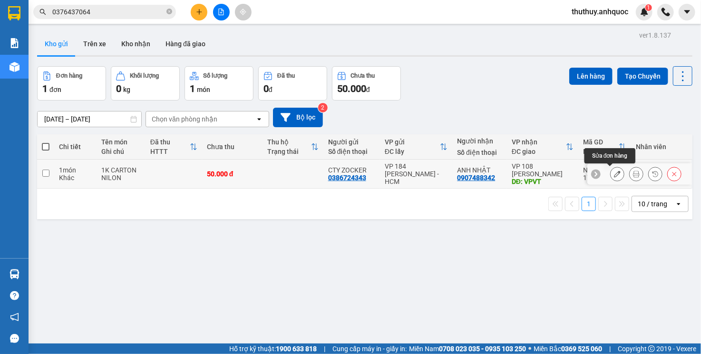
click at [614, 172] on icon at bounding box center [617, 173] width 7 height 7
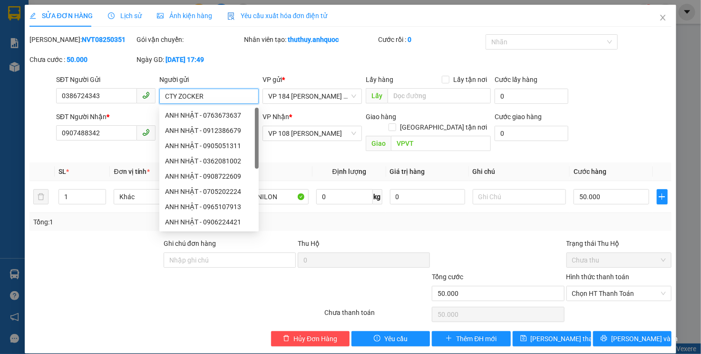
drag, startPoint x: 206, startPoint y: 98, endPoint x: 163, endPoint y: 100, distance: 42.9
click at [163, 100] on input "CTY ZOCKER" at bounding box center [208, 96] width 99 height 15
type input "D"
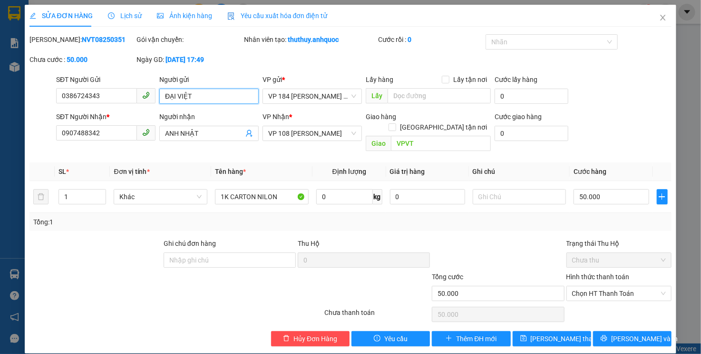
type input "ĐẠI VIỆT"
click at [693, 319] on div "SỬA ĐƠN HÀNG Lịch sử Ảnh kiện hàng Yêu cầu xuất hóa đơn điện tử Total Paid Fee …" at bounding box center [350, 177] width 701 height 354
click at [639, 333] on span "[PERSON_NAME] và In" at bounding box center [644, 338] width 67 height 10
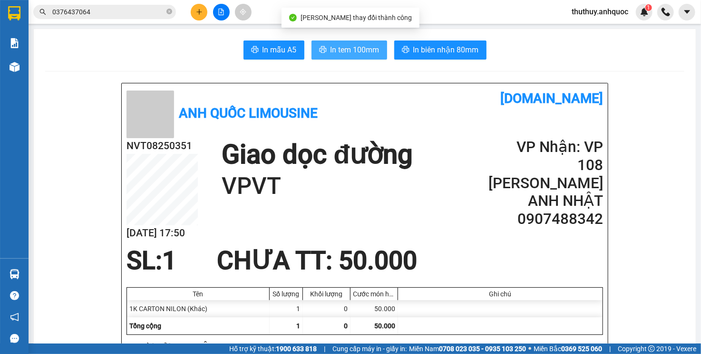
click at [325, 50] on button "In tem 100mm" at bounding box center [350, 49] width 76 height 19
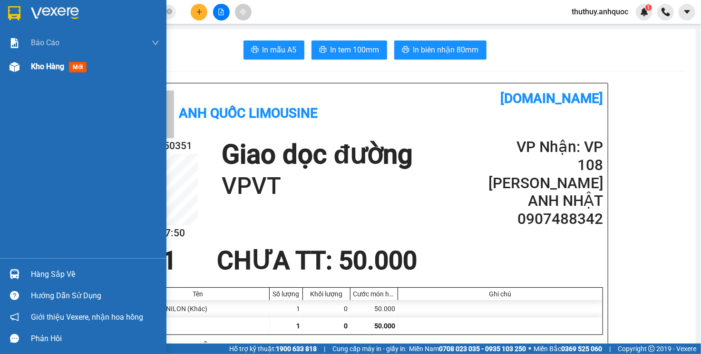
click at [21, 72] on div at bounding box center [14, 67] width 17 height 17
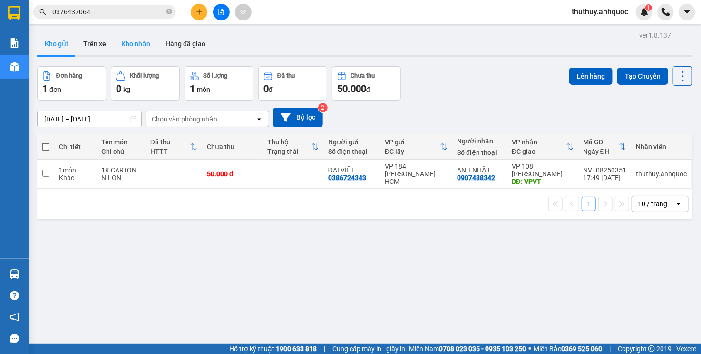
click at [139, 47] on button "Kho nhận" at bounding box center [136, 43] width 44 height 23
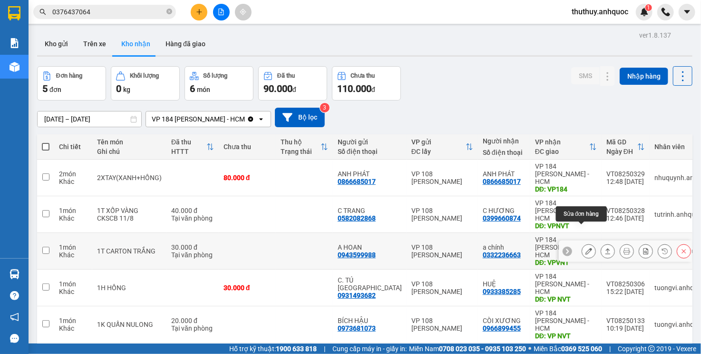
click at [582, 243] on button at bounding box center [588, 251] width 13 height 17
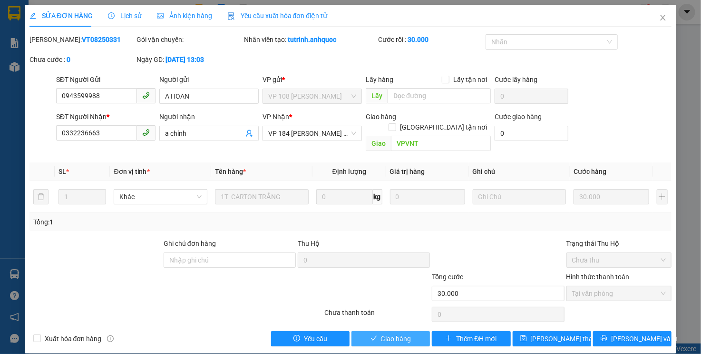
click at [403, 333] on span "Giao hàng" at bounding box center [396, 338] width 30 height 10
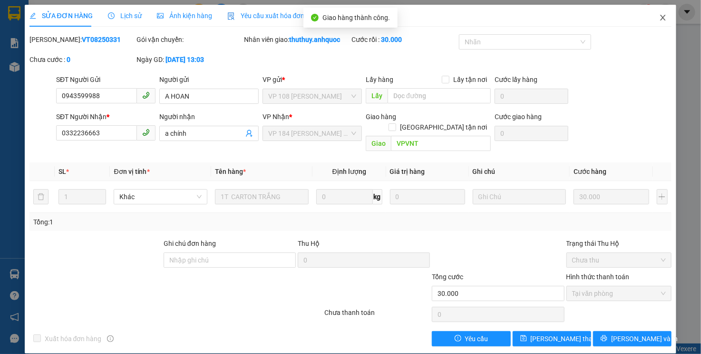
click at [658, 19] on span "Close" at bounding box center [663, 18] width 27 height 27
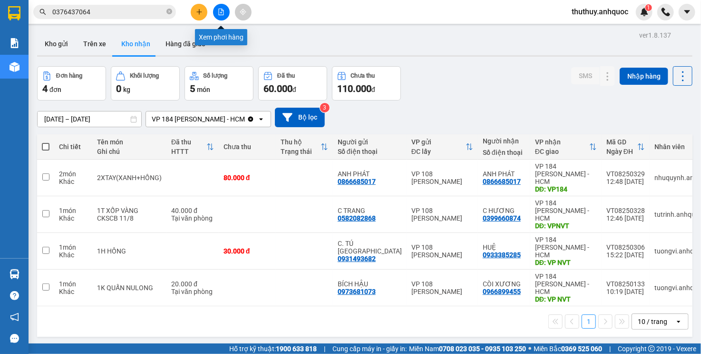
click at [226, 11] on button at bounding box center [221, 12] width 17 height 17
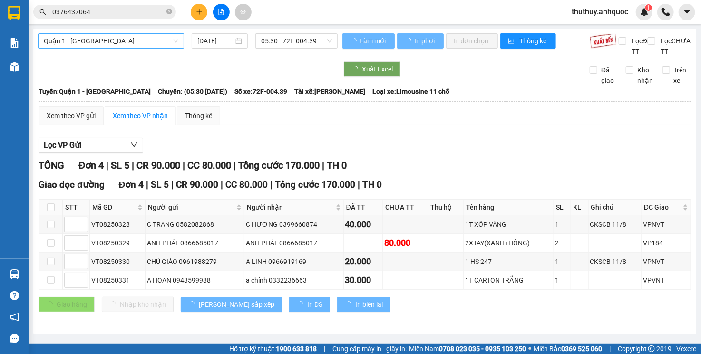
click at [143, 41] on span "Quận 1 - [GEOGRAPHIC_DATA]" at bounding box center [111, 41] width 135 height 14
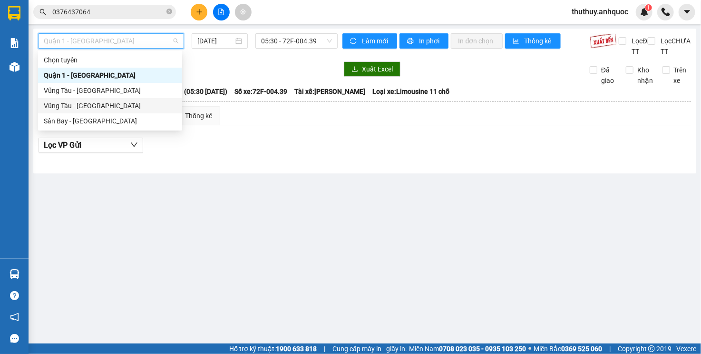
click at [99, 109] on div "Vũng Tàu - [GEOGRAPHIC_DATA]" at bounding box center [110, 105] width 133 height 10
type input "[DATE]"
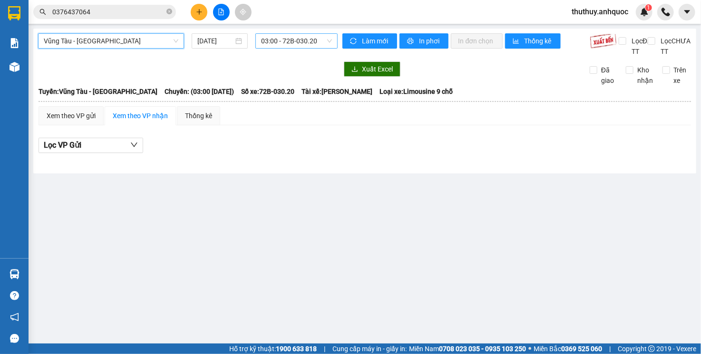
click at [299, 39] on span "03:00 - 72B-030.20" at bounding box center [296, 41] width 70 height 14
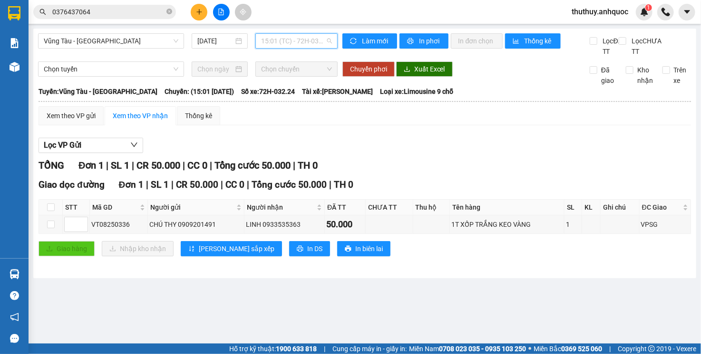
drag, startPoint x: 265, startPoint y: 42, endPoint x: 268, endPoint y: 64, distance: 22.1
click at [265, 42] on span "15:01 (TC) - 72H-032.24" at bounding box center [296, 41] width 70 height 14
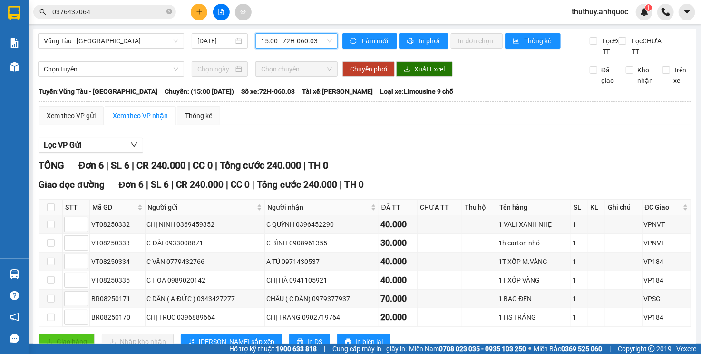
click at [275, 47] on span "15:00 - 72H-060.03" at bounding box center [296, 41] width 70 height 14
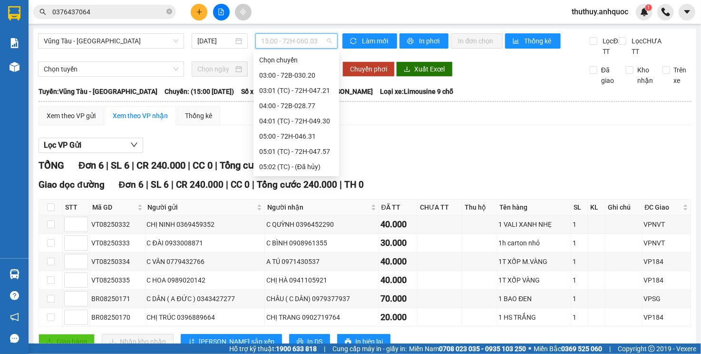
drag, startPoint x: 284, startPoint y: 141, endPoint x: 285, endPoint y: 156, distance: 14.3
click at [285, 156] on div "Chọn chuyến 03:00 - 72B-030.20 03:01 (TC) - 72H-047.21 04:00 - 72B-028.77 04:01…" at bounding box center [297, 273] width 86 height 442
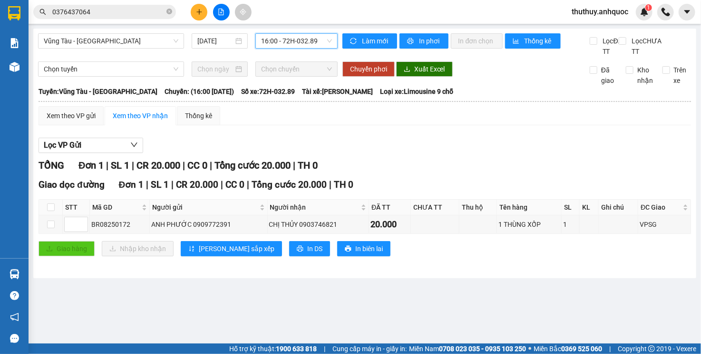
click at [290, 44] on span "16:00 - 72H-032.89" at bounding box center [296, 41] width 70 height 14
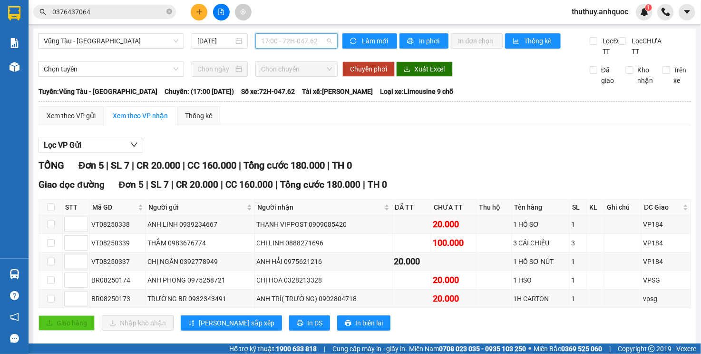
drag, startPoint x: 296, startPoint y: 33, endPoint x: 297, endPoint y: 92, distance: 58.5
click at [296, 34] on span "17:00 - 72H-047.62" at bounding box center [296, 41] width 70 height 14
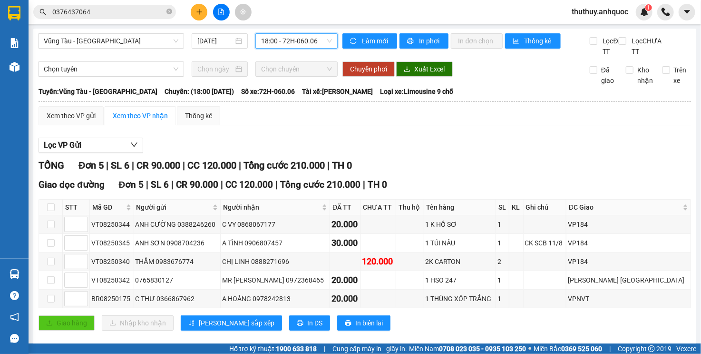
click at [303, 39] on span "18:00 - 72H-060.06" at bounding box center [296, 41] width 70 height 14
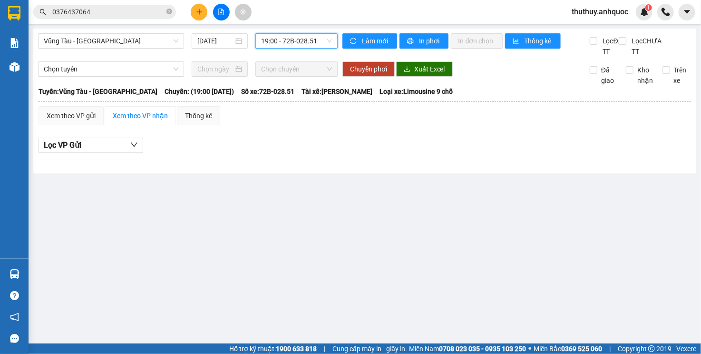
click at [302, 39] on span "19:00 - 72B-028.51" at bounding box center [296, 41] width 70 height 14
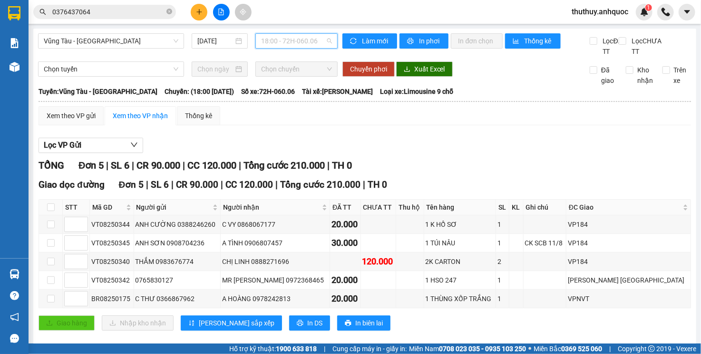
click at [284, 45] on span "18:00 - 72H-060.06" at bounding box center [296, 41] width 70 height 14
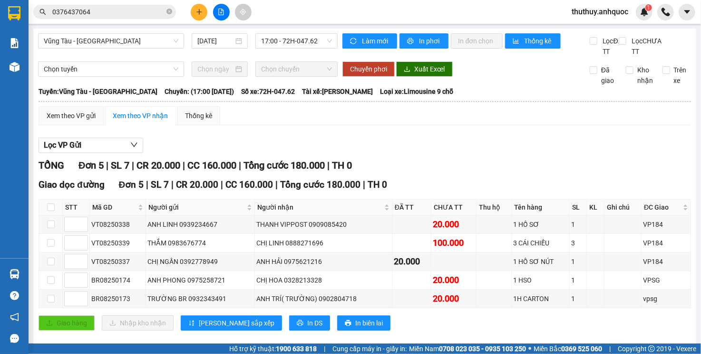
click at [673, 167] on div "Lọc VP Gửi TỔNG Đơn 5 | SL 7 | CR 20.000 | CC 160.000 | Tổng cước 180.000 | TH…" at bounding box center [365, 237] width 653 height 209
click at [309, 47] on span "17:00 - 72H-047.62" at bounding box center [296, 41] width 70 height 14
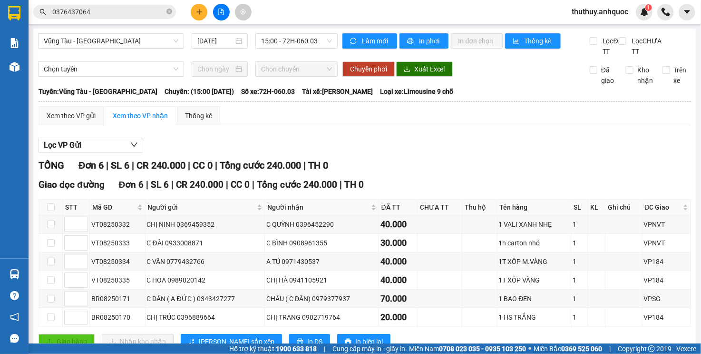
click at [693, 148] on main "Vũng Tàu - Sân Bay 11/08/2025 15:00 - 72H-060.03 Làm mới In phơi In đơn chọn Th…" at bounding box center [350, 171] width 701 height 343
click at [282, 38] on span "15:00 - 72H-060.03" at bounding box center [296, 41] width 70 height 14
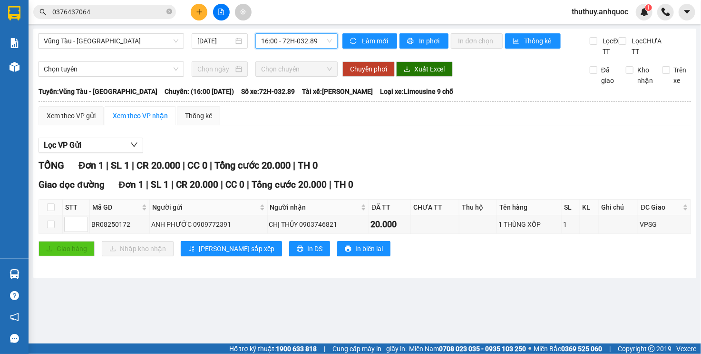
click at [291, 45] on span "16:00 - 72H-032.89" at bounding box center [296, 41] width 70 height 14
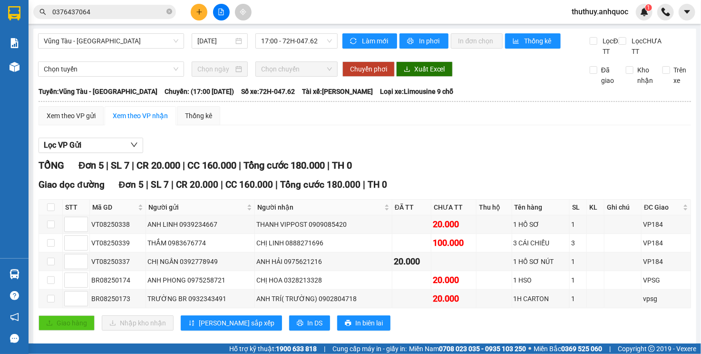
click at [660, 164] on div "Lọc VP Gửi TỔNG Đơn 5 | SL 7 | CR 20.000 | CC 160.000 | Tổng cước 180.000 | TH…" at bounding box center [365, 237] width 653 height 209
click at [308, 43] on span "17:00 - 72H-047.62" at bounding box center [296, 41] width 70 height 14
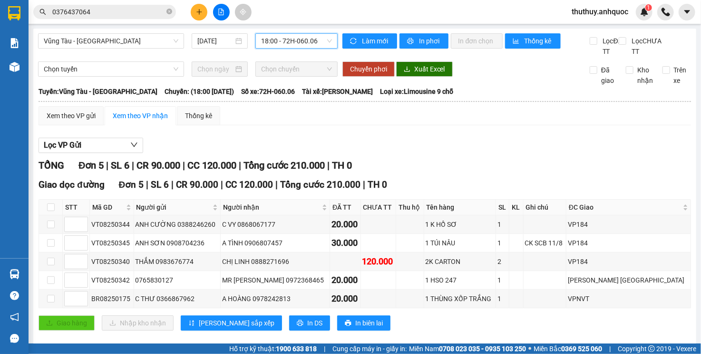
click at [118, 14] on input "0376437064" at bounding box center [108, 12] width 112 height 10
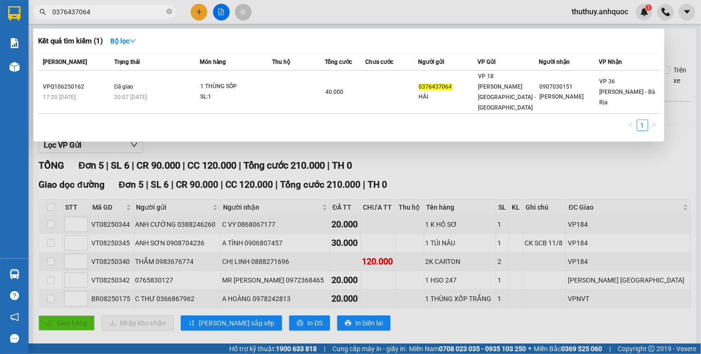
click at [118, 14] on input "0376437064" at bounding box center [108, 12] width 112 height 10
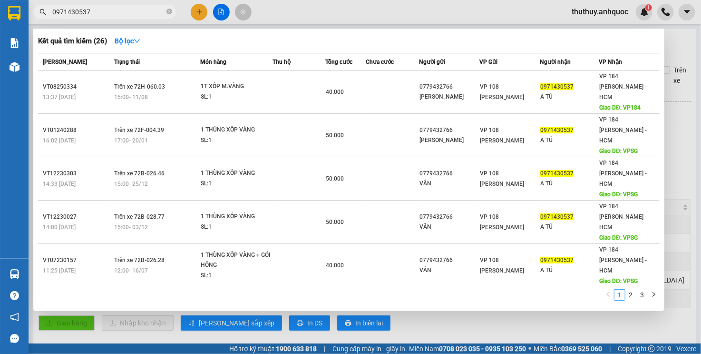
type input "0971430537"
click at [404, 316] on div at bounding box center [350, 177] width 701 height 354
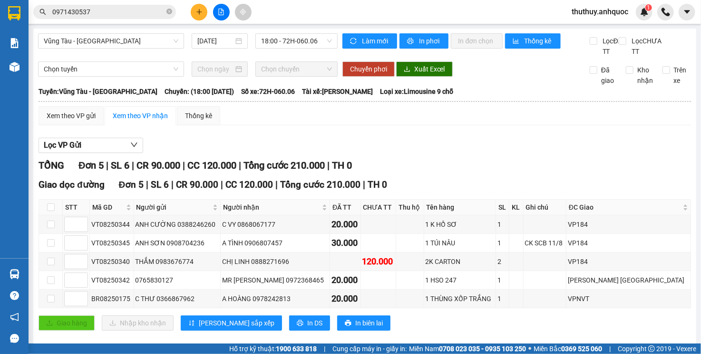
click at [391, 192] on div "Giao dọc đường Đơn 5 | SL 6 | CR 90.000 | CC 120.000 | Tổng cước 210.000 | TH 0" at bounding box center [365, 184] width 653 height 14
click at [293, 45] on span "18:00 - 72H-060.06" at bounding box center [296, 41] width 70 height 14
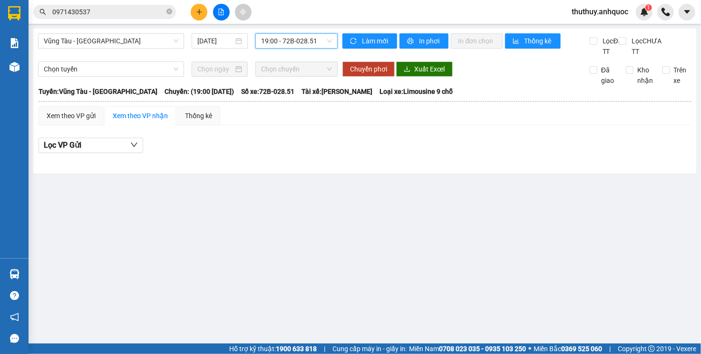
click at [293, 39] on span "19:00 - 72B-028.51" at bounding box center [296, 41] width 70 height 14
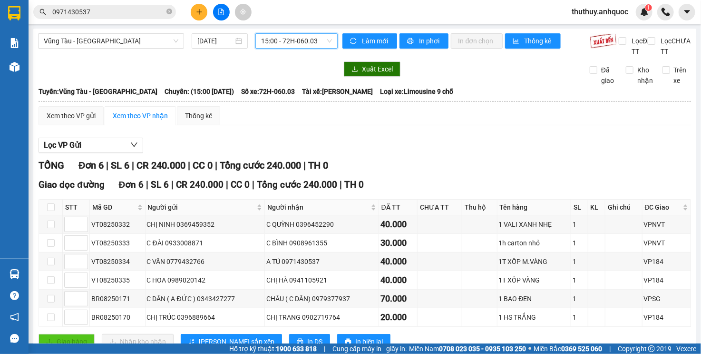
click at [312, 44] on span "15:00 - 72H-060.03" at bounding box center [296, 41] width 70 height 14
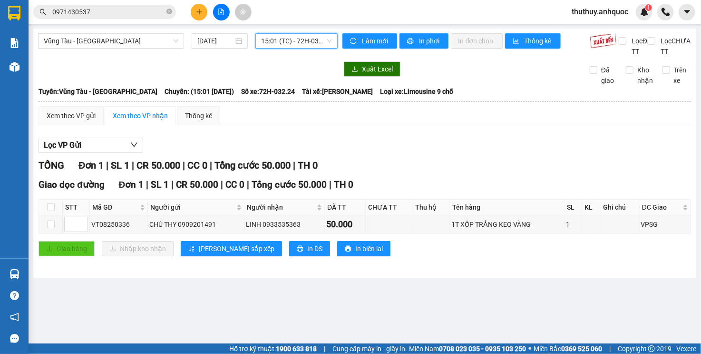
click at [287, 45] on span "15:01 (TC) - 72H-032.24" at bounding box center [296, 41] width 70 height 14
click at [270, 37] on span "15:01 (TC) - 72H-032.24" at bounding box center [296, 41] width 70 height 14
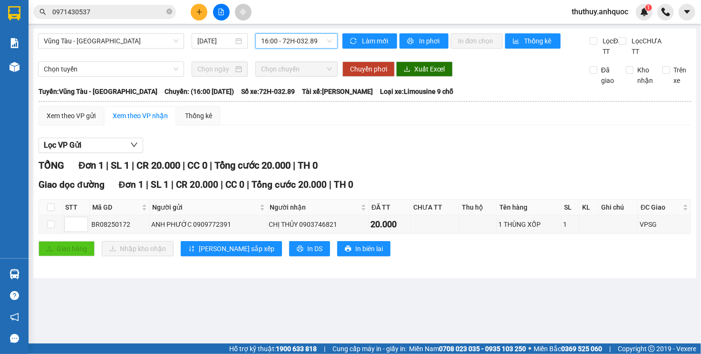
click at [323, 48] on div "16:00 - 72H-032.89" at bounding box center [297, 40] width 82 height 15
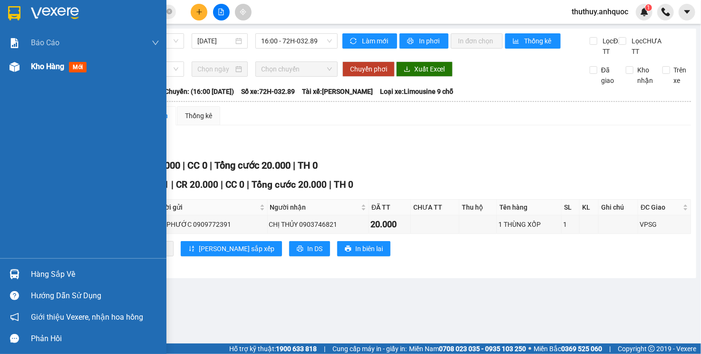
click at [21, 66] on div at bounding box center [14, 67] width 17 height 17
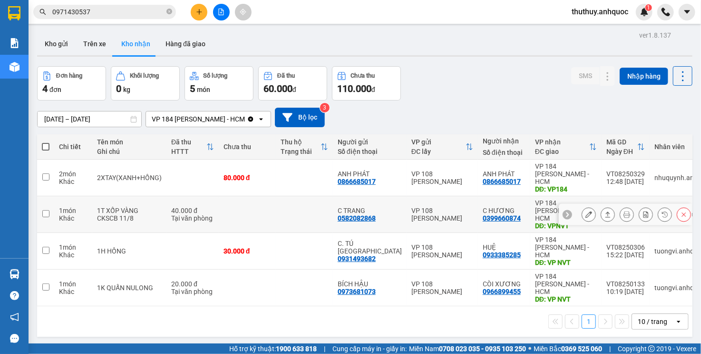
click at [582, 206] on button at bounding box center [588, 214] width 13 height 17
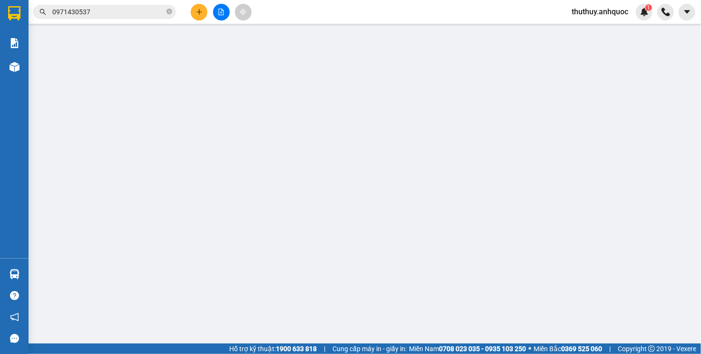
type input "0582082868"
type input "C TRANG"
type input "0399660874"
type input "C HƯƠNG"
type input "VPNVT"
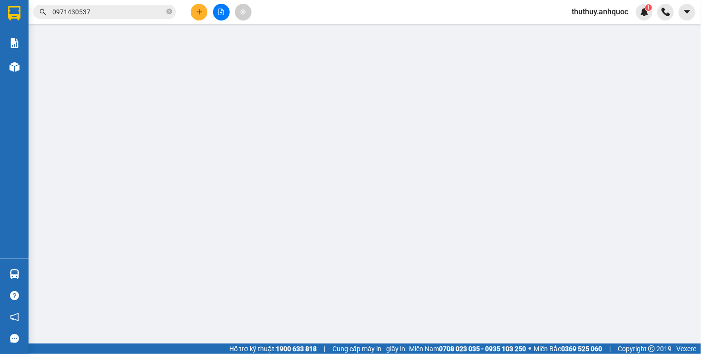
type input "40.000"
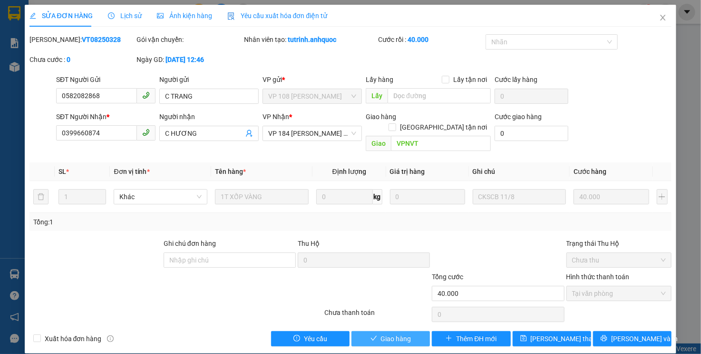
click at [397, 333] on span "Giao hàng" at bounding box center [396, 338] width 30 height 10
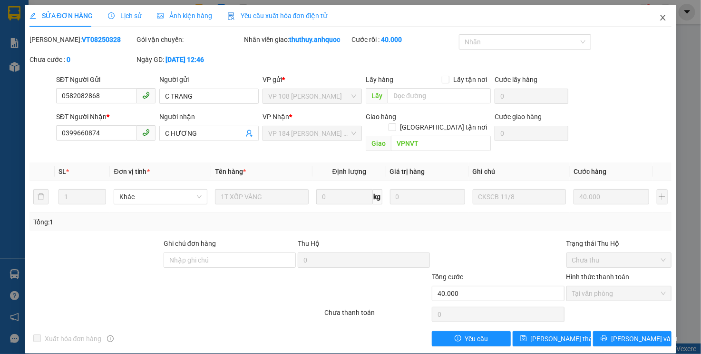
click at [662, 19] on icon "close" at bounding box center [663, 18] width 8 height 8
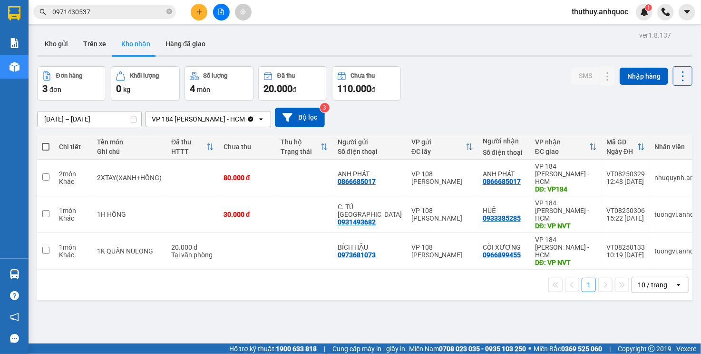
click at [199, 17] on button at bounding box center [199, 12] width 17 height 17
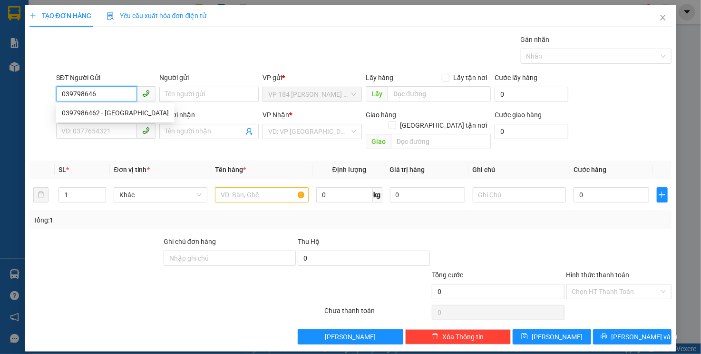
type input "0397986462"
click at [74, 113] on div "0397986462 - ANH SƠN" at bounding box center [115, 113] width 107 height 10
type input "[PERSON_NAME]"
type input "0909479101"
type input "ANH QUỐC"
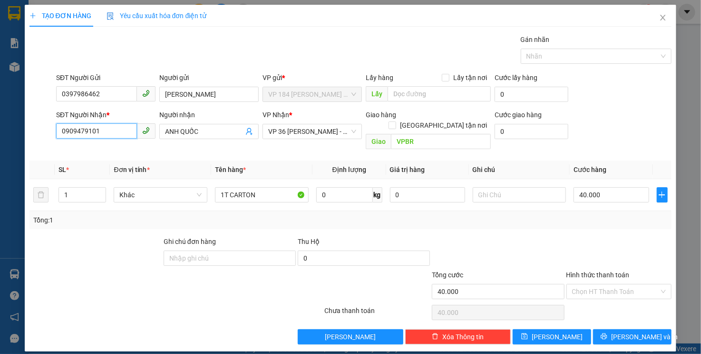
click at [77, 131] on input "0909479101" at bounding box center [96, 130] width 81 height 15
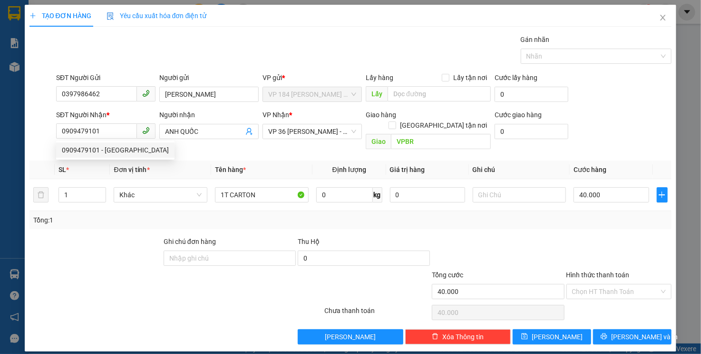
click at [82, 59] on div "Gán nhãn Nhãn" at bounding box center [364, 50] width 620 height 33
click at [653, 143] on div "Transit Pickup Surcharge Ids Transit Deliver Surcharge Ids Transit Deliver Surc…" at bounding box center [351, 189] width 643 height 310
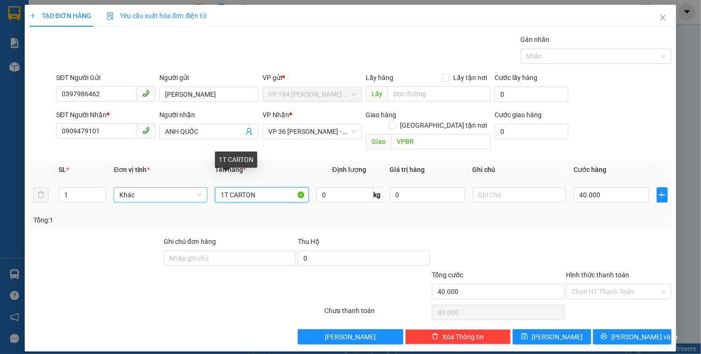
drag, startPoint x: 268, startPoint y: 181, endPoint x: 172, endPoint y: 182, distance: 96.1
click at [172, 182] on tr "1 Khác 1T CARTON 0 kg 0 40.000" at bounding box center [351, 195] width 643 height 32
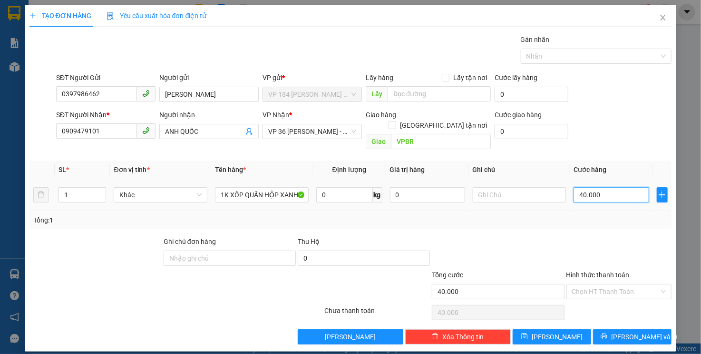
click at [606, 187] on input "40.000" at bounding box center [611, 194] width 75 height 15
click at [636, 331] on span "[PERSON_NAME] và In" at bounding box center [644, 336] width 67 height 10
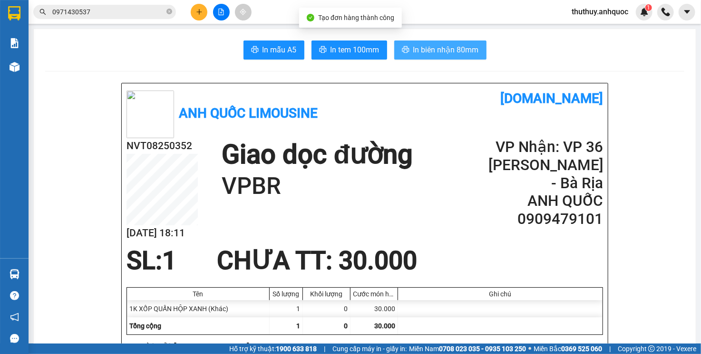
click at [457, 55] on span "In biên nhận 80mm" at bounding box center [446, 50] width 66 height 12
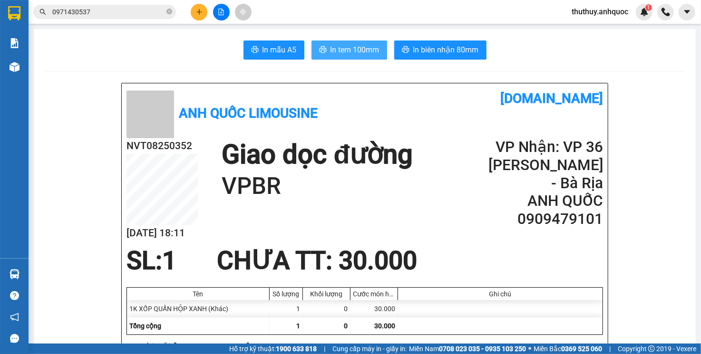
click at [357, 43] on button "In tem 100mm" at bounding box center [350, 49] width 76 height 19
click at [223, 11] on icon "file-add" at bounding box center [221, 12] width 7 height 7
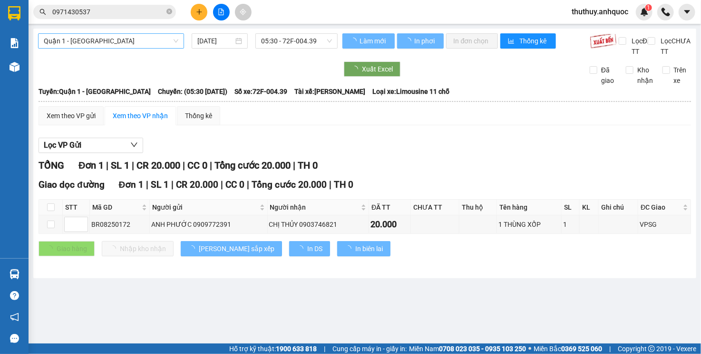
click at [70, 41] on span "Quận 1 - [GEOGRAPHIC_DATA]" at bounding box center [111, 41] width 135 height 14
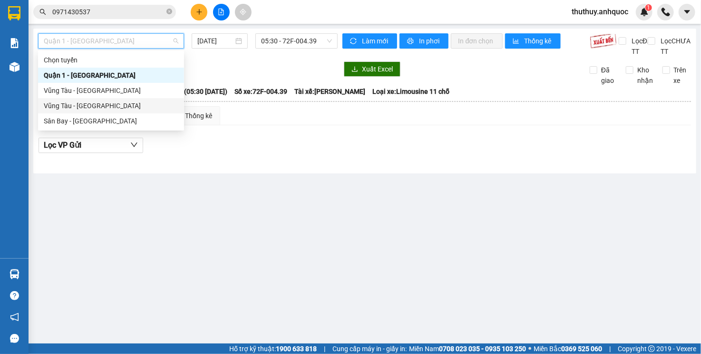
click at [72, 110] on div "Vũng Tàu - [GEOGRAPHIC_DATA]" at bounding box center [111, 105] width 135 height 10
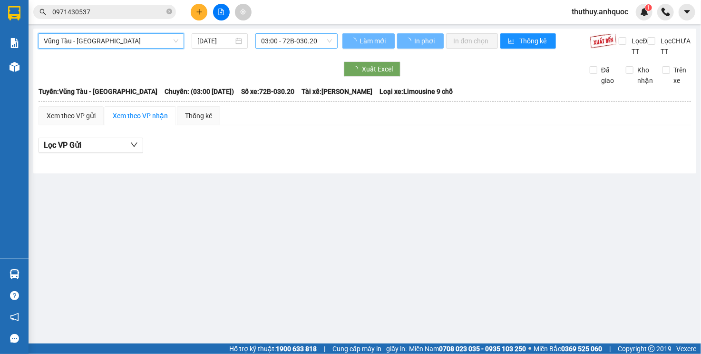
click at [282, 41] on span "03:00 - 72B-030.20" at bounding box center [296, 41] width 70 height 14
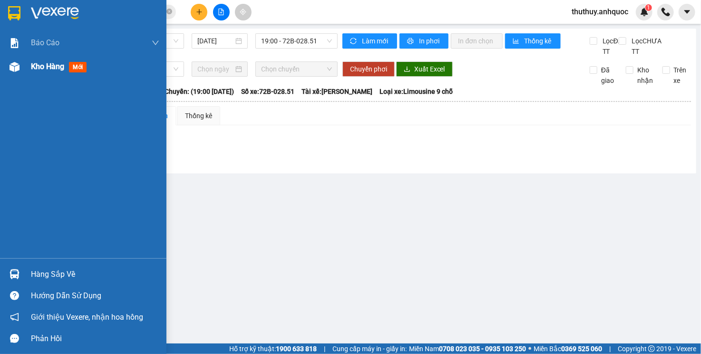
drag, startPoint x: 15, startPoint y: 71, endPoint x: 4, endPoint y: 103, distance: 33.9
click at [15, 70] on img at bounding box center [15, 67] width 10 height 10
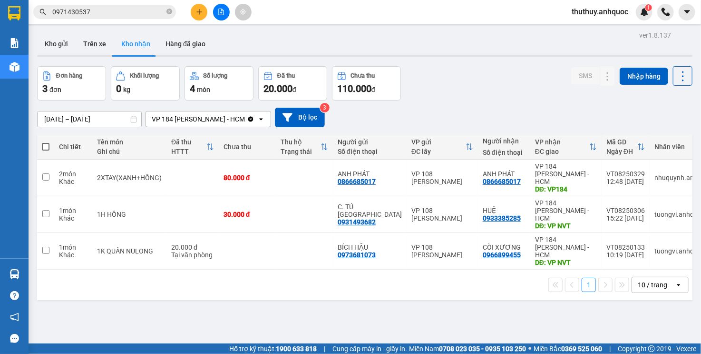
drag, startPoint x: 681, startPoint y: 109, endPoint x: 678, endPoint y: 116, distance: 7.7
click at [682, 116] on div "[DATE] – [DATE] Press the down arrow key to interact with the calendar and sele…" at bounding box center [365, 118] width 656 height 20
click at [520, 119] on div "[DATE] – [DATE] Press the down arrow key to interact with the calendar and sele…" at bounding box center [365, 118] width 656 height 20
drag, startPoint x: 520, startPoint y: 119, endPoint x: 447, endPoint y: 90, distance: 78.4
click at [520, 119] on div "[DATE] – [DATE] Press the down arrow key to interact with the calendar and sele…" at bounding box center [365, 118] width 656 height 20
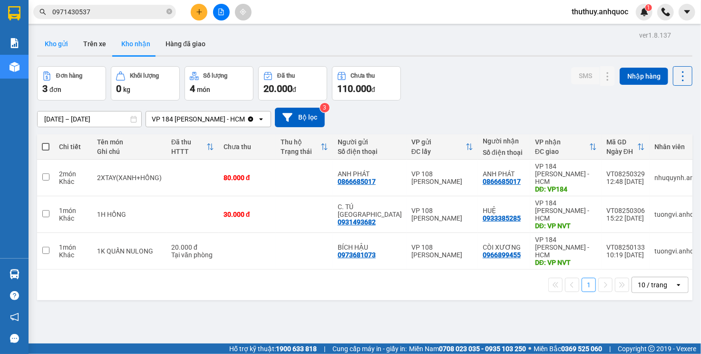
click at [67, 43] on button "Kho gửi" at bounding box center [56, 43] width 39 height 23
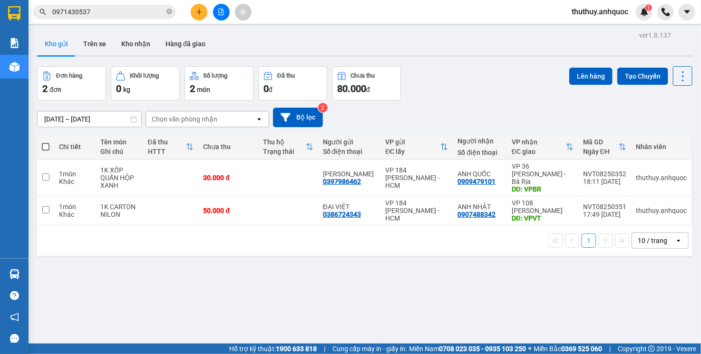
click at [463, 102] on div "[DATE] – [DATE] Press the down arrow key to interact with the calendar and sele…" at bounding box center [365, 117] width 656 height 34
click at [460, 108] on div "[DATE] – [DATE] Press the down arrow key to interact with the calendar and sele…" at bounding box center [365, 118] width 656 height 20
click at [455, 96] on div "Đơn hàng 2 đơn Khối lượng 0 kg Số lượng 2 món Đã thu 0 đ Chưa thu 80.000 đ Lên …" at bounding box center [365, 83] width 656 height 34
click at [202, 17] on button at bounding box center [199, 12] width 17 height 17
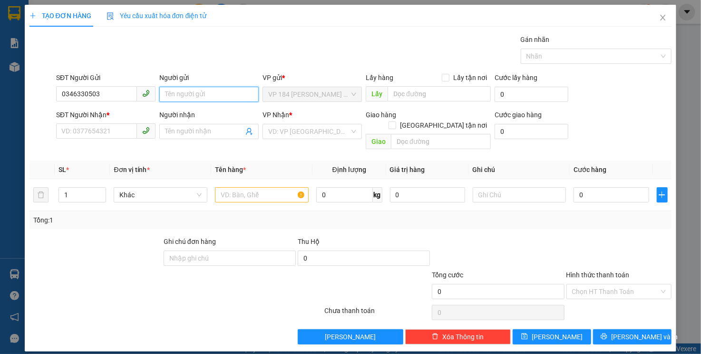
click at [169, 97] on input "Người gửi" at bounding box center [208, 94] width 99 height 15
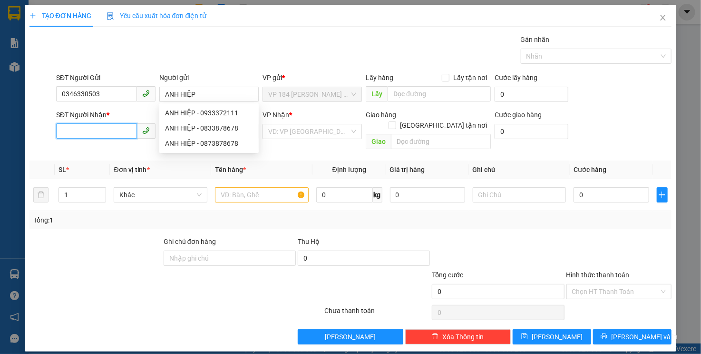
click at [117, 134] on input "SĐT Người Nhận *" at bounding box center [96, 130] width 81 height 15
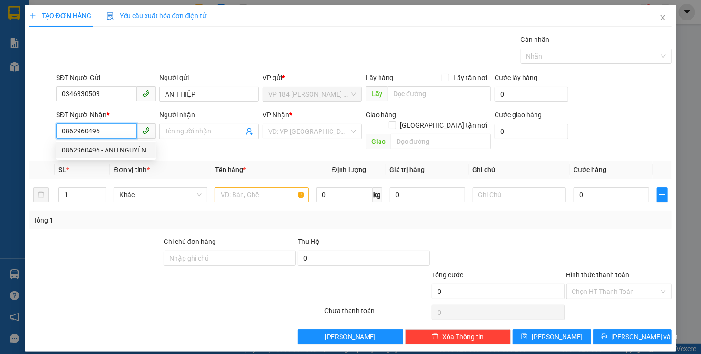
click at [75, 153] on div "0862960496 - ANH NGUYÊN" at bounding box center [106, 150] width 88 height 10
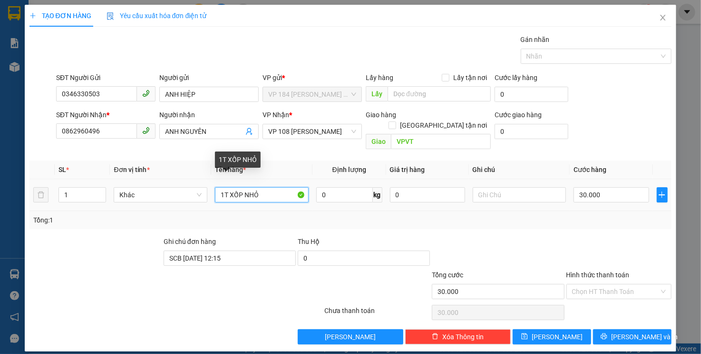
click at [230, 187] on input "1T XỐP NHỎ" at bounding box center [262, 194] width 94 height 15
click at [288, 187] on input "1K XỐP NHỎ" at bounding box center [262, 194] width 94 height 15
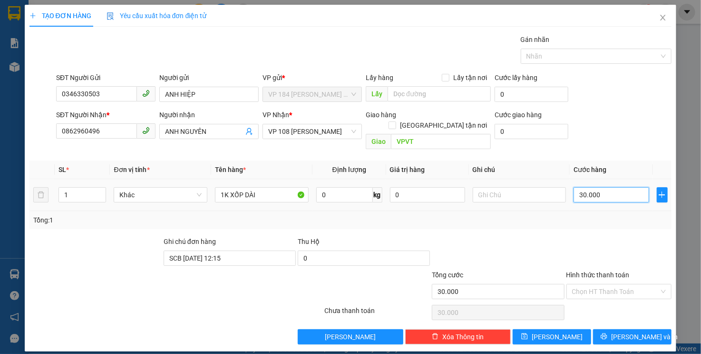
click at [603, 187] on input "30.000" at bounding box center [611, 194] width 75 height 15
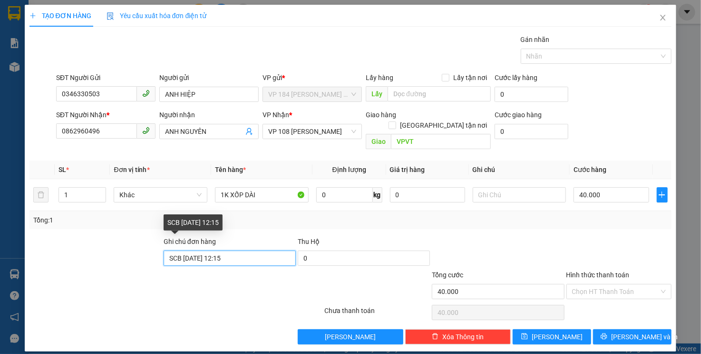
click at [234, 250] on input "SCB 14/5 - 12:15" at bounding box center [230, 257] width 132 height 15
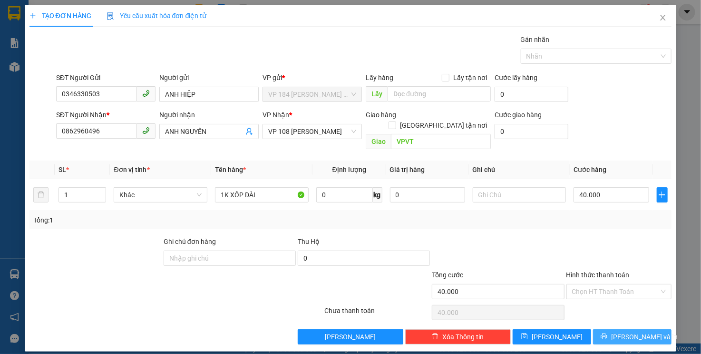
click at [618, 329] on button "[PERSON_NAME] và In" at bounding box center [632, 336] width 79 height 15
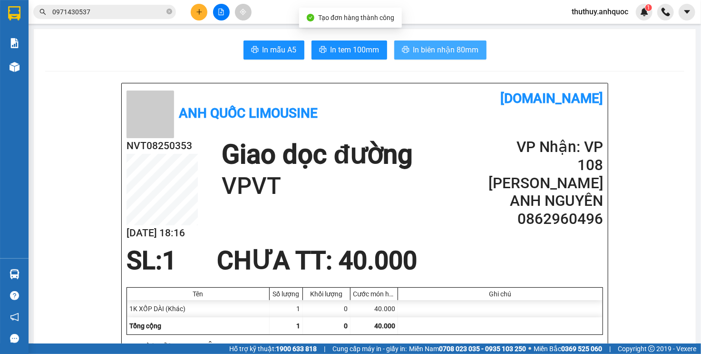
click at [422, 54] on span "In biên nhận 80mm" at bounding box center [446, 50] width 66 height 12
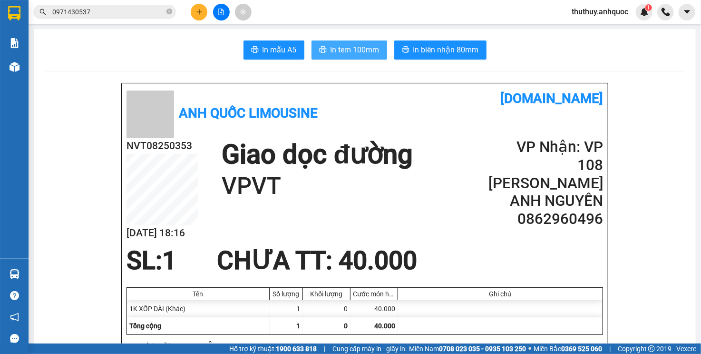
click at [353, 50] on span "In tem 100mm" at bounding box center [355, 50] width 49 height 12
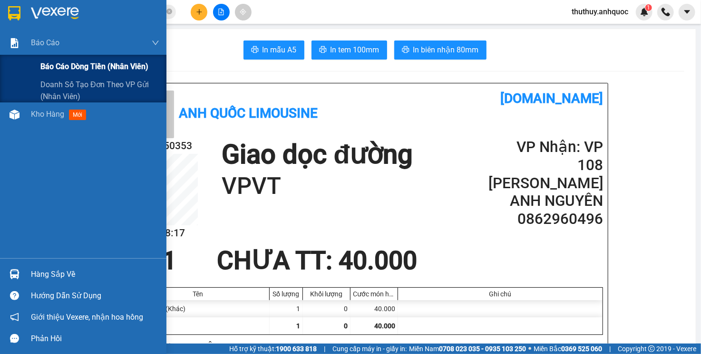
click at [18, 66] on div "Báo cáo dòng tiền (nhân viên)" at bounding box center [83, 67] width 167 height 24
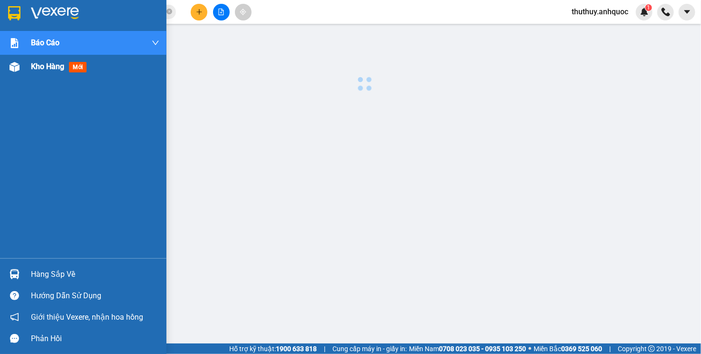
click at [51, 70] on span "Kho hàng" at bounding box center [47, 66] width 33 height 9
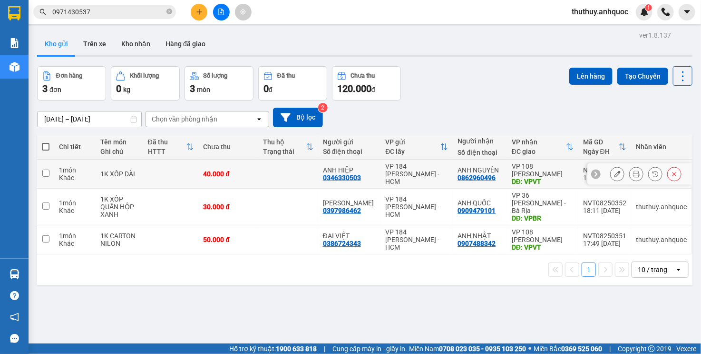
click at [156, 169] on td at bounding box center [171, 173] width 56 height 29
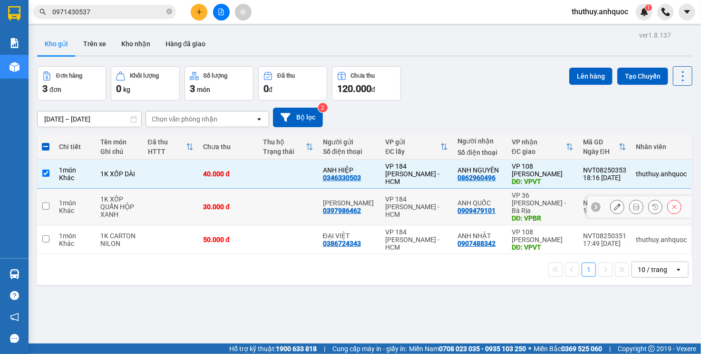
click at [148, 212] on td at bounding box center [171, 206] width 56 height 37
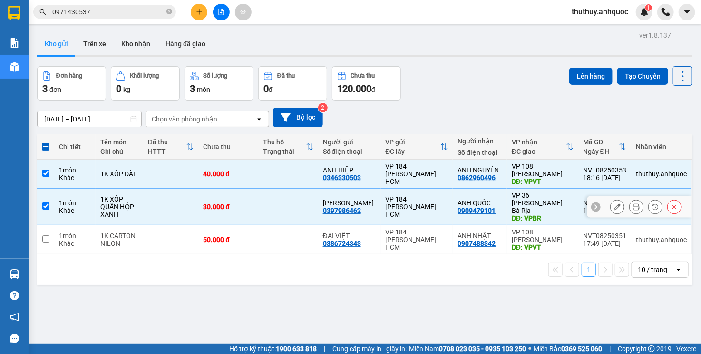
click at [149, 210] on td at bounding box center [171, 206] width 56 height 37
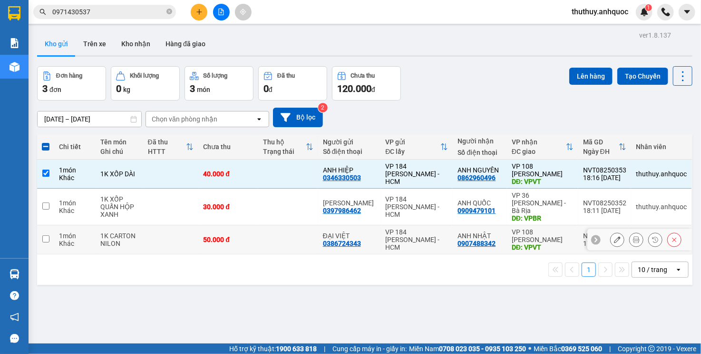
click at [146, 230] on td at bounding box center [171, 239] width 56 height 29
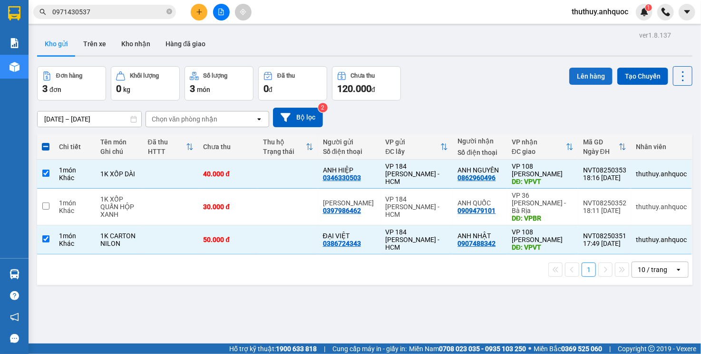
click at [587, 69] on button "Lên hàng" at bounding box center [591, 76] width 43 height 17
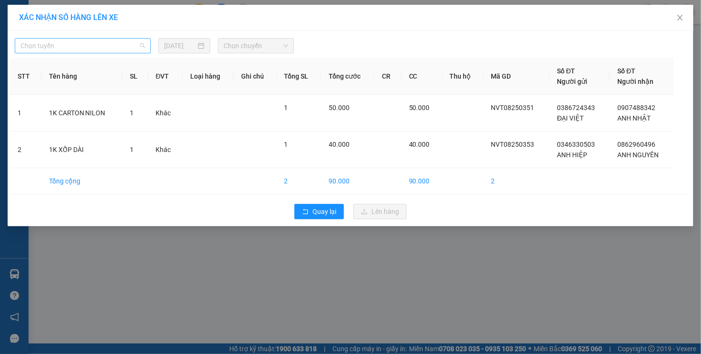
click at [118, 47] on span "Chọn tuyến" at bounding box center [82, 46] width 125 height 14
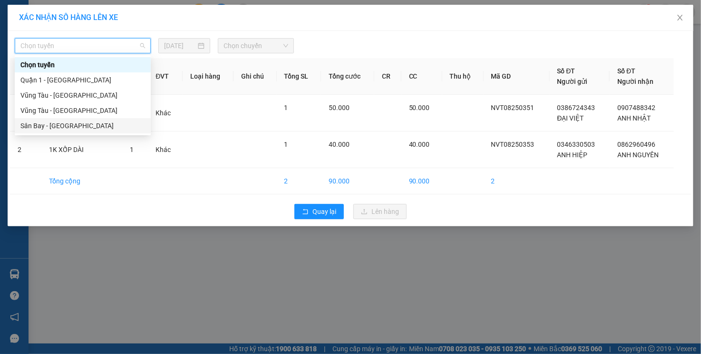
click at [82, 122] on div "Sân Bay - [GEOGRAPHIC_DATA]" at bounding box center [82, 125] width 125 height 10
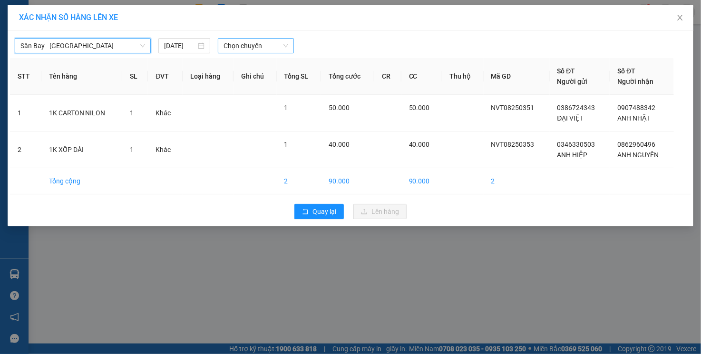
click at [269, 46] on span "Chọn chuyến" at bounding box center [256, 46] width 65 height 14
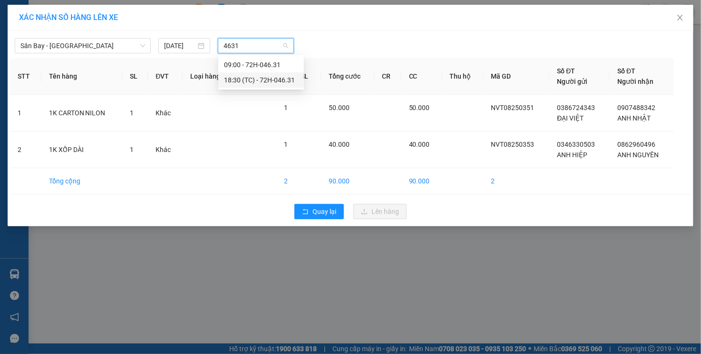
click at [276, 85] on div "18:30 (TC) - 72H-046.31" at bounding box center [261, 80] width 74 height 10
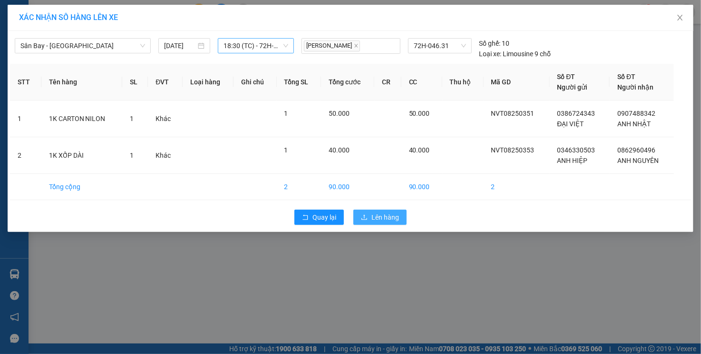
click at [356, 213] on button "Lên hàng" at bounding box center [380, 216] width 53 height 15
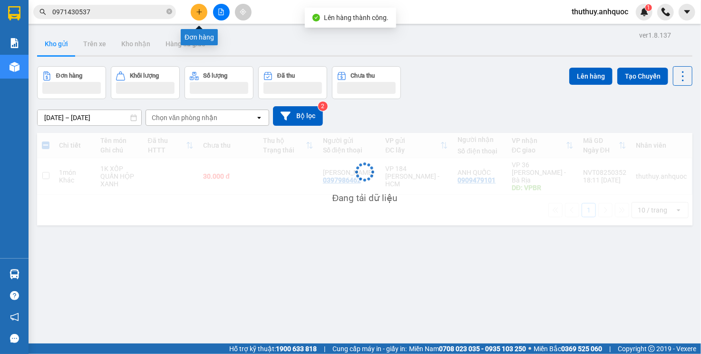
click at [230, 16] on div at bounding box center [221, 12] width 71 height 17
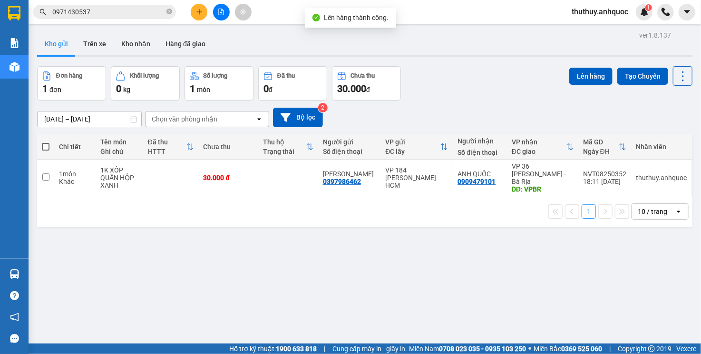
click at [222, 13] on icon "file-add" at bounding box center [221, 12] width 7 height 7
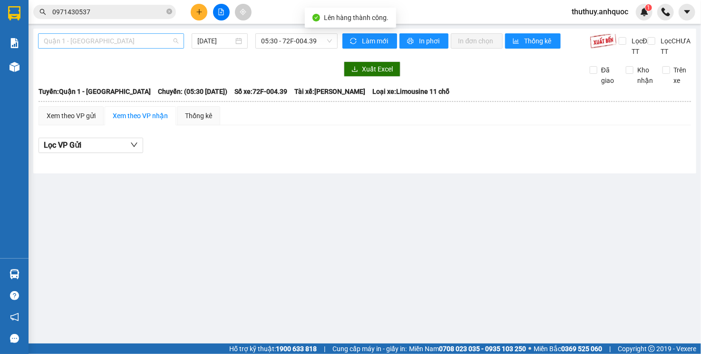
click at [124, 47] on span "Quận 1 - [GEOGRAPHIC_DATA]" at bounding box center [111, 41] width 135 height 14
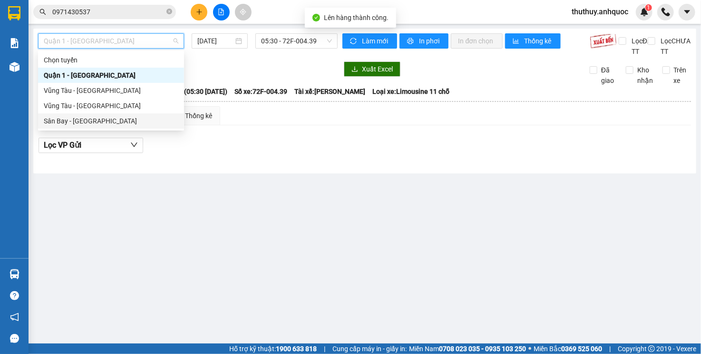
click at [105, 117] on div "Sân Bay - [GEOGRAPHIC_DATA]" at bounding box center [111, 121] width 135 height 10
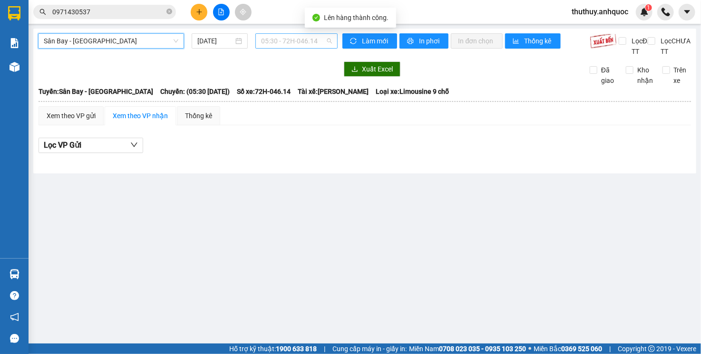
click at [280, 39] on span "05:30 - 72H-046.14" at bounding box center [296, 41] width 70 height 14
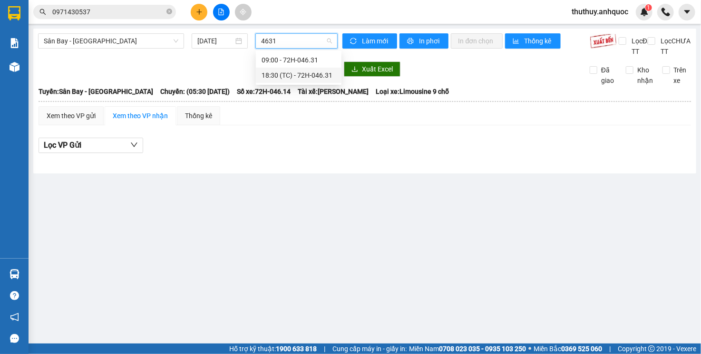
click at [282, 76] on div "18:30 (TC) - 72H-046.31" at bounding box center [299, 75] width 74 height 10
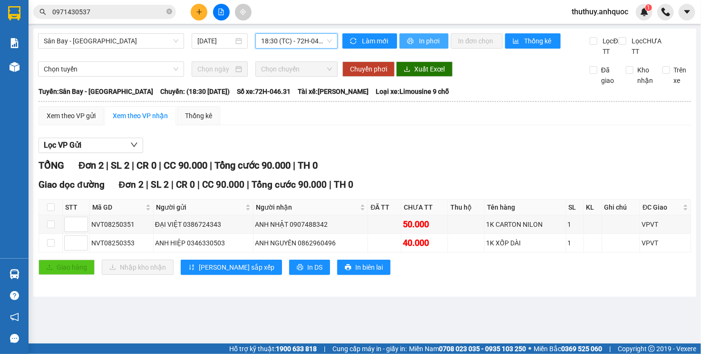
click at [413, 36] on button "In phơi" at bounding box center [424, 40] width 49 height 15
click at [273, 43] on span "18:30 (TC) - 72H-046.31" at bounding box center [296, 41] width 70 height 14
click at [426, 44] on span "In phơi" at bounding box center [430, 41] width 22 height 10
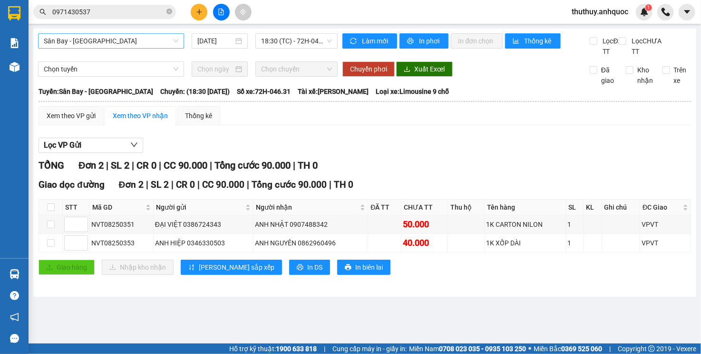
click at [136, 41] on span "Sân Bay - [GEOGRAPHIC_DATA]" at bounding box center [111, 41] width 135 height 14
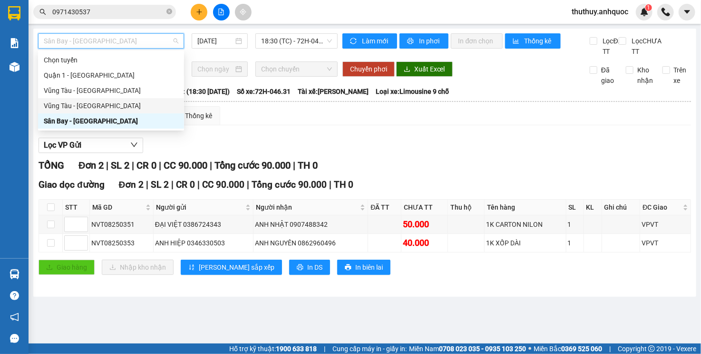
click at [116, 108] on div "Vũng Tàu - [GEOGRAPHIC_DATA]" at bounding box center [111, 105] width 135 height 10
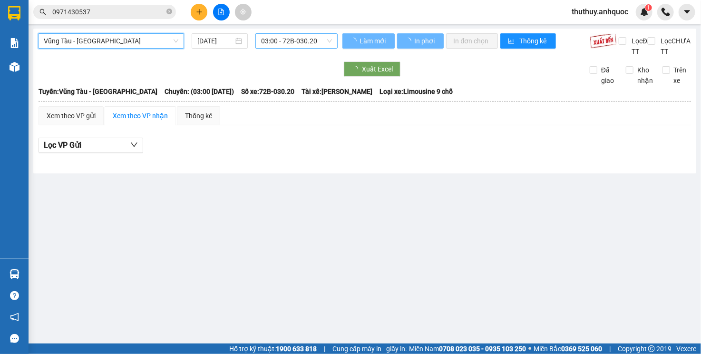
click at [309, 45] on span "03:00 - 72B-030.20" at bounding box center [296, 41] width 70 height 14
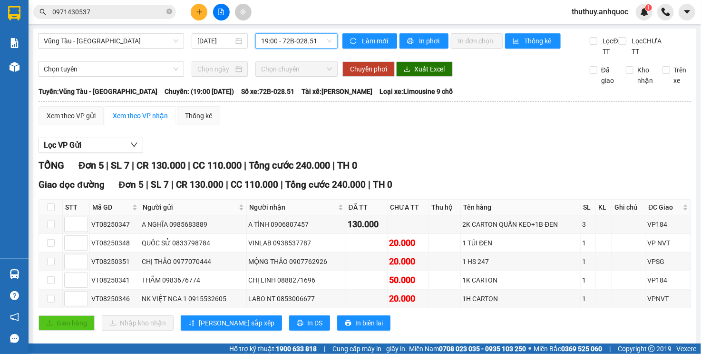
click at [487, 149] on div "Lọc VP Gửi" at bounding box center [365, 146] width 653 height 16
click at [280, 38] on span "19:00 - 72B-028.51" at bounding box center [296, 41] width 70 height 14
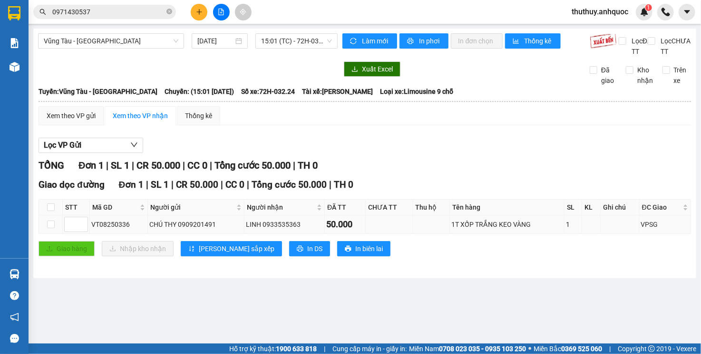
click at [117, 229] on div "VT08250336" at bounding box center [118, 224] width 55 height 10
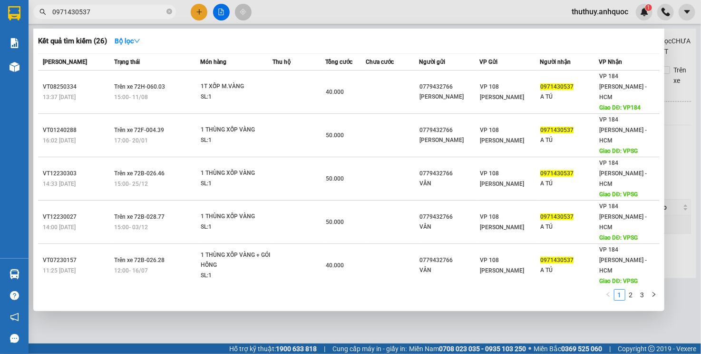
click at [112, 13] on input "0971430537" at bounding box center [108, 12] width 112 height 10
paste input "VT08250336"
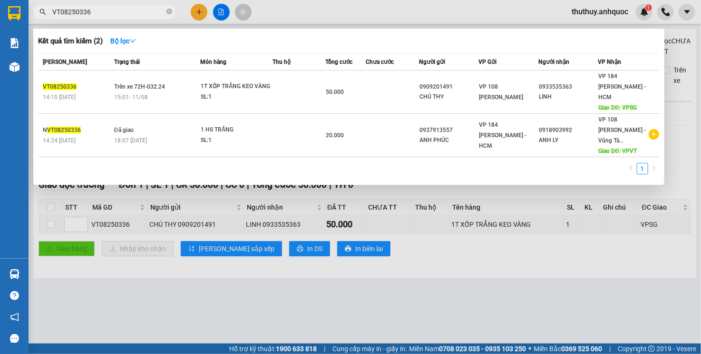
click at [156, 92] on div "15:01 - 11/08" at bounding box center [157, 97] width 86 height 10
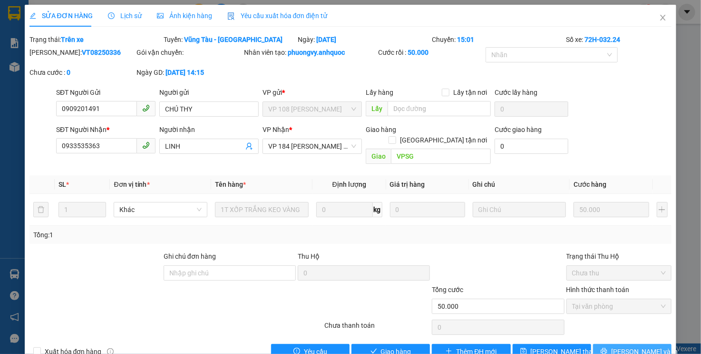
click at [608, 347] on icon "printer" at bounding box center [604, 350] width 7 height 7
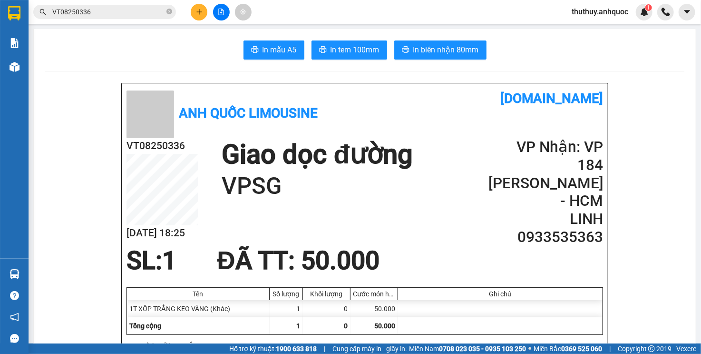
click at [295, 339] on h2 "Người gửi: CHÚ THY - 0909201491" at bounding box center [363, 347] width 473 height 16
click at [411, 246] on div "SL: 1 ĐÃ TT : 50.000" at bounding box center [359, 260] width 477 height 29
click at [398, 246] on div "SL: 1 ĐÃ TT : 50.000" at bounding box center [359, 260] width 477 height 29
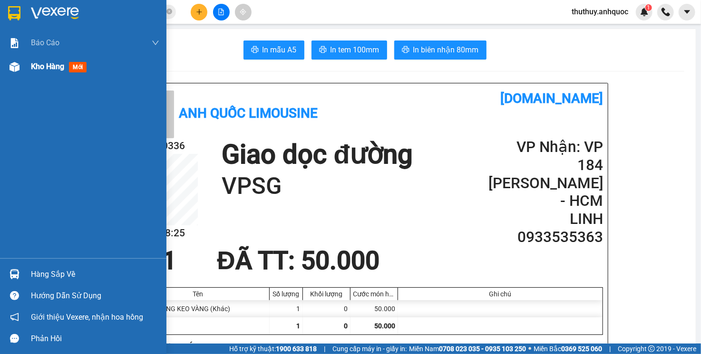
click at [20, 66] on div at bounding box center [14, 67] width 17 height 17
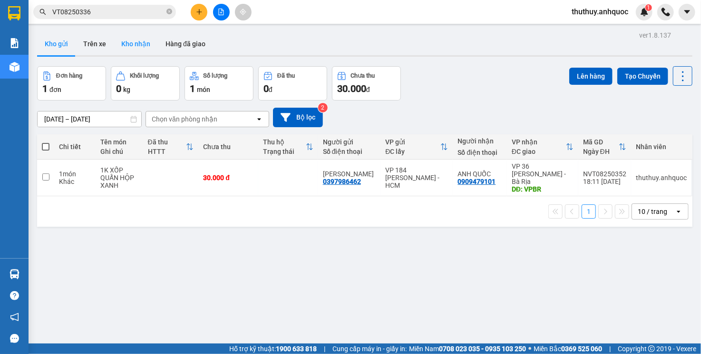
click at [135, 44] on button "Kho nhận" at bounding box center [136, 43] width 44 height 23
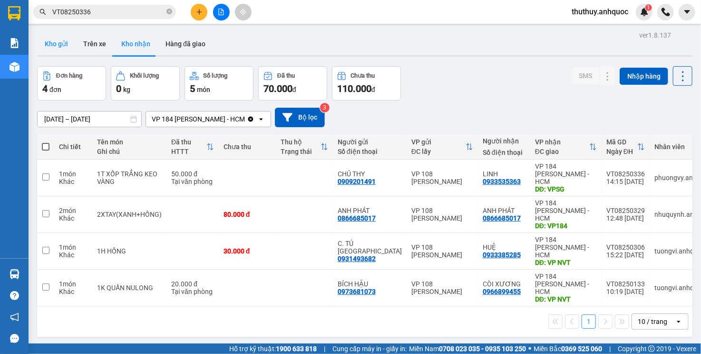
click at [54, 44] on button "Kho gửi" at bounding box center [56, 43] width 39 height 23
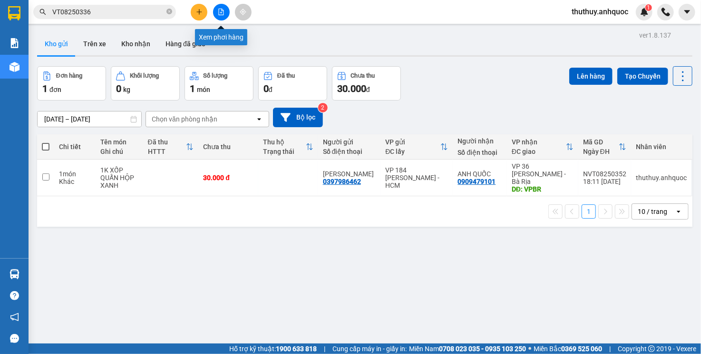
click at [222, 12] on icon "file-add" at bounding box center [221, 12] width 7 height 7
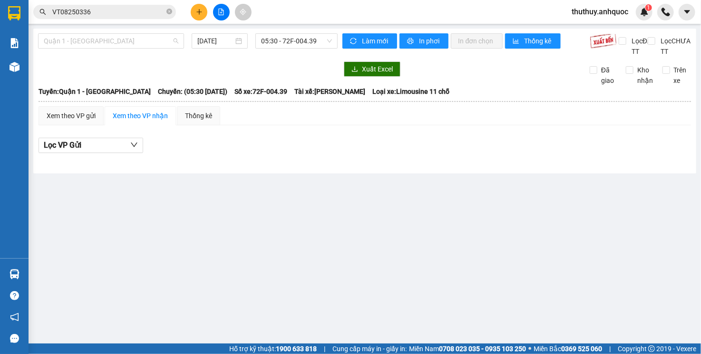
click at [95, 45] on span "Quận 1 - [GEOGRAPHIC_DATA]" at bounding box center [111, 41] width 135 height 14
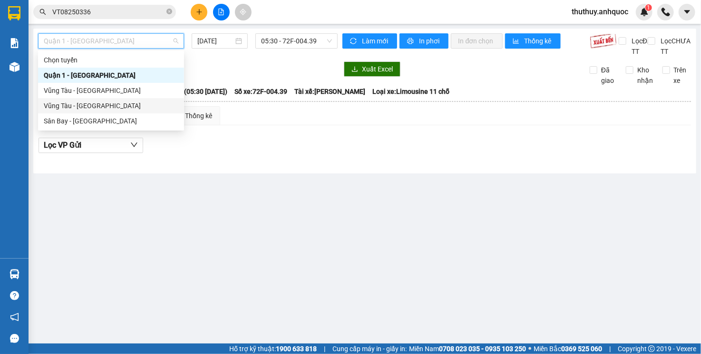
click at [101, 103] on div "Vũng Tàu - [GEOGRAPHIC_DATA]" at bounding box center [111, 105] width 135 height 10
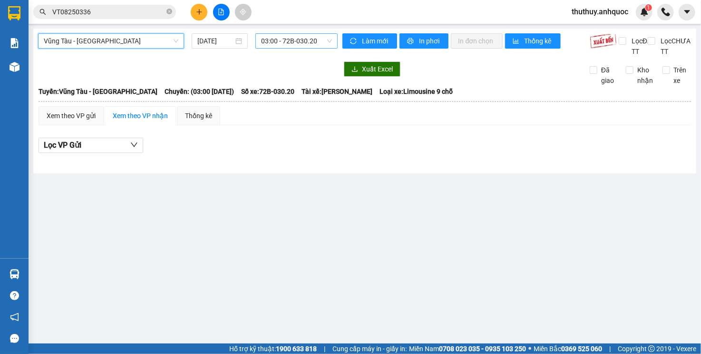
drag, startPoint x: 296, startPoint y: 39, endPoint x: 297, endPoint y: 47, distance: 7.2
click at [296, 39] on span "03:00 - 72B-030.20" at bounding box center [296, 41] width 70 height 14
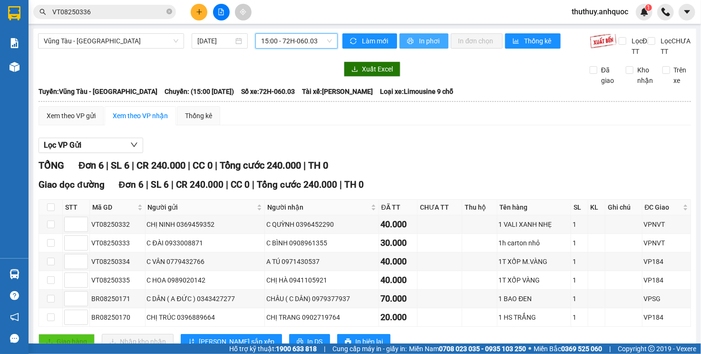
click at [419, 40] on span "In phơi" at bounding box center [430, 41] width 22 height 10
click at [273, 44] on span "15:00 - 72H-060.03" at bounding box center [296, 41] width 70 height 14
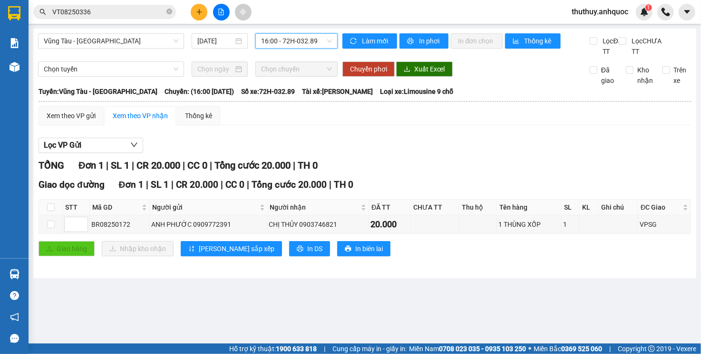
drag, startPoint x: 320, startPoint y: 45, endPoint x: 320, endPoint y: 62, distance: 17.1
click at [319, 45] on span "16:00 - 72H-032.89" at bounding box center [296, 41] width 70 height 14
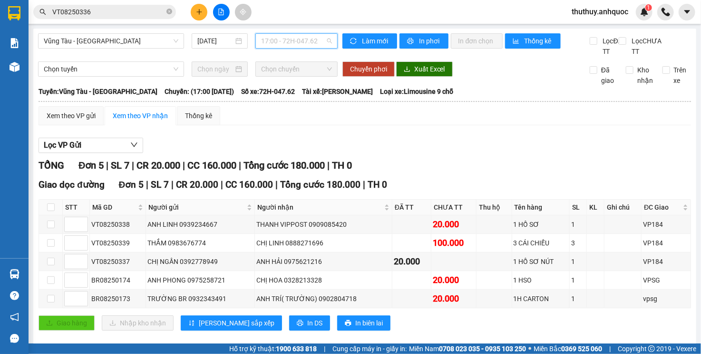
click at [303, 47] on span "17:00 - 72H-047.62" at bounding box center [296, 41] width 70 height 14
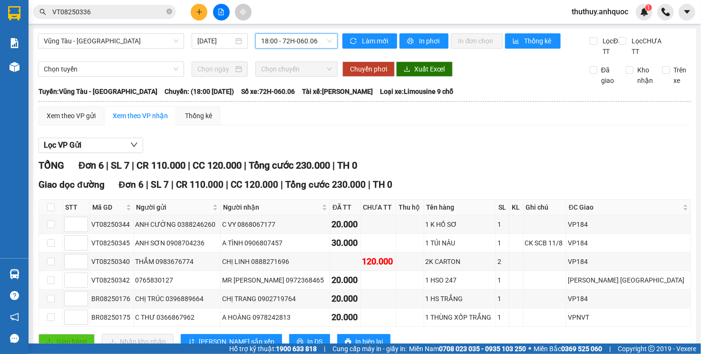
click at [297, 46] on span "18:00 - 72H-060.06" at bounding box center [296, 41] width 70 height 14
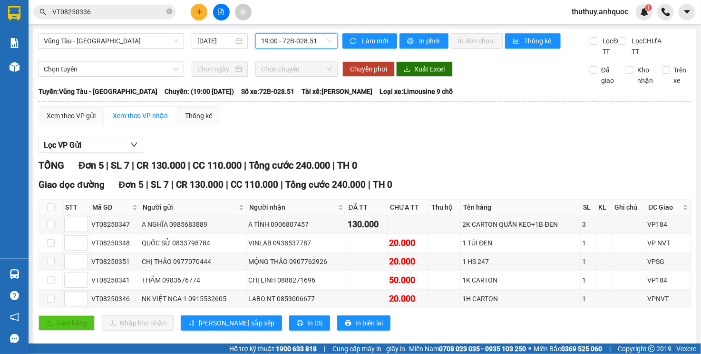
click at [462, 173] on div "TỔNG Đơn 5 | SL 7 | CR 130.000 | CC 110.000 | Tổng cước 240.000 | TH 0" at bounding box center [365, 165] width 653 height 15
click at [526, 173] on div "TỔNG Đơn 5 | SL 7 | CR 130.000 | CC 110.000 | Tổng cước 240.000 | TH 0" at bounding box center [365, 165] width 653 height 15
click at [320, 43] on span "19:00 - 72B-028.51" at bounding box center [296, 41] width 70 height 14
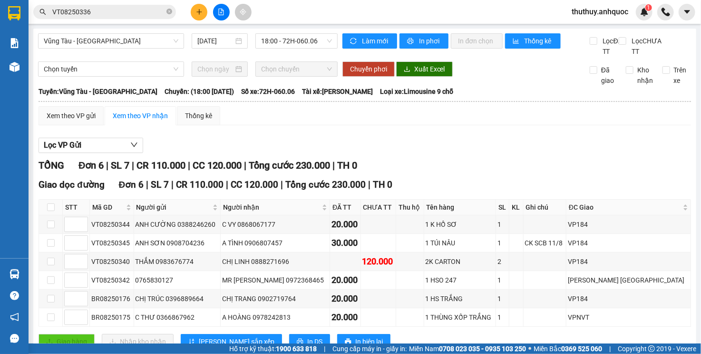
click at [299, 51] on div "Vũng Tàu - Sân Bay 11/08/2025 18:00 - 72H-060.06" at bounding box center [188, 44] width 300 height 23
click at [303, 48] on div "18:00 - 72H-060.06" at bounding box center [297, 40] width 82 height 15
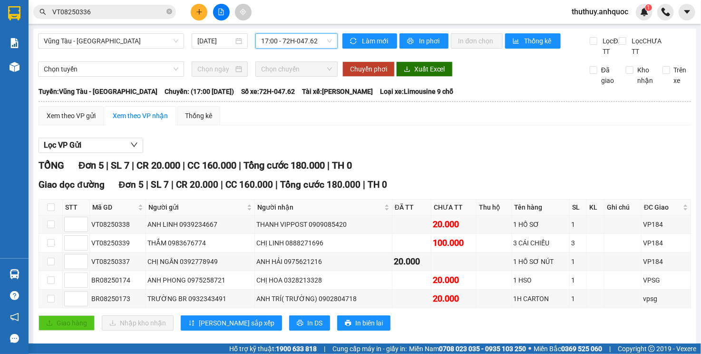
click at [329, 42] on div "17:00 - 72H-047.62" at bounding box center [297, 40] width 82 height 15
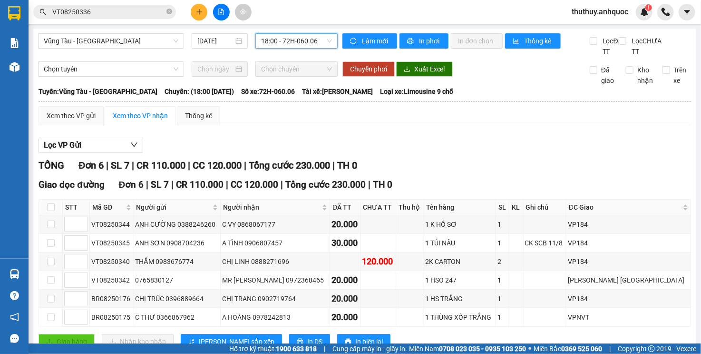
click at [533, 177] on div "Giao dọc đường Đơn 6 | SL 7 | CR 110.000 | CC 120.000 | Tổng cước 230.000 | TH 0" at bounding box center [365, 184] width 653 height 14
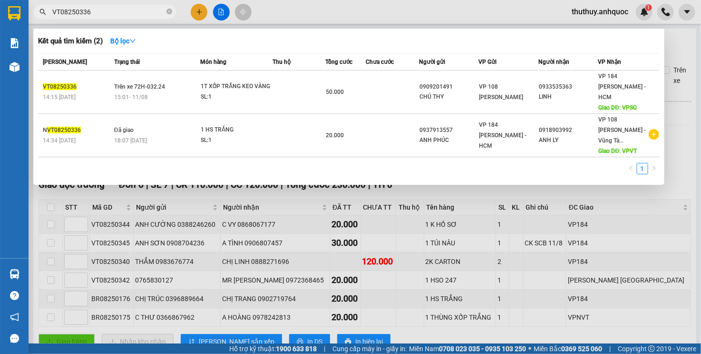
click at [128, 7] on input "VT08250336" at bounding box center [108, 12] width 112 height 10
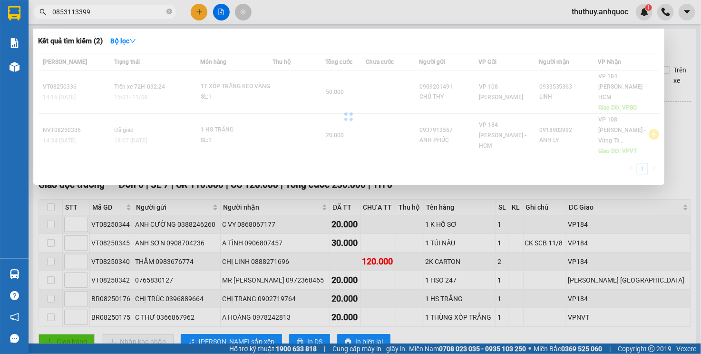
click at [128, 7] on input "0853113399" at bounding box center [108, 12] width 112 height 10
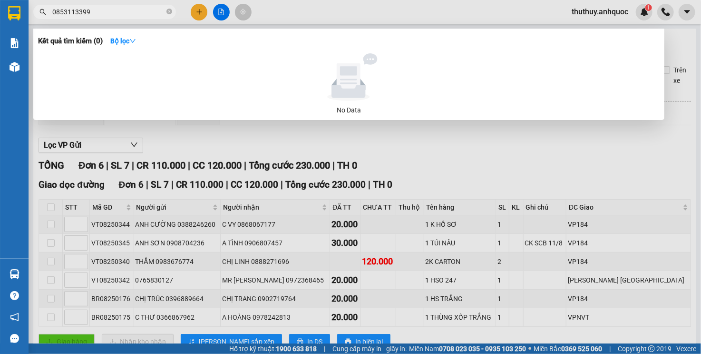
click at [112, 12] on input "0853113399" at bounding box center [108, 12] width 112 height 10
click at [112, 11] on input "0853113399" at bounding box center [108, 12] width 112 height 10
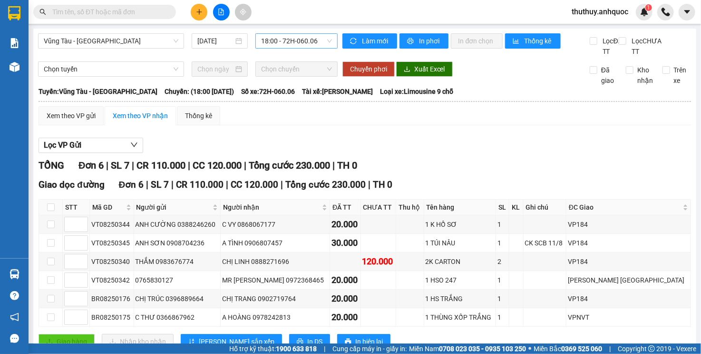
click at [270, 48] on span "18:00 - 72H-060.06" at bounding box center [296, 41] width 70 height 14
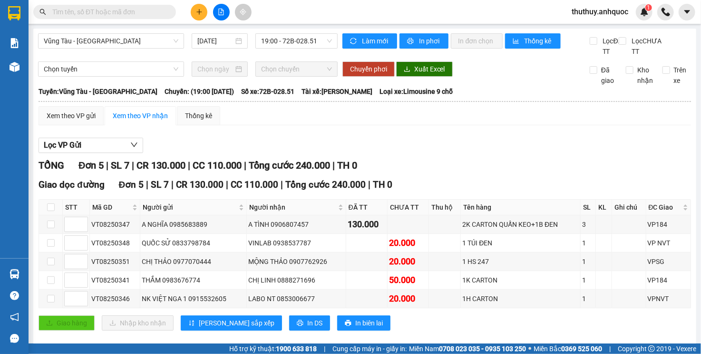
click at [94, 15] on input "text" at bounding box center [108, 12] width 112 height 10
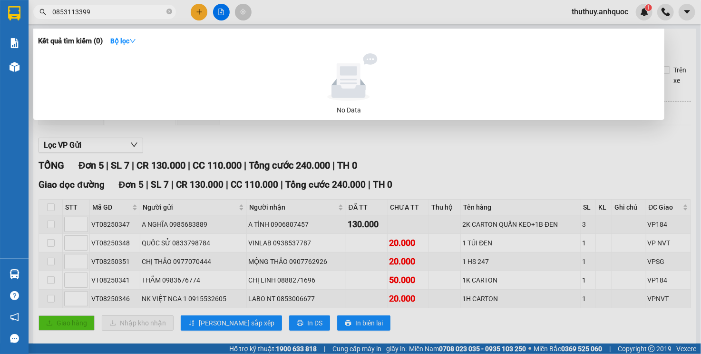
click at [235, 137] on div at bounding box center [350, 177] width 701 height 354
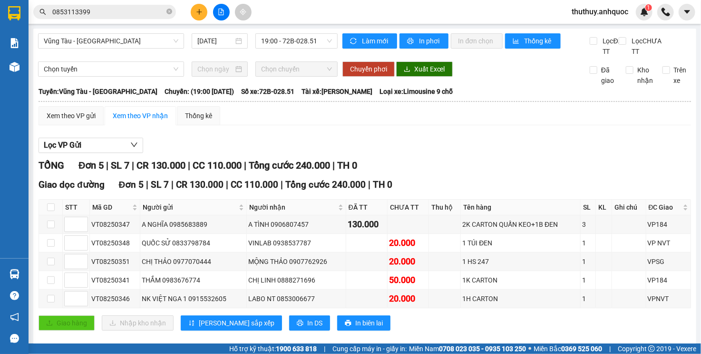
click at [344, 138] on div "Lọc VP Gửi" at bounding box center [365, 146] width 653 height 16
click at [318, 159] on span "Tổng cước 240.000" at bounding box center [289, 164] width 81 height 11
drag, startPoint x: 280, startPoint y: 137, endPoint x: 150, endPoint y: 112, distance: 132.3
click at [280, 137] on div "Xem theo VP gửi Xem theo VP nhận Thống kê Lọc VP Gửi TỔNG Đơn 5 | SL 7 | CR 13…" at bounding box center [365, 224] width 653 height 236
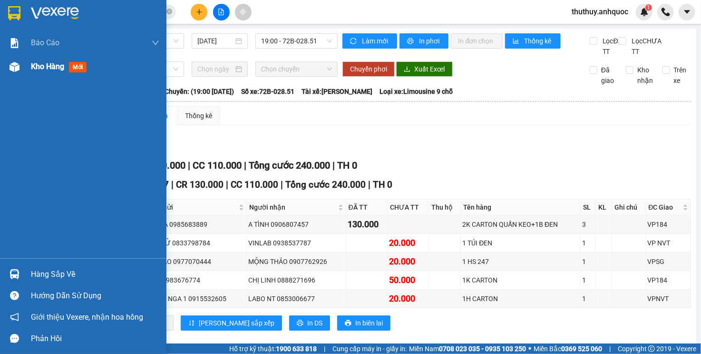
click at [27, 71] on div "Kho hàng mới" at bounding box center [83, 67] width 167 height 24
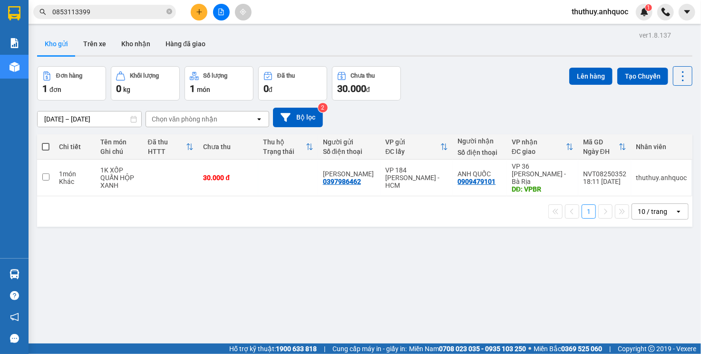
click at [480, 109] on div "[DATE] – [DATE] Press the down arrow key to interact with the calendar and sele…" at bounding box center [365, 118] width 656 height 20
click at [226, 17] on button at bounding box center [221, 12] width 17 height 17
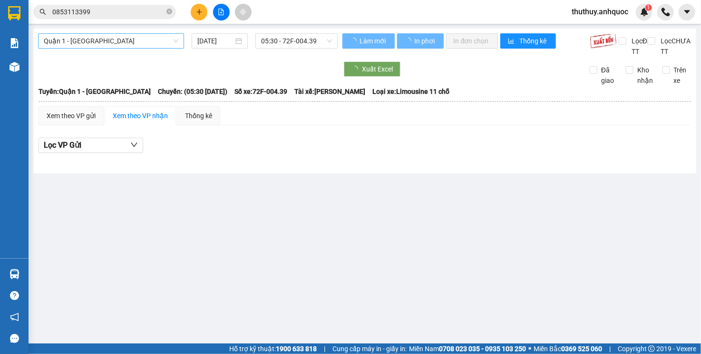
click at [151, 43] on span "Quận 1 - [GEOGRAPHIC_DATA]" at bounding box center [111, 41] width 135 height 14
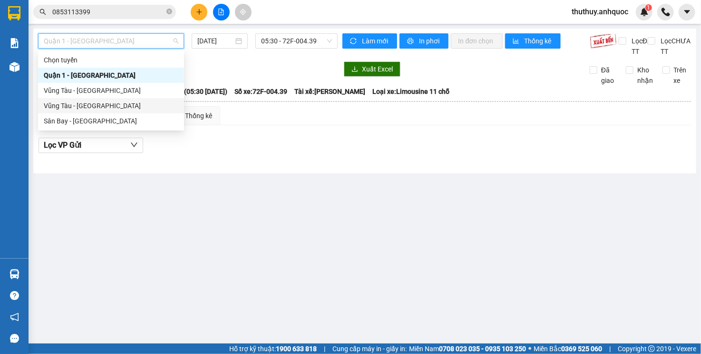
drag, startPoint x: 122, startPoint y: 104, endPoint x: 201, endPoint y: 76, distance: 83.8
click at [122, 104] on div "Vũng Tàu - [GEOGRAPHIC_DATA]" at bounding box center [111, 105] width 135 height 10
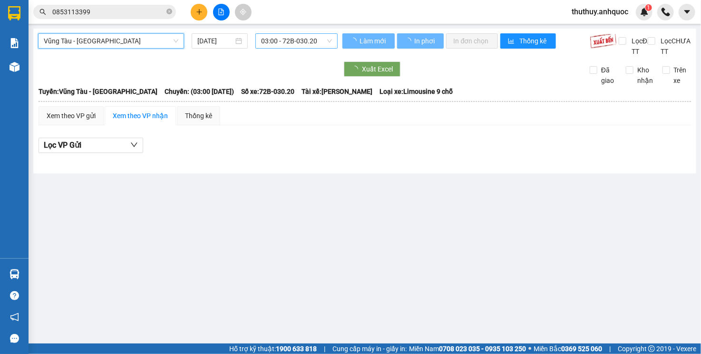
click at [263, 45] on span "03:00 - 72B-030.20" at bounding box center [296, 41] width 70 height 14
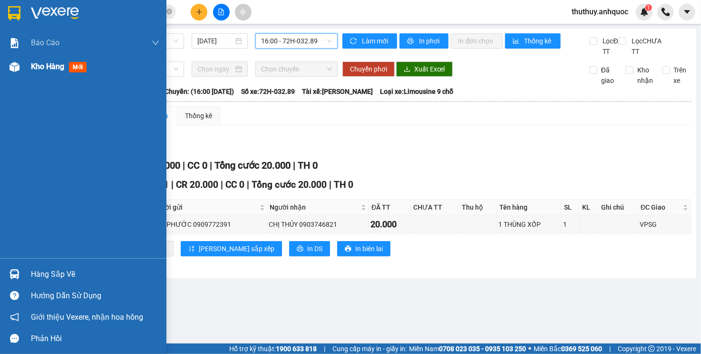
click at [23, 69] on div "Kho hàng mới" at bounding box center [83, 67] width 167 height 24
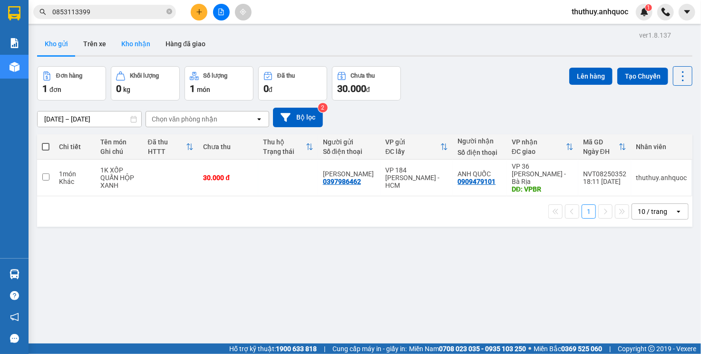
click at [120, 43] on button "Kho nhận" at bounding box center [136, 43] width 44 height 23
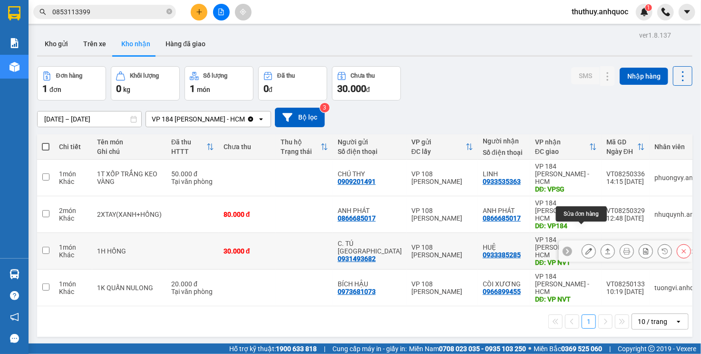
click at [586, 247] on icon at bounding box center [589, 250] width 7 height 7
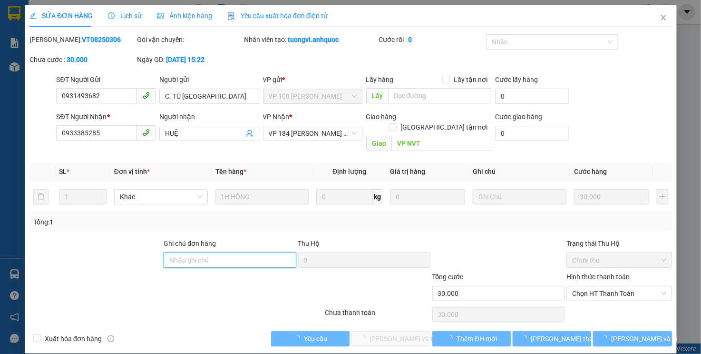
click at [232, 252] on input "Ghi chú đơn hàng" at bounding box center [230, 259] width 132 height 15
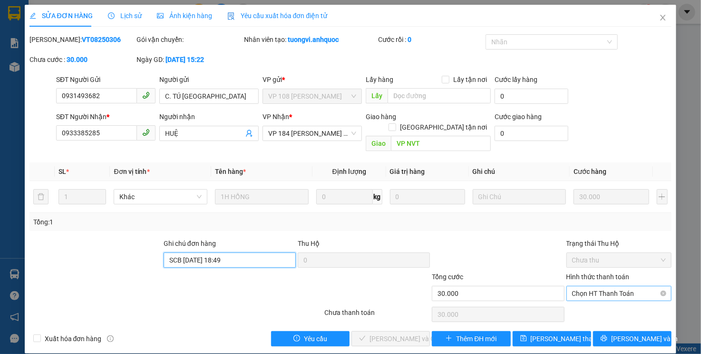
click at [574, 286] on span "Chọn HT Thanh Toán" at bounding box center [619, 293] width 94 height 14
type input "SCB 11/8 - 18:49"
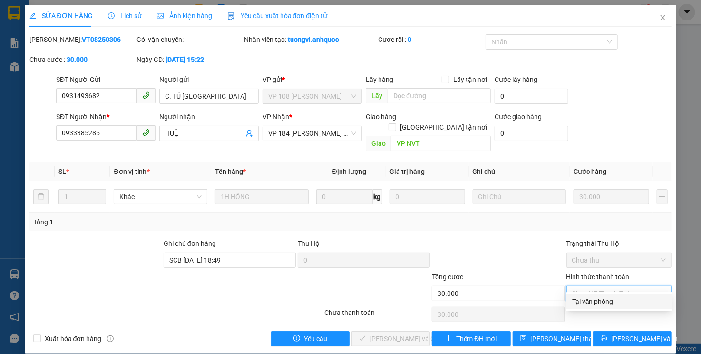
click at [578, 296] on div "Tại văn phòng" at bounding box center [619, 301] width 94 height 10
type input "0"
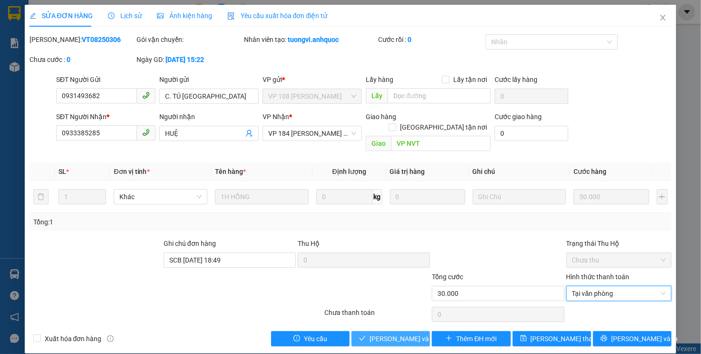
click at [419, 333] on span "[PERSON_NAME] và Giao hàng" at bounding box center [415, 338] width 91 height 10
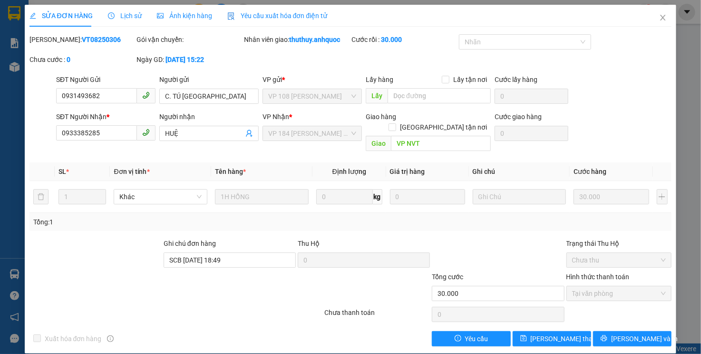
click at [664, 162] on th at bounding box center [662, 171] width 19 height 19
click at [663, 18] on icon "close" at bounding box center [663, 18] width 8 height 8
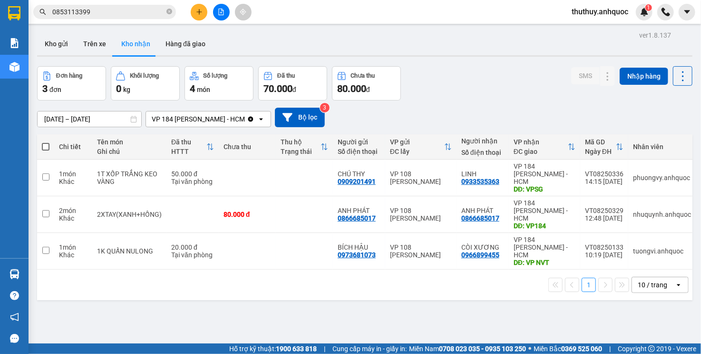
click at [291, 56] on div at bounding box center [365, 55] width 656 height 1
click at [50, 49] on button "Kho gửi" at bounding box center [56, 43] width 39 height 23
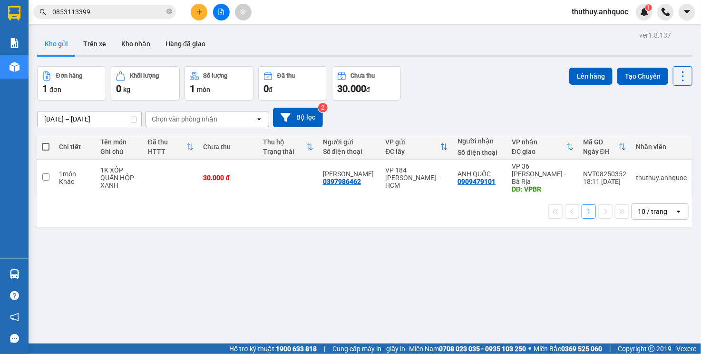
click at [288, 59] on div "ver 1.8.137 Kho gửi Trên xe Kho nhận Hàng đã giao Đơn hàng 1 đơn Khối lượng 0 k…" at bounding box center [364, 206] width 663 height 354
click at [147, 51] on button "Kho nhận" at bounding box center [136, 43] width 44 height 23
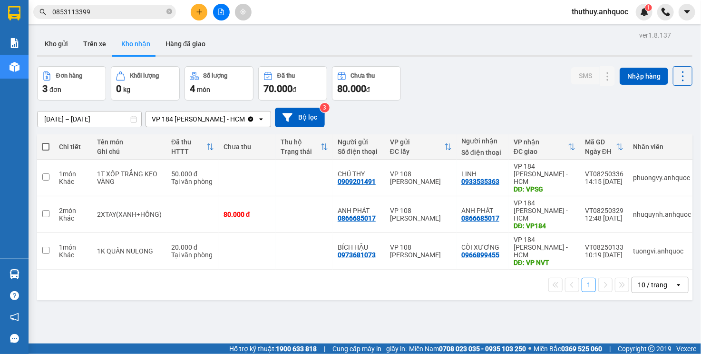
click at [472, 130] on div "[DATE] – [DATE] Press the down arrow key to interact with the calendar and sele…" at bounding box center [365, 117] width 656 height 34
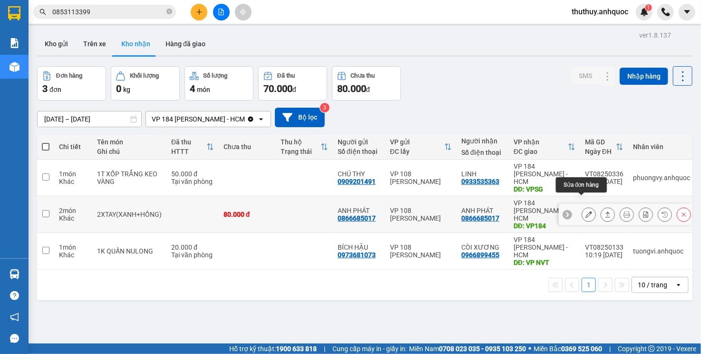
click at [586, 211] on icon at bounding box center [589, 214] width 7 height 7
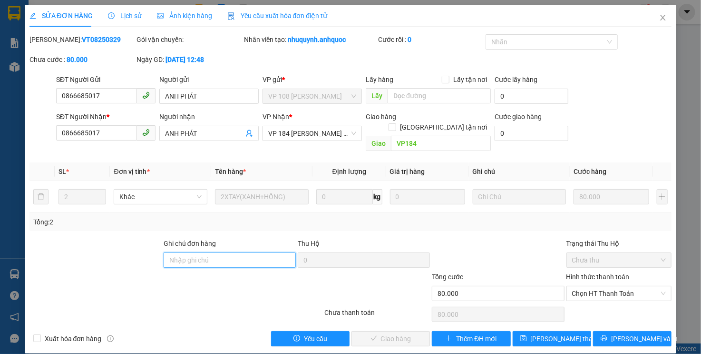
click at [210, 252] on input "Ghi chú đơn hàng" at bounding box center [230, 259] width 132 height 15
type input "TM 11/8 THỦY"
click at [615, 286] on span "Chọn HT Thanh Toán" at bounding box center [619, 293] width 94 height 14
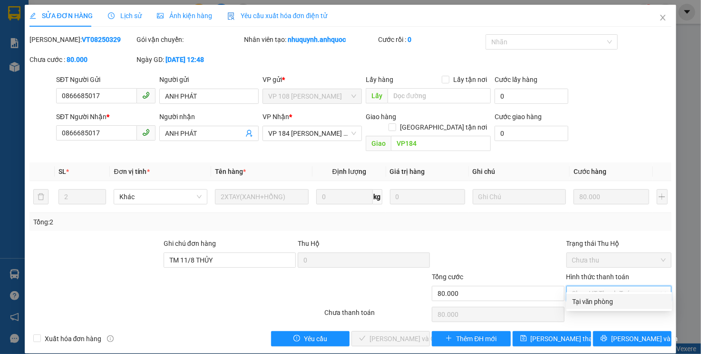
click at [596, 305] on div "Tại văn phòng" at bounding box center [619, 301] width 94 height 10
type input "0"
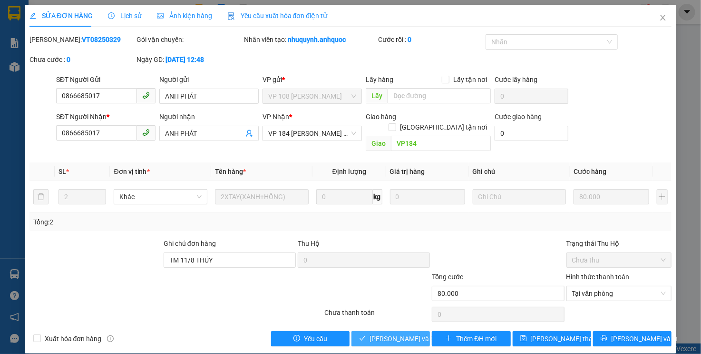
click at [364, 331] on button "[PERSON_NAME] và Giao hàng" at bounding box center [391, 338] width 79 height 15
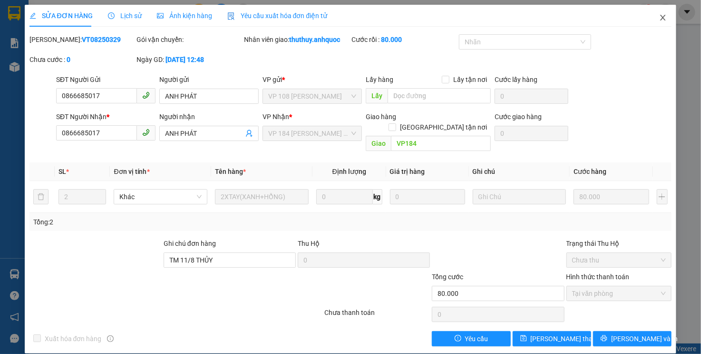
click at [668, 22] on span "Close" at bounding box center [663, 18] width 27 height 27
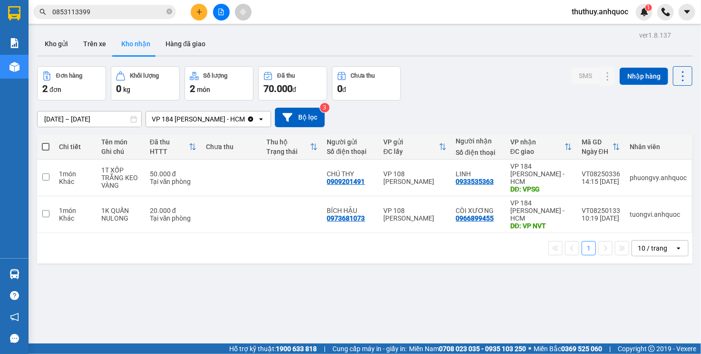
click at [202, 14] on icon "plus" at bounding box center [199, 12] width 7 height 7
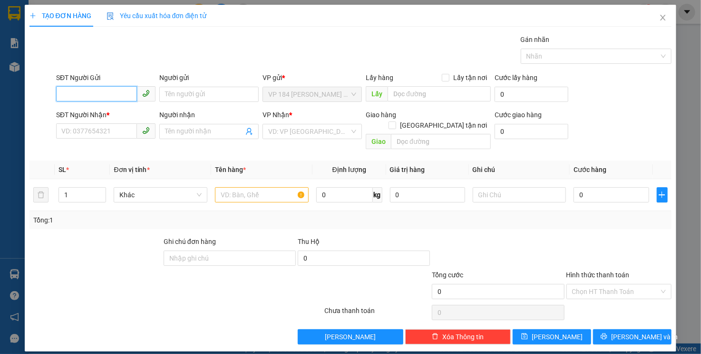
click at [72, 92] on input "SĐT Người Gửi" at bounding box center [96, 93] width 81 height 15
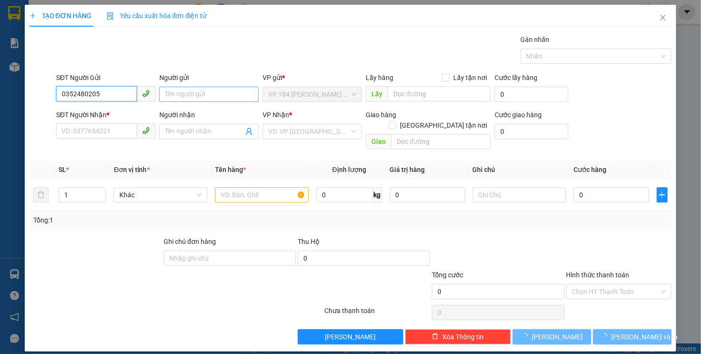
type input "0352480205"
click at [179, 93] on input "Người gửi" at bounding box center [208, 94] width 99 height 15
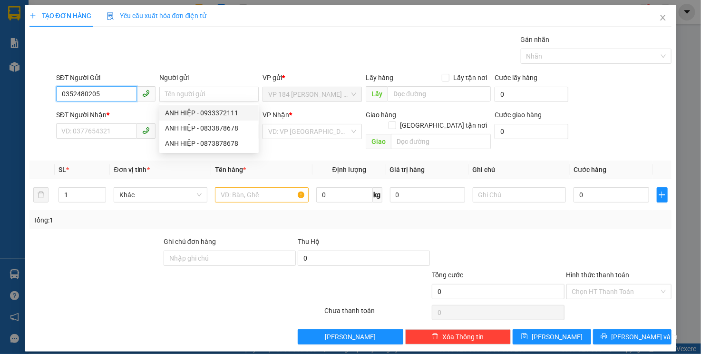
click at [115, 96] on input "0352480205" at bounding box center [96, 93] width 81 height 15
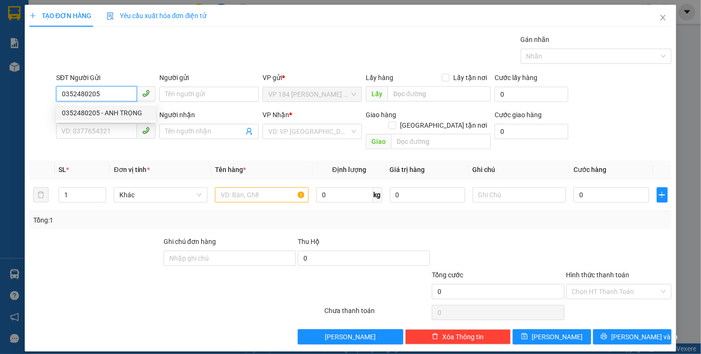
click at [99, 115] on div "0352480205 - ANH TRỌNG" at bounding box center [106, 113] width 88 height 10
type input "ANH TRỌNG"
type input "0388246260"
type input "[PERSON_NAME]"
type input "VPVT"
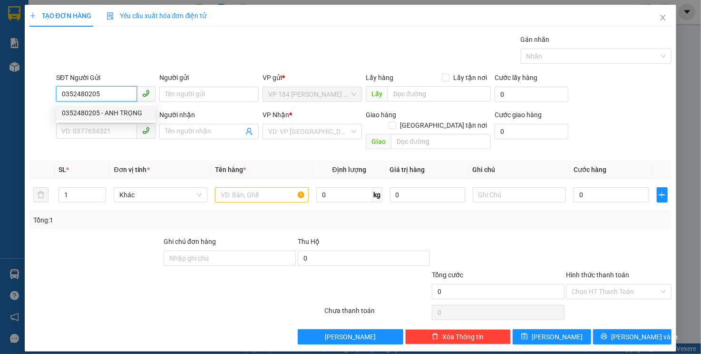
type input "TM 28/7 THỦY"
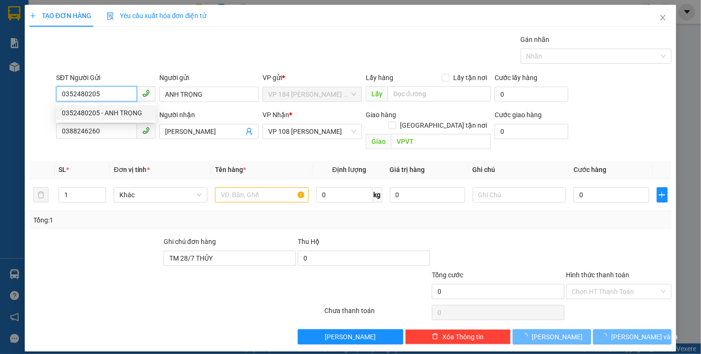
type input "20.000"
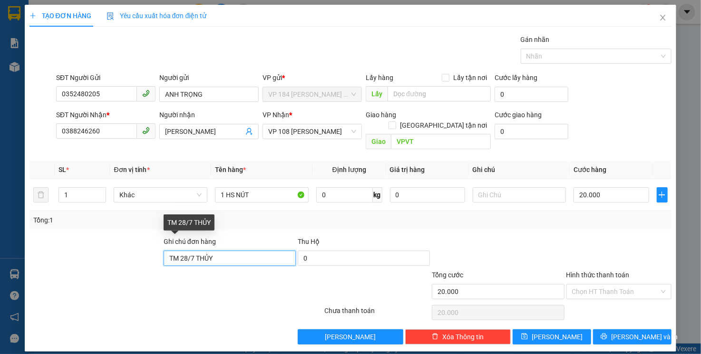
click at [194, 250] on input "TM 28/7 THỦY" at bounding box center [230, 257] width 132 height 15
type input "TM 11/8 THỦY"
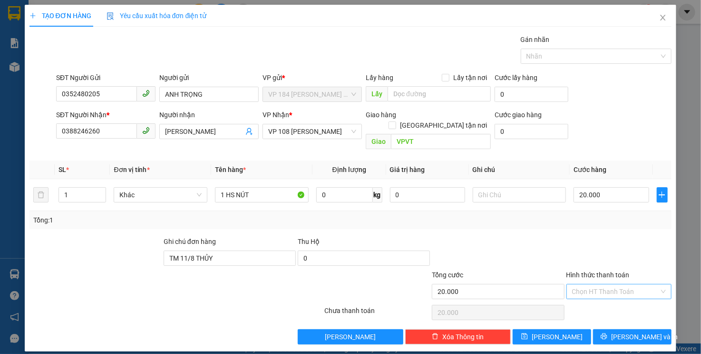
click at [633, 284] on input "Hình thức thanh toán" at bounding box center [616, 291] width 88 height 14
click at [604, 299] on div "Tại văn phòng" at bounding box center [619, 299] width 94 height 10
type input "0"
click at [607, 331] on button "[PERSON_NAME] và In" at bounding box center [632, 336] width 79 height 15
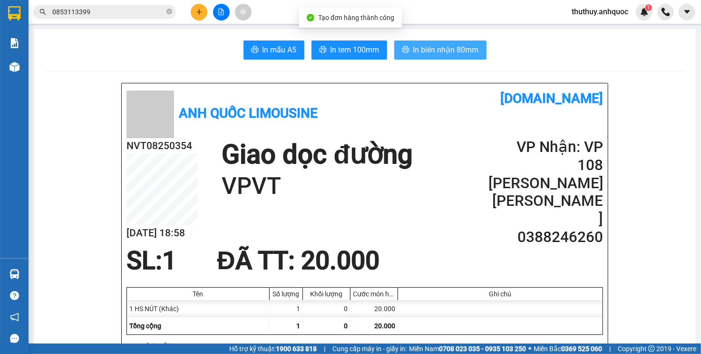
click at [432, 58] on button "In biên nhận 80mm" at bounding box center [440, 49] width 92 height 19
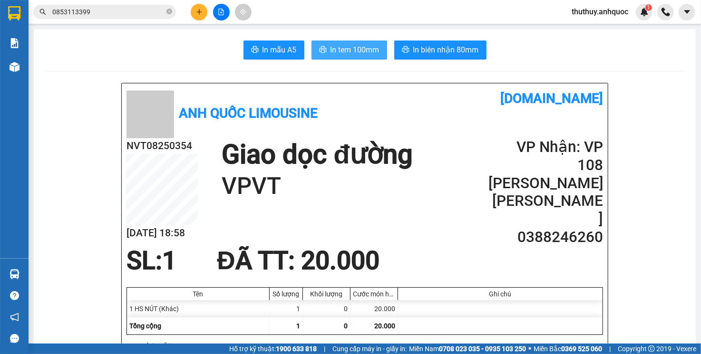
click at [359, 56] on button "In tem 100mm" at bounding box center [350, 49] width 76 height 19
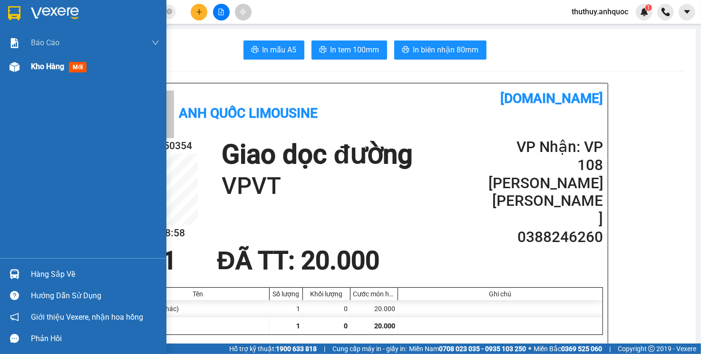
click at [43, 70] on span "Kho hàng" at bounding box center [47, 66] width 33 height 9
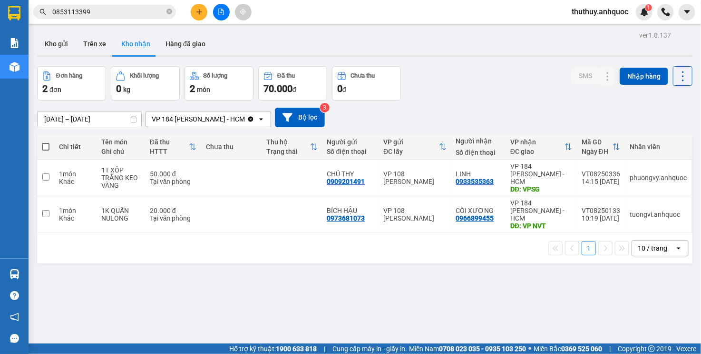
drag, startPoint x: 62, startPoint y: 48, endPoint x: 99, endPoint y: 67, distance: 41.7
click at [62, 48] on button "Kho gửi" at bounding box center [56, 43] width 39 height 23
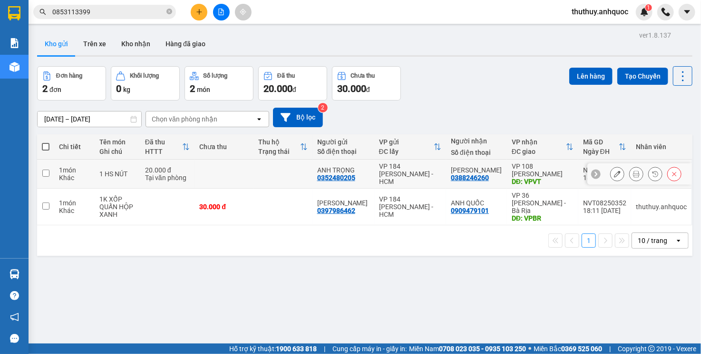
click at [507, 178] on td "VP 108 Lê Hồng Phong - Vũng Tàu DĐ: VPVT" at bounding box center [542, 173] width 71 height 29
checkbox input "true"
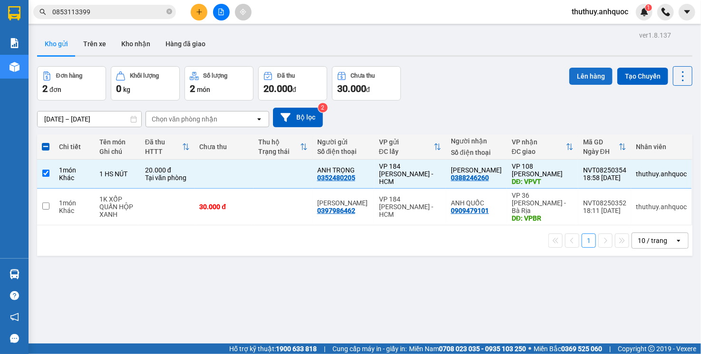
click at [593, 77] on button "Lên hàng" at bounding box center [591, 76] width 43 height 17
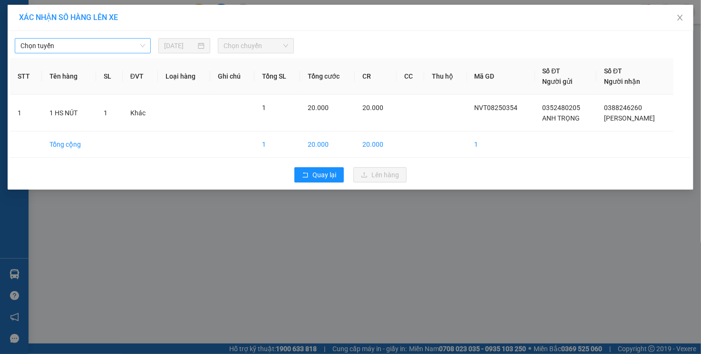
click at [67, 43] on span "Chọn tuyến" at bounding box center [82, 46] width 125 height 14
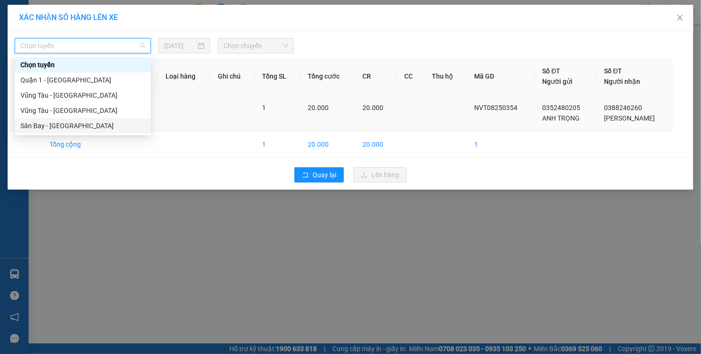
click at [70, 129] on div "Sân Bay - [GEOGRAPHIC_DATA]" at bounding box center [82, 125] width 125 height 10
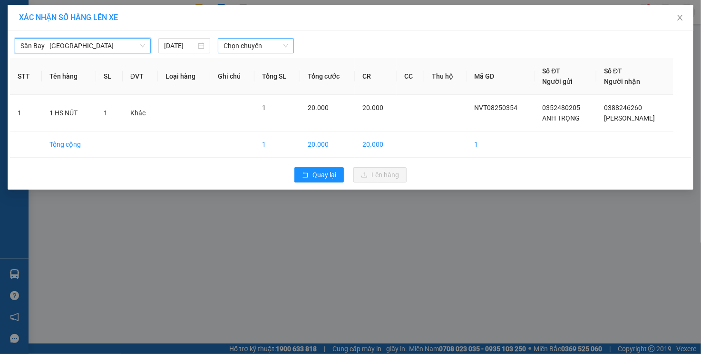
click at [246, 49] on span "Chọn chuyến" at bounding box center [256, 46] width 65 height 14
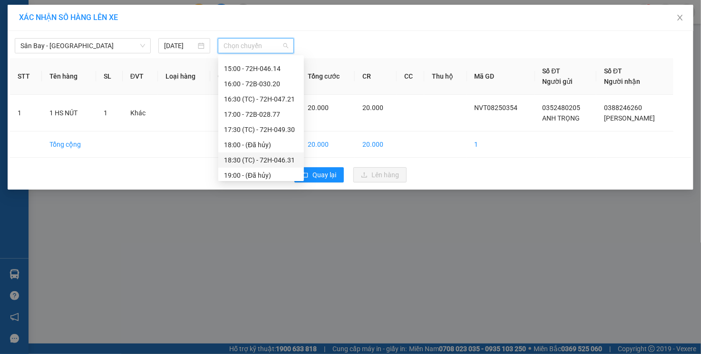
scroll to position [333, 0]
click at [259, 142] on div "19:02 (TC) - 72H-047.57" at bounding box center [261, 143] width 74 height 10
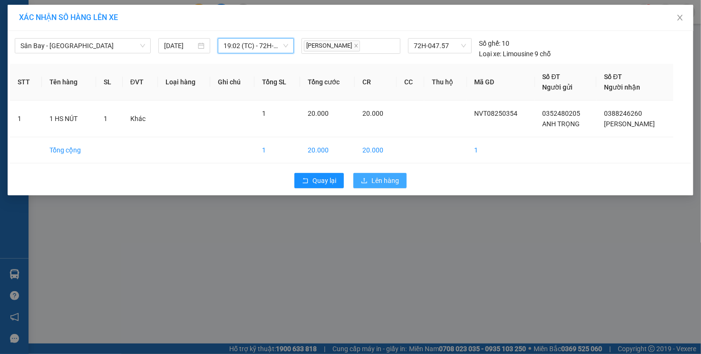
click at [381, 180] on span "Lên hàng" at bounding box center [386, 180] width 28 height 10
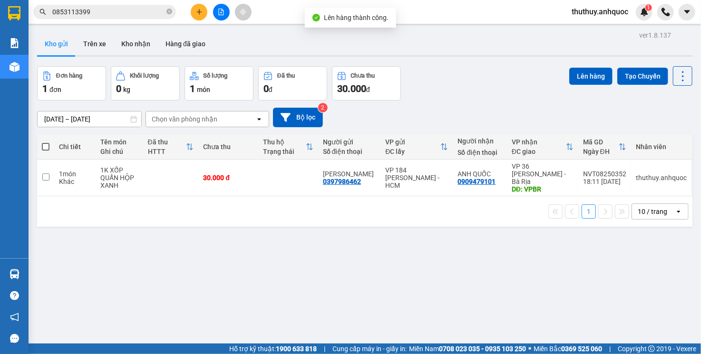
click at [221, 13] on icon "file-add" at bounding box center [221, 12] width 7 height 7
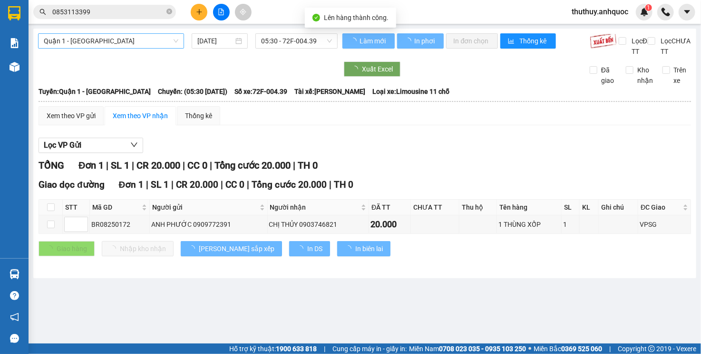
click at [121, 36] on span "Quận 1 - [GEOGRAPHIC_DATA]" at bounding box center [111, 41] width 135 height 14
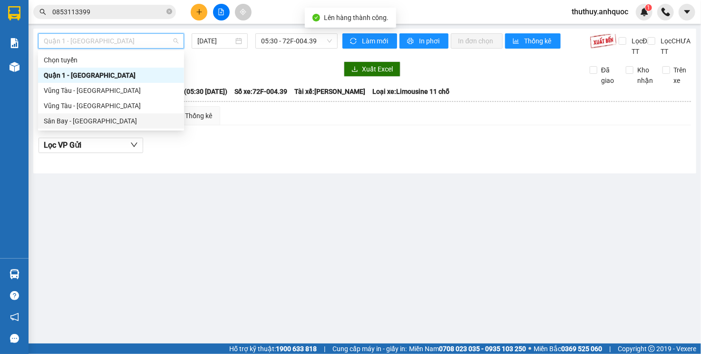
click at [110, 119] on div "Sân Bay - [GEOGRAPHIC_DATA]" at bounding box center [111, 121] width 135 height 10
type input "[DATE]"
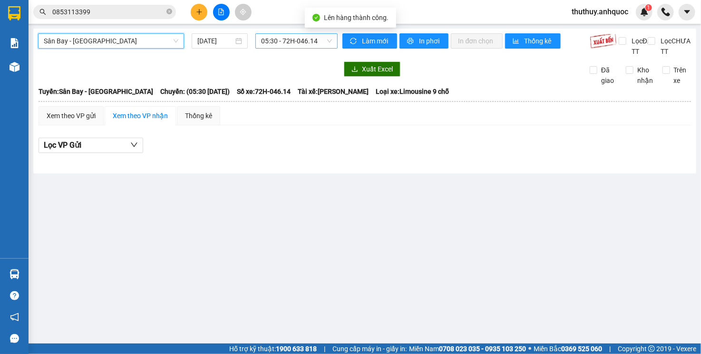
click at [320, 41] on span "05:30 - 72H-046.14" at bounding box center [296, 41] width 70 height 14
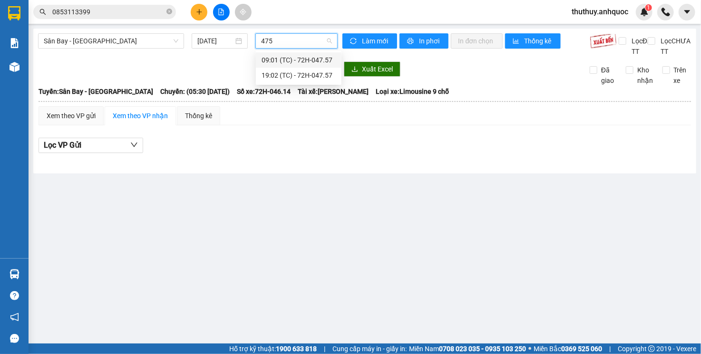
type input "4757"
click at [309, 79] on div "19:02 (TC) - 72H-047.57" at bounding box center [299, 75] width 74 height 10
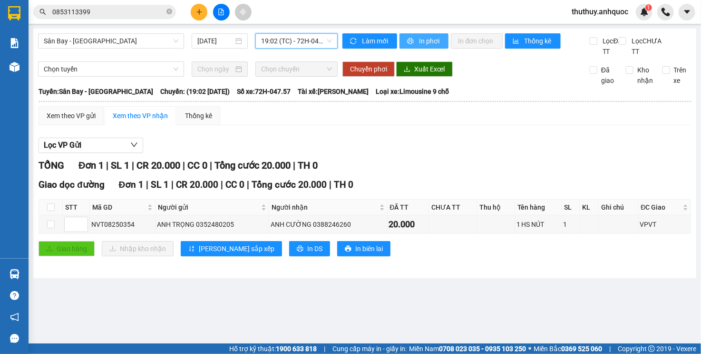
click at [419, 47] on button "In phơi" at bounding box center [424, 40] width 49 height 15
click at [438, 42] on span "In phơi" at bounding box center [430, 41] width 22 height 10
click at [118, 8] on input "0853113399" at bounding box center [108, 12] width 112 height 10
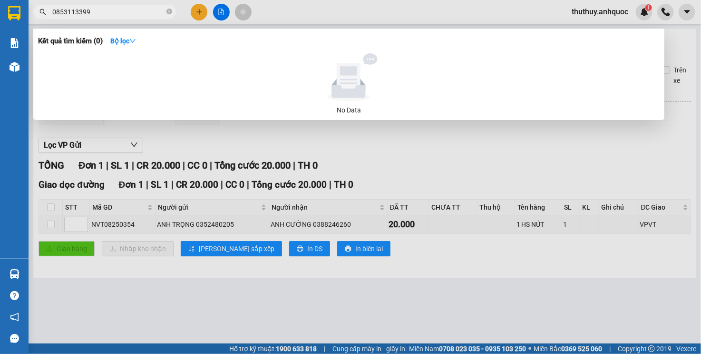
click at [118, 8] on input "0853113399" at bounding box center [108, 12] width 112 height 10
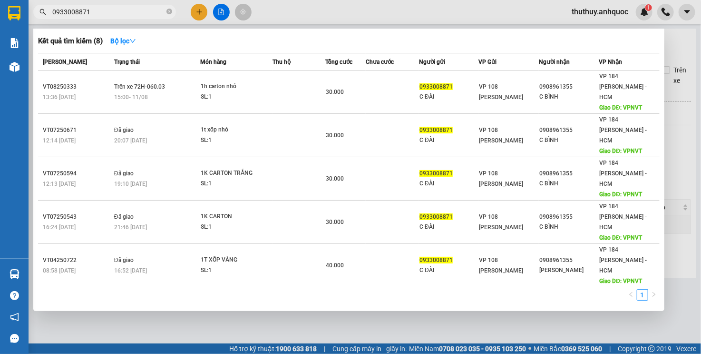
click at [113, 16] on input "0933008871" at bounding box center [108, 12] width 112 height 10
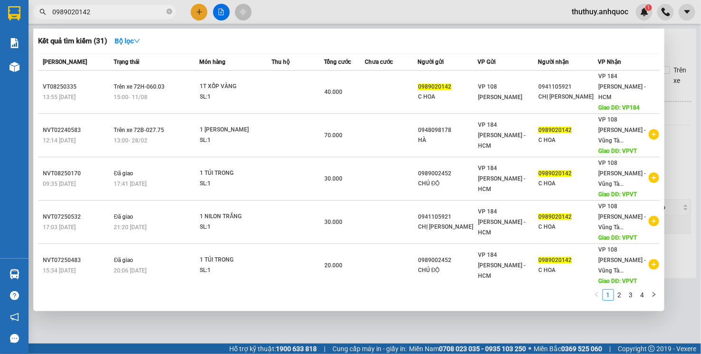
click at [113, 16] on input "0989020142" at bounding box center [108, 12] width 112 height 10
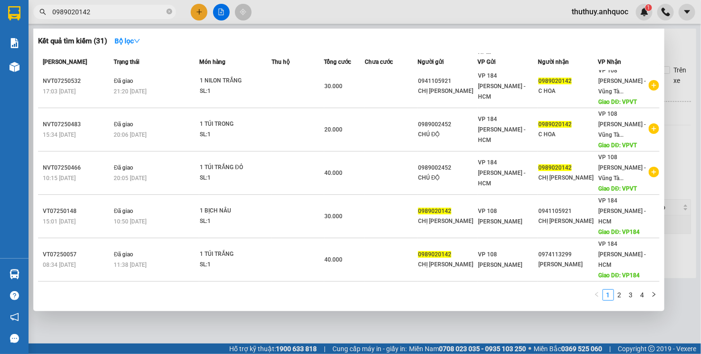
scroll to position [143, 0]
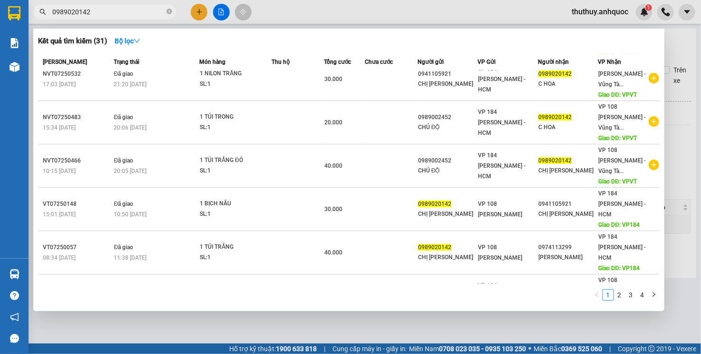
click at [407, 326] on div at bounding box center [350, 177] width 701 height 354
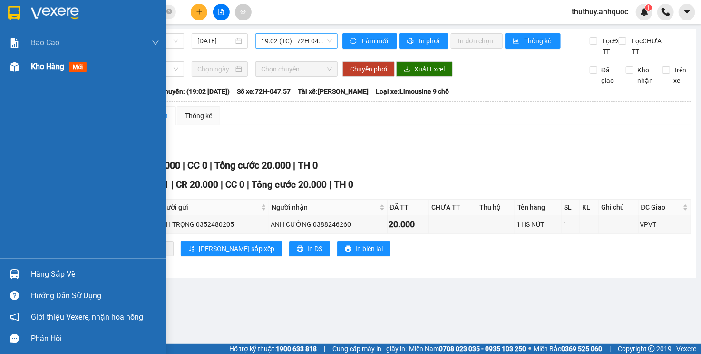
click at [30, 69] on div "Kho hàng mới" at bounding box center [83, 67] width 167 height 24
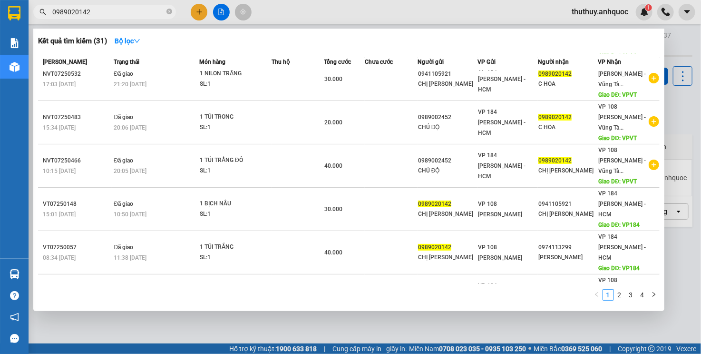
click at [141, 14] on input "0989020142" at bounding box center [108, 12] width 112 height 10
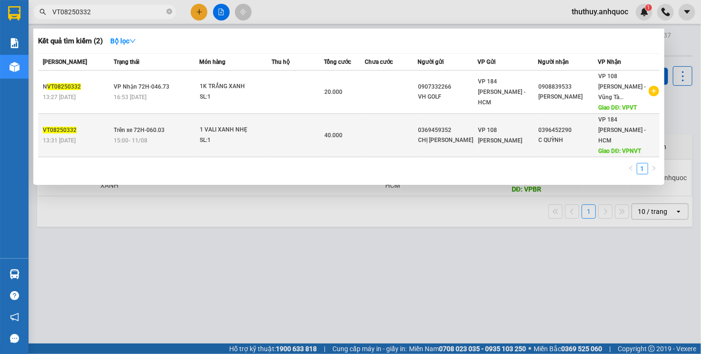
type input "VT08250332"
click at [240, 125] on div "1 VALI XANH NHẸ" at bounding box center [235, 130] width 71 height 10
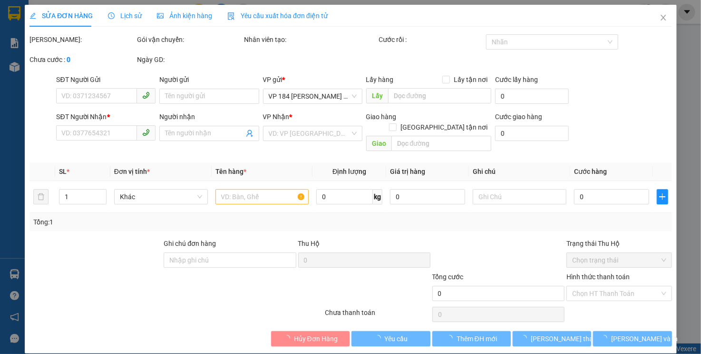
type input "0369459352"
type input "CHỊ NINH"
type input "0396452290"
type input "C QUỲNH"
type input "VPNVT"
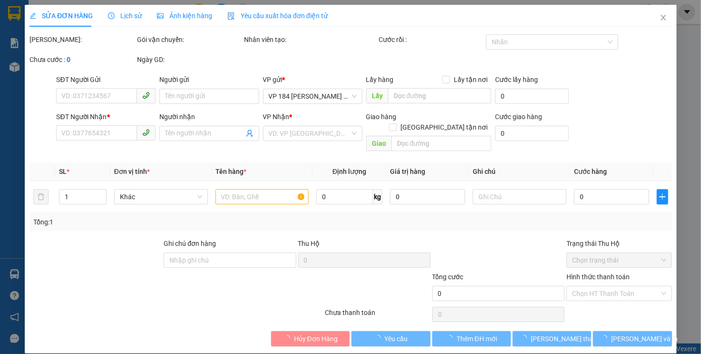
type input "40.000"
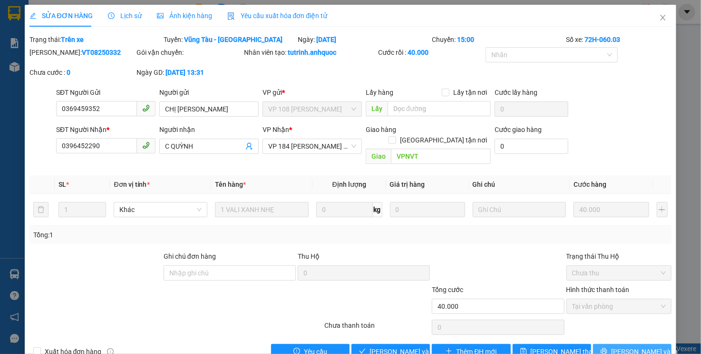
click at [625, 346] on span "[PERSON_NAME] và In" at bounding box center [644, 351] width 67 height 10
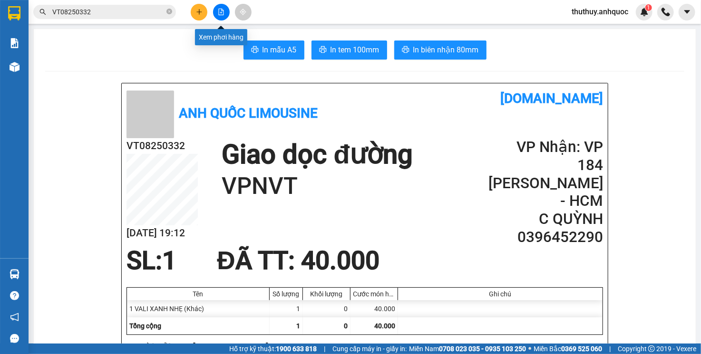
click at [223, 11] on icon "file-add" at bounding box center [221, 12] width 5 height 7
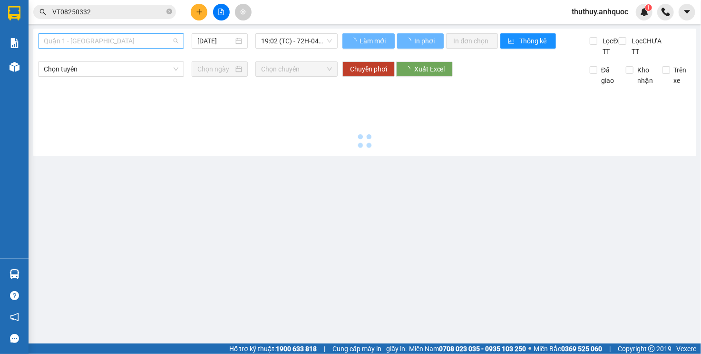
click at [93, 45] on span "Quận 1 - [GEOGRAPHIC_DATA]" at bounding box center [111, 41] width 135 height 14
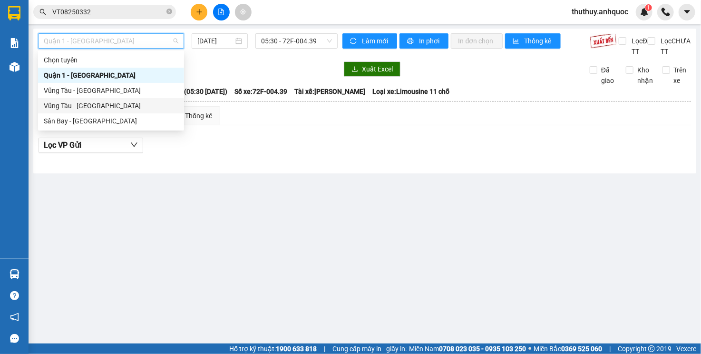
click at [88, 108] on div "Vũng Tàu - [GEOGRAPHIC_DATA]" at bounding box center [111, 105] width 135 height 10
type input "[DATE]"
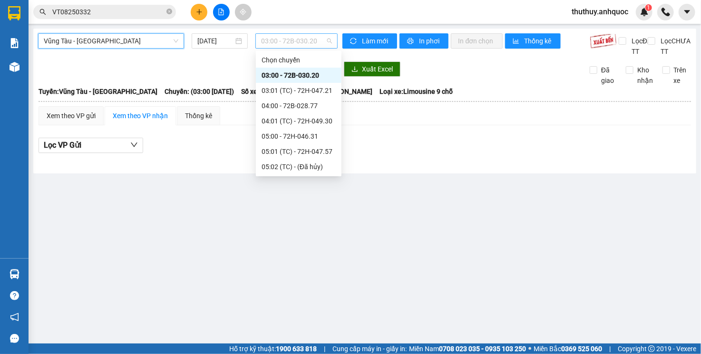
click at [268, 44] on span "03:00 - 72B-030.20" at bounding box center [296, 41] width 70 height 14
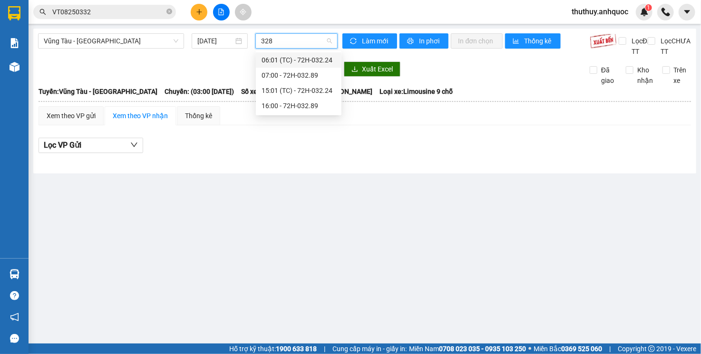
type input "3289"
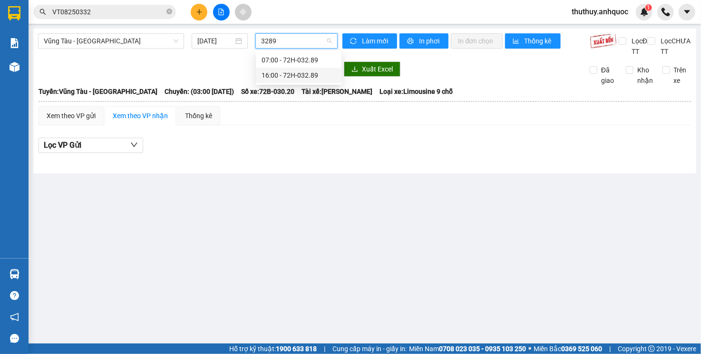
click at [297, 78] on div "16:00 - 72H-032.89" at bounding box center [299, 75] width 74 height 10
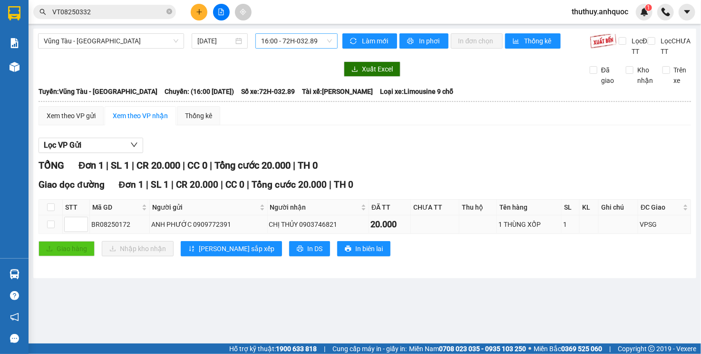
click at [118, 229] on div "BR08250172" at bounding box center [119, 224] width 57 height 10
copy div "BR08250172"
click at [101, 15] on input "VT08250332" at bounding box center [108, 12] width 112 height 10
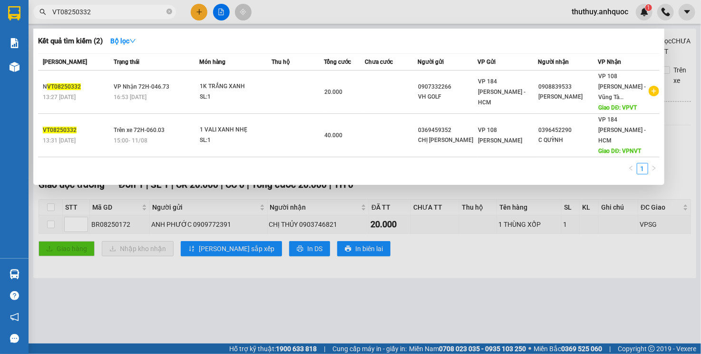
click at [101, 15] on input "VT08250332" at bounding box center [108, 12] width 112 height 10
paste input "BR0825017"
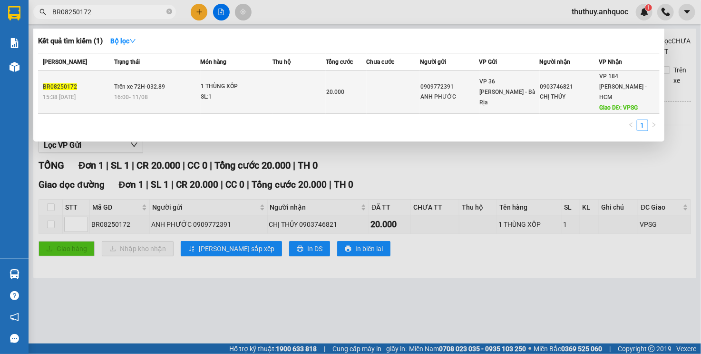
type input "BR08250172"
click at [193, 96] on div "16:00 - 11/08" at bounding box center [157, 97] width 86 height 10
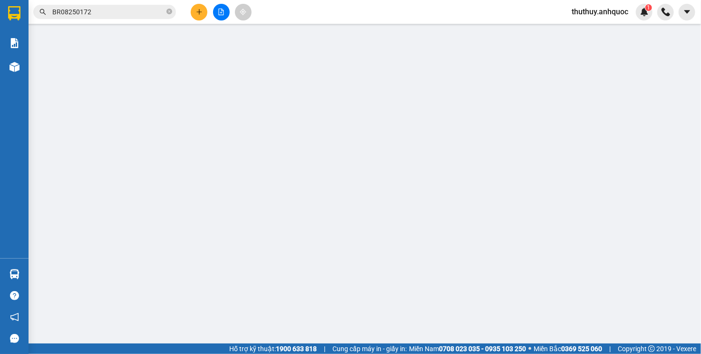
type input "0909772391"
type input "ANH PHƯỚC"
type input "0903746821"
type input "CHỊ THỦY"
type input "VPSG"
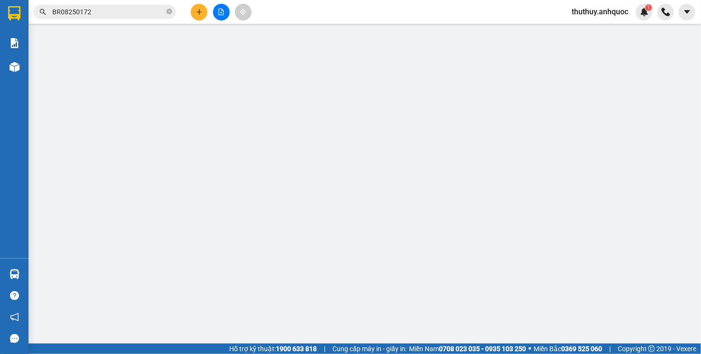
type input "20.000"
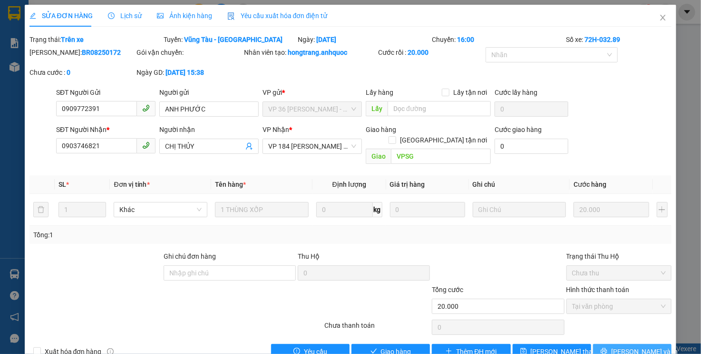
click at [622, 346] on span "[PERSON_NAME] và In" at bounding box center [644, 351] width 67 height 10
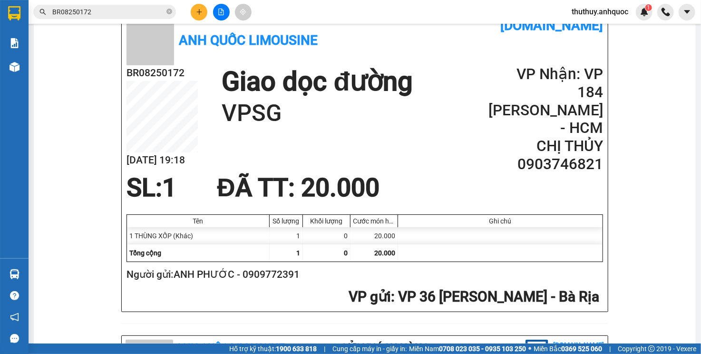
scroll to position [143, 0]
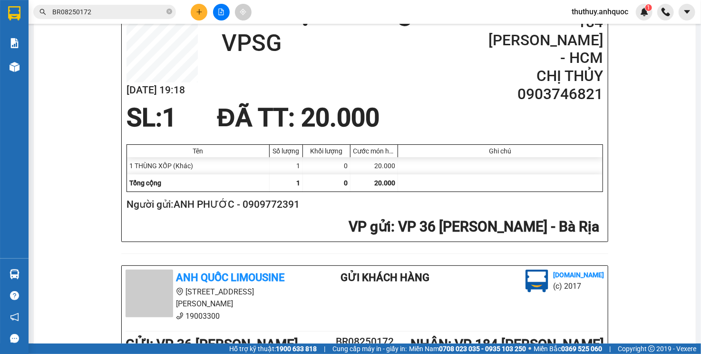
click at [354, 202] on h2 "Người gửi: ANH PHƯỚC - 0909772391" at bounding box center [363, 205] width 473 height 16
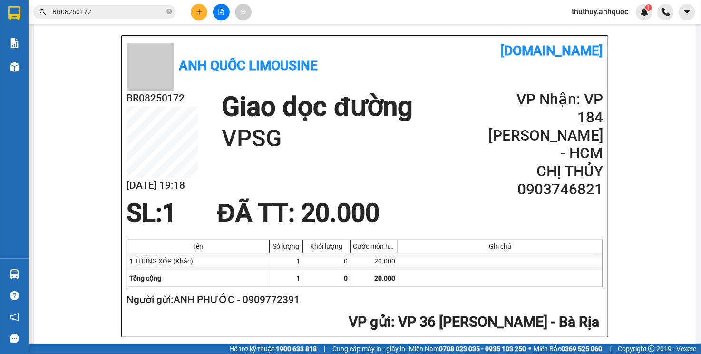
click at [223, 13] on icon "file-add" at bounding box center [221, 12] width 7 height 7
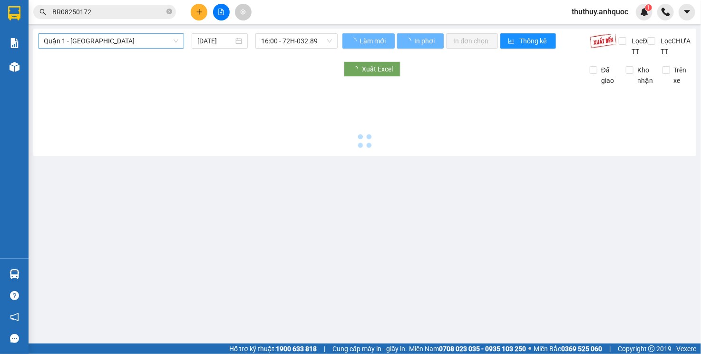
click at [95, 41] on span "Quận 1 - [GEOGRAPHIC_DATA]" at bounding box center [111, 41] width 135 height 14
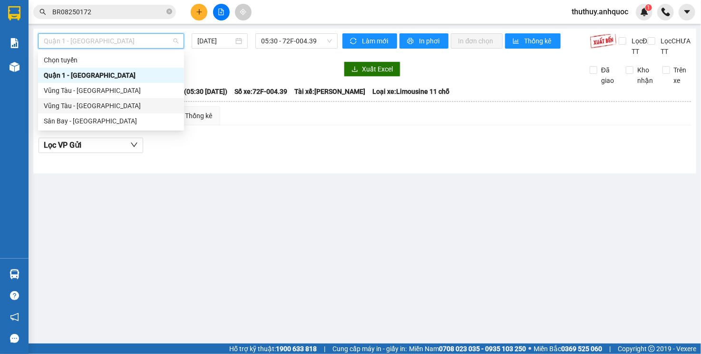
click at [80, 100] on div "Vũng Tàu - [GEOGRAPHIC_DATA]" at bounding box center [111, 105] width 135 height 10
type input "[DATE]"
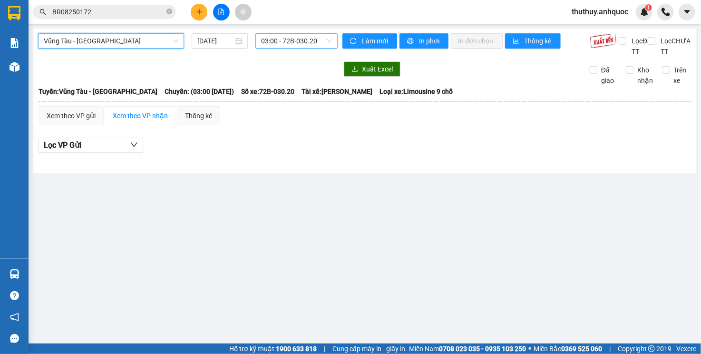
click at [292, 42] on span "03:00 - 72B-030.20" at bounding box center [296, 41] width 70 height 14
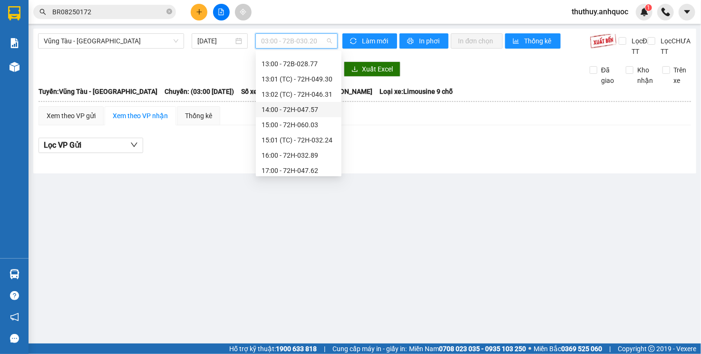
scroll to position [320, 0]
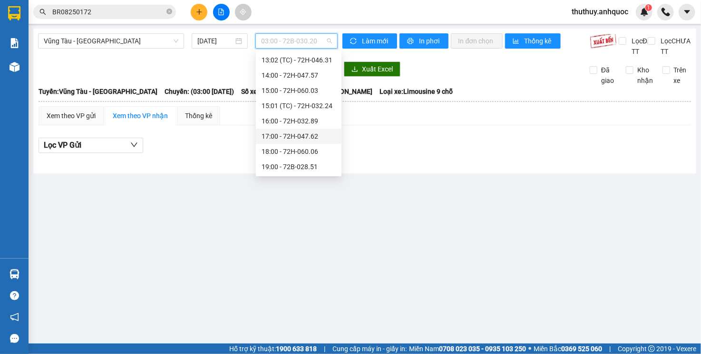
click at [306, 129] on div "17:00 - 72H-047.62" at bounding box center [299, 135] width 86 height 15
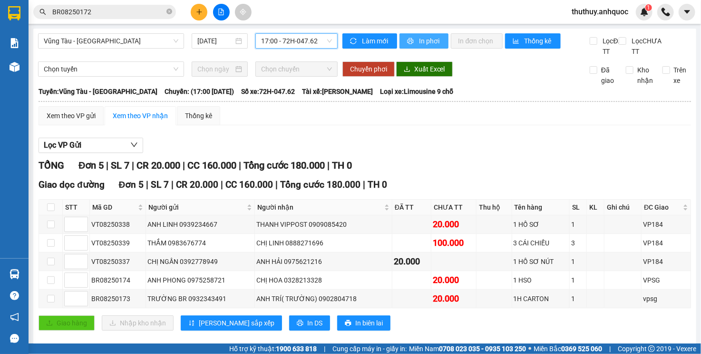
click at [419, 43] on span "In phơi" at bounding box center [430, 41] width 22 height 10
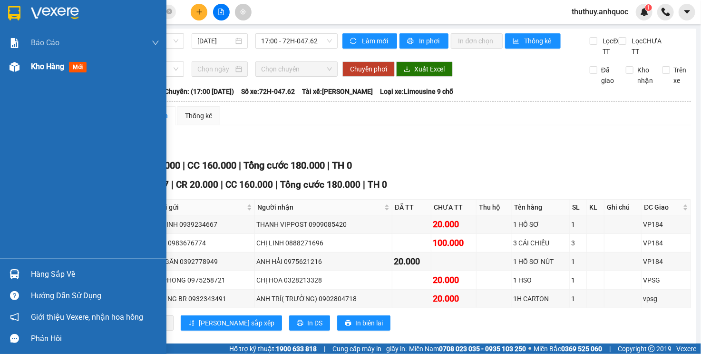
click at [29, 68] on div "Kho hàng mới" at bounding box center [83, 67] width 167 height 24
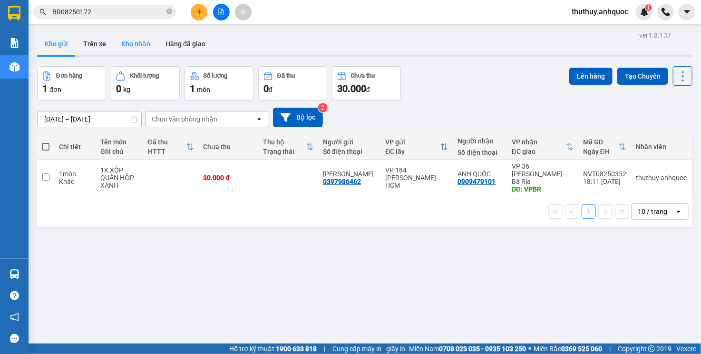
click at [139, 46] on button "Kho nhận" at bounding box center [136, 43] width 44 height 23
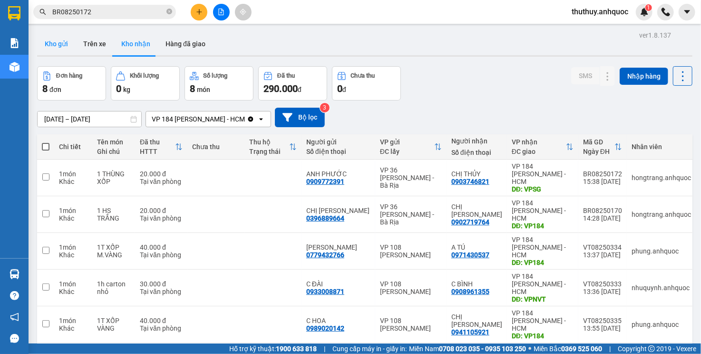
click at [53, 49] on button "Kho gửi" at bounding box center [56, 43] width 39 height 23
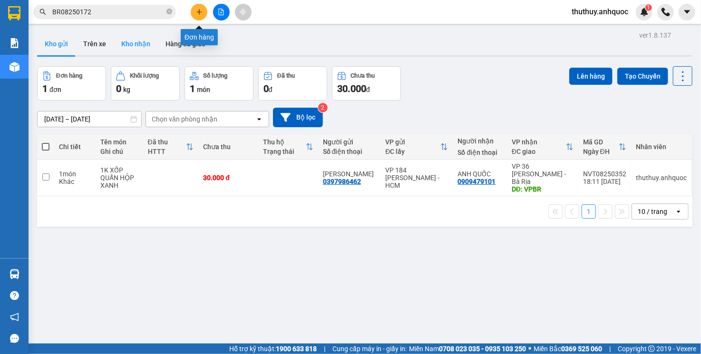
drag, startPoint x: 201, startPoint y: 5, endPoint x: 124, endPoint y: 46, distance: 87.0
click at [123, 47] on button "Kho nhận" at bounding box center [136, 43] width 44 height 23
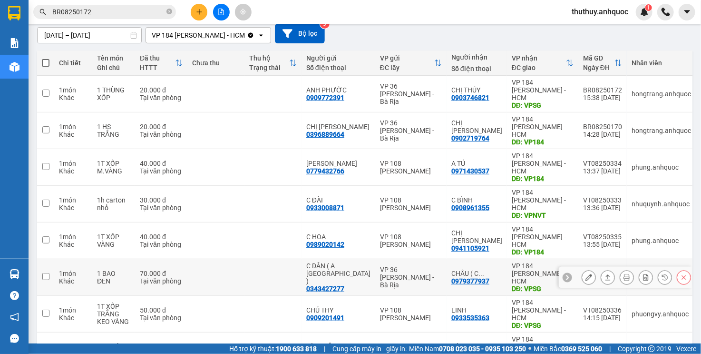
scroll to position [86, 0]
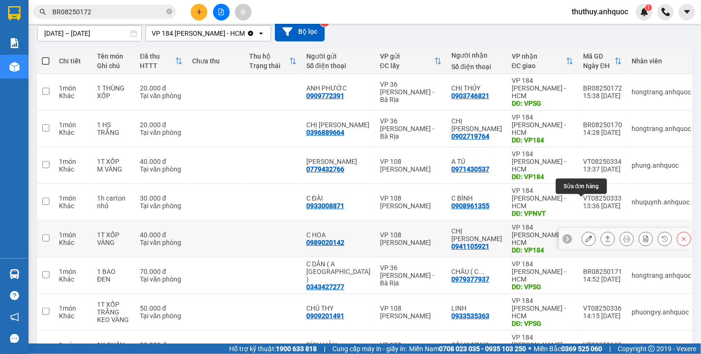
click at [582, 230] on button at bounding box center [588, 238] width 13 height 17
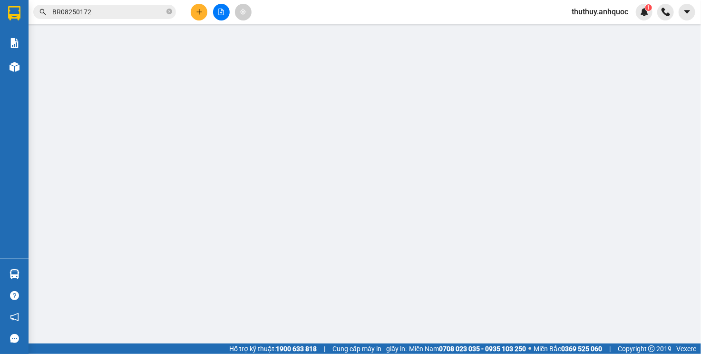
type input "0989020142"
type input "C HOA"
type input "0941105921"
type input "CHỊ HÀ"
type input "VP184"
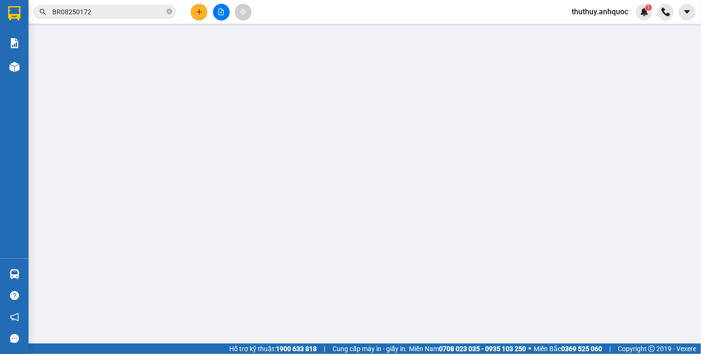
type input "40.000"
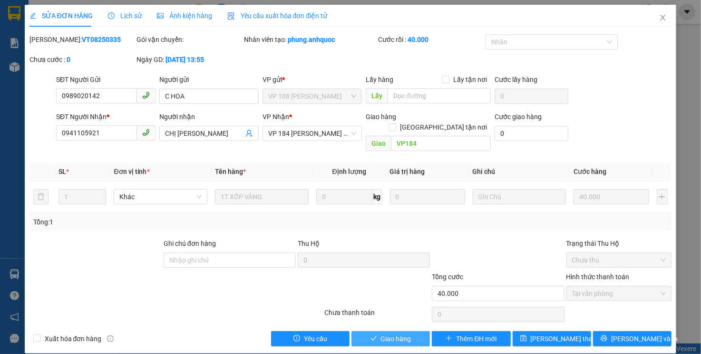
click at [380, 331] on button "Giao hàng" at bounding box center [391, 338] width 79 height 15
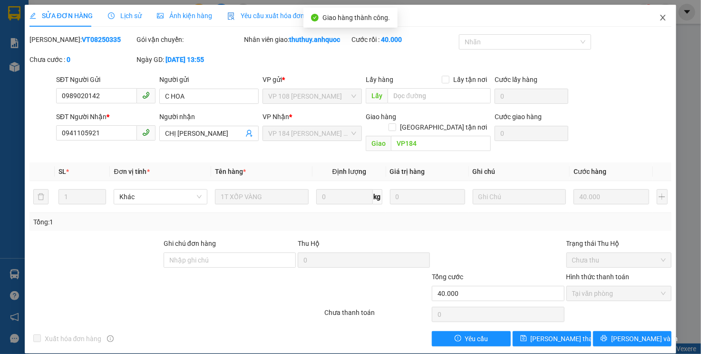
click at [668, 19] on span "Close" at bounding box center [663, 18] width 27 height 27
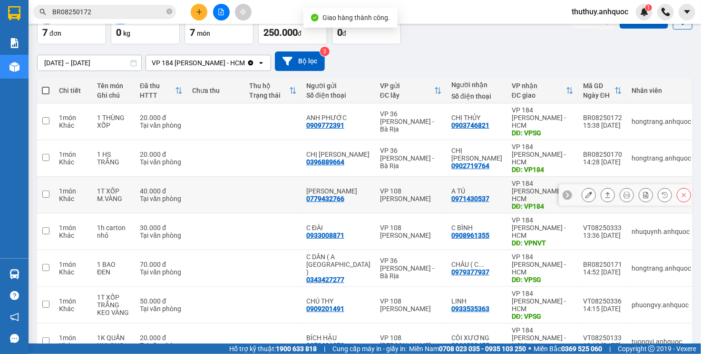
scroll to position [57, 0]
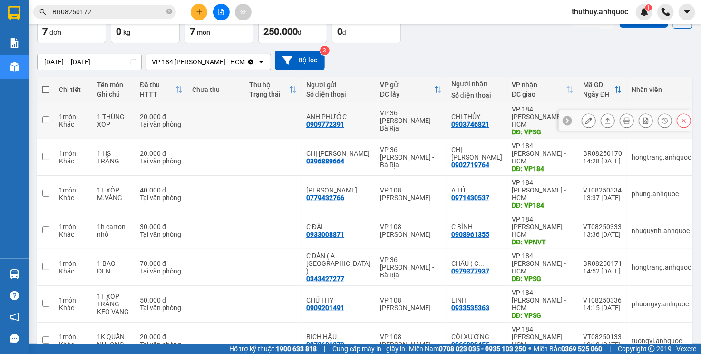
click at [586, 117] on icon at bounding box center [589, 120] width 7 height 7
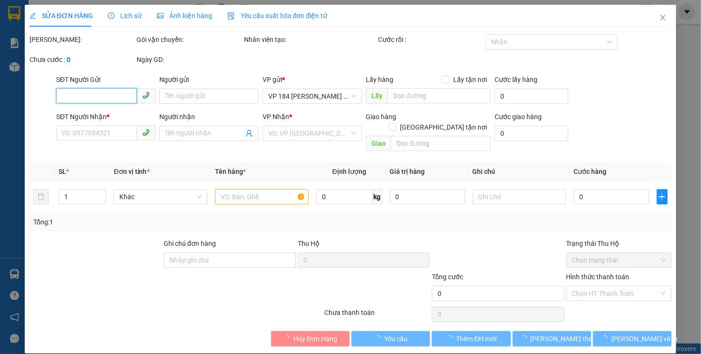
type input "0909772391"
type input "ANH PHƯỚC"
type input "0903746821"
type input "CHỊ THỦY"
type input "VPSG"
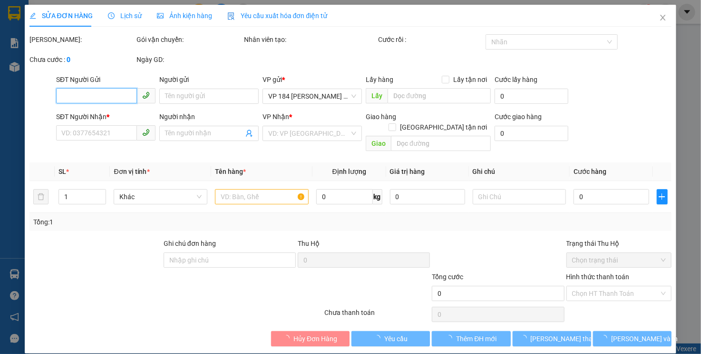
type input "20.000"
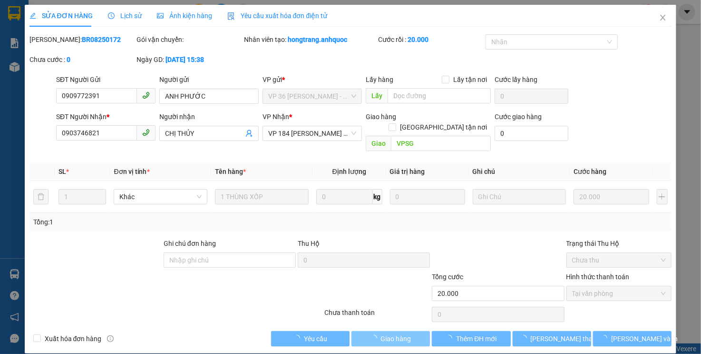
click at [383, 333] on span "Giao hàng" at bounding box center [396, 338] width 30 height 10
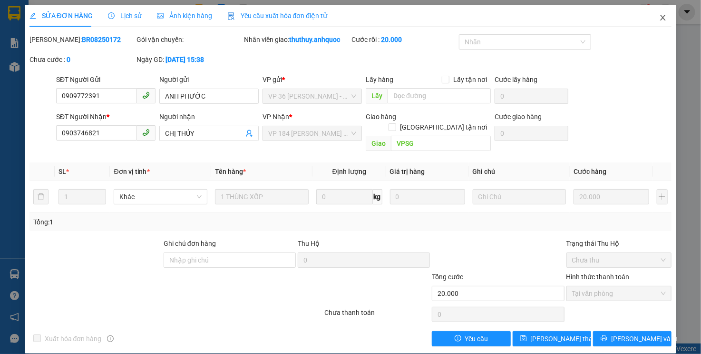
click at [658, 20] on span "Close" at bounding box center [663, 18] width 27 height 27
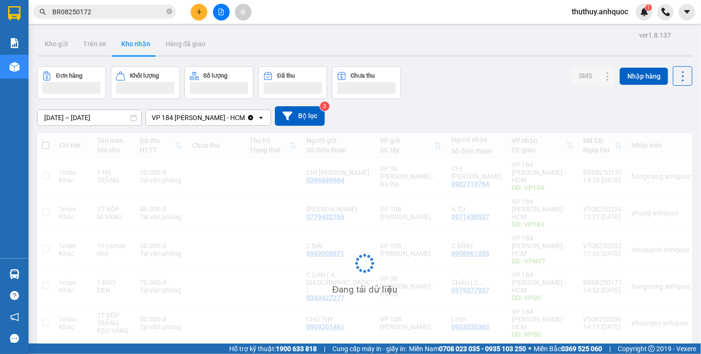
click at [197, 16] on button at bounding box center [199, 12] width 17 height 17
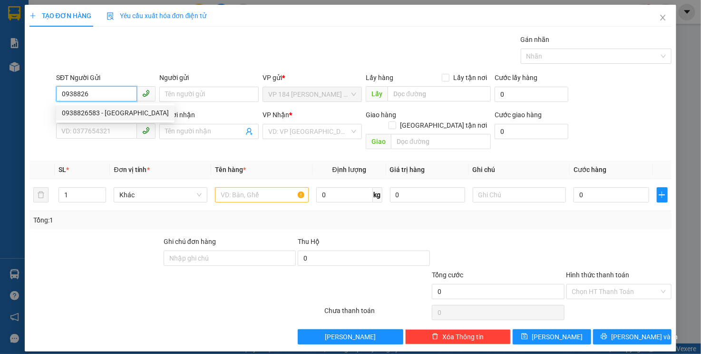
click at [107, 110] on div "0938826583 - ANH HÀ" at bounding box center [115, 113] width 107 height 10
type input "0938826583"
type input "ANH HÀ"
type input "0961988279"
type input "CHÚ GIÁO"
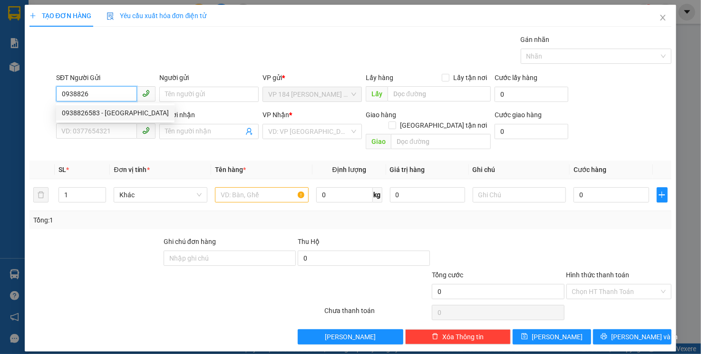
type input "VPVT"
type input "20.000"
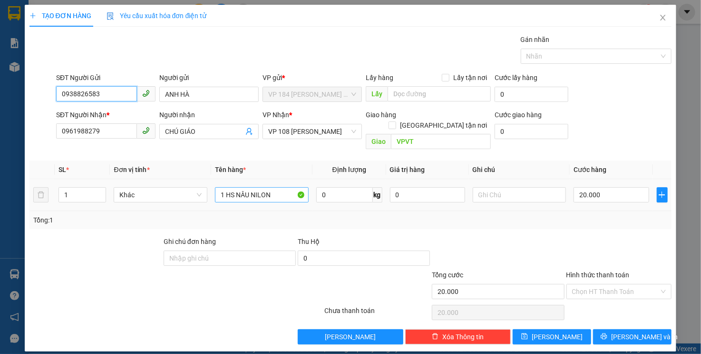
type input "0938826583"
drag, startPoint x: 285, startPoint y: 187, endPoint x: 111, endPoint y: 180, distance: 174.8
click at [113, 180] on tr "1 Khác 1 HS NÂU NILON 0 kg 0 20.000" at bounding box center [351, 195] width 643 height 32
type input "1T CARTON"
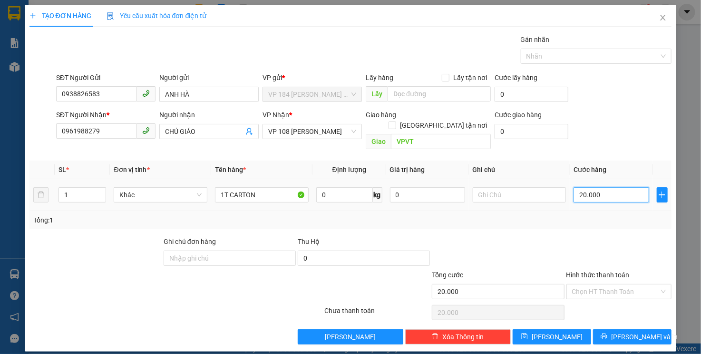
click at [608, 187] on input "20.000" at bounding box center [611, 194] width 75 height 15
type input "4"
type input "40"
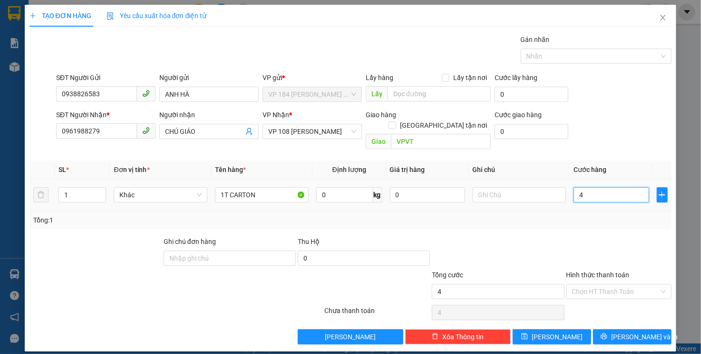
type input "40"
type input "400"
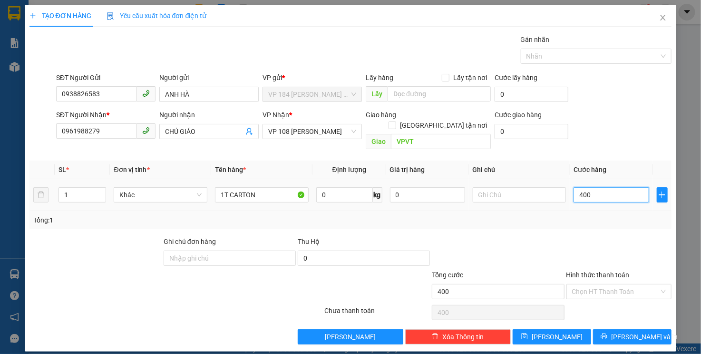
type input "4.000"
type input "40.000"
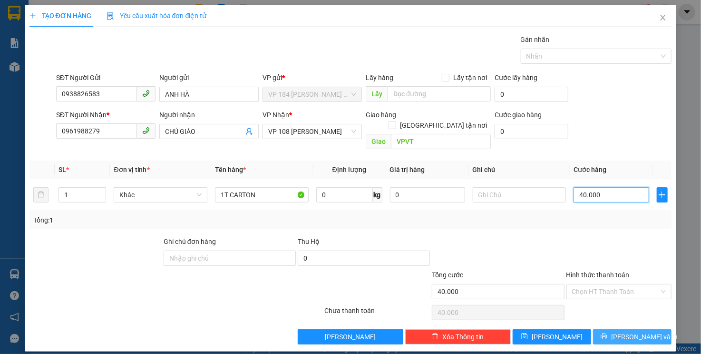
type input "40.000"
click at [620, 329] on button "[PERSON_NAME] và In" at bounding box center [632, 336] width 79 height 15
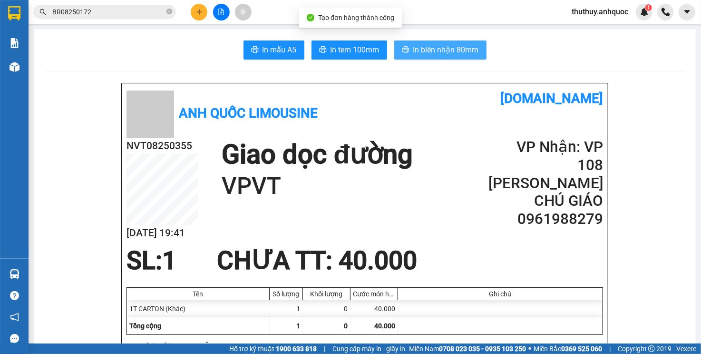
click at [406, 49] on button "In biên nhận 80mm" at bounding box center [440, 49] width 92 height 19
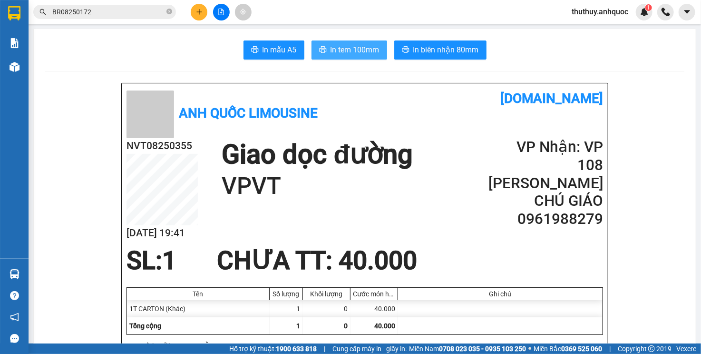
click at [344, 57] on button "In tem 100mm" at bounding box center [350, 49] width 76 height 19
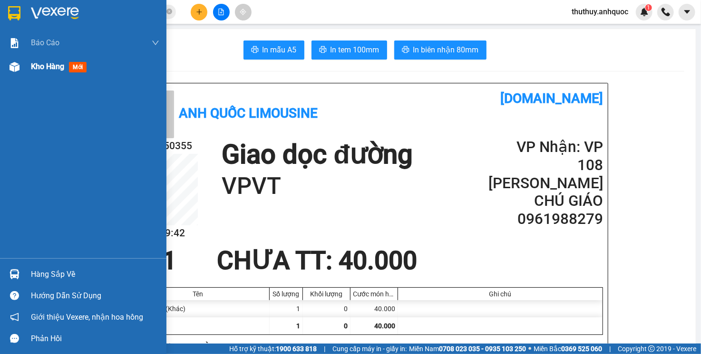
click at [10, 64] on img at bounding box center [15, 67] width 10 height 10
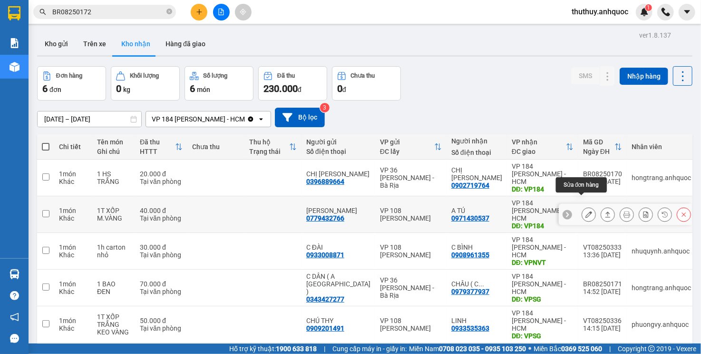
click at [586, 206] on button at bounding box center [588, 214] width 13 height 17
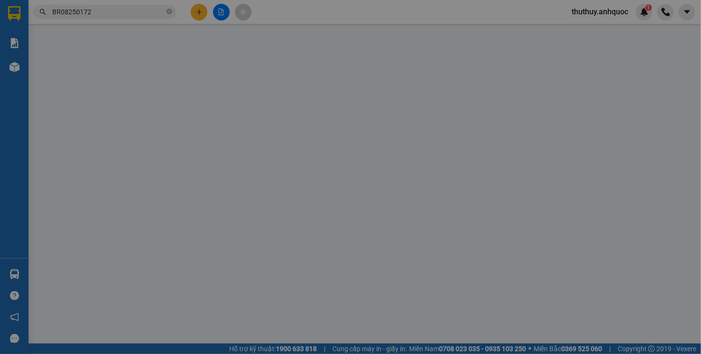
type input "0779432766"
type input "C VÂN"
type input "0971430537"
type input "A TÚ"
type input "VP184"
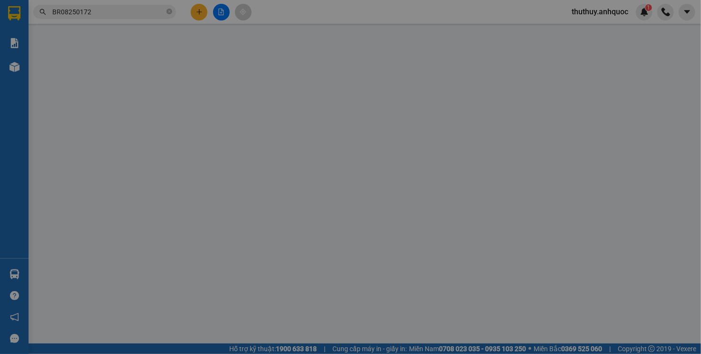
type input "40.000"
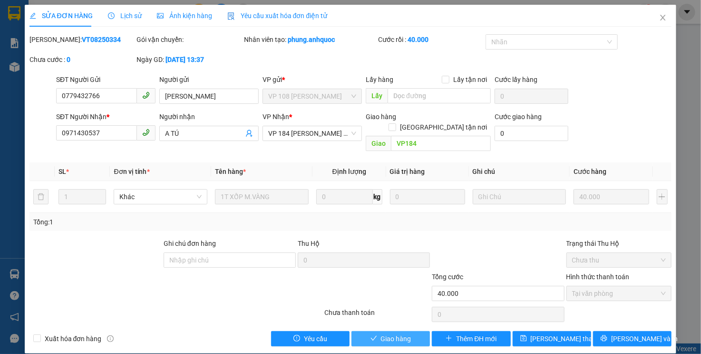
click at [375, 334] on icon "check" at bounding box center [374, 337] width 7 height 7
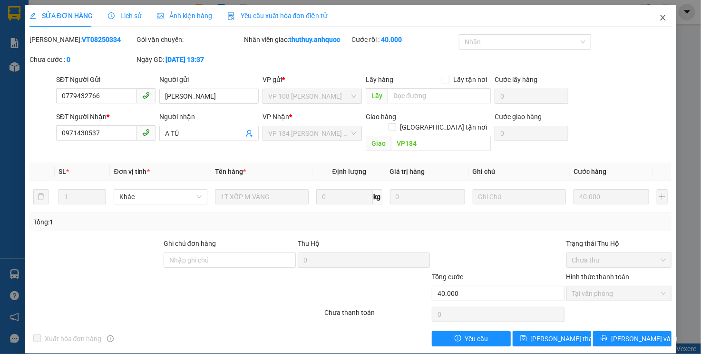
click at [667, 17] on icon "close" at bounding box center [663, 18] width 8 height 8
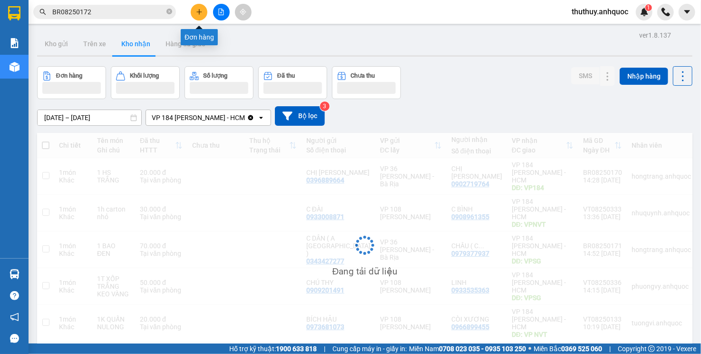
click at [188, 17] on div at bounding box center [221, 12] width 71 height 17
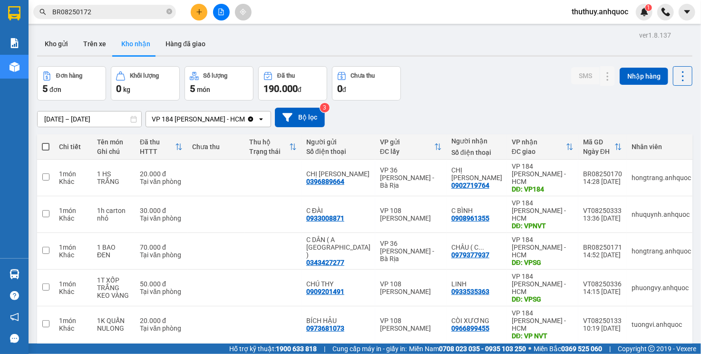
click at [198, 13] on icon "plus" at bounding box center [199, 12] width 7 height 7
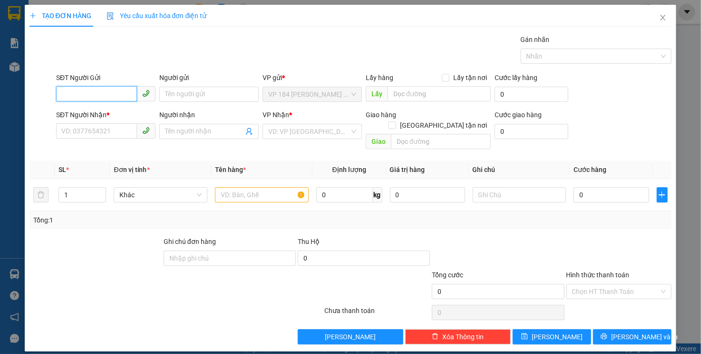
click at [80, 95] on input "SĐT Người Gửi" at bounding box center [96, 93] width 81 height 15
click at [82, 92] on input "0908" at bounding box center [96, 93] width 81 height 15
type input "0908961355"
click at [118, 112] on div "0908961355 - C BÌNH" at bounding box center [106, 113] width 88 height 10
type input "C BÌNH"
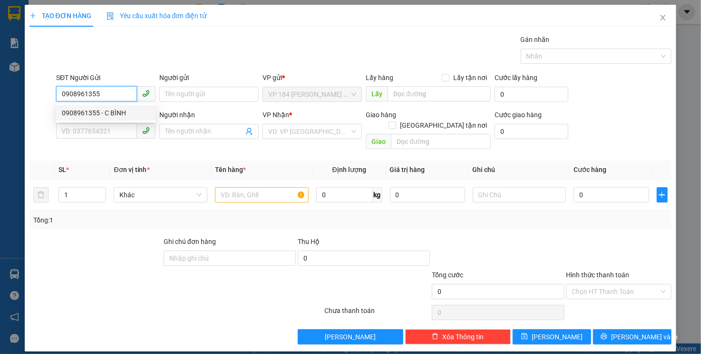
type input "0913782110"
type input "A NAM"
type input "VPVT"
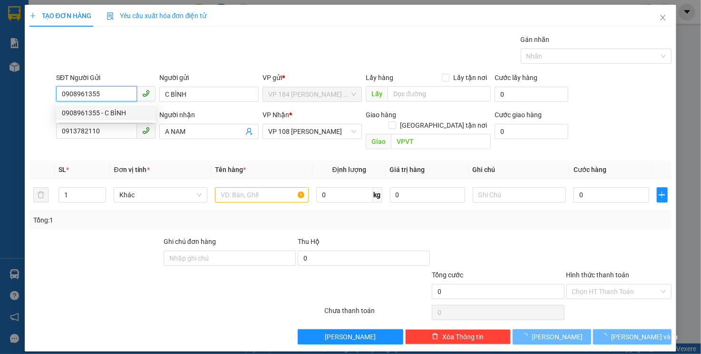
type input "20.000"
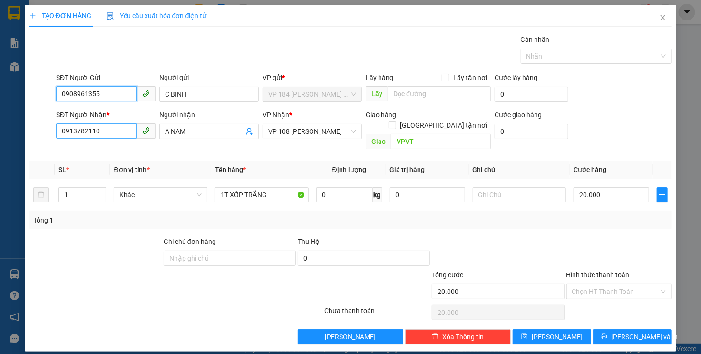
type input "0908961355"
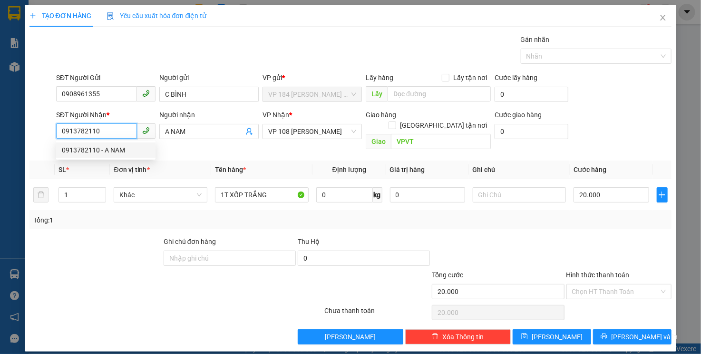
click at [118, 127] on input "0913782110" at bounding box center [96, 130] width 81 height 15
drag, startPoint x: 118, startPoint y: 127, endPoint x: -2, endPoint y: 128, distance: 119.9
click at [0, 128] on html "Kết quả tìm kiếm ( 1 ) Bộ lọc Mã ĐH Trạng thái Món hàng Thu hộ Tổng cước Chưa c…" at bounding box center [350, 177] width 701 height 354
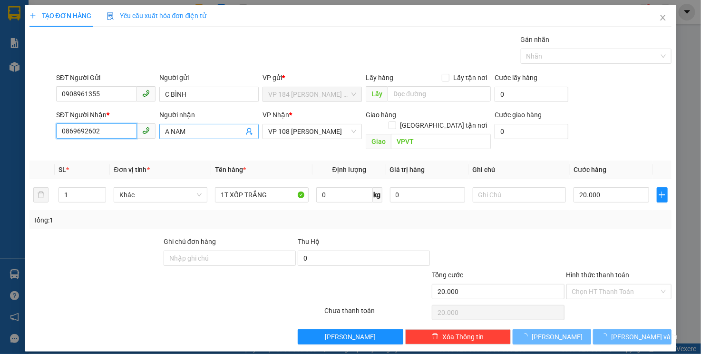
type input "0869692602"
drag, startPoint x: 194, startPoint y: 128, endPoint x: 76, endPoint y: 125, distance: 117.6
click at [84, 127] on div "SĐT Người Nhận * 0869692602 Người nhận A NAM A NAM VP Nhận * VP 108 Lê Hồng Pho…" at bounding box center [364, 131] width 620 height 44
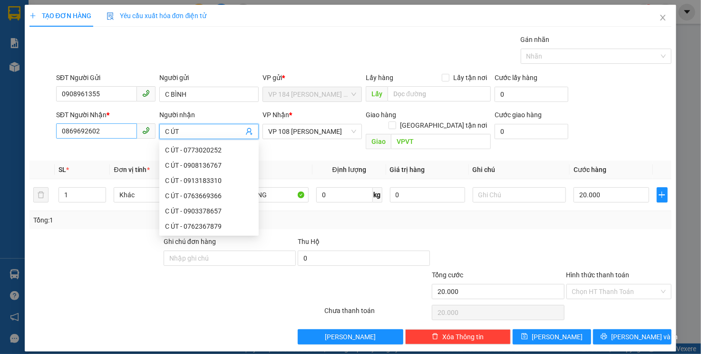
drag, startPoint x: 194, startPoint y: 126, endPoint x: 95, endPoint y: 125, distance: 98.5
click at [95, 125] on div "SĐT Người Nhận * 0869692602 Người nhận C ÚT VP Nhận * VP 108 Lê Hồng Phong - Vũ…" at bounding box center [364, 131] width 620 height 44
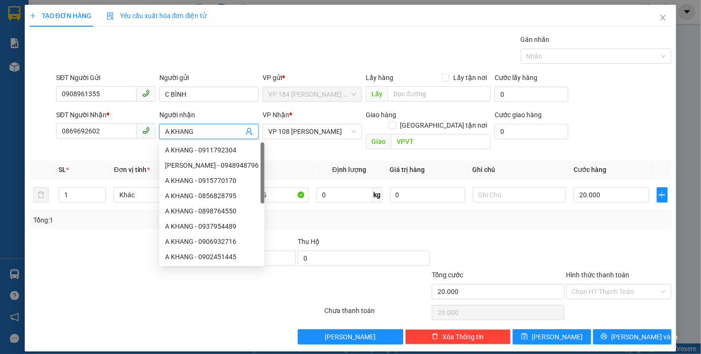
type input "A KHANG"
click at [321, 111] on div "VP Nhận *" at bounding box center [312, 114] width 99 height 10
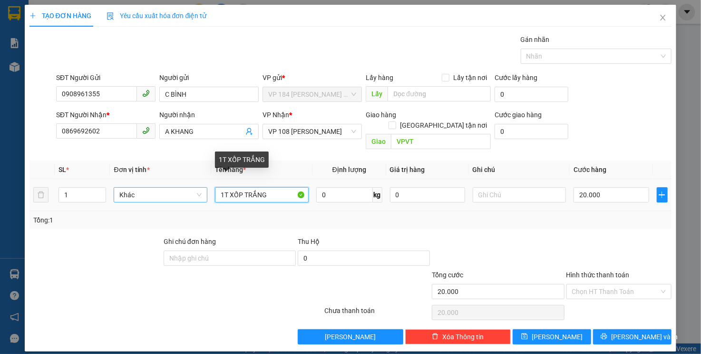
drag, startPoint x: 276, startPoint y: 185, endPoint x: 159, endPoint y: 184, distance: 117.1
click at [159, 184] on tr "1 Khác 1T XỐP TRẮNG 0 kg 0 20.000" at bounding box center [351, 195] width 643 height 32
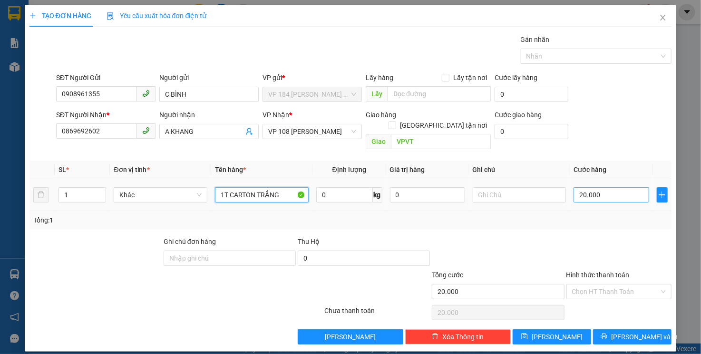
type input "1T CARTON TRẮNG"
click at [628, 187] on input "20.000" at bounding box center [611, 194] width 75 height 15
type input "3"
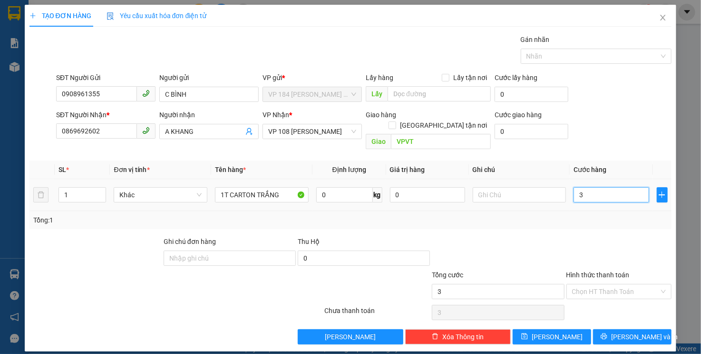
type input "30"
type input "300"
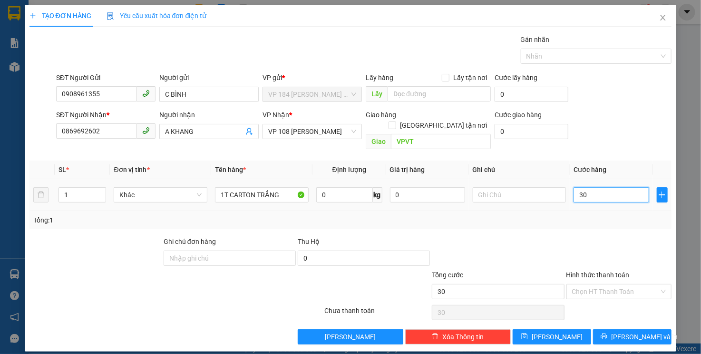
type input "300"
type input "3.000"
type input "30.000"
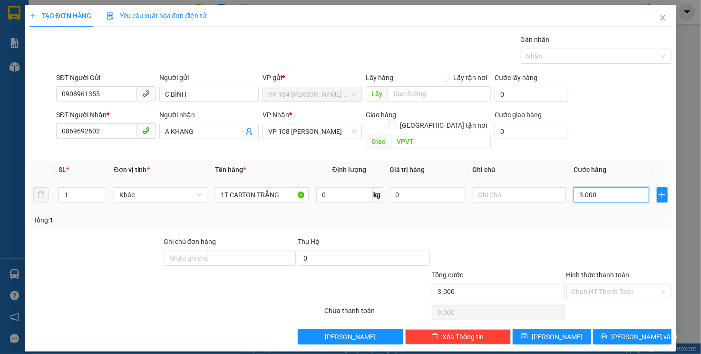
type input "30.000"
click at [598, 284] on input "Hình thức thanh toán" at bounding box center [616, 291] width 88 height 14
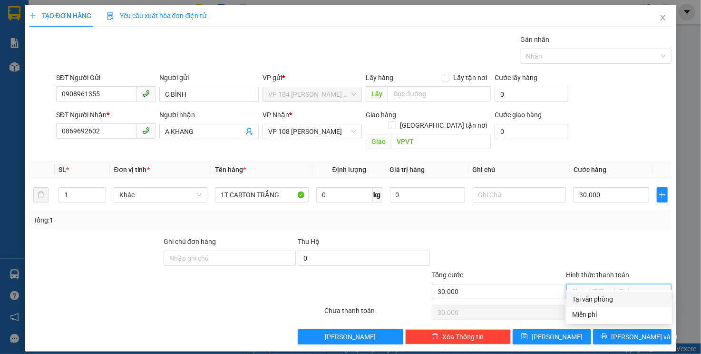
click at [599, 301] on div "Tại văn phòng" at bounding box center [619, 299] width 94 height 10
type input "0"
click at [231, 215] on div "Tổng: 1" at bounding box center [152, 220] width 238 height 10
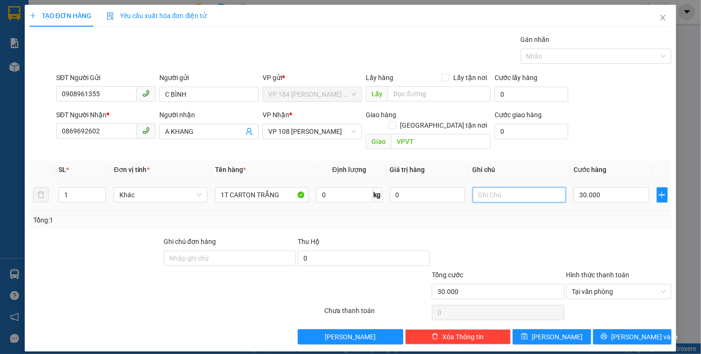
click at [501, 187] on input "text" at bounding box center [520, 194] width 94 height 15
type input "SCB 11/8"
click at [625, 331] on span "[PERSON_NAME] và In" at bounding box center [644, 336] width 67 height 10
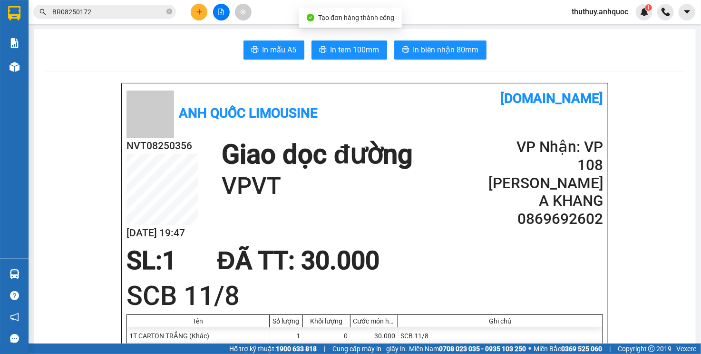
click at [438, 50] on span "In biên nhận 80mm" at bounding box center [446, 50] width 66 height 12
click at [341, 55] on span "In tem 100mm" at bounding box center [355, 50] width 49 height 12
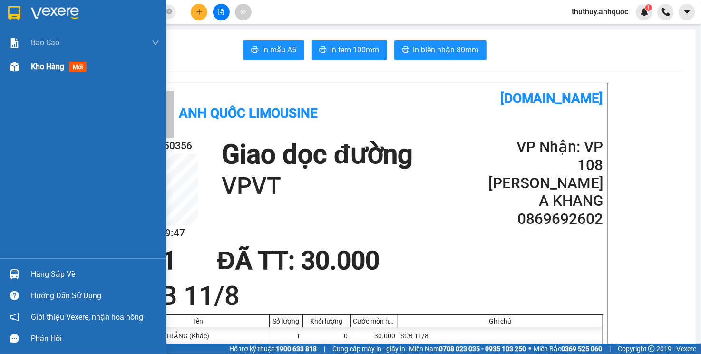
click at [22, 60] on div at bounding box center [14, 67] width 17 height 17
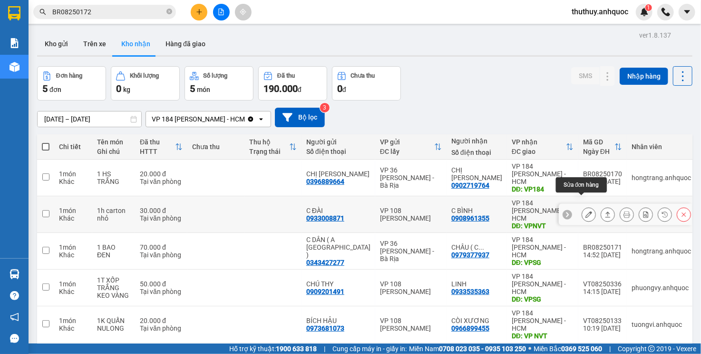
click at [586, 211] on icon at bounding box center [589, 214] width 7 height 7
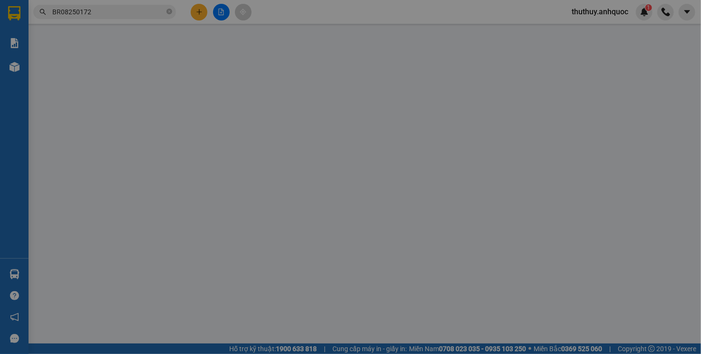
type input "0933008871"
type input "C ĐÀI"
type input "0908961355"
type input "C BÌNH"
type input "VPNVT"
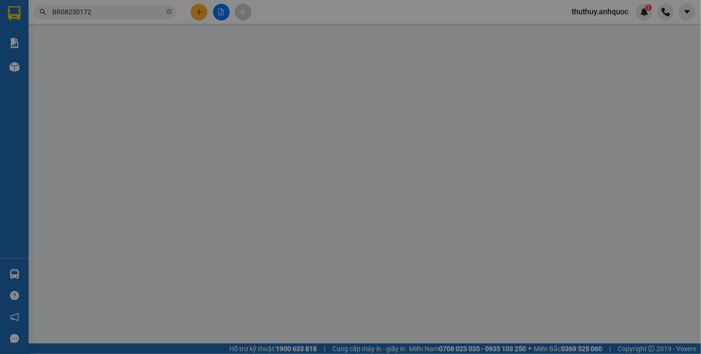
type input "30.000"
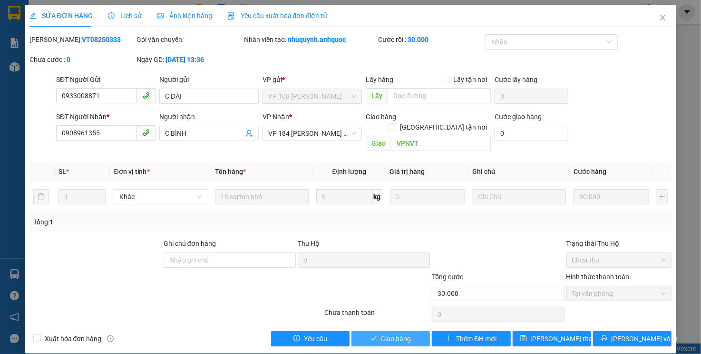
drag, startPoint x: 401, startPoint y: 322, endPoint x: 409, endPoint y: 310, distance: 14.3
click at [401, 333] on span "Giao hàng" at bounding box center [396, 338] width 30 height 10
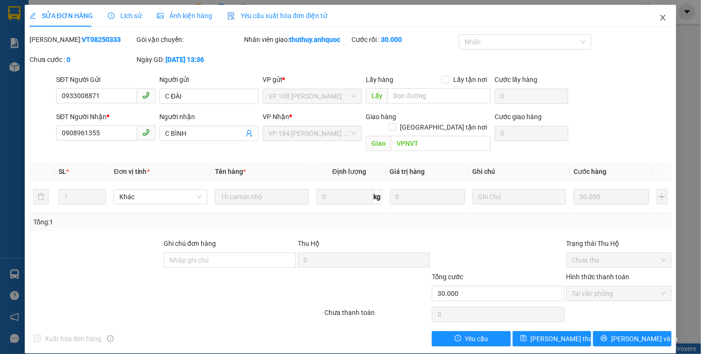
click at [666, 21] on icon "close" at bounding box center [663, 18] width 8 height 8
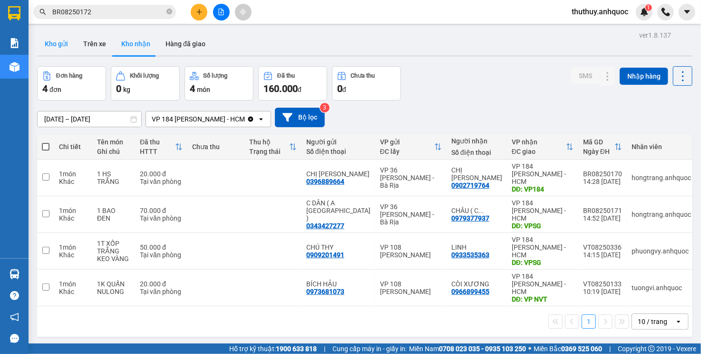
click at [61, 45] on button "Kho gửi" at bounding box center [56, 43] width 39 height 23
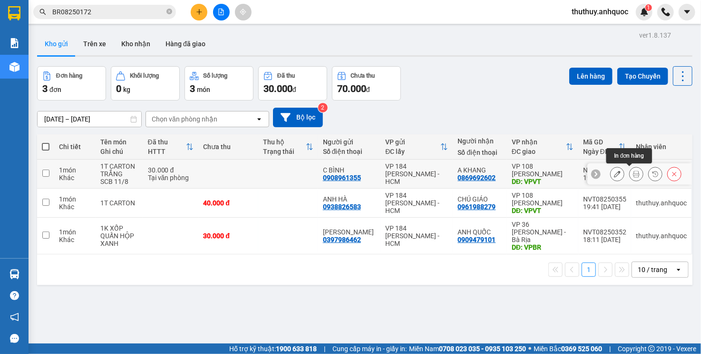
click at [630, 173] on button at bounding box center [636, 174] width 13 height 17
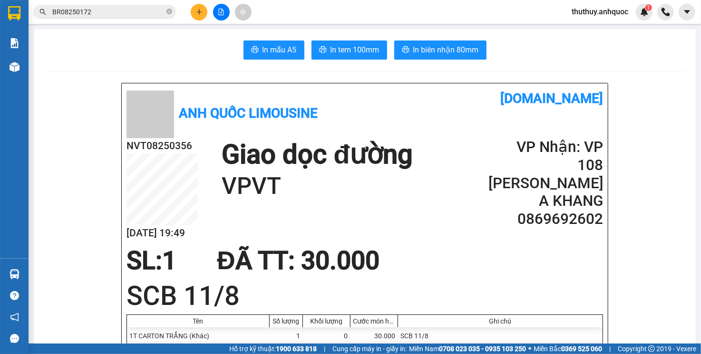
click at [180, 146] on h2 "NVT08250356" at bounding box center [162, 146] width 71 height 16
click at [160, 147] on h2 "NVT08250356" at bounding box center [162, 146] width 71 height 16
copy h2 "NVT08250356"
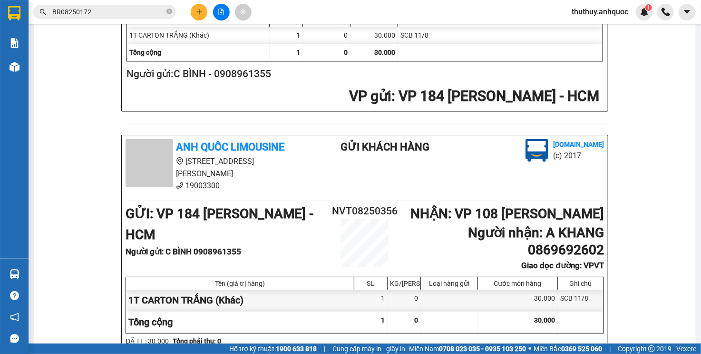
click at [211, 246] on b "Người gửi : C BÌNH 0908961355" at bounding box center [184, 251] width 116 height 10
copy b "0908961355"
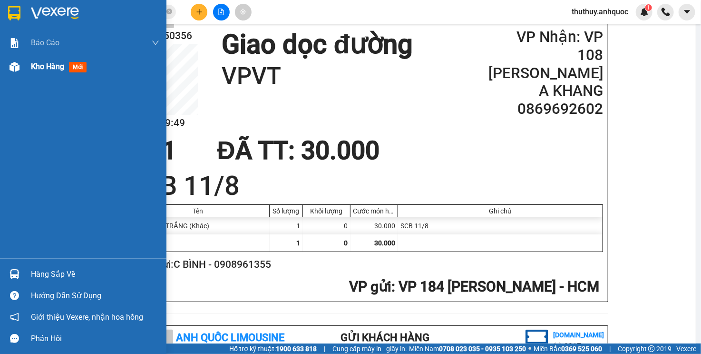
click at [10, 68] on img at bounding box center [15, 67] width 10 height 10
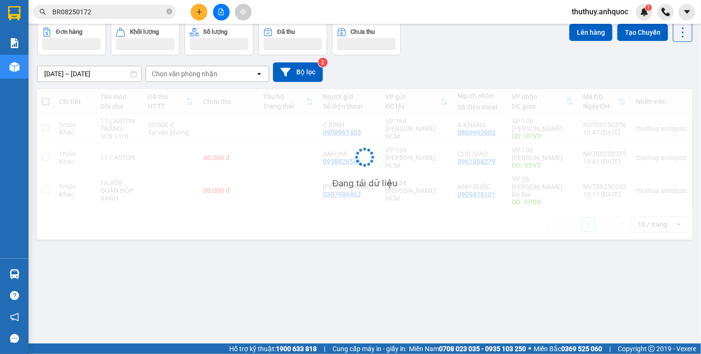
scroll to position [44, 0]
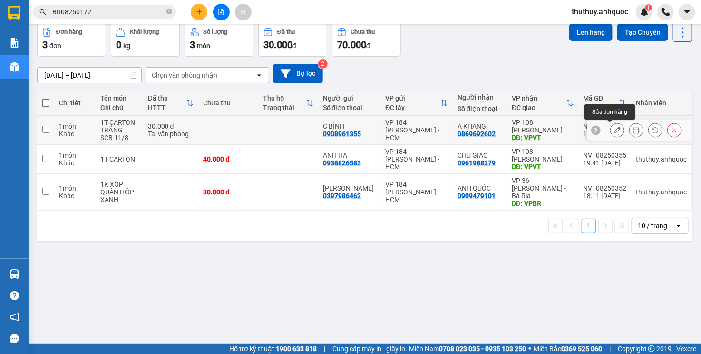
click at [614, 127] on button at bounding box center [617, 130] width 13 height 17
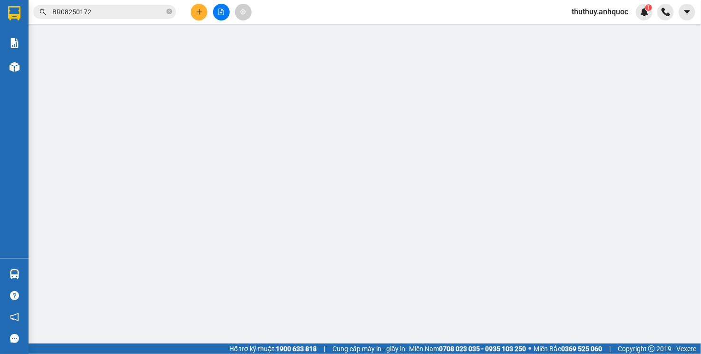
type input "0908961355"
type input "C BÌNH"
type input "0869692602"
type input "A KHANG"
type input "VPVT"
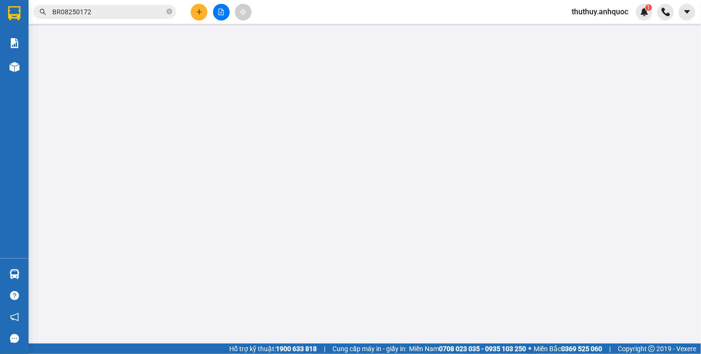
type input "30.000"
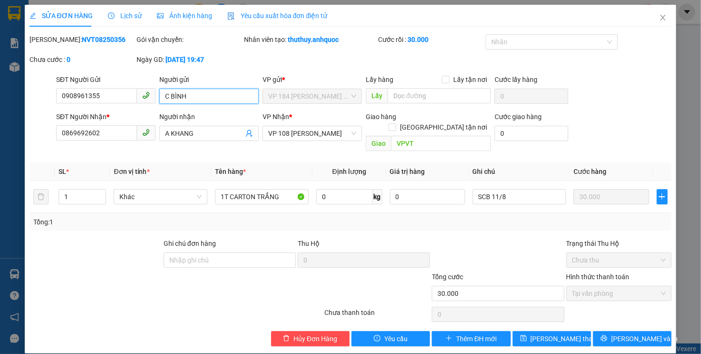
click at [168, 99] on input "C BÌNH" at bounding box center [208, 96] width 99 height 15
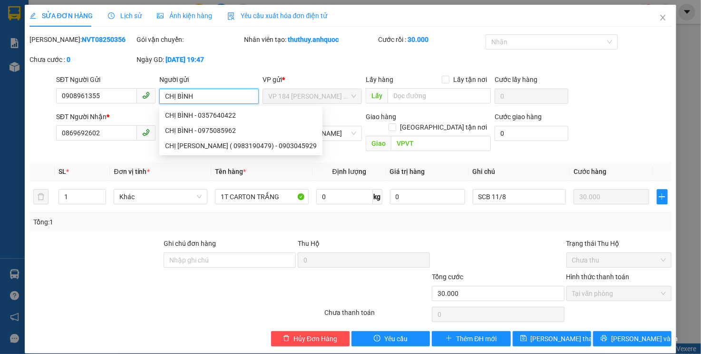
type input "CHỊ BÌNH"
click at [585, 167] on span "Cước hàng" at bounding box center [590, 171] width 33 height 8
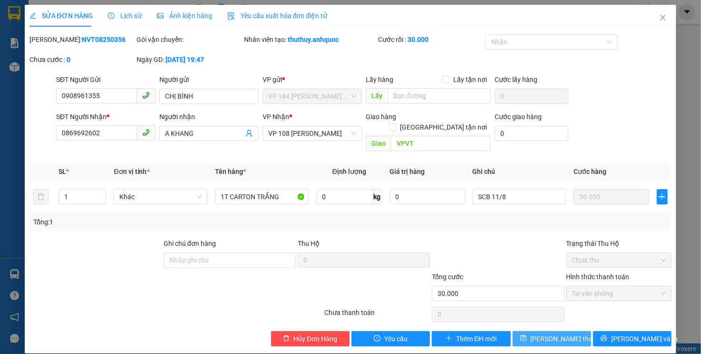
click at [537, 331] on button "[PERSON_NAME] thay đổi" at bounding box center [552, 338] width 79 height 15
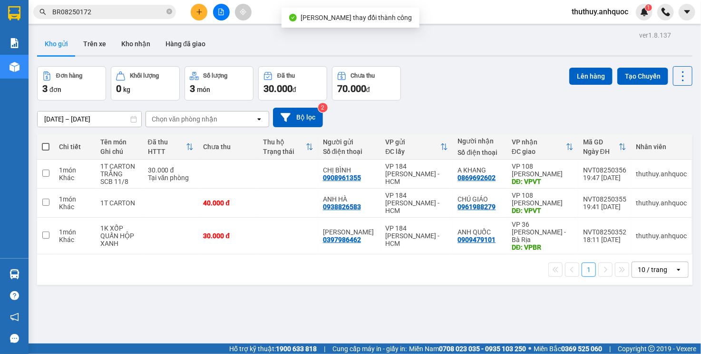
click at [527, 108] on div "[DATE] – [DATE] Press the down arrow key to interact with the calendar and sele…" at bounding box center [365, 118] width 656 height 20
click at [611, 175] on button at bounding box center [617, 174] width 13 height 17
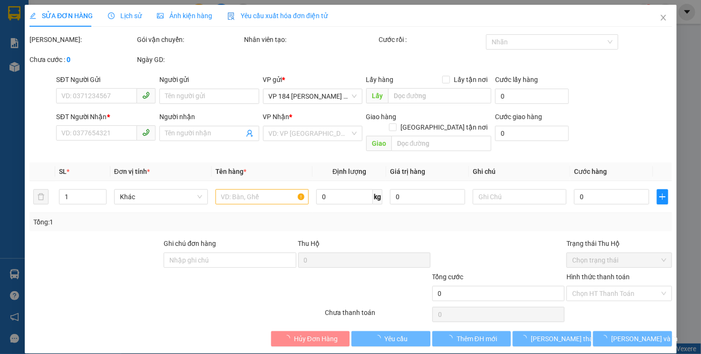
type input "0908961355"
type input "CHỊ BÌNH"
type input "0869692602"
type input "A KHANG"
type input "VPVT"
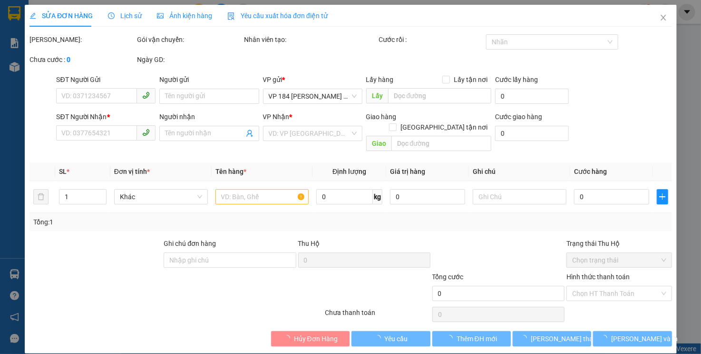
type input "30.000"
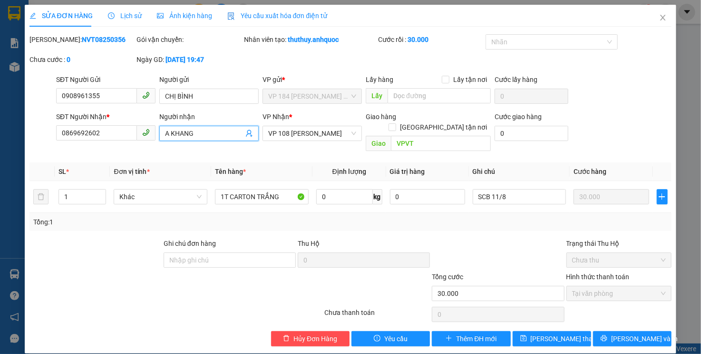
click at [170, 135] on input "A KHANG" at bounding box center [204, 133] width 79 height 10
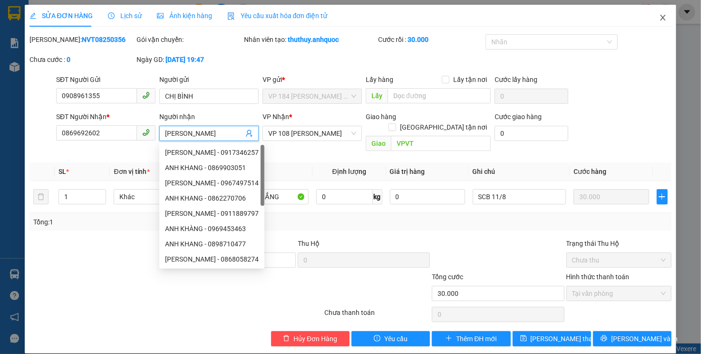
type input "[PERSON_NAME]"
click at [659, 20] on span "Close" at bounding box center [663, 18] width 27 height 27
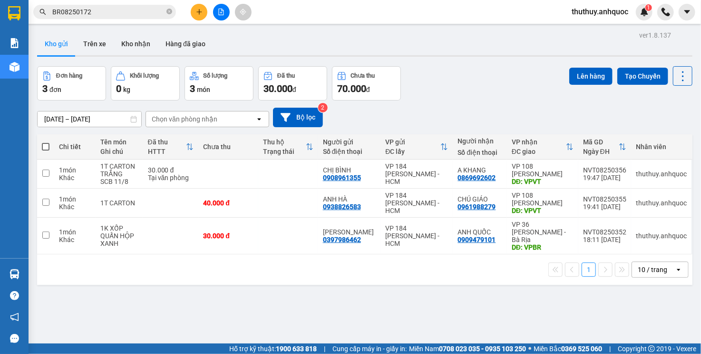
click at [513, 100] on div "[DATE] – [DATE] Press the down arrow key to interact with the calendar and sele…" at bounding box center [365, 117] width 656 height 34
click at [449, 112] on div "[DATE] – [DATE] Press the down arrow key to interact with the calendar and sele…" at bounding box center [365, 118] width 656 height 20
click at [611, 173] on button at bounding box center [617, 174] width 13 height 17
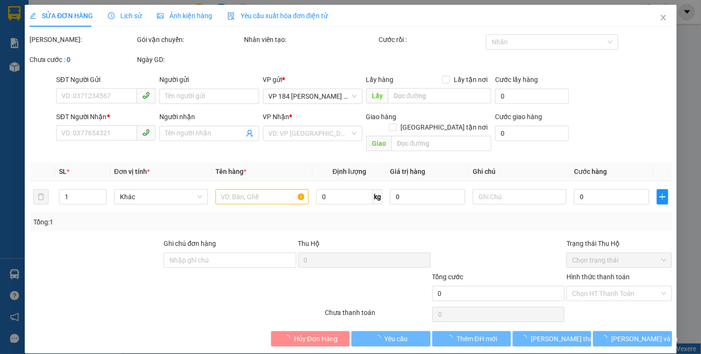
type input "0908961355"
type input "CHỊ BÌNH"
type input "0869692602"
type input "A KHANG"
type input "VPVT"
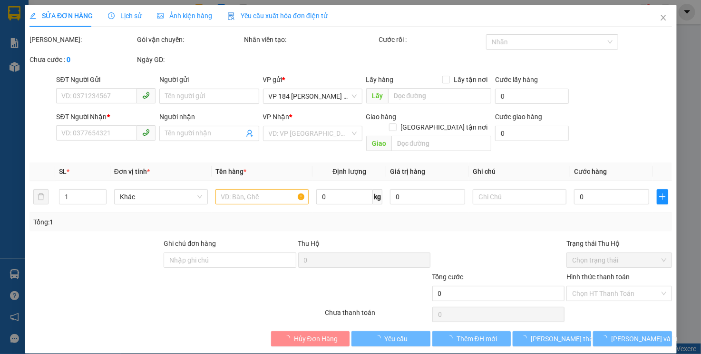
type input "30.000"
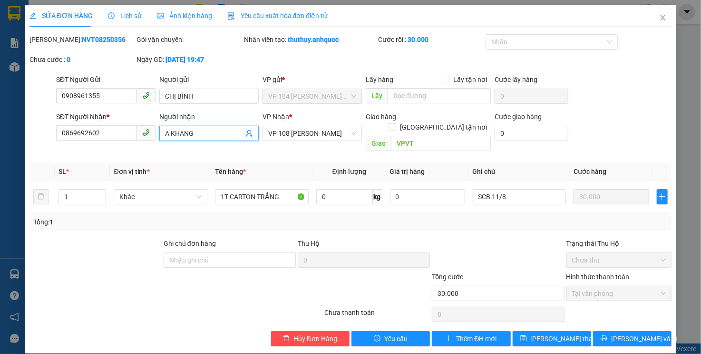
click at [167, 135] on input "A KHANG" at bounding box center [204, 133] width 79 height 10
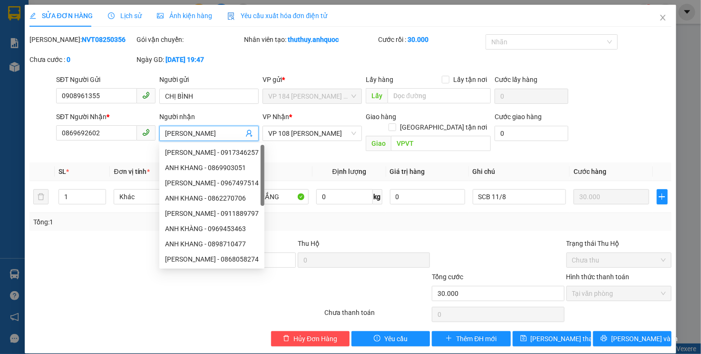
type input "[PERSON_NAME]"
click at [541, 65] on div "Mã ĐH: NVT08250356 Gói vận chuyển: Nhân viên tạo: thuthuy.anhquoc Cước rồi : 30…" at bounding box center [351, 54] width 645 height 40
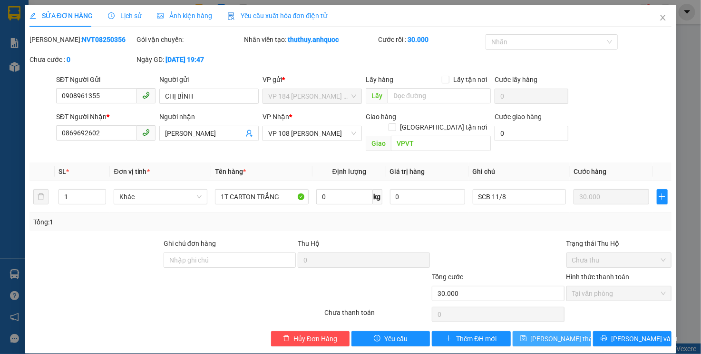
click at [572, 333] on span "[PERSON_NAME] thay đổi" at bounding box center [569, 338] width 76 height 10
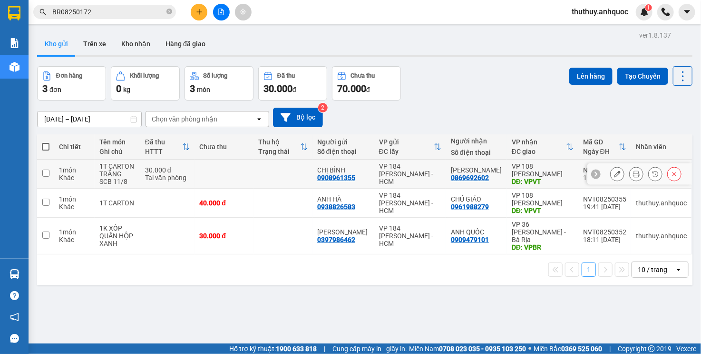
click at [404, 175] on div "VP 184 [PERSON_NAME] - HCM" at bounding box center [410, 173] width 62 height 23
checkbox input "true"
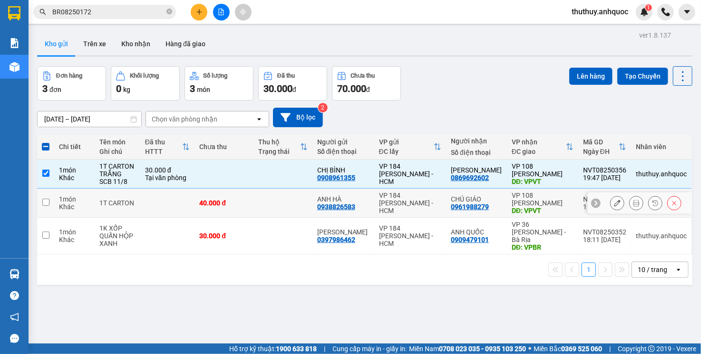
click at [402, 199] on div "VP 184 [PERSON_NAME] - HCM" at bounding box center [410, 202] width 62 height 23
checkbox input "true"
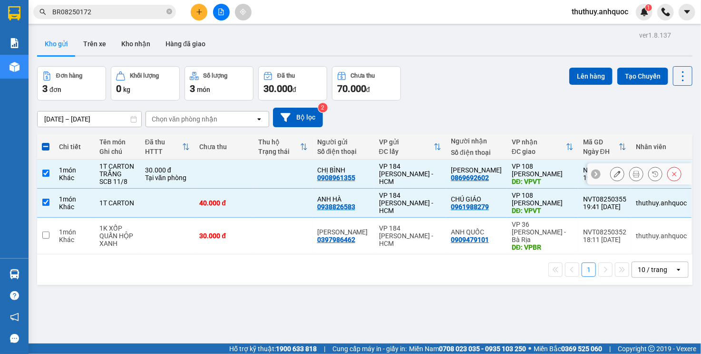
click at [305, 177] on td at bounding box center [283, 173] width 59 height 29
checkbox input "false"
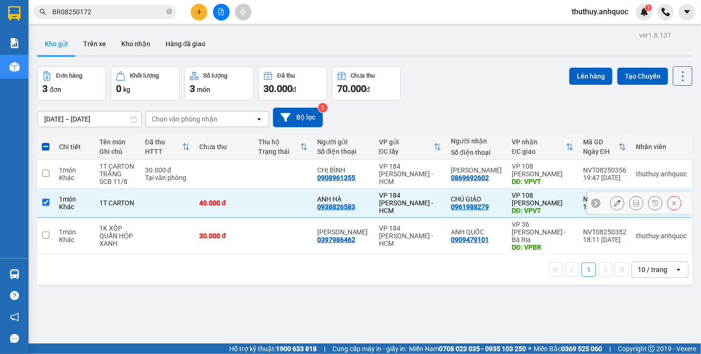
click at [303, 199] on td at bounding box center [283, 202] width 59 height 29
checkbox input "false"
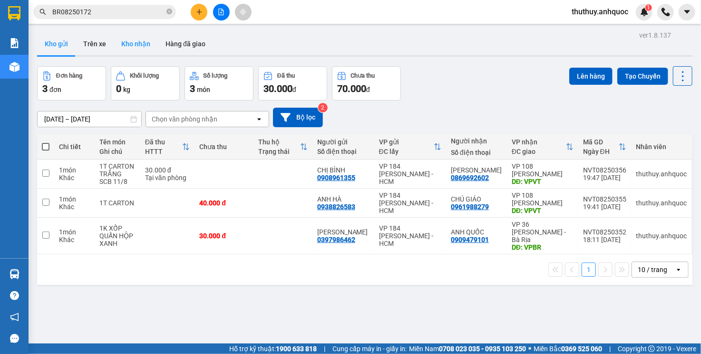
click at [138, 40] on button "Kho nhận" at bounding box center [136, 43] width 44 height 23
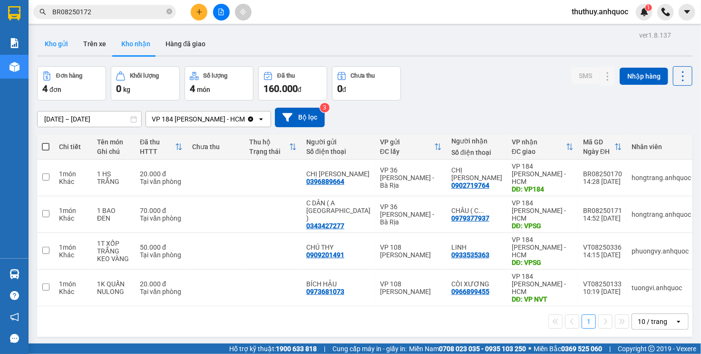
click at [55, 48] on button "Kho gửi" at bounding box center [56, 43] width 39 height 23
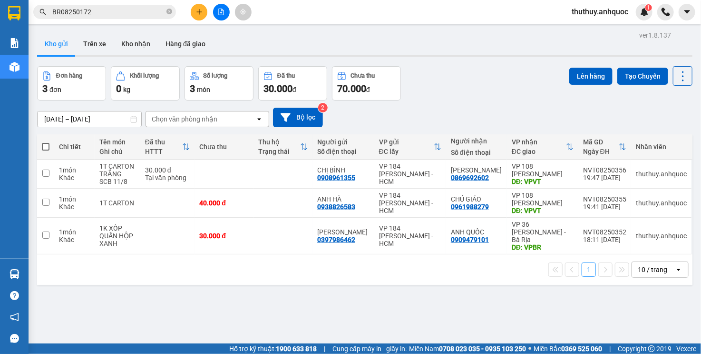
drag, startPoint x: 122, startPoint y: 43, endPoint x: 152, endPoint y: 60, distance: 34.1
click at [122, 43] on button "Kho nhận" at bounding box center [136, 43] width 44 height 23
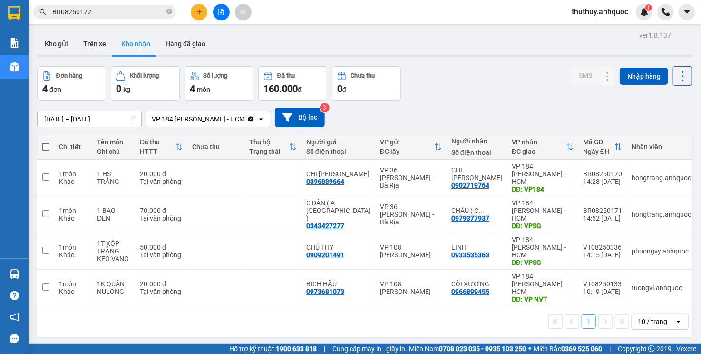
click at [483, 111] on div "[DATE] – [DATE] Press the down arrow key to interact with the calendar and sele…" at bounding box center [365, 118] width 656 height 20
click at [109, 7] on input "BR08250172" at bounding box center [108, 12] width 112 height 10
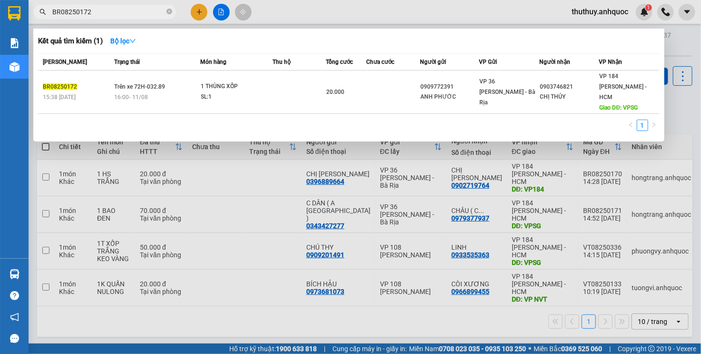
click at [109, 7] on input "BR08250172" at bounding box center [108, 12] width 112 height 10
click at [127, 13] on input "0975621216" at bounding box center [108, 12] width 112 height 10
click at [118, 16] on input "0975621216" at bounding box center [108, 12] width 112 height 10
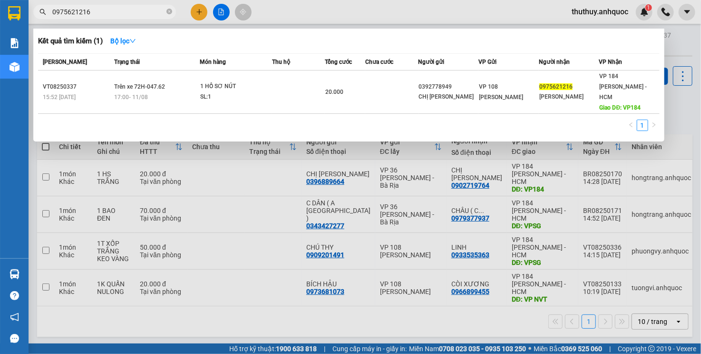
click at [118, 16] on input "0975621216" at bounding box center [108, 12] width 112 height 10
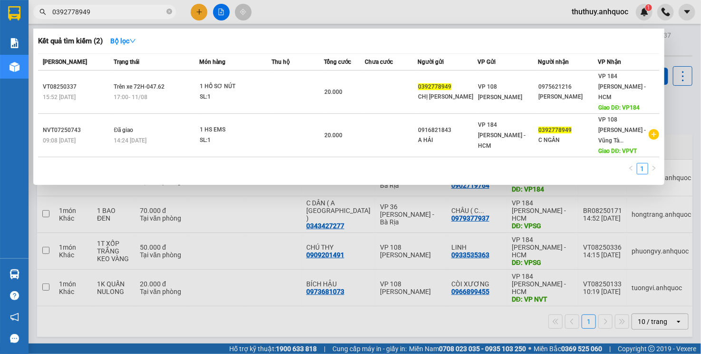
type input "0392778949"
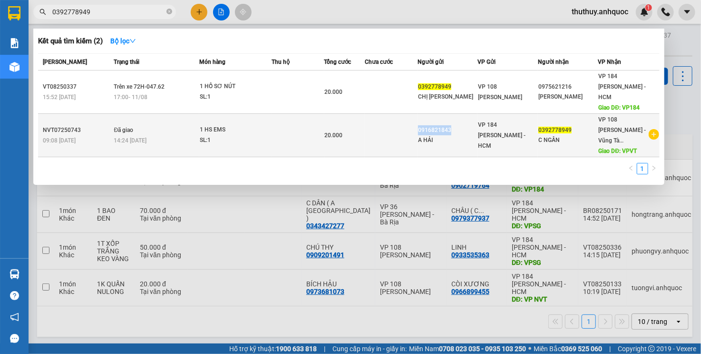
copy div "0916821843"
drag, startPoint x: 462, startPoint y: 118, endPoint x: 423, endPoint y: 120, distance: 40.0
click at [423, 125] on div "0916821843" at bounding box center [447, 130] width 59 height 10
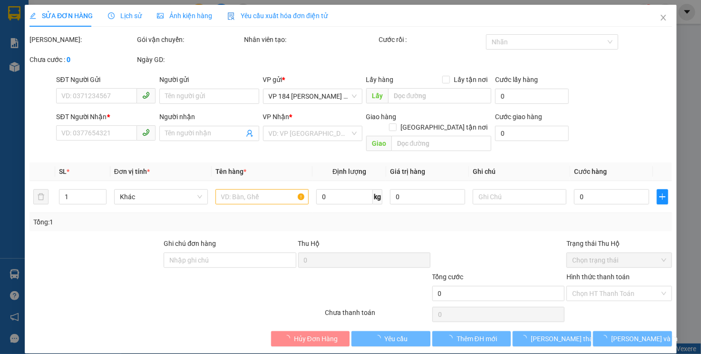
type input "0916821843"
type input "A HẢI"
type input "0392778949"
type input "C NGẦN"
type input "VPVT"
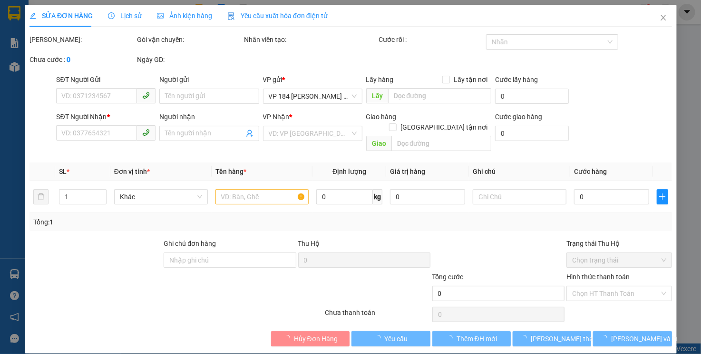
type input "20.000"
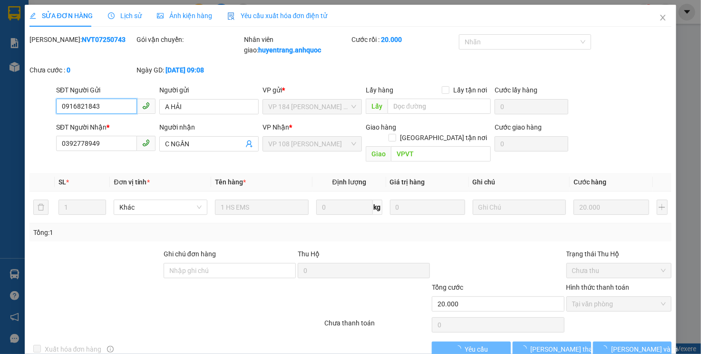
checkbox input "true"
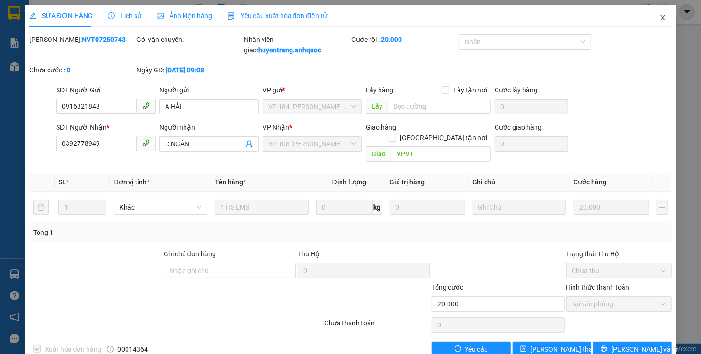
click at [659, 15] on icon "close" at bounding box center [663, 18] width 8 height 8
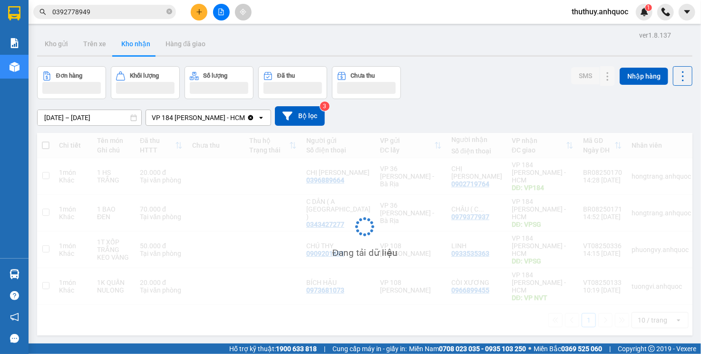
click at [111, 19] on span "0392778949" at bounding box center [104, 12] width 143 height 14
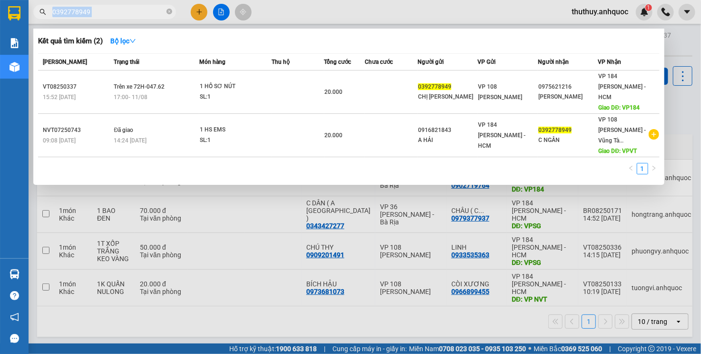
click at [111, 19] on span "0392778949" at bounding box center [104, 12] width 143 height 14
click at [113, 14] on input "0392778949" at bounding box center [108, 12] width 112 height 10
paste input "916821843"
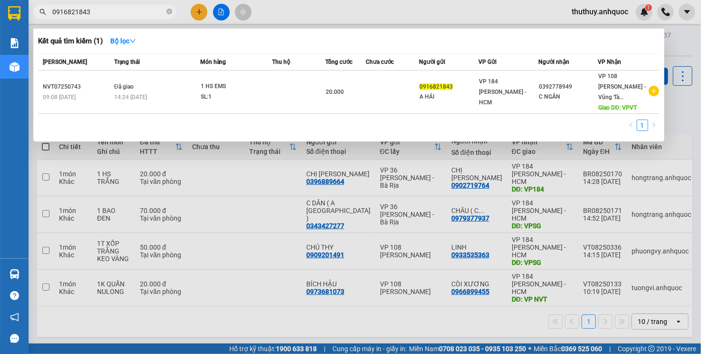
type input "0916821843"
click at [219, 315] on div at bounding box center [350, 177] width 701 height 354
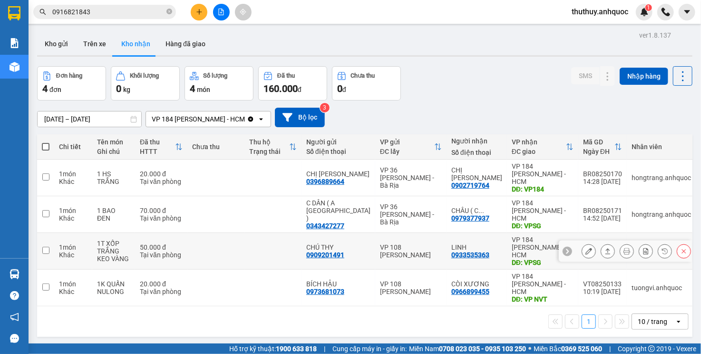
click at [586, 247] on icon at bounding box center [589, 250] width 7 height 7
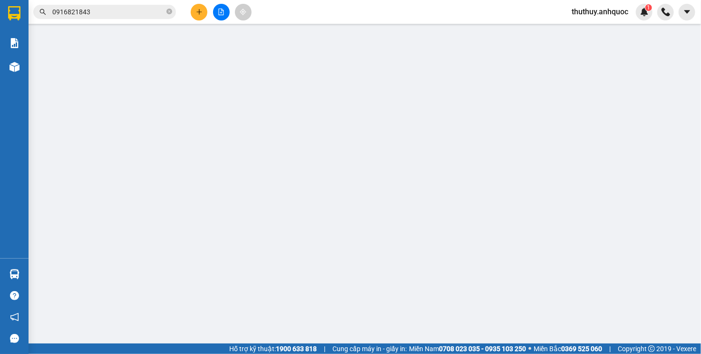
type input "0909201491"
type input "CHÚ THY"
type input "0933535363"
type input "LINH"
type input "VPSG"
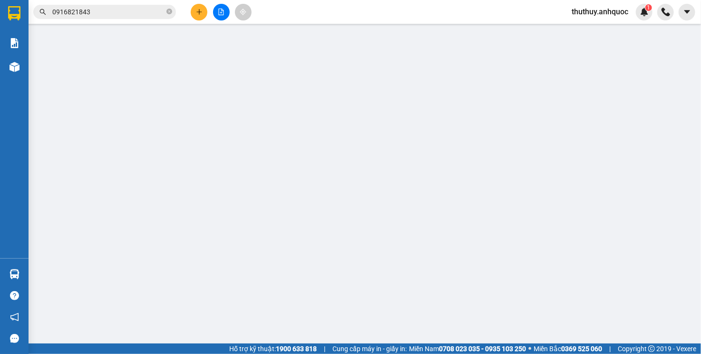
type input "50.000"
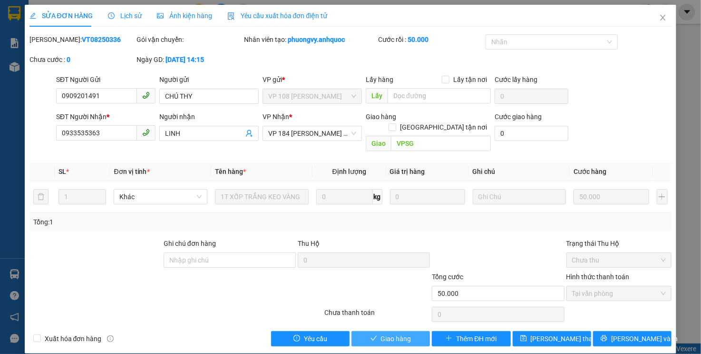
click at [383, 333] on span "Giao hàng" at bounding box center [396, 338] width 30 height 10
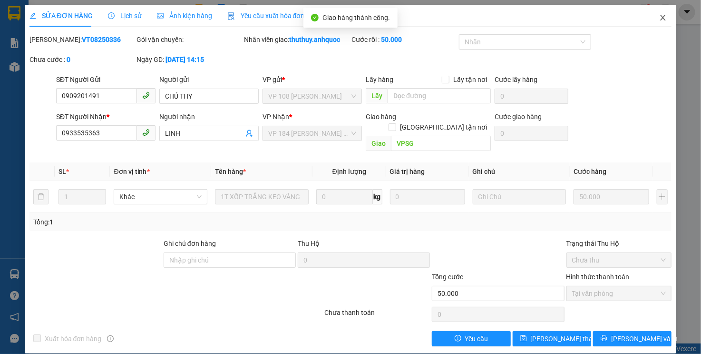
click at [667, 15] on icon "close" at bounding box center [663, 18] width 8 height 8
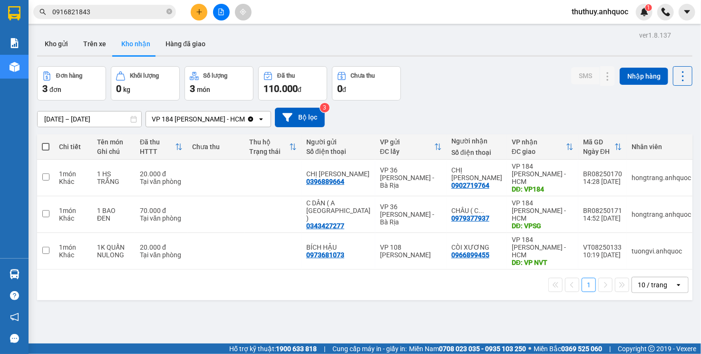
click at [660, 122] on div "[DATE] – [DATE] Press the down arrow key to interact with the calendar and sele…" at bounding box center [365, 118] width 656 height 20
click at [539, 116] on div "[DATE] – [DATE] Press the down arrow key to interact with the calendar and sele…" at bounding box center [365, 118] width 656 height 20
click at [504, 130] on div "[DATE] – [DATE] Press the down arrow key to interact with the calendar and sele…" at bounding box center [365, 117] width 656 height 34
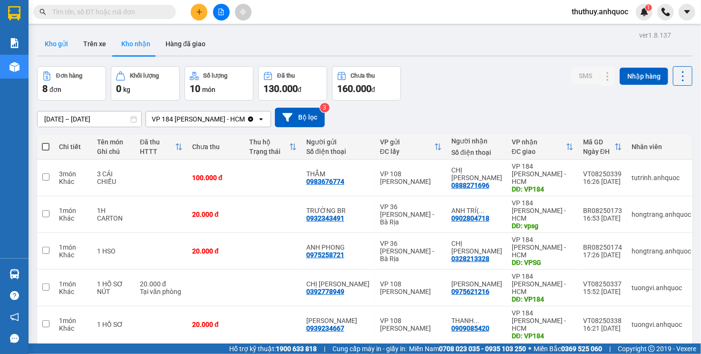
click at [63, 47] on button "Kho gửi" at bounding box center [56, 43] width 39 height 23
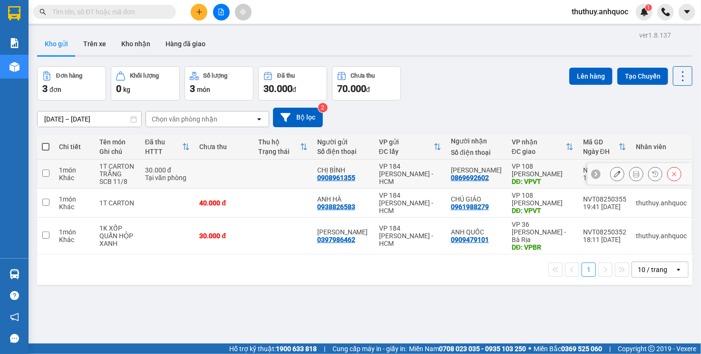
click at [241, 171] on td at bounding box center [224, 173] width 59 height 29
checkbox input "true"
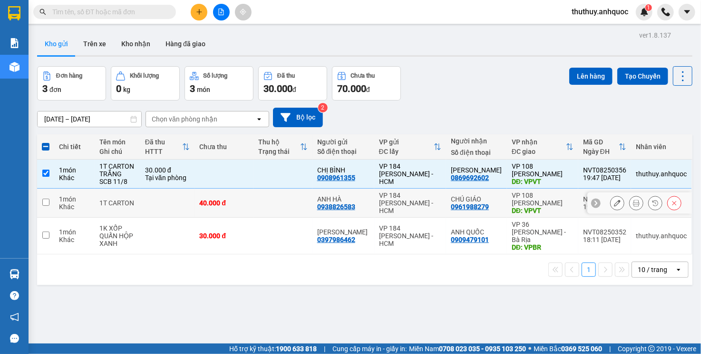
click at [249, 200] on div "40.000 đ" at bounding box center [223, 203] width 49 height 8
checkbox input "true"
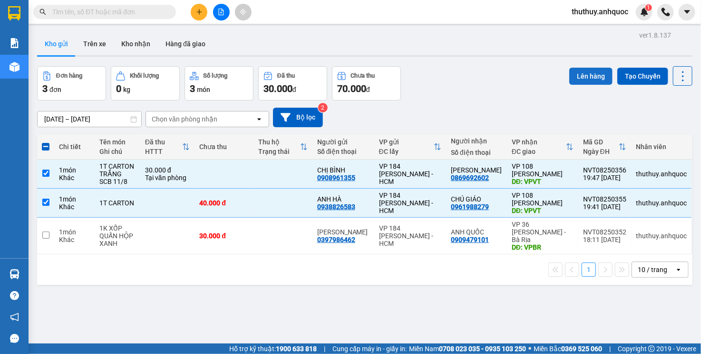
click at [587, 77] on button "Lên hàng" at bounding box center [591, 76] width 43 height 17
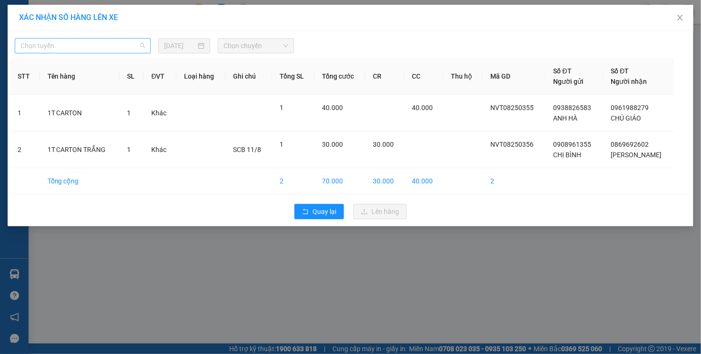
click at [114, 44] on span "Chọn tuyến" at bounding box center [82, 46] width 125 height 14
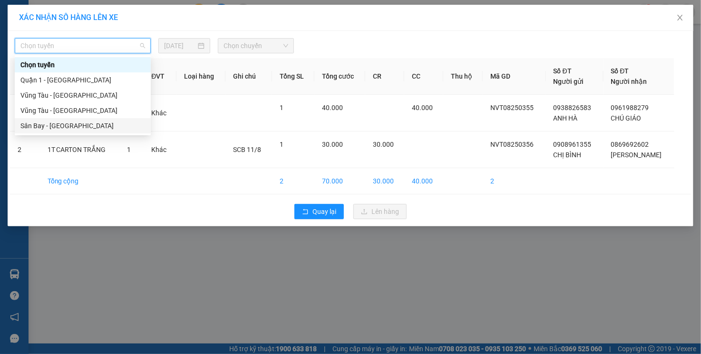
click at [64, 125] on div "Sân Bay - [GEOGRAPHIC_DATA]" at bounding box center [82, 125] width 125 height 10
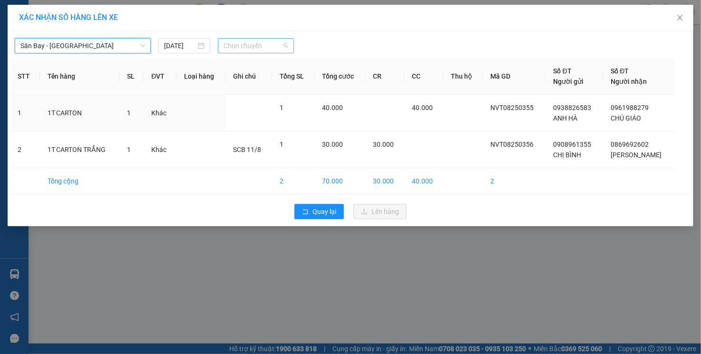
click at [261, 43] on span "Chọn chuyến" at bounding box center [256, 46] width 65 height 14
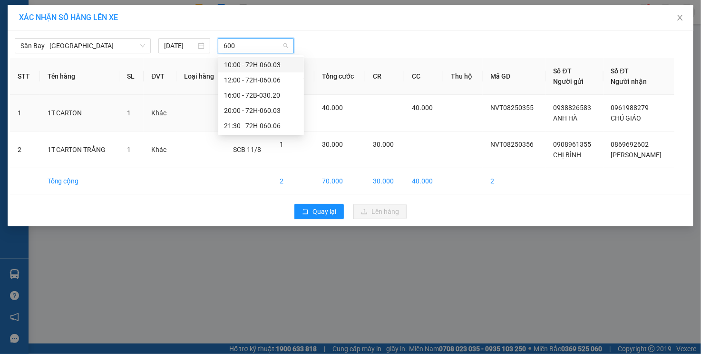
type input "6003"
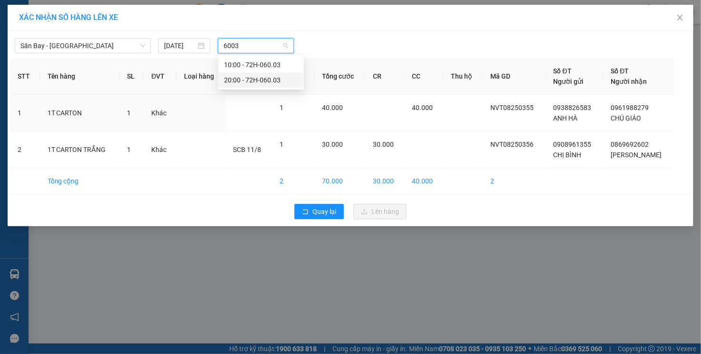
click at [278, 85] on div "20:00 - 72H-060.03" at bounding box center [261, 79] width 86 height 15
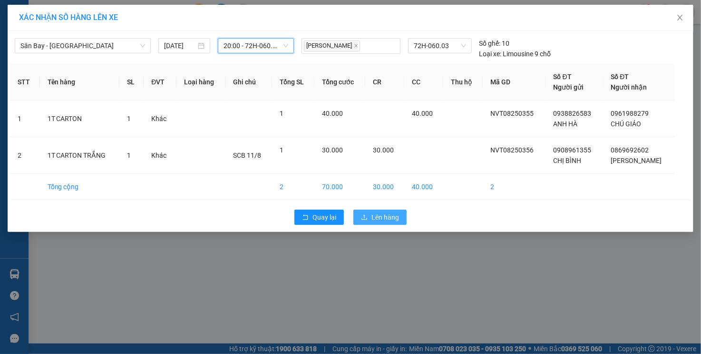
click at [396, 223] on button "Lên hàng" at bounding box center [380, 216] width 53 height 15
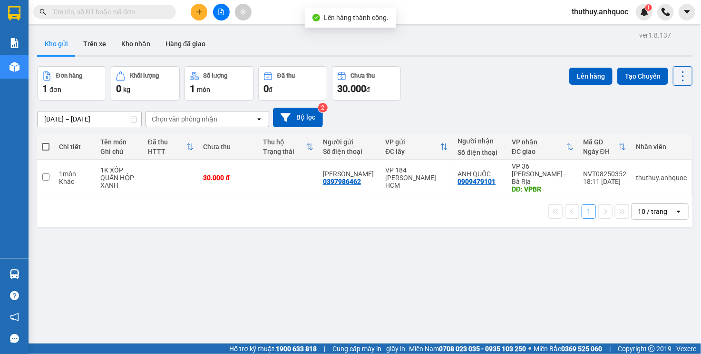
drag, startPoint x: 218, startPoint y: 15, endPoint x: 208, endPoint y: 19, distance: 10.2
click at [218, 14] on icon "file-add" at bounding box center [221, 12] width 7 height 7
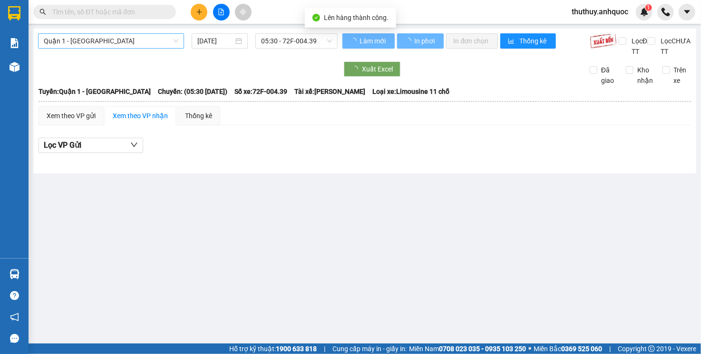
click at [108, 40] on span "Quận 1 - [GEOGRAPHIC_DATA]" at bounding box center [111, 41] width 135 height 14
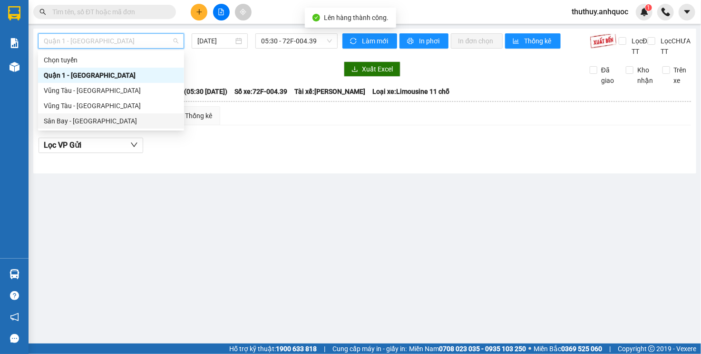
click at [86, 119] on div "Sân Bay - [GEOGRAPHIC_DATA]" at bounding box center [111, 121] width 135 height 10
type input "[DATE]"
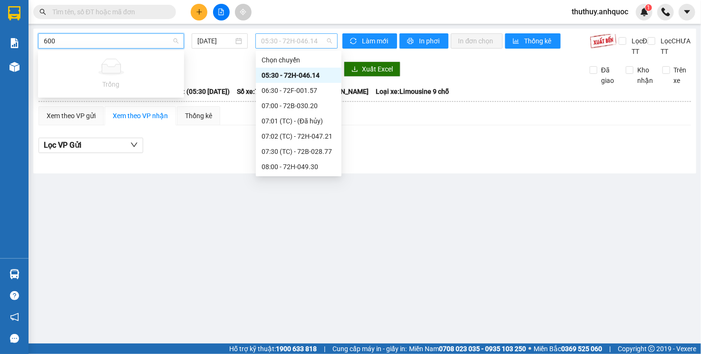
click at [294, 46] on span "05:30 - 72H-046.14" at bounding box center [296, 41] width 70 height 14
type input "600"
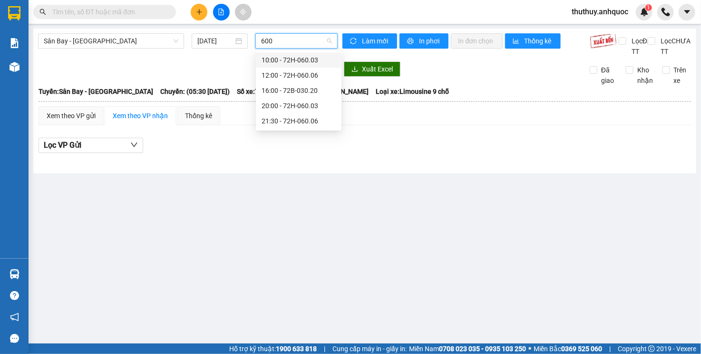
type input "6003"
click at [304, 75] on div "20:00 - 72H-060.03" at bounding box center [299, 75] width 74 height 10
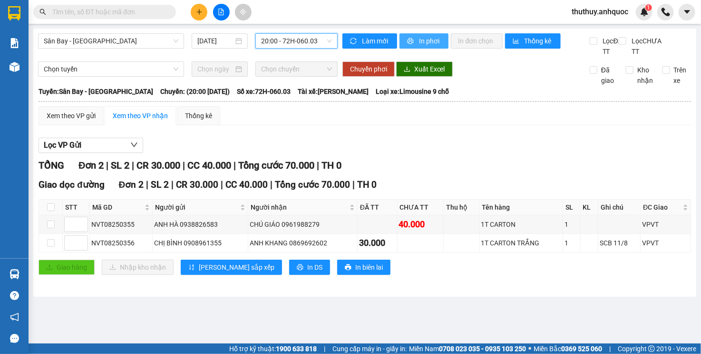
click at [419, 44] on span "In phơi" at bounding box center [430, 41] width 22 height 10
click at [432, 42] on span "In phơi" at bounding box center [430, 41] width 22 height 10
click at [510, 192] on div "Giao dọc đường Đơn 2 | SL 2 | CR 30.000 | CC 40.000 | Tổng cước 70.000 | TH 0" at bounding box center [365, 184] width 653 height 14
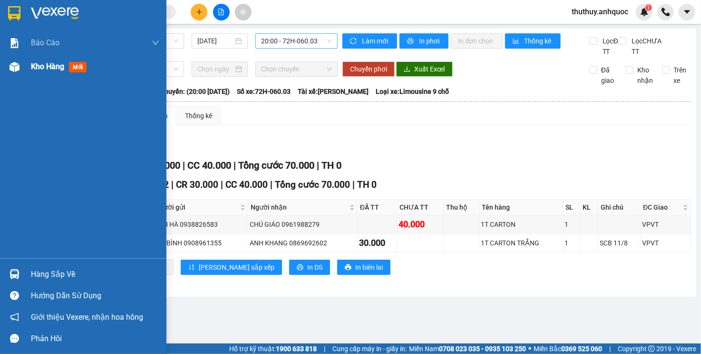
click at [13, 69] on img at bounding box center [15, 67] width 10 height 10
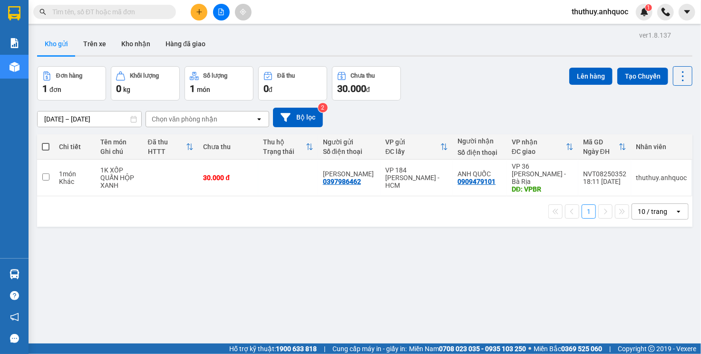
click at [668, 254] on div "ver 1.8.137 Kho gửi Trên xe Kho nhận Hàng đã giao Đơn hàng 1 đơn Khối lượng 0 k…" at bounding box center [364, 206] width 663 height 354
click at [135, 46] on button "Kho nhận" at bounding box center [136, 43] width 44 height 23
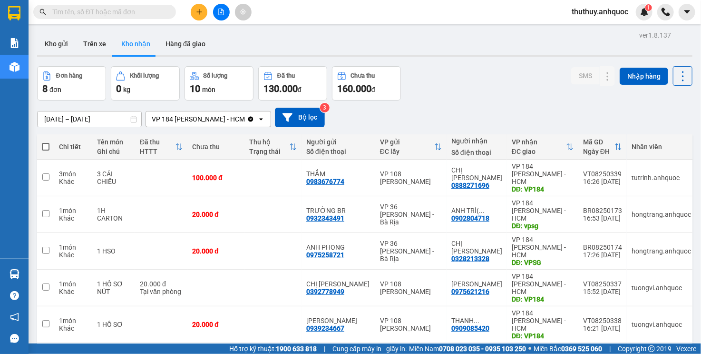
click at [481, 116] on div "[DATE] – [DATE] Press the down arrow key to interact with the calendar and sele…" at bounding box center [365, 118] width 656 height 20
click at [586, 206] on button at bounding box center [588, 214] width 13 height 17
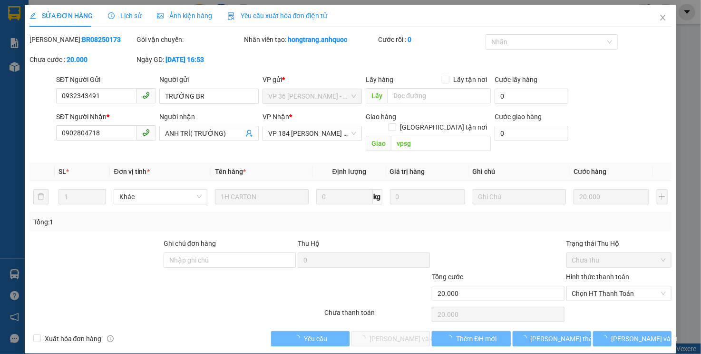
type input "0932343491"
type input "TRƯỜNG BR"
type input "0902804718"
type input "ANH TRÍ( TRƯỜNG)"
type input "vpsg"
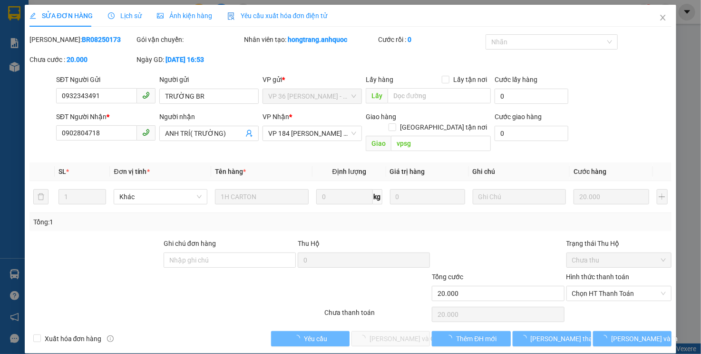
type input "20.000"
click at [254, 252] on input "Ghi chú đơn hàng" at bounding box center [230, 259] width 132 height 15
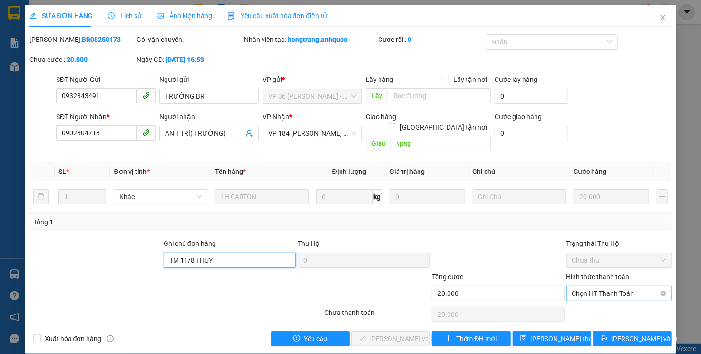
click at [615, 286] on span "Chọn HT Thanh Toán" at bounding box center [619, 293] width 94 height 14
type input "TM 11/8 THỦY"
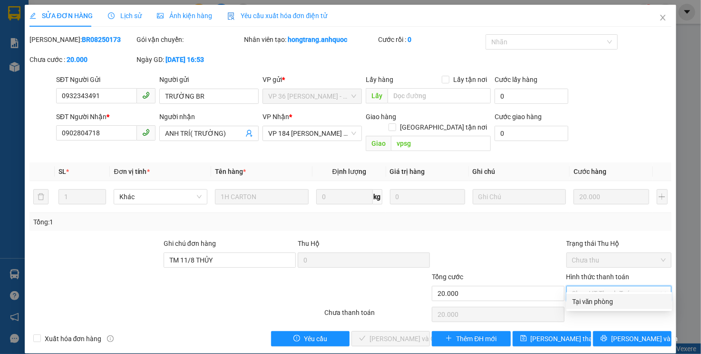
click at [589, 304] on div "Tại văn phòng" at bounding box center [619, 301] width 94 height 10
type input "0"
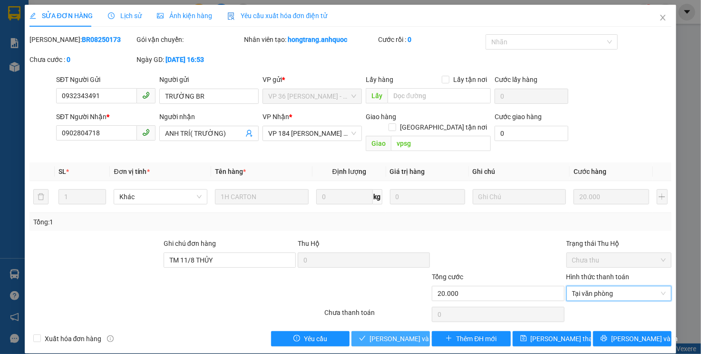
click at [405, 333] on span "[PERSON_NAME] và Giao hàng" at bounding box center [415, 338] width 91 height 10
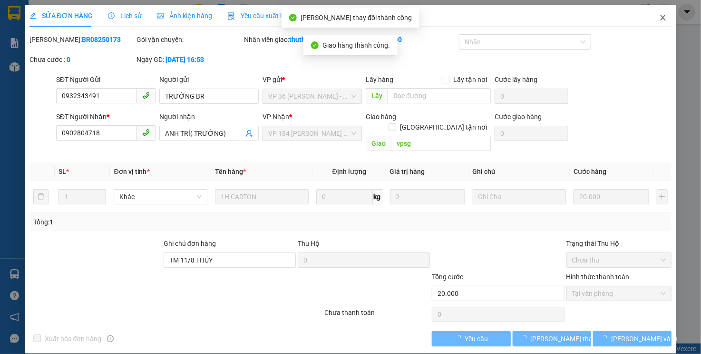
click at [667, 20] on icon "close" at bounding box center [663, 18] width 8 height 8
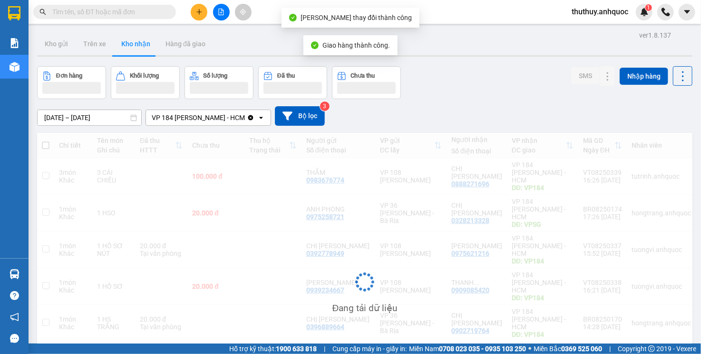
click at [470, 95] on div "Đơn hàng Khối lượng Số lượng Đã thu Chưa thu SMS Nhập hàng" at bounding box center [365, 82] width 656 height 33
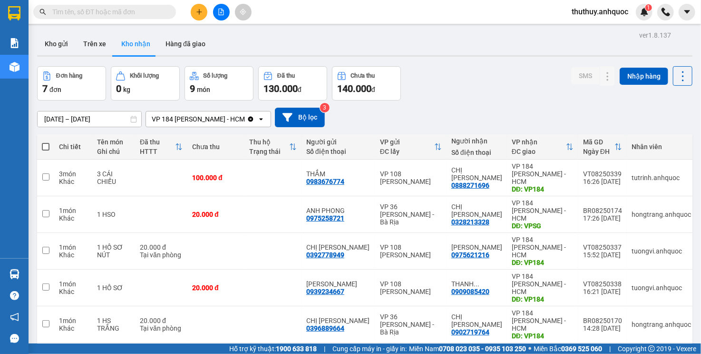
scroll to position [48, 0]
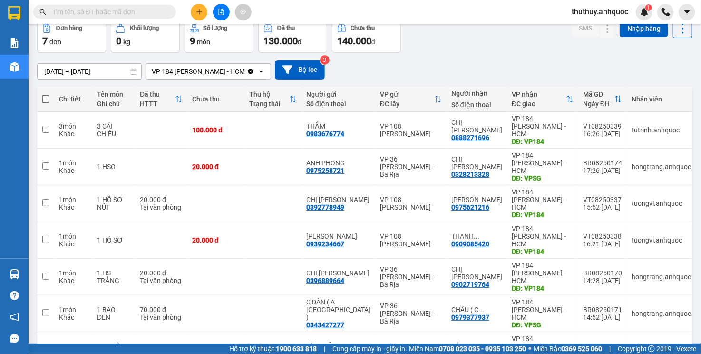
click at [223, 13] on icon "file-add" at bounding box center [221, 12] width 7 height 7
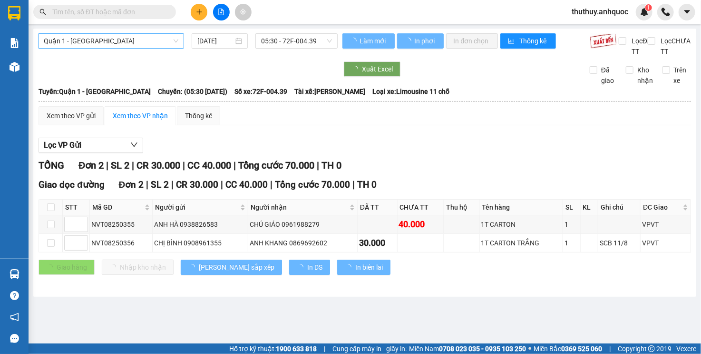
click at [147, 34] on span "Quận 1 - [GEOGRAPHIC_DATA]" at bounding box center [111, 41] width 135 height 14
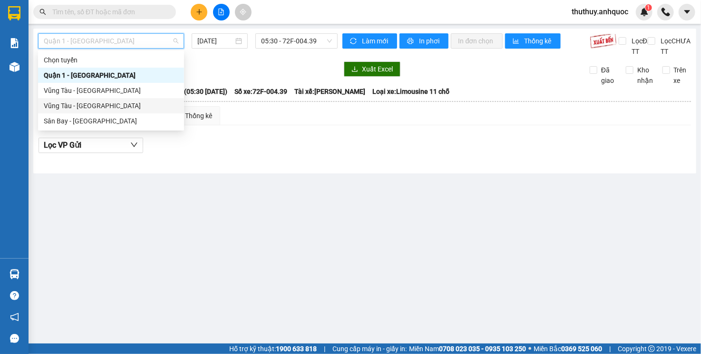
click at [114, 103] on div "Vũng Tàu - [GEOGRAPHIC_DATA]" at bounding box center [111, 105] width 135 height 10
type input "[DATE]"
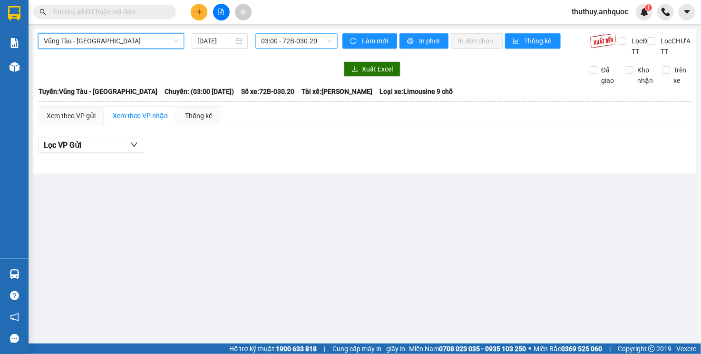
click at [266, 46] on span "03:00 - 72B-030.20" at bounding box center [296, 41] width 70 height 14
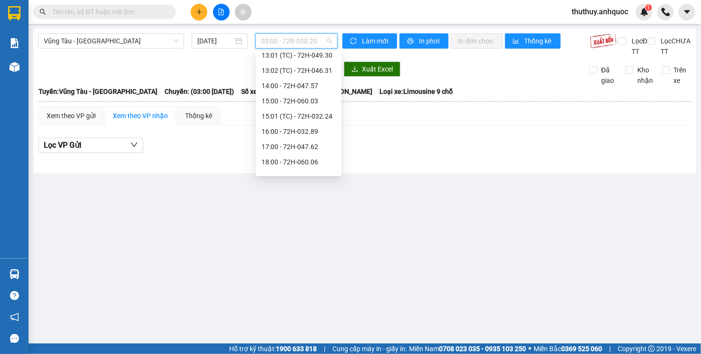
scroll to position [320, 0]
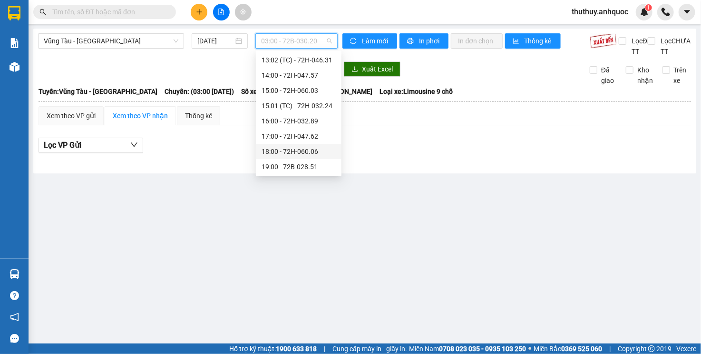
click at [295, 154] on div "18:00 - 72H-060.06" at bounding box center [299, 151] width 74 height 10
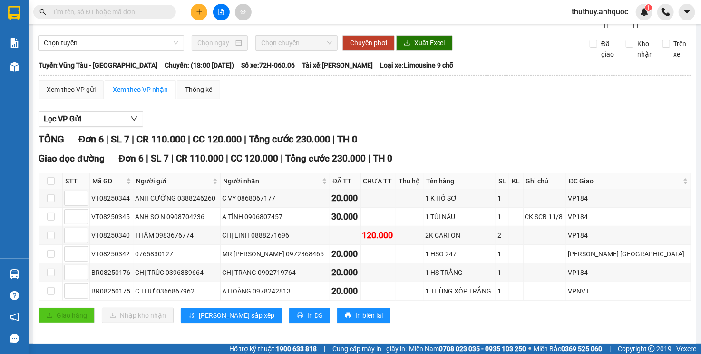
scroll to position [40, 0]
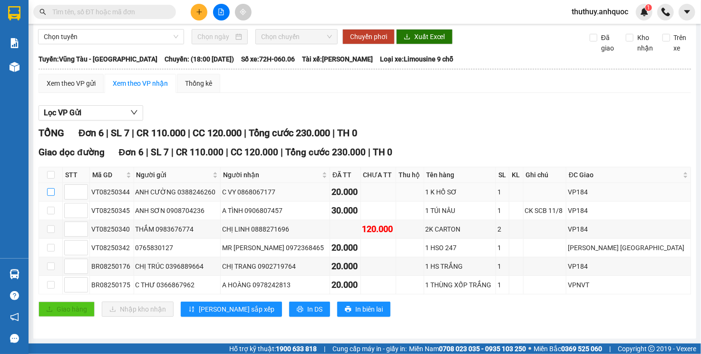
click at [53, 194] on input "checkbox" at bounding box center [51, 192] width 8 height 8
checkbox input "true"
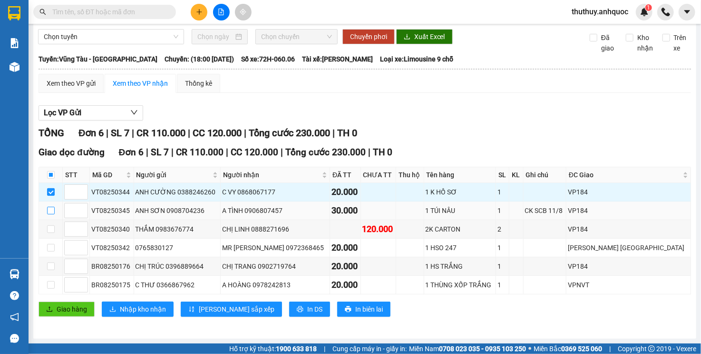
click at [49, 213] on input "checkbox" at bounding box center [51, 211] width 8 height 8
checkbox input "true"
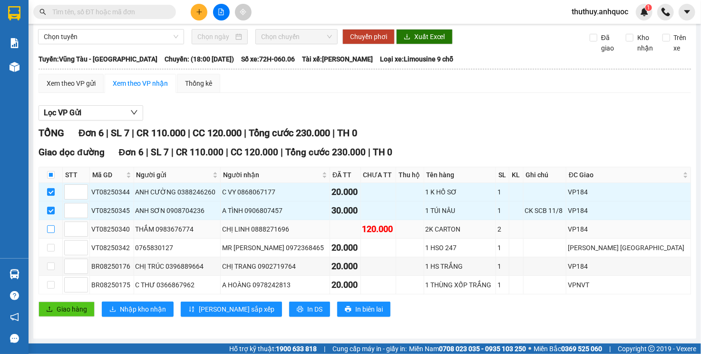
click at [48, 230] on input "checkbox" at bounding box center [51, 229] width 8 height 8
checkbox input "true"
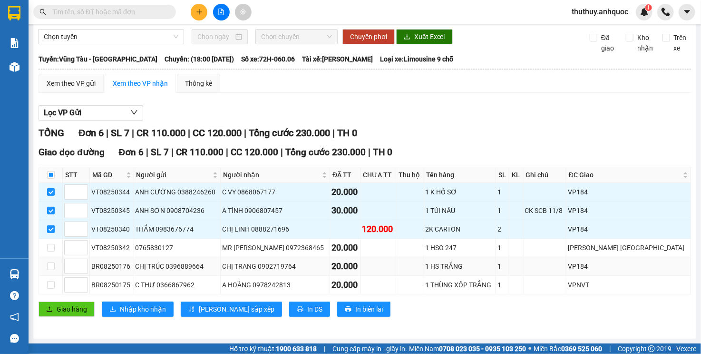
click at [52, 271] on label at bounding box center [51, 266] width 8 height 10
click at [52, 270] on input "checkbox" at bounding box center [51, 266] width 8 height 8
checkbox input "true"
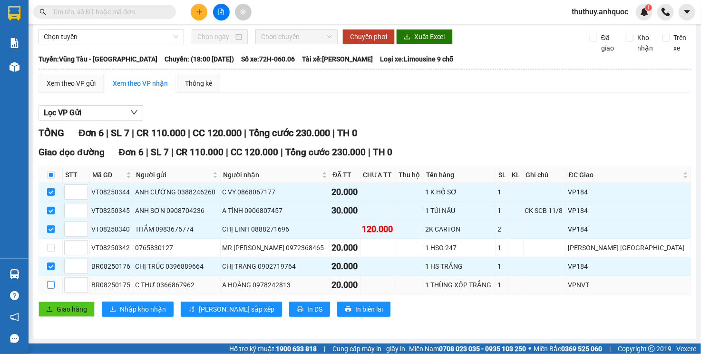
click at [51, 288] on input "checkbox" at bounding box center [51, 285] width 8 height 8
checkbox input "true"
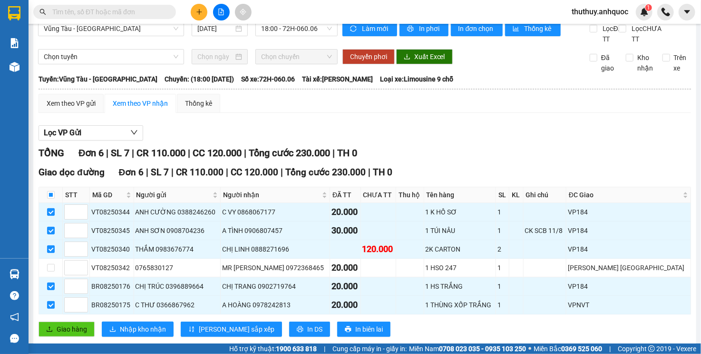
scroll to position [0, 0]
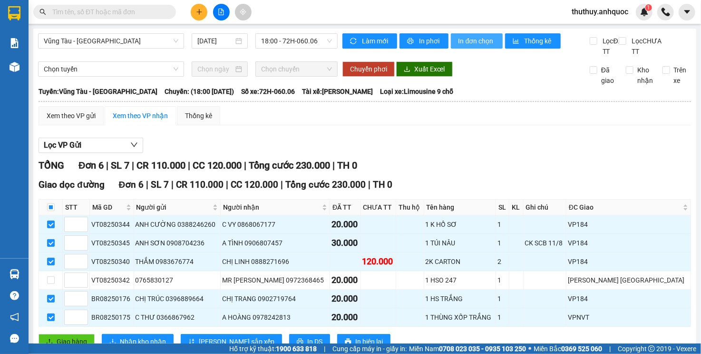
click at [469, 45] on span "In đơn chọn" at bounding box center [477, 41] width 37 height 10
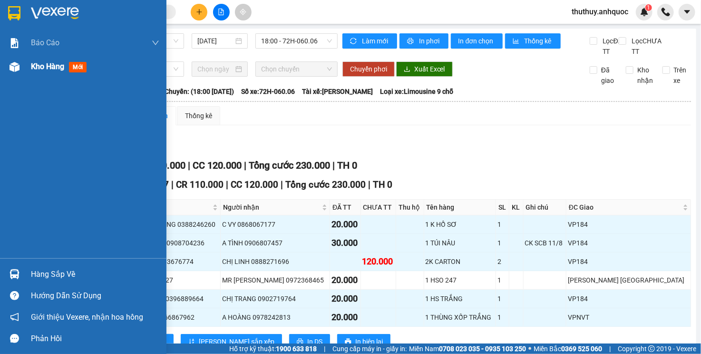
click at [22, 62] on div at bounding box center [14, 67] width 17 height 17
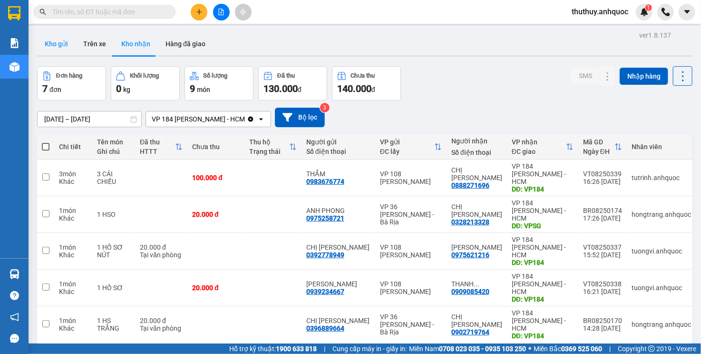
click at [51, 42] on button "Kho gửi" at bounding box center [56, 43] width 39 height 23
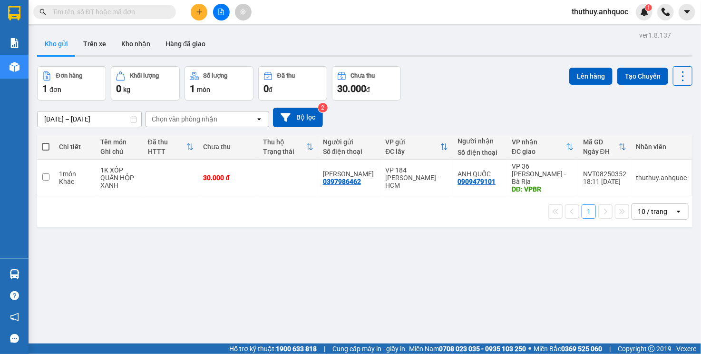
click at [451, 74] on div "Đơn hàng 1 đơn Khối lượng 0 kg Số lượng 1 món Đã thu 0 đ Chưa thu 30.000 đ Lên …" at bounding box center [365, 83] width 656 height 34
click at [219, 8] on button at bounding box center [221, 12] width 17 height 17
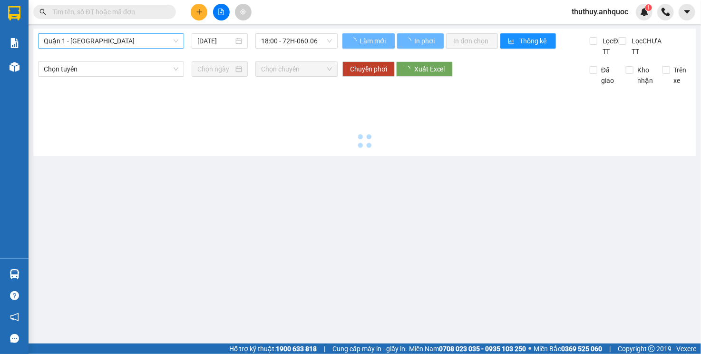
click at [104, 41] on span "Quận 1 - [GEOGRAPHIC_DATA]" at bounding box center [111, 41] width 135 height 14
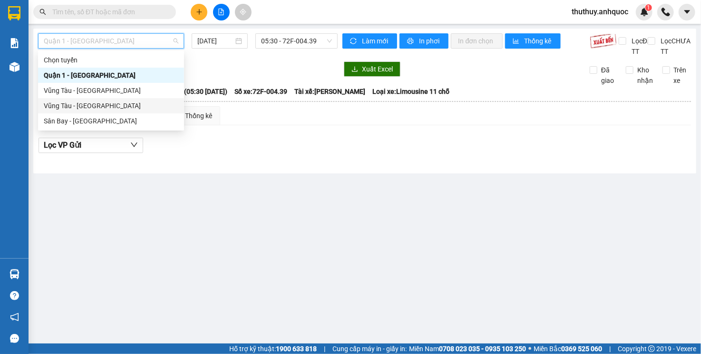
click at [94, 109] on div "Vũng Tàu - [GEOGRAPHIC_DATA]" at bounding box center [111, 105] width 135 height 10
type input "[DATE]"
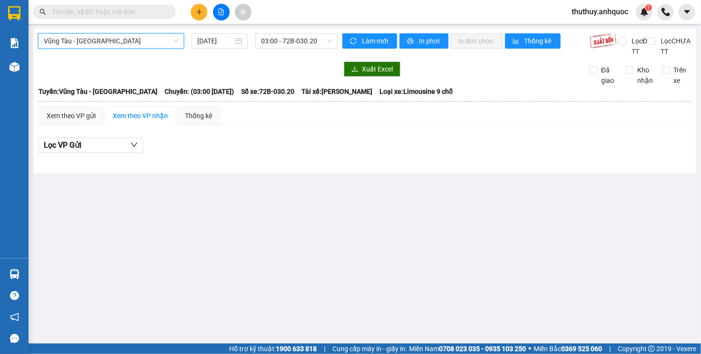
click at [306, 30] on div "[GEOGRAPHIC_DATA] - [GEOGRAPHIC_DATA] - [GEOGRAPHIC_DATA] [DATE] 03:00 - 72B-03…" at bounding box center [364, 101] width 663 height 145
click at [306, 39] on span "03:00 - 72B-030.20" at bounding box center [296, 41] width 70 height 14
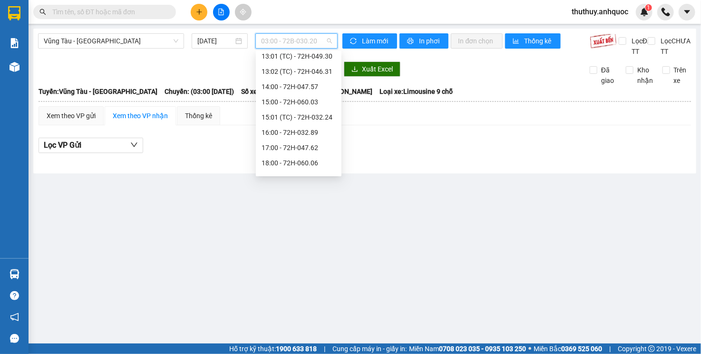
scroll to position [320, 0]
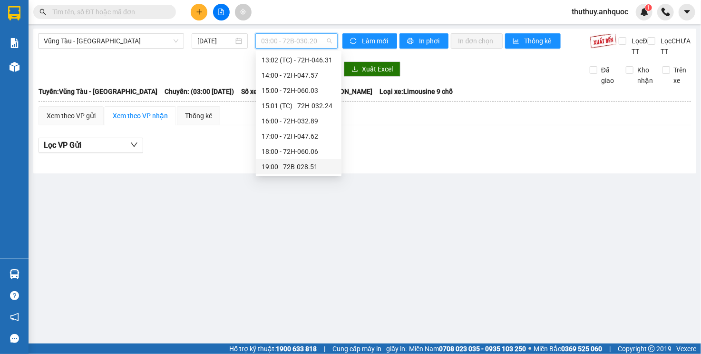
click at [282, 165] on div "19:00 - 72B-028.51" at bounding box center [299, 166] width 74 height 10
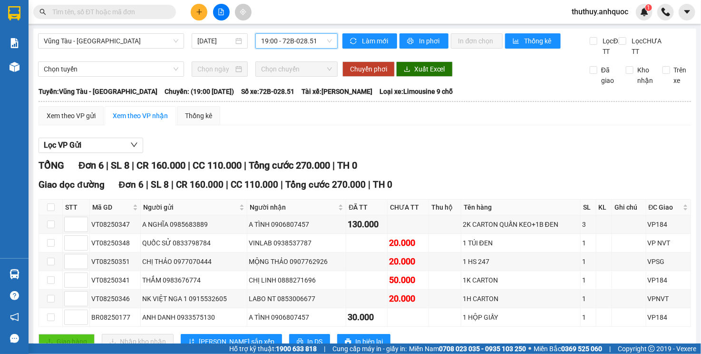
click at [275, 43] on span "19:00 - 72B-028.51" at bounding box center [296, 41] width 70 height 14
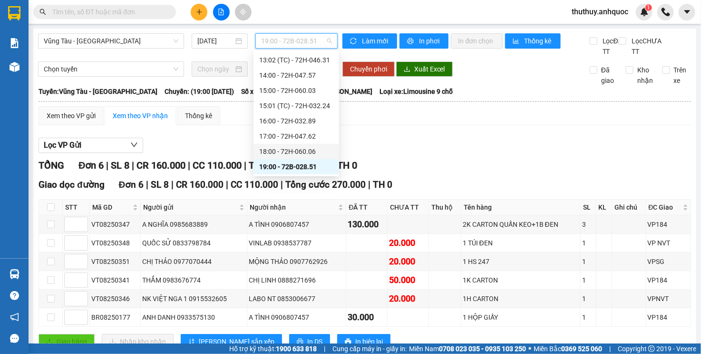
click at [295, 150] on div "18:00 - 72H-060.06" at bounding box center [296, 151] width 74 height 10
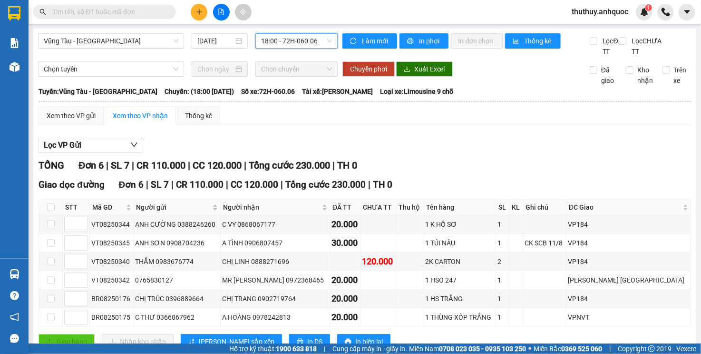
scroll to position [40, 0]
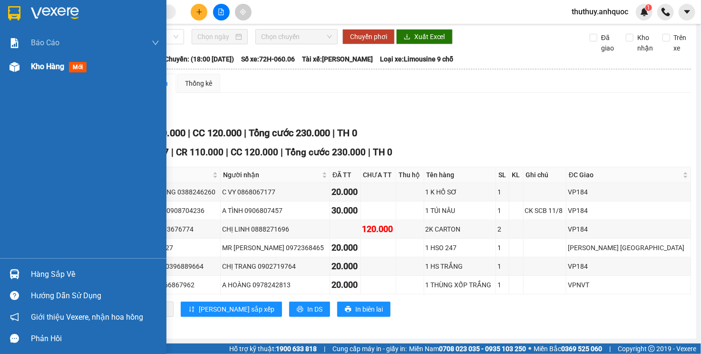
click at [17, 72] on div at bounding box center [14, 67] width 17 height 17
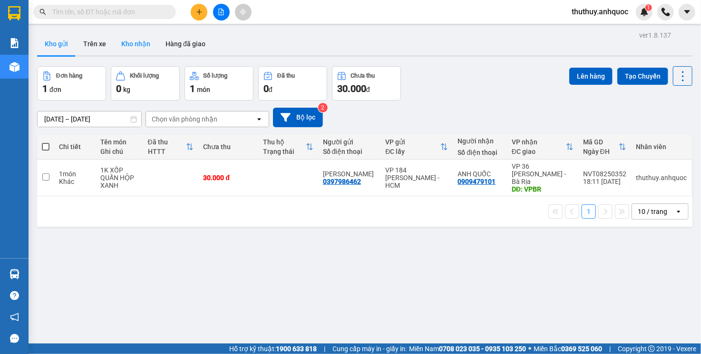
click at [121, 47] on button "Kho nhận" at bounding box center [136, 43] width 44 height 23
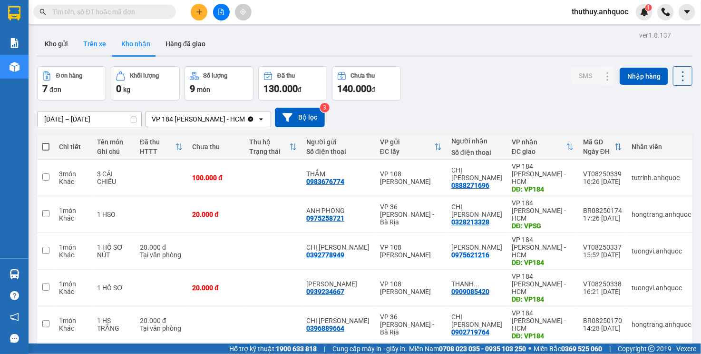
click at [95, 48] on button "Trên xe" at bounding box center [95, 43] width 38 height 23
type input "[DATE] – [DATE]"
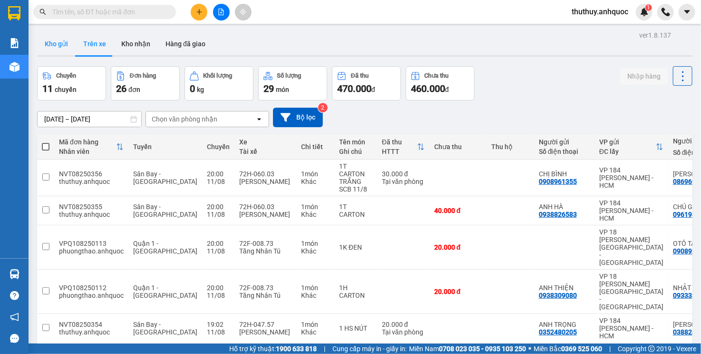
click at [67, 42] on button "Kho gửi" at bounding box center [56, 43] width 39 height 23
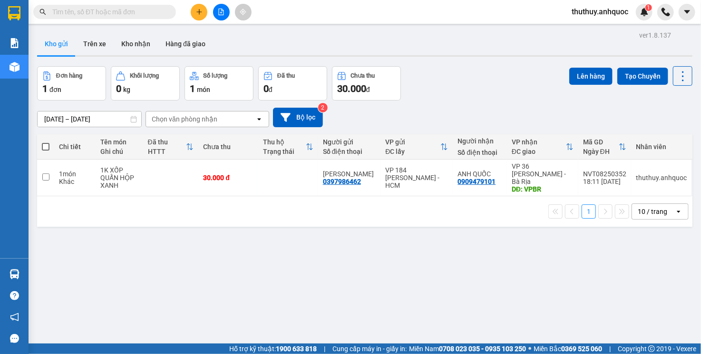
drag, startPoint x: 528, startPoint y: 115, endPoint x: 494, endPoint y: 108, distance: 34.5
click at [529, 115] on div "[DATE] – [DATE] Press the down arrow key to interact with the calendar and sele…" at bounding box center [365, 118] width 656 height 20
click at [220, 15] on icon "file-add" at bounding box center [221, 12] width 5 height 7
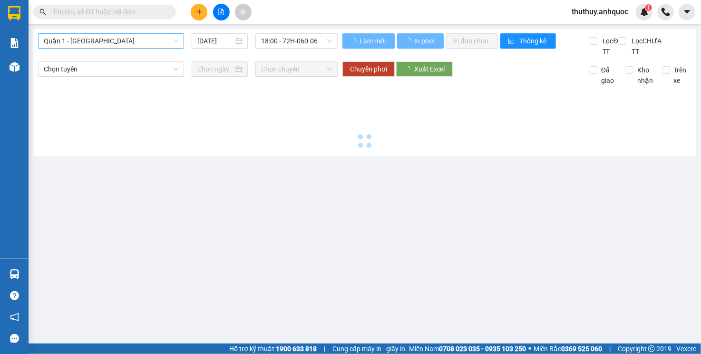
click at [129, 39] on span "Quận 1 - [GEOGRAPHIC_DATA]" at bounding box center [111, 41] width 135 height 14
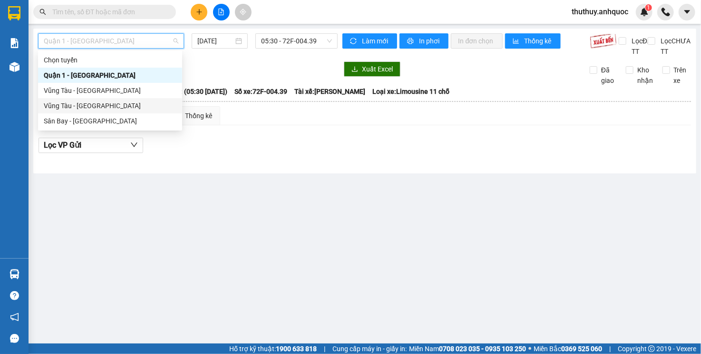
click at [110, 101] on div "Vũng Tàu - [GEOGRAPHIC_DATA]" at bounding box center [110, 105] width 133 height 10
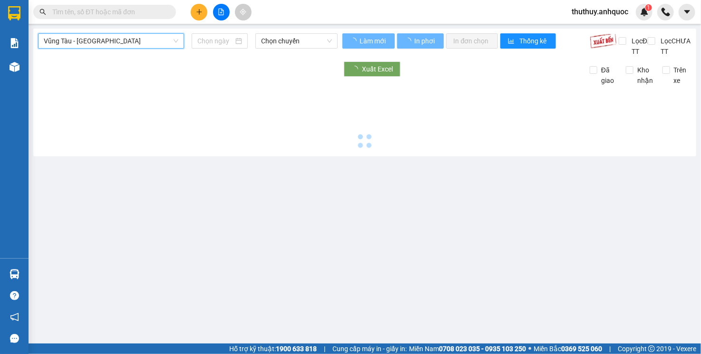
type input "[DATE]"
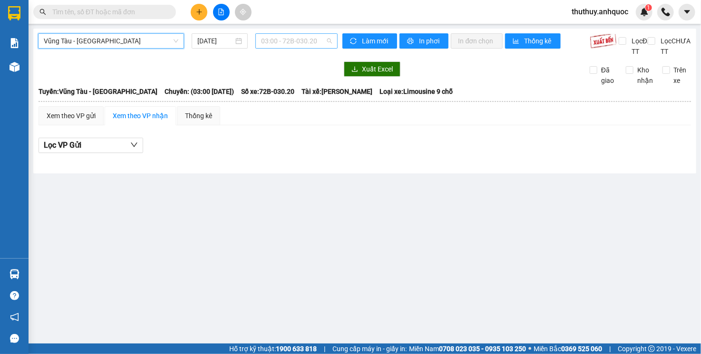
click at [271, 46] on span "03:00 - 72B-030.20" at bounding box center [296, 41] width 70 height 14
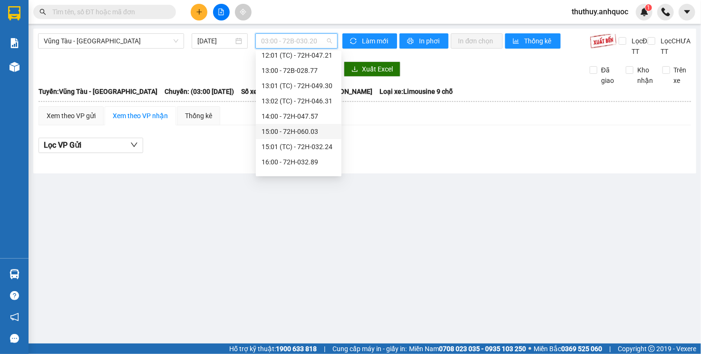
scroll to position [320, 0]
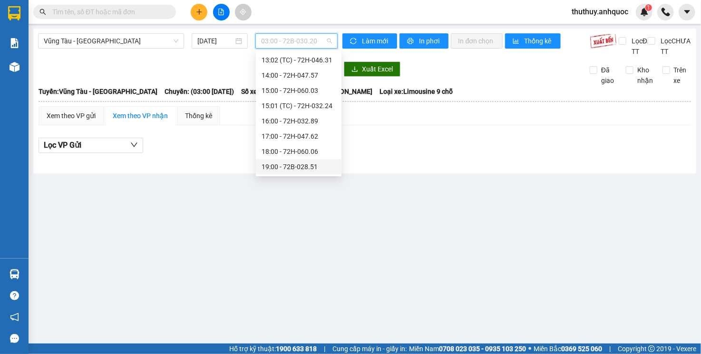
click at [285, 163] on div "19:00 - 72B-028.51" at bounding box center [299, 166] width 74 height 10
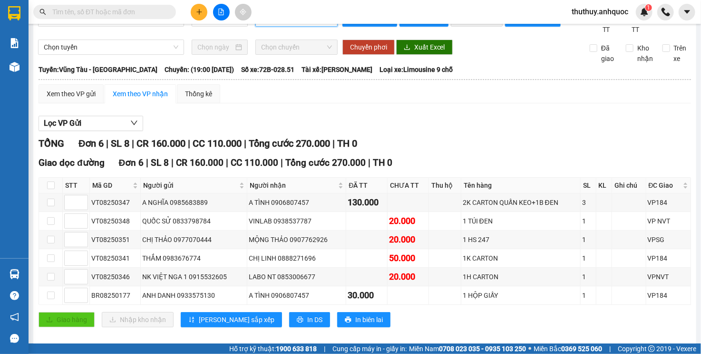
scroll to position [40, 0]
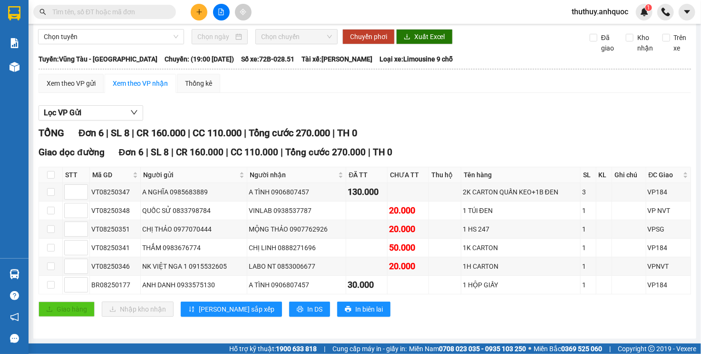
click at [280, 96] on div "Xem theo VP gửi Xem theo VP nhận Thống kê Lọc VP Gửi TỔNG Đơn 6 | SL 8 | CR 16…" at bounding box center [365, 201] width 653 height 255
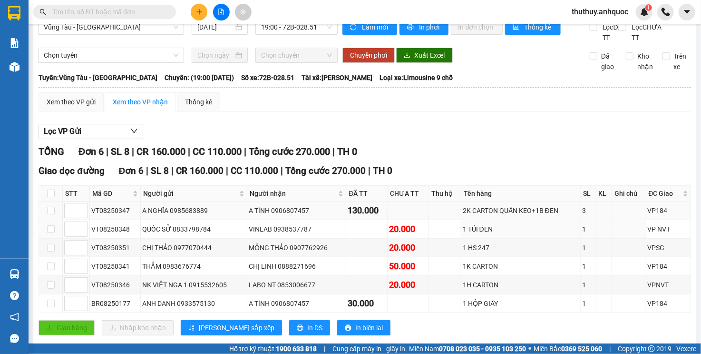
scroll to position [0, 0]
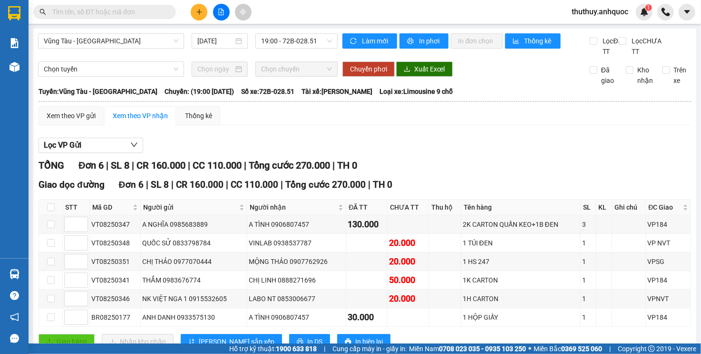
click at [281, 51] on div "[GEOGRAPHIC_DATA] - [GEOGRAPHIC_DATA] [DATE] 19:00 - 72B-028.51" at bounding box center [188, 44] width 300 height 23
click at [284, 43] on span "19:00 - 72B-028.51" at bounding box center [296, 41] width 70 height 14
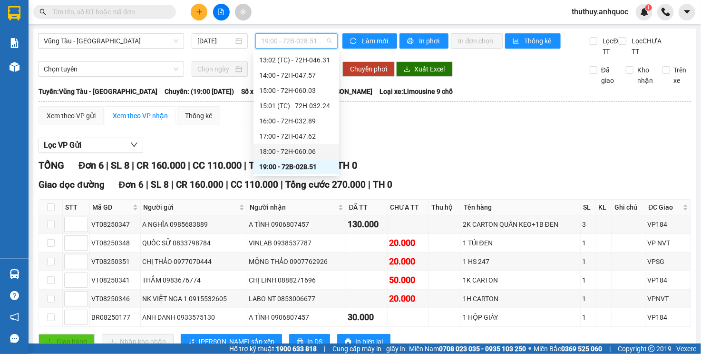
click at [287, 149] on div "18:00 - 72H-060.06" at bounding box center [296, 151] width 74 height 10
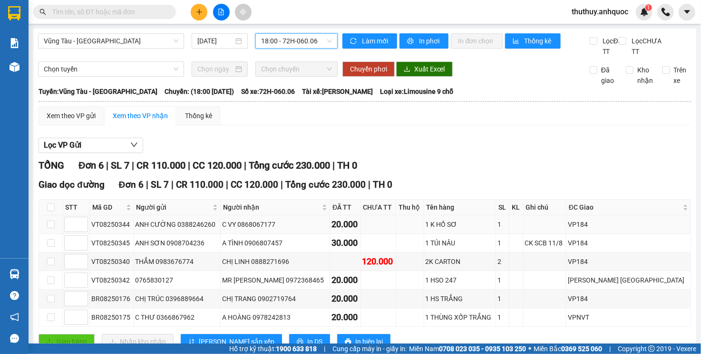
click at [280, 229] on div "C VY 0868067177" at bounding box center [275, 224] width 106 height 10
click at [650, 173] on div "TỔNG Đơn 6 | SL 7 | CR 110.000 | CC 120.000 | Tổng cước 230.000 | TH 0" at bounding box center [365, 165] width 653 height 15
click at [337, 190] on span "Tổng cước 230.000" at bounding box center [325, 184] width 80 height 11
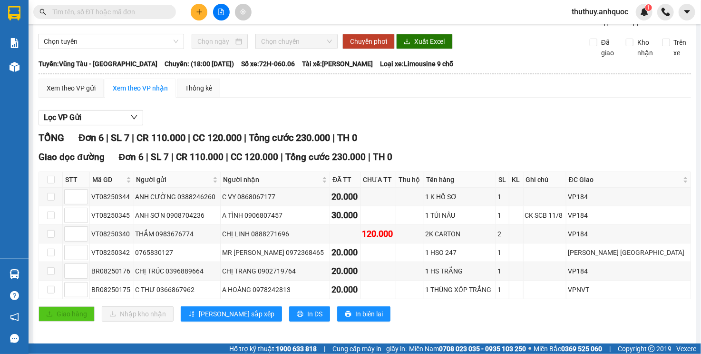
scroll to position [40, 0]
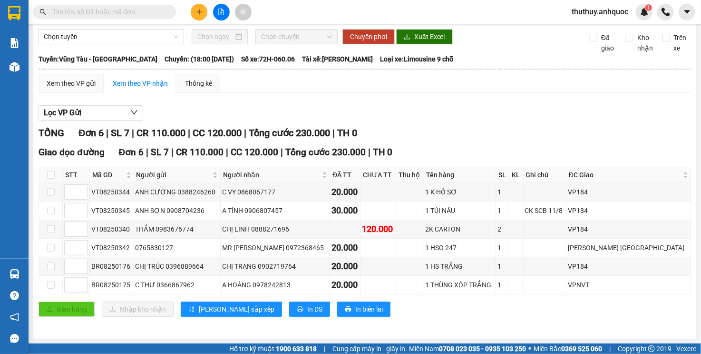
click at [688, 140] on div "[GEOGRAPHIC_DATA] - [GEOGRAPHIC_DATA] [DATE] 18:00 - 72H-060.06 Làm mới In phơi…" at bounding box center [364, 167] width 663 height 342
click at [533, 128] on div "TỔNG Đơn 6 | SL 7 | CR 110.000 | CC 120.000 | Tổng cước 230.000 | TH 0" at bounding box center [365, 133] width 653 height 15
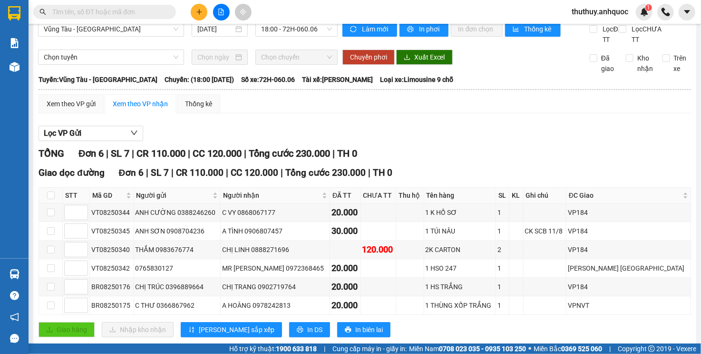
scroll to position [0, 0]
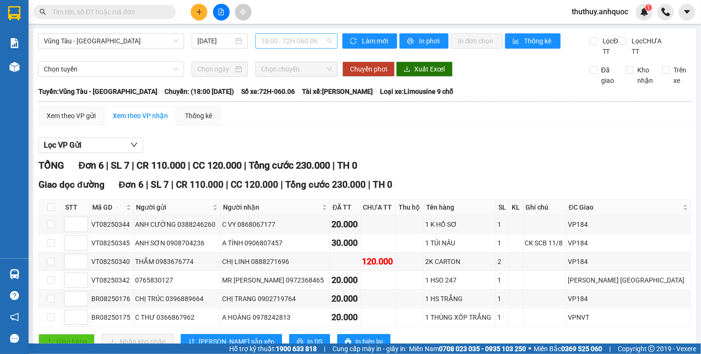
click at [284, 40] on span "18:00 - 72H-060.06" at bounding box center [296, 41] width 70 height 14
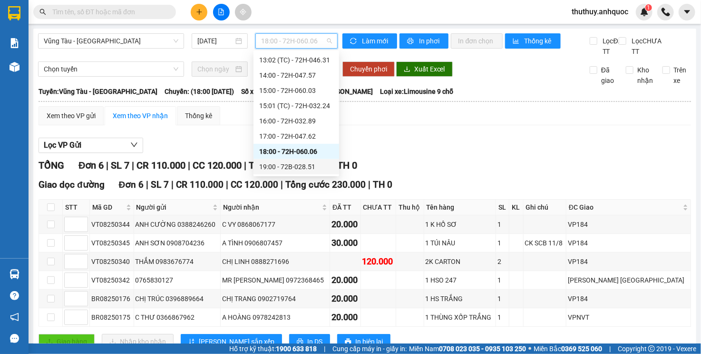
click at [275, 163] on div "19:00 - 72B-028.51" at bounding box center [296, 166] width 74 height 10
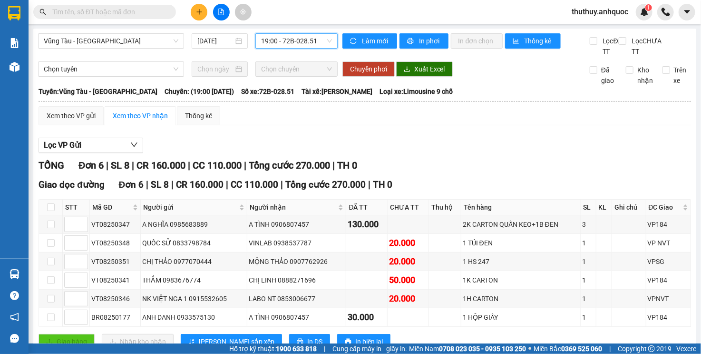
scroll to position [40, 0]
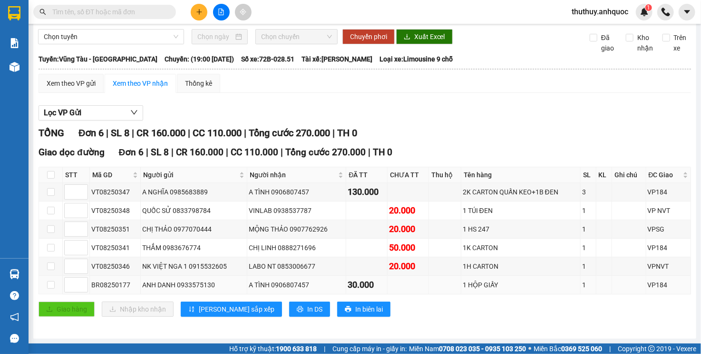
click at [374, 283] on div "30.000" at bounding box center [367, 284] width 38 height 13
drag, startPoint x: 371, startPoint y: 279, endPoint x: 344, endPoint y: 246, distance: 42.2
click at [371, 279] on div "30.000" at bounding box center [367, 284] width 38 height 13
click at [346, 244] on td at bounding box center [366, 247] width 41 height 19
click at [330, 219] on td "VINLAB 0938537787" at bounding box center [296, 210] width 99 height 19
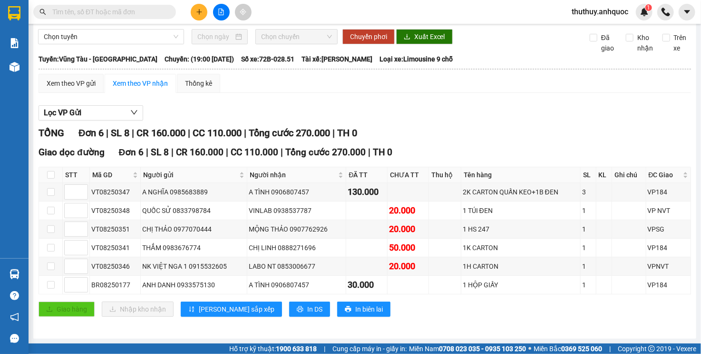
click at [253, 109] on div "Lọc VP Gửi" at bounding box center [365, 113] width 653 height 16
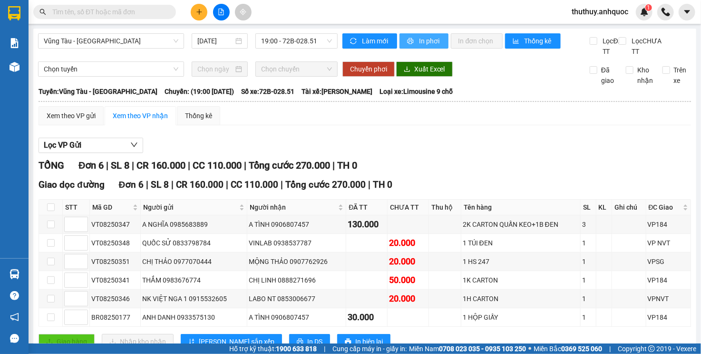
click at [420, 36] on span "In phơi" at bounding box center [430, 41] width 22 height 10
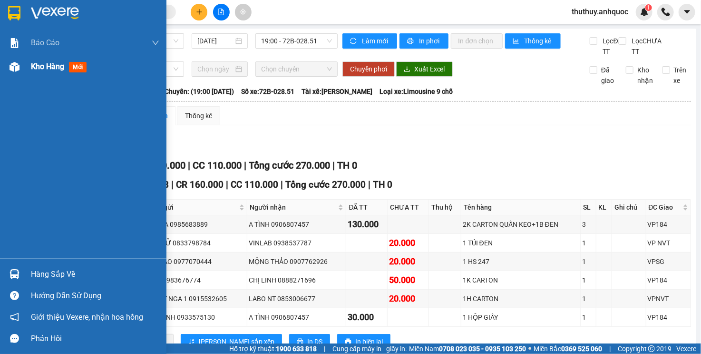
click at [37, 62] on span "Kho hàng" at bounding box center [47, 66] width 33 height 9
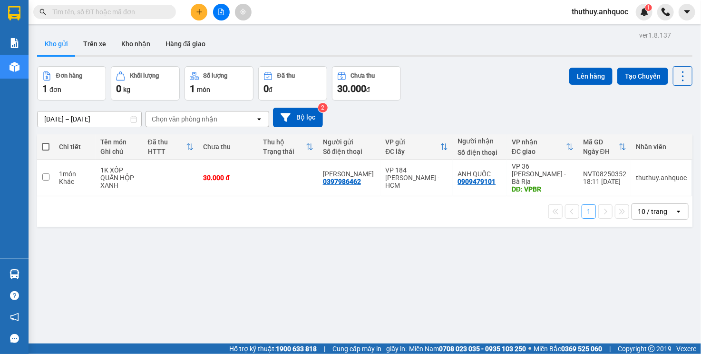
click at [482, 99] on div "Đơn hàng 1 đơn Khối lượng 0 kg Số lượng 1 món Đã thu 0 đ Chưa thu 30.000 đ Lên …" at bounding box center [365, 83] width 656 height 34
click at [138, 49] on button "Kho nhận" at bounding box center [136, 43] width 44 height 23
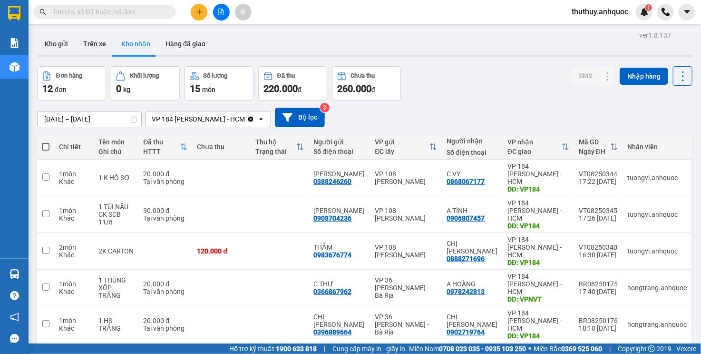
scroll to position [95, 0]
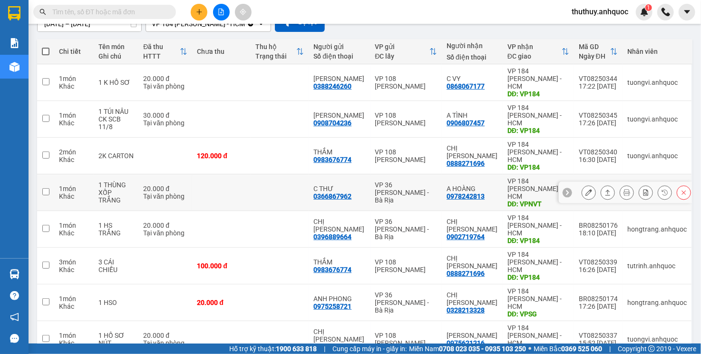
click at [588, 184] on button at bounding box center [588, 192] width 13 height 17
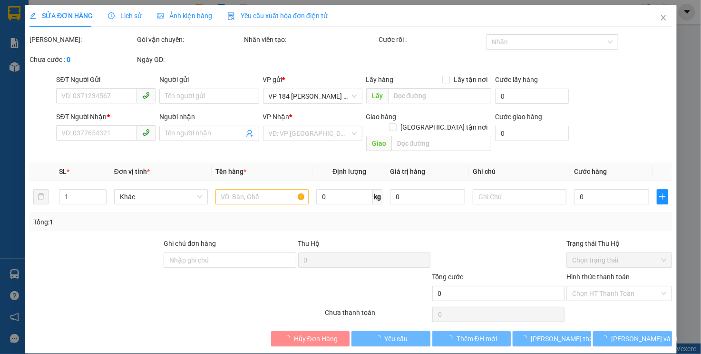
type input "0366867962"
type input "C THƯ"
type input "0978242813"
type input "A HOÀNG"
type input "VPNVT"
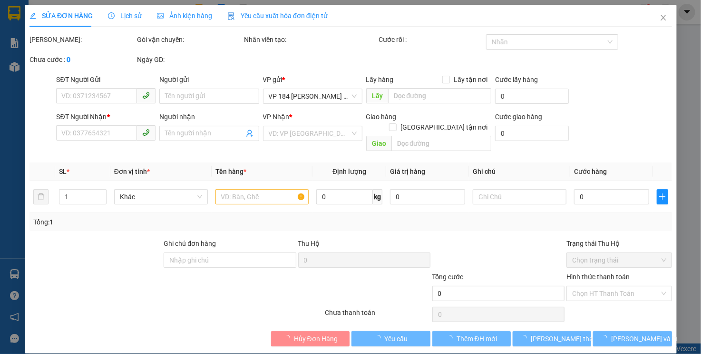
type input "20.000"
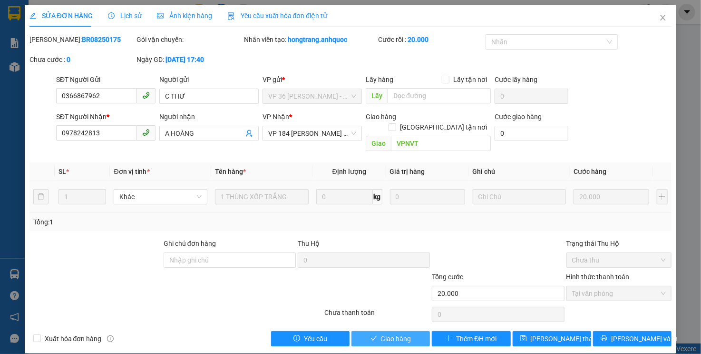
click at [410, 333] on span "Giao hàng" at bounding box center [396, 338] width 30 height 10
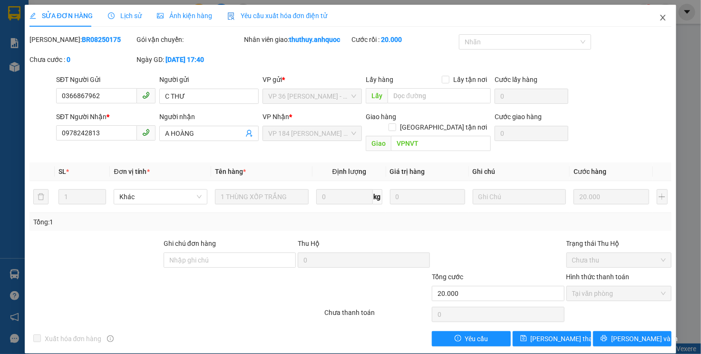
click at [666, 13] on span "Close" at bounding box center [663, 18] width 27 height 27
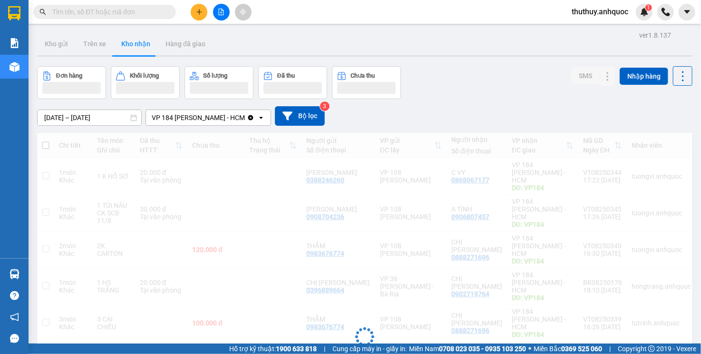
click at [385, 123] on div "[DATE] – [DATE] Press the down arrow key to interact with the calendar and sele…" at bounding box center [365, 116] width 656 height 20
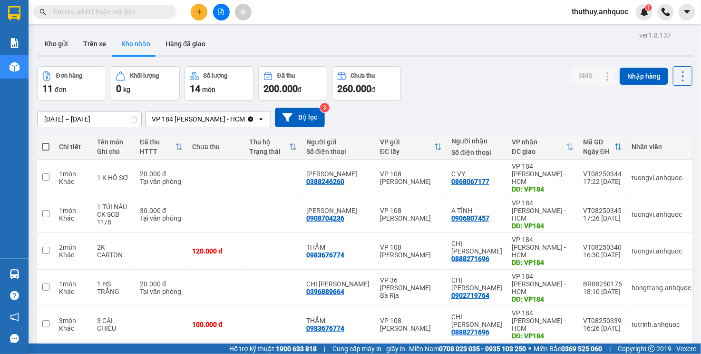
click at [529, 108] on div "[DATE] – [DATE] Press the down arrow key to interact with the calendar and sele…" at bounding box center [365, 118] width 656 height 20
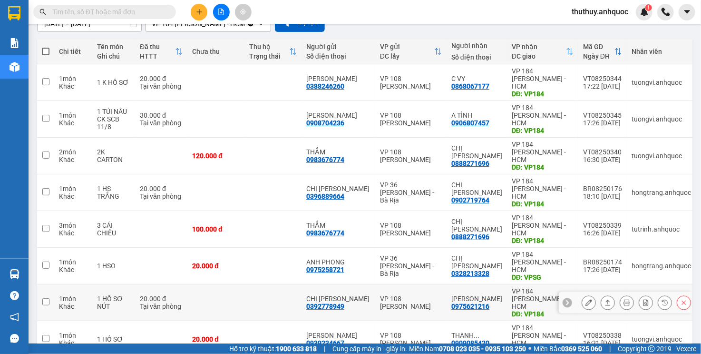
scroll to position [144, 0]
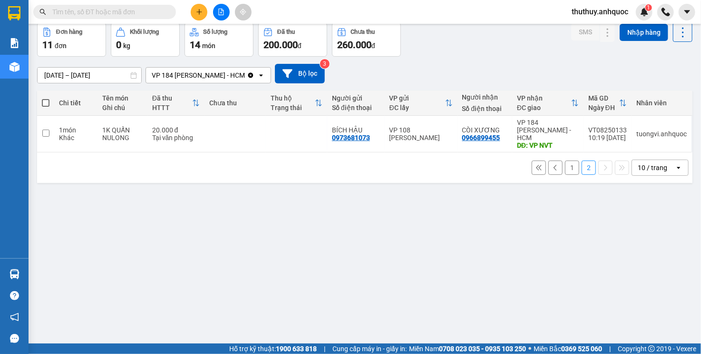
click at [571, 161] on button "1" at bounding box center [572, 167] width 14 height 14
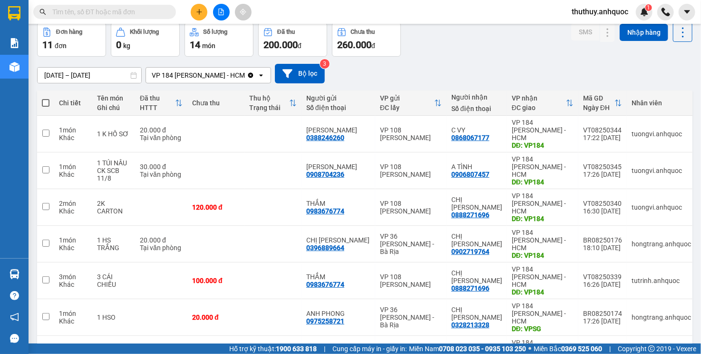
click at [533, 70] on div "[DATE] – [DATE] Press the down arrow key to interact with the calendar and sele…" at bounding box center [365, 74] width 656 height 20
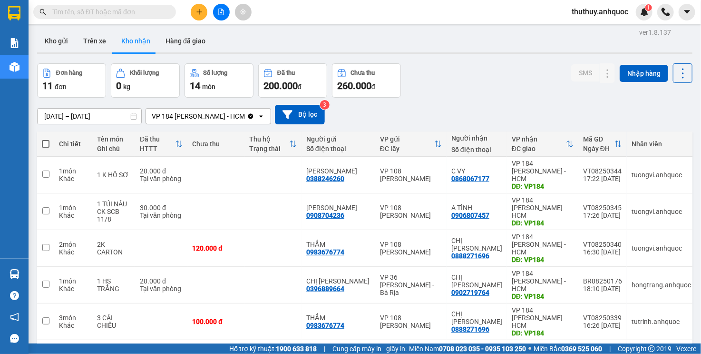
scroll to position [1, 0]
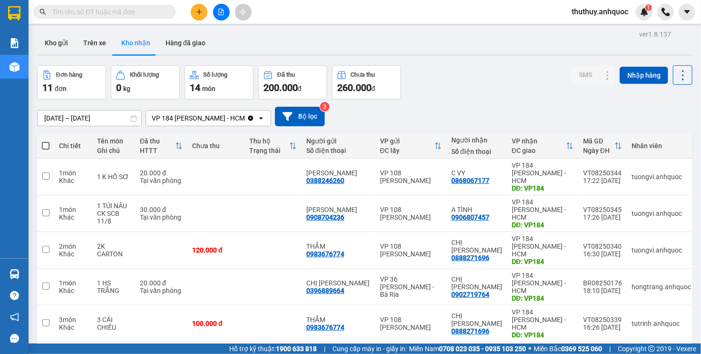
click at [127, 13] on input "text" at bounding box center [108, 12] width 112 height 10
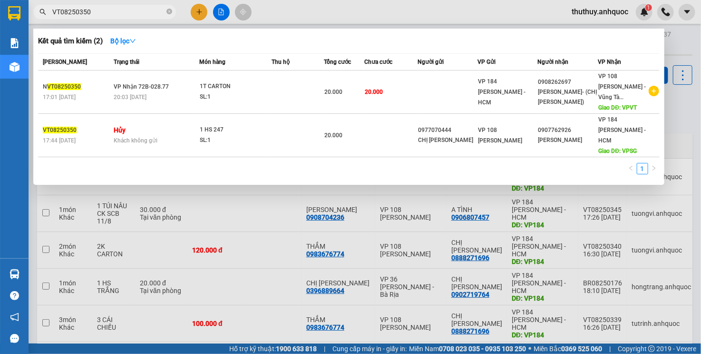
click at [643, 51] on div "Kết quả tìm kiếm ( 2 ) Bộ lọc Mã ĐH Trạng thái Món hàng Thu hộ Tổng cước Chưa c…" at bounding box center [348, 107] width 631 height 156
click at [133, 13] on input "VT08250350" at bounding box center [108, 12] width 112 height 10
drag, startPoint x: 654, startPoint y: 52, endPoint x: 637, endPoint y: 56, distance: 17.5
click at [654, 52] on div "Kết quả tìm kiếm ( 2 ) Bộ lọc Mã ĐH Trạng thái Món hàng Thu hộ Tổng cước Chưa c…" at bounding box center [348, 107] width 631 height 156
click at [118, 12] on input "VT08250350" at bounding box center [108, 12] width 112 height 10
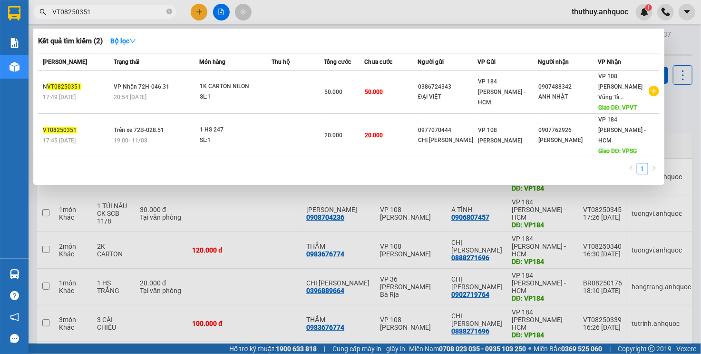
type input "VT08250351"
click at [643, 49] on div "Kết quả tìm kiếm ( 2 ) Bộ lọc Mã ĐH Trạng thái Món hàng Thu hộ Tổng cước Chưa c…" at bounding box center [348, 107] width 631 height 156
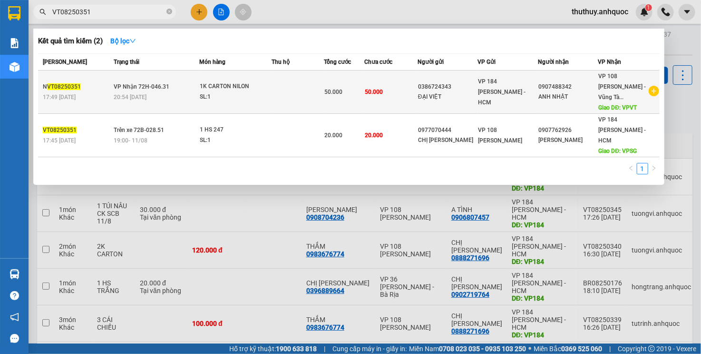
click at [221, 99] on div "SL: 1" at bounding box center [235, 97] width 71 height 10
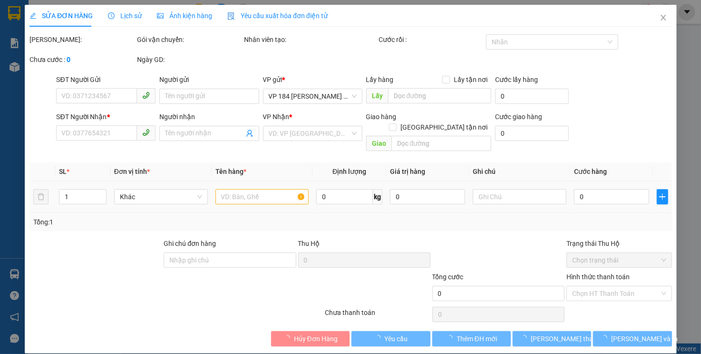
type input "0386724343"
type input "ĐẠI VIỆT"
type input "0907488342"
type input "ANH NHẬT"
type input "VPVT"
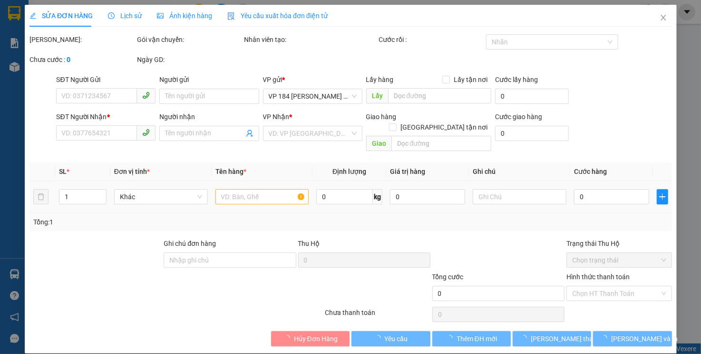
type input "50.000"
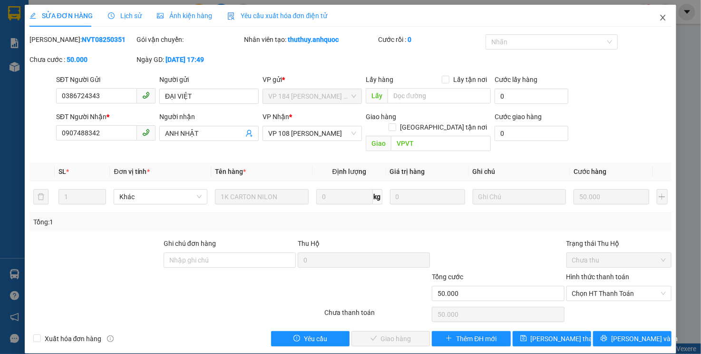
click at [659, 19] on icon "close" at bounding box center [663, 18] width 8 height 8
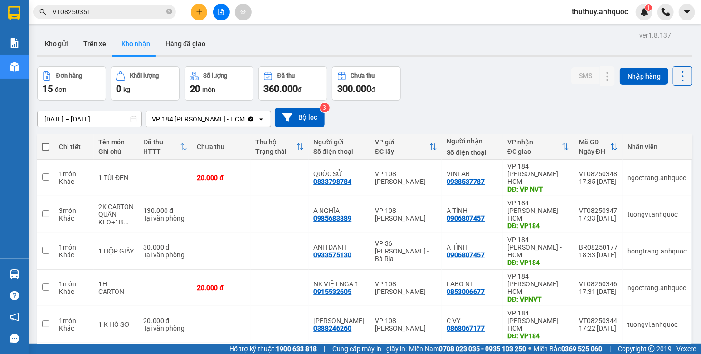
click at [116, 10] on input "VT08250351" at bounding box center [108, 12] width 112 height 10
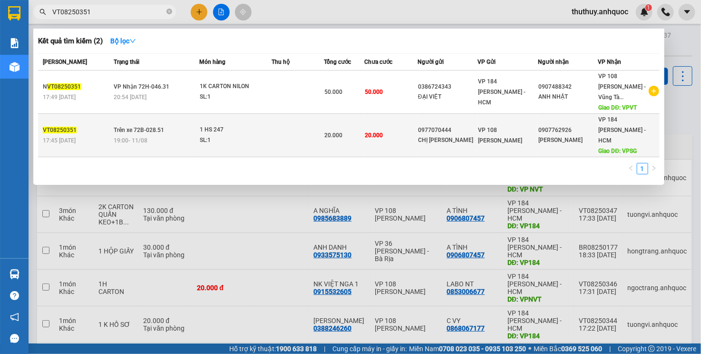
click at [121, 137] on span "19:00 [DATE]" at bounding box center [131, 140] width 34 height 7
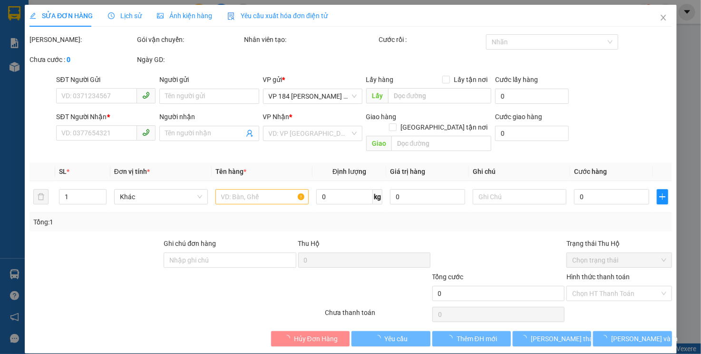
type input "0977070444"
type input "CHỊ [PERSON_NAME]"
type input "0907762926"
type input "[PERSON_NAME]"
type input "VPSG"
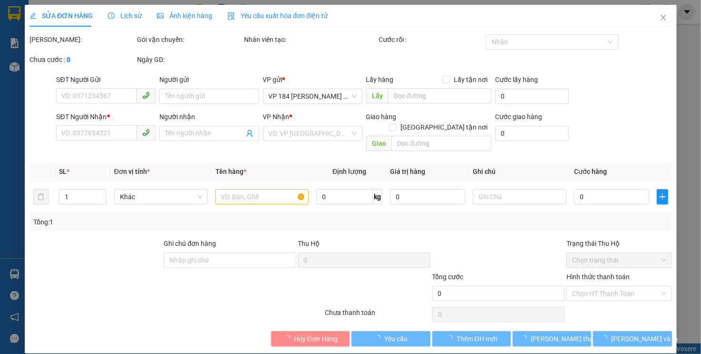
type input "20.000"
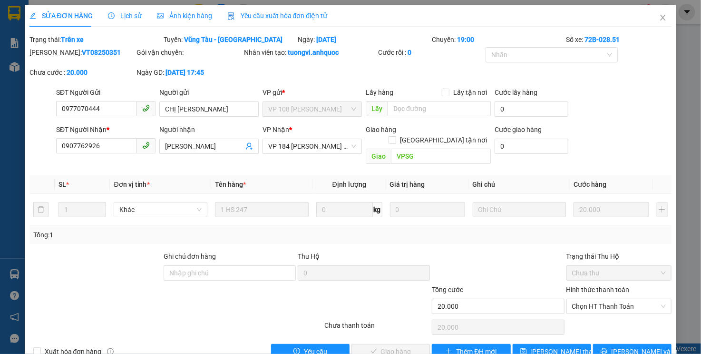
click at [634, 150] on div "SĐT Người Nhận * 0907762926 Người nhận MỘNG THẢO VP Nhận * VP 184 [PERSON_NAME]…" at bounding box center [364, 146] width 620 height 44
click at [625, 344] on button "[PERSON_NAME] và In" at bounding box center [632, 351] width 79 height 15
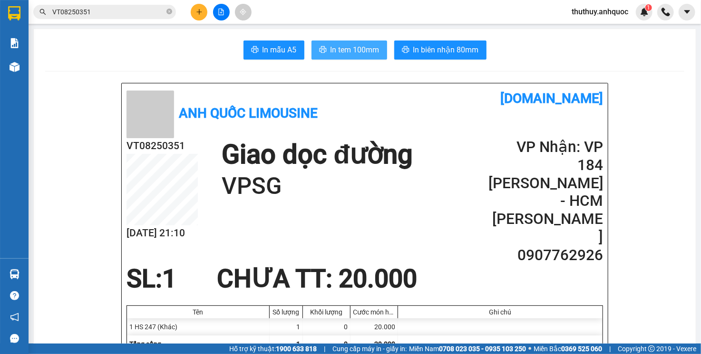
click at [341, 50] on span "In tem 100mm" at bounding box center [355, 50] width 49 height 12
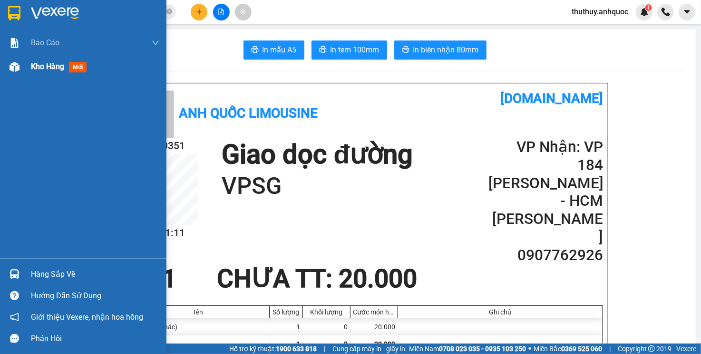
click at [23, 76] on div "Kho hàng mới" at bounding box center [83, 67] width 167 height 24
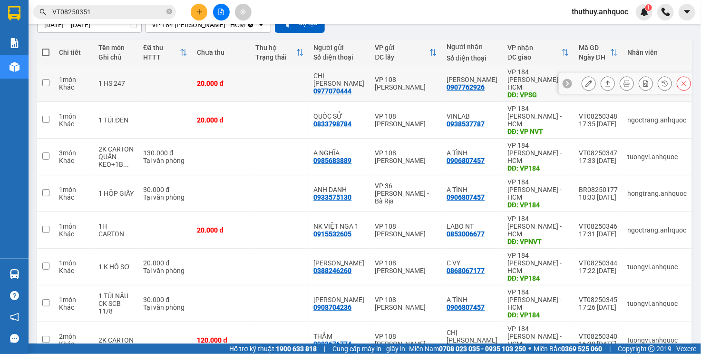
scroll to position [95, 0]
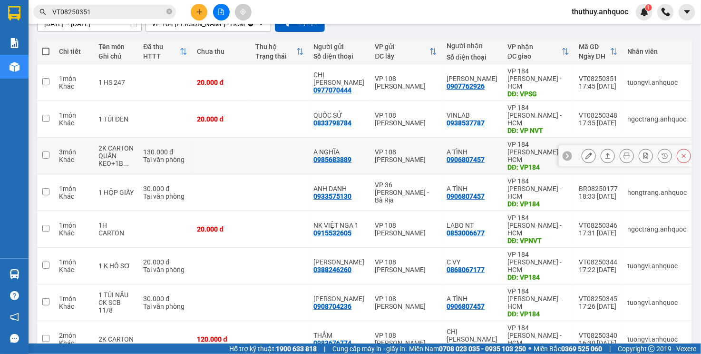
click at [586, 152] on icon at bounding box center [589, 155] width 7 height 7
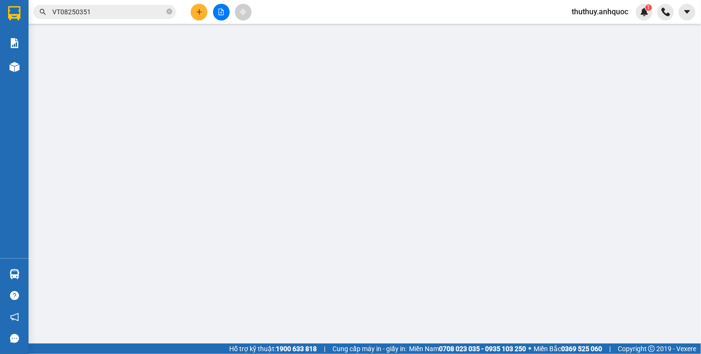
type input "0985683889"
type input "A NGHĨA"
type input "0906807457"
type input "A TÌNH"
type input "VP184"
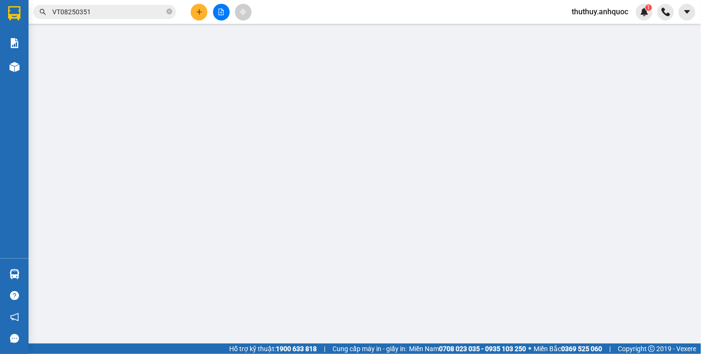
type input "130.000"
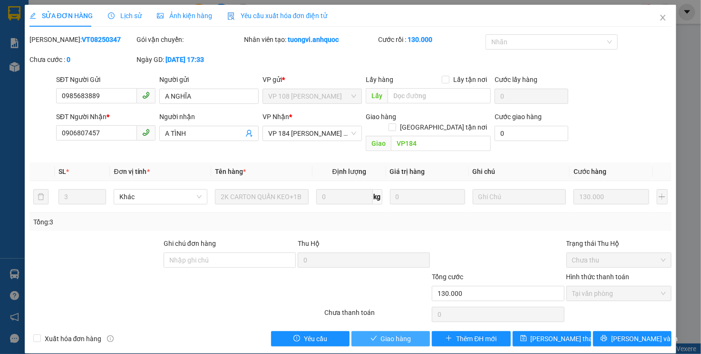
drag, startPoint x: 387, startPoint y: 330, endPoint x: 434, endPoint y: 305, distance: 53.6
click at [388, 333] on span "Giao hàng" at bounding box center [396, 338] width 30 height 10
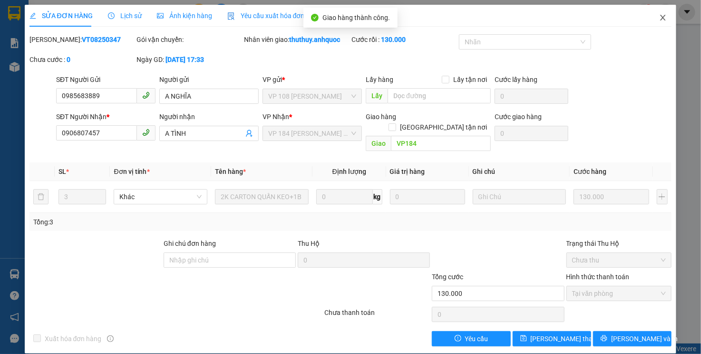
click at [661, 19] on icon "close" at bounding box center [663, 18] width 8 height 8
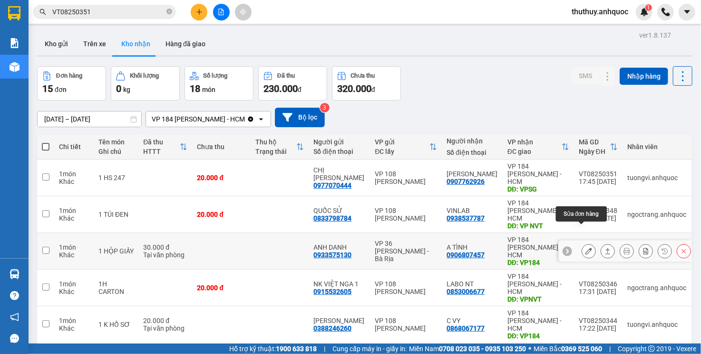
click at [582, 243] on button at bounding box center [588, 251] width 13 height 17
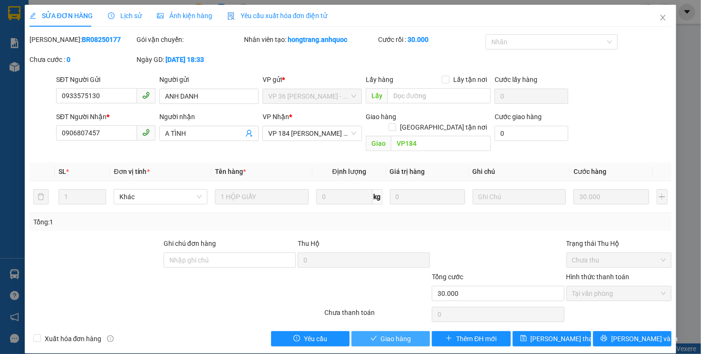
click at [411, 333] on span "Giao hàng" at bounding box center [396, 338] width 30 height 10
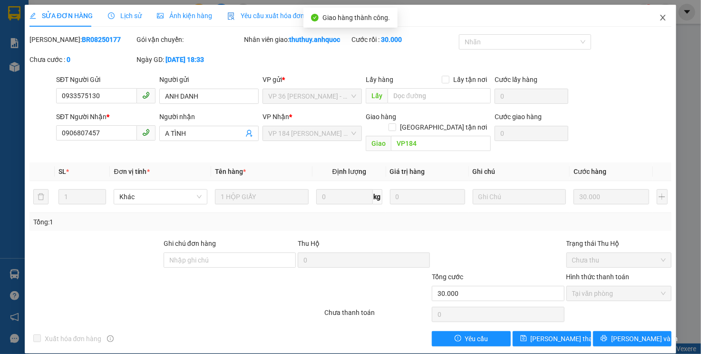
click at [660, 17] on icon "close" at bounding box center [663, 18] width 8 height 8
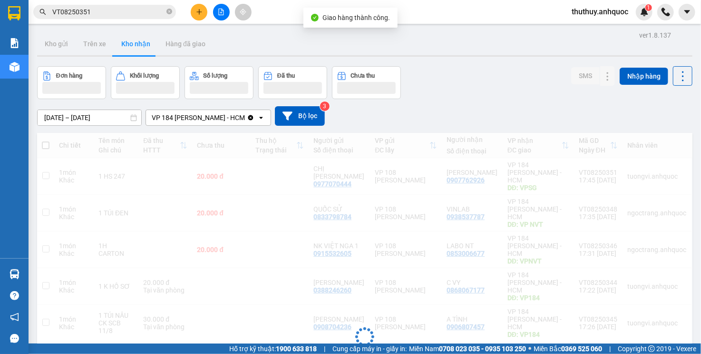
scroll to position [48, 0]
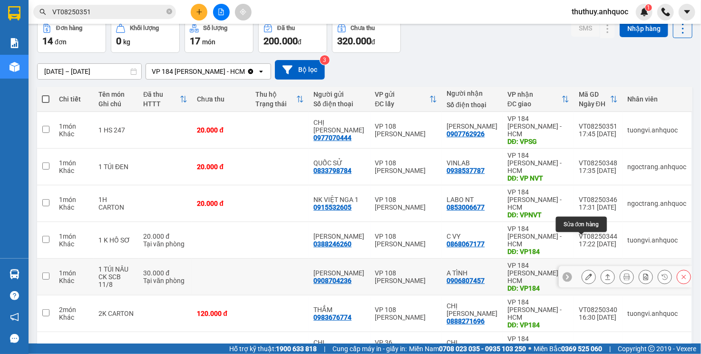
click at [586, 273] on icon at bounding box center [589, 276] width 7 height 7
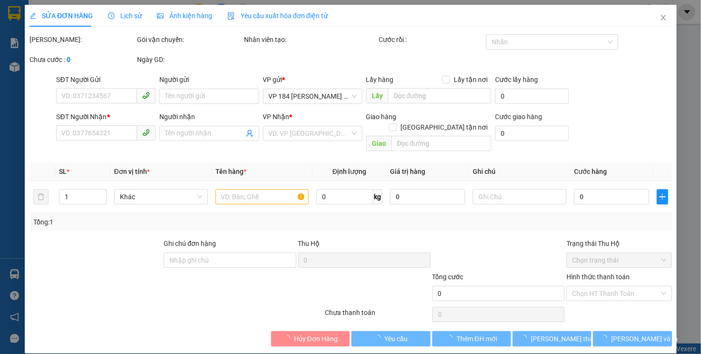
type input "0908704236"
type input "[PERSON_NAME]"
type input "0906807457"
type input "A TÌNH"
type input "VP184"
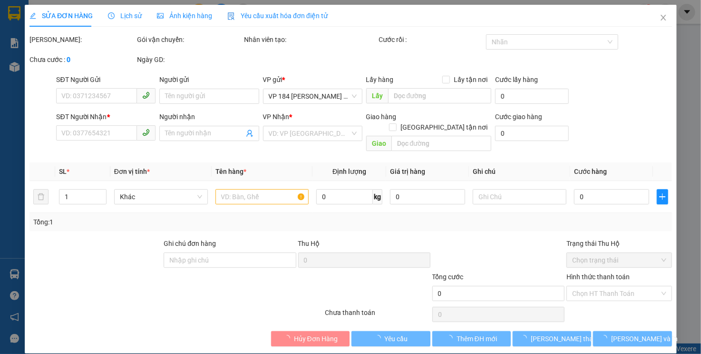
type input "30.000"
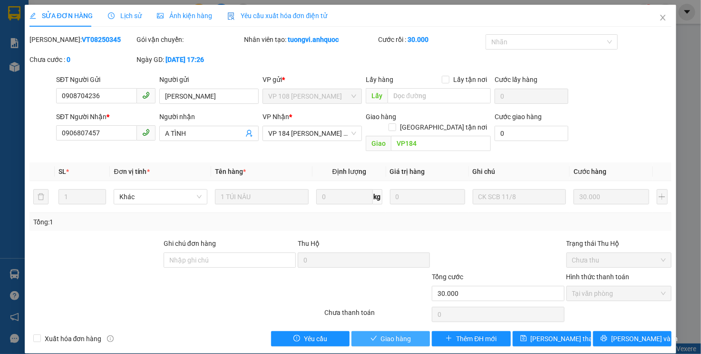
click at [400, 333] on span "Giao hàng" at bounding box center [396, 338] width 30 height 10
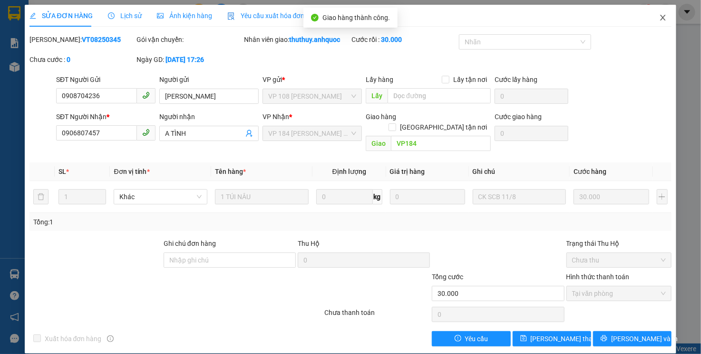
click at [662, 21] on icon "close" at bounding box center [663, 18] width 8 height 8
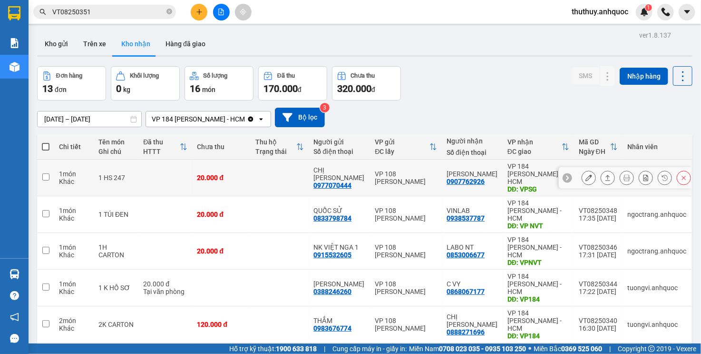
click at [174, 169] on td at bounding box center [165, 177] width 54 height 37
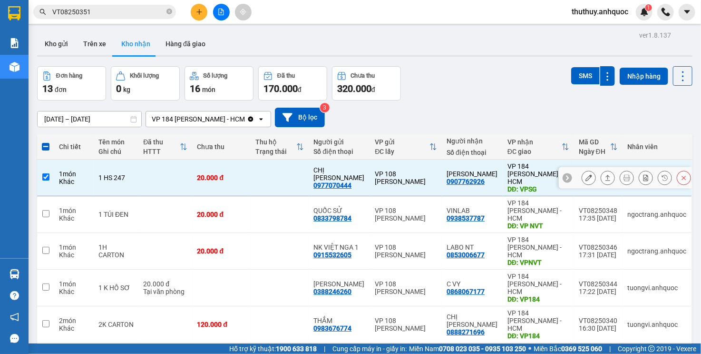
click at [280, 179] on td at bounding box center [280, 177] width 59 height 37
checkbox input "false"
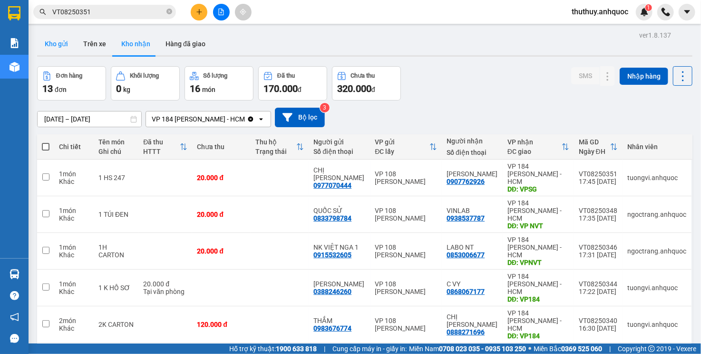
click at [48, 51] on button "Kho gửi" at bounding box center [56, 43] width 39 height 23
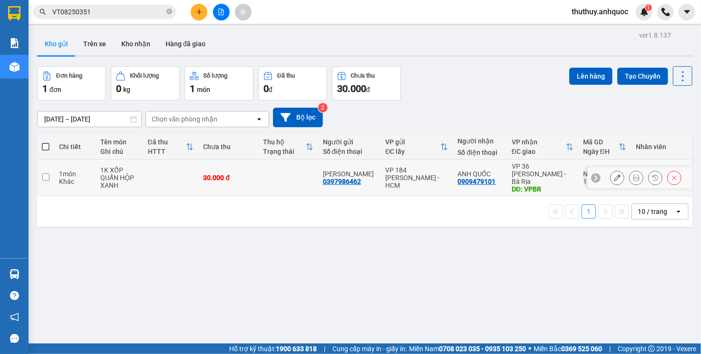
click at [296, 172] on td at bounding box center [288, 177] width 60 height 37
checkbox input "true"
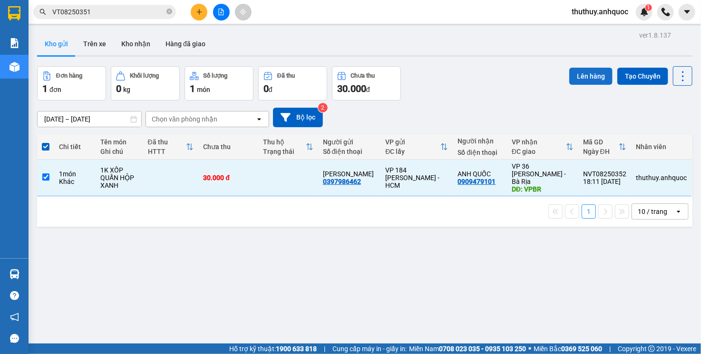
click at [573, 72] on button "Lên hàng" at bounding box center [591, 76] width 43 height 17
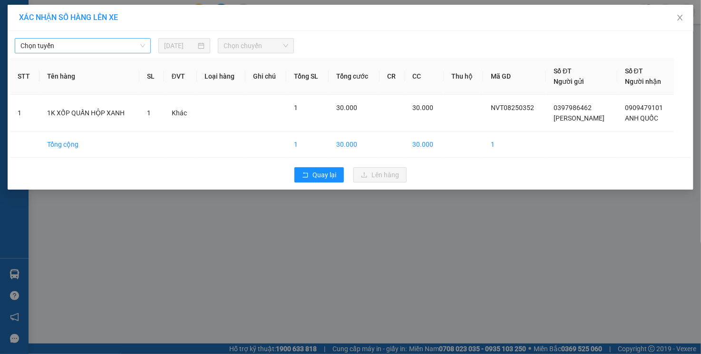
click at [89, 49] on span "Chọn tuyến" at bounding box center [82, 46] width 125 height 14
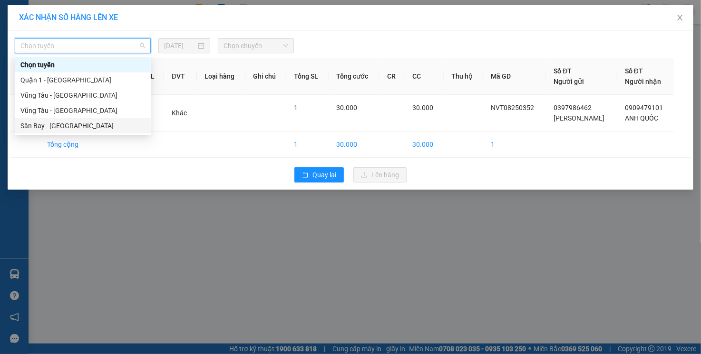
click at [78, 133] on div "Sân Bay - [GEOGRAPHIC_DATA]" at bounding box center [83, 125] width 136 height 15
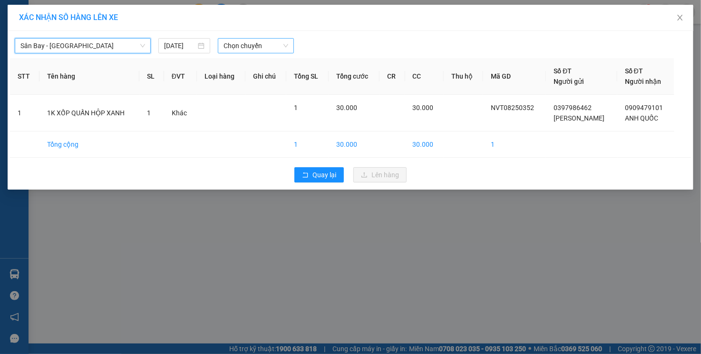
click at [228, 45] on span "Chọn chuyến" at bounding box center [256, 46] width 65 height 14
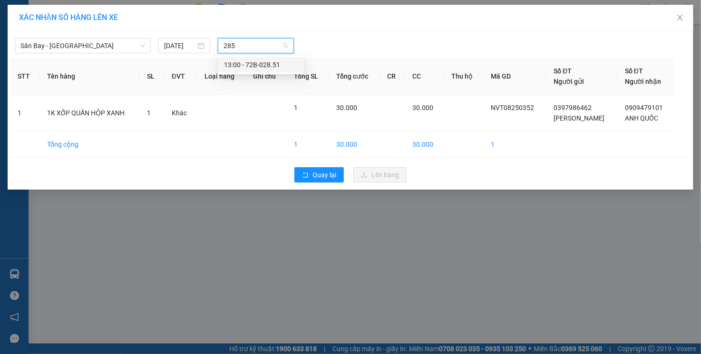
type input "2851"
click at [242, 66] on div "13:00 - 72B-028.51" at bounding box center [261, 64] width 74 height 10
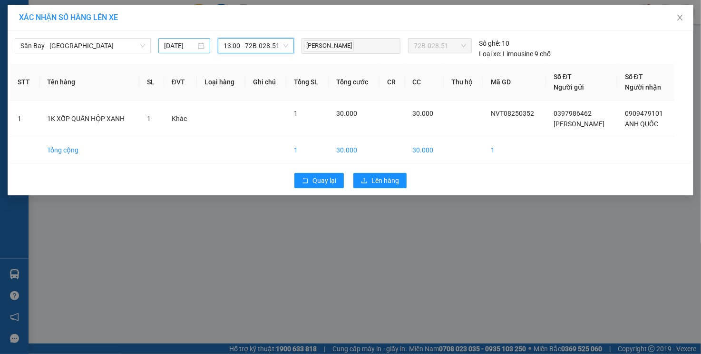
click at [182, 41] on input "[DATE]" at bounding box center [180, 45] width 32 height 10
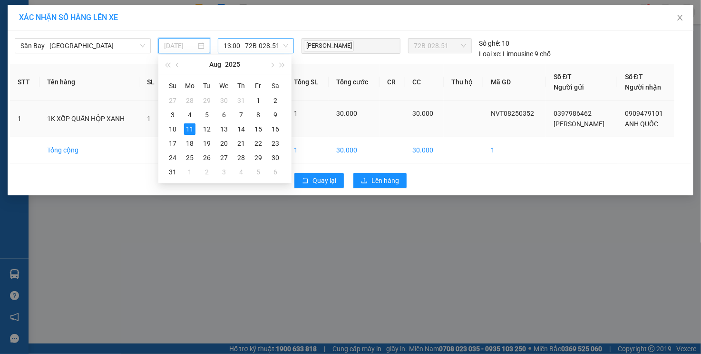
click at [206, 130] on div "12" at bounding box center [206, 128] width 11 height 11
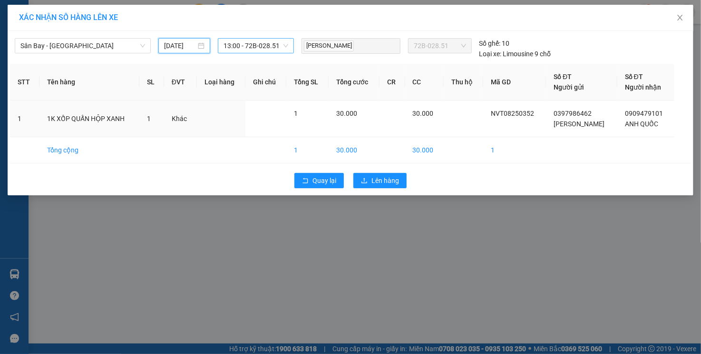
type input "[DATE]"
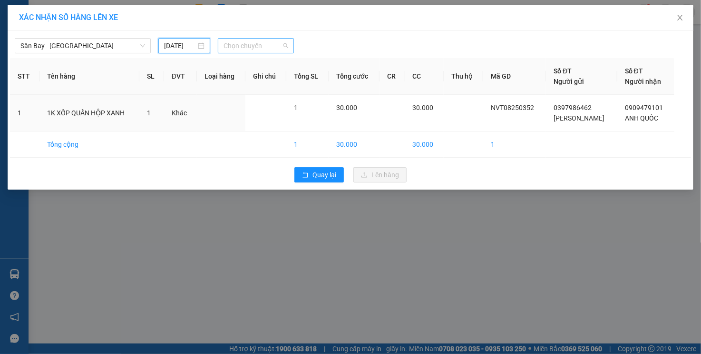
click at [255, 48] on span "Chọn chuyến" at bounding box center [256, 46] width 65 height 14
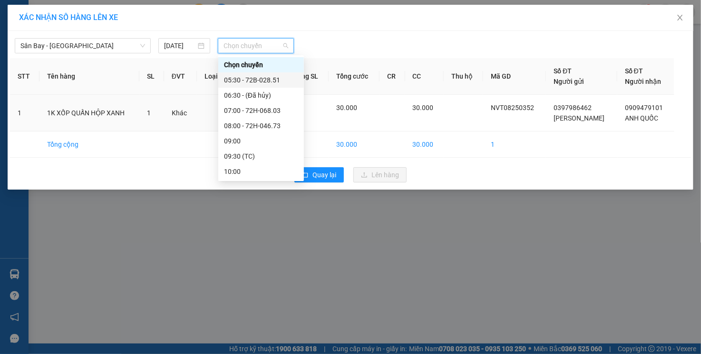
click at [253, 82] on div "05:30 - 72B-028.51" at bounding box center [261, 80] width 74 height 10
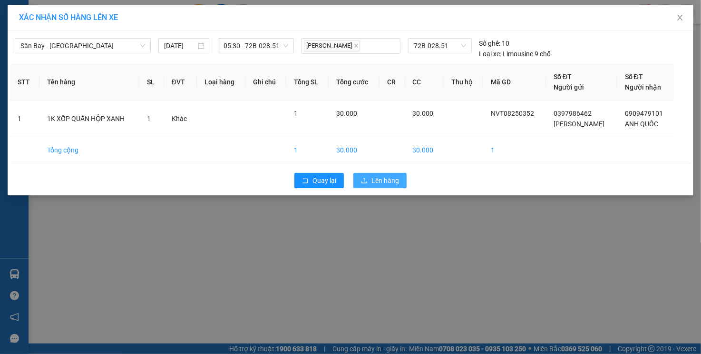
click at [373, 178] on span "Lên hàng" at bounding box center [386, 180] width 28 height 10
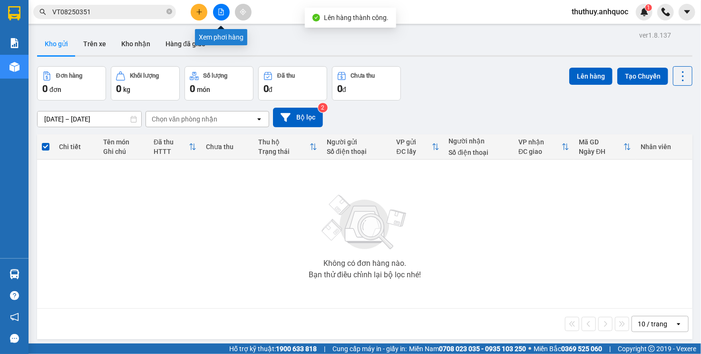
click at [221, 15] on icon "file-add" at bounding box center [221, 12] width 5 height 7
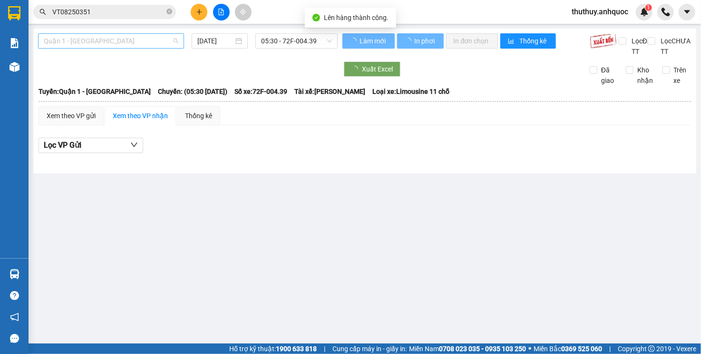
click at [103, 43] on span "Quận 1 - [GEOGRAPHIC_DATA]" at bounding box center [111, 41] width 135 height 14
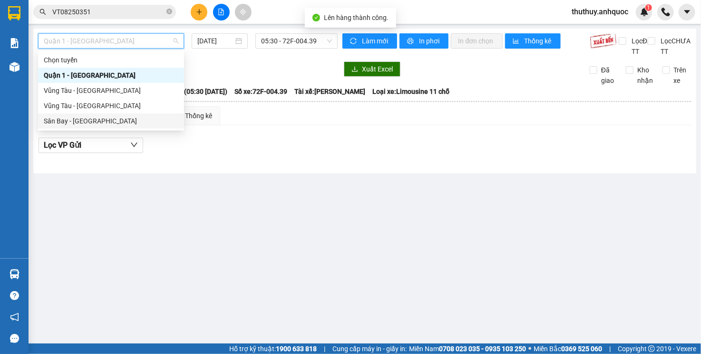
click at [101, 121] on div "Sân Bay - [GEOGRAPHIC_DATA]" at bounding box center [111, 121] width 135 height 10
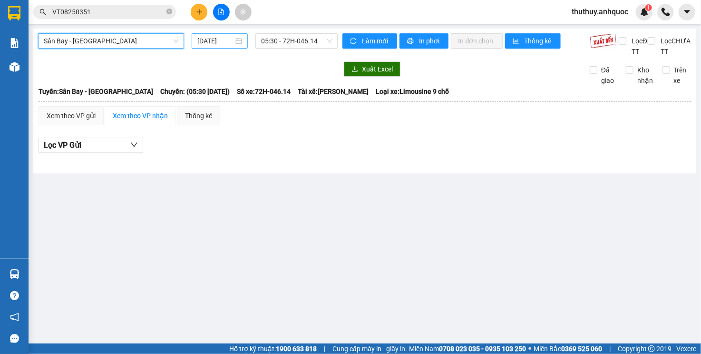
click at [224, 43] on input "[DATE]" at bounding box center [215, 41] width 37 height 10
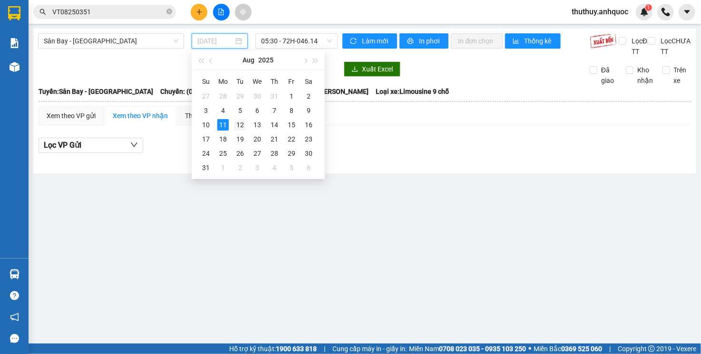
click at [237, 121] on div "12" at bounding box center [240, 124] width 11 height 11
type input "[DATE]"
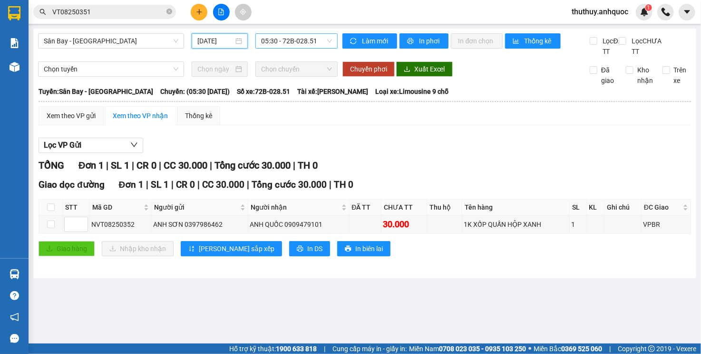
click at [293, 43] on span "05:30 - 72B-028.51" at bounding box center [296, 41] width 70 height 14
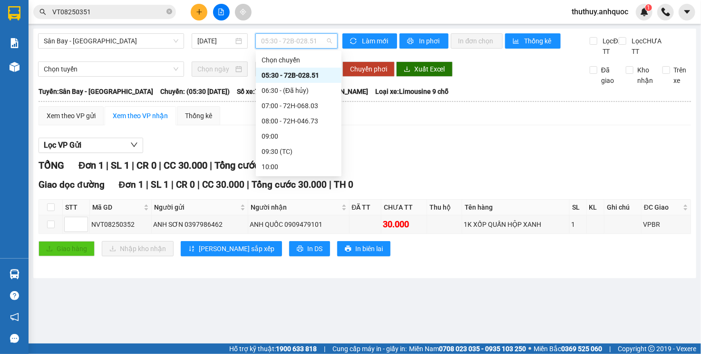
drag, startPoint x: 303, startPoint y: 77, endPoint x: 319, endPoint y: 73, distance: 16.6
click at [303, 78] on div "05:30 - 72B-028.51" at bounding box center [299, 75] width 74 height 10
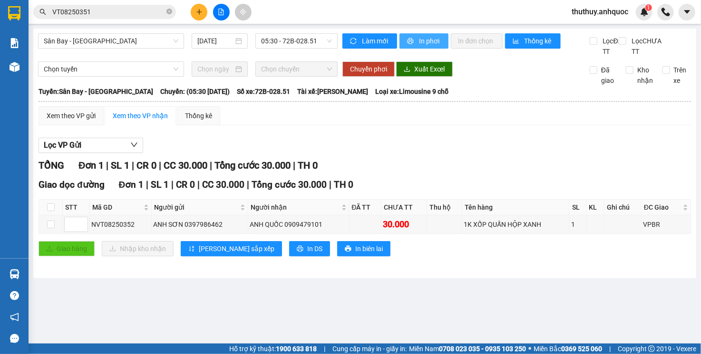
click at [424, 39] on span "In phơi" at bounding box center [430, 41] width 22 height 10
click at [431, 48] on button "In phơi" at bounding box center [424, 40] width 49 height 15
click at [331, 166] on div "Lọc VP Gửi TỔNG Đơn 1 | SL 1 | CR 0 | CC 30.000 | Tổng cước 30.000 | TH 0 Giao…" at bounding box center [365, 200] width 653 height 135
click at [299, 148] on div "Lọc VP Gửi" at bounding box center [365, 146] width 653 height 16
click at [260, 141] on div "Xem theo VP gửi Xem theo VP nhận Thống kê Lọc VP Gửi TỔNG Đơn 1 | SL 1 | CR 0 …" at bounding box center [365, 187] width 653 height 162
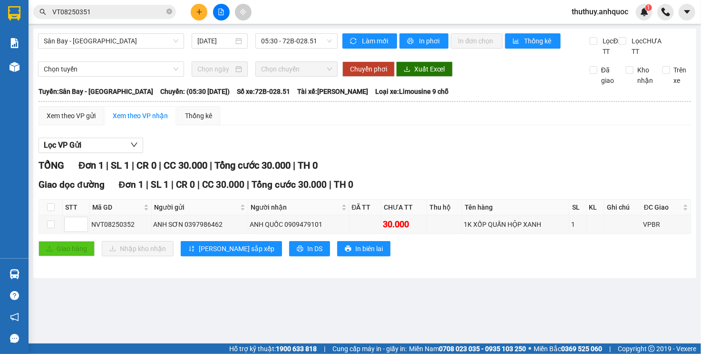
click at [276, 125] on div "Xem theo VP gửi Xem theo VP nhận Thống kê" at bounding box center [365, 115] width 653 height 19
click at [345, 190] on span "TH 0" at bounding box center [344, 184] width 20 height 11
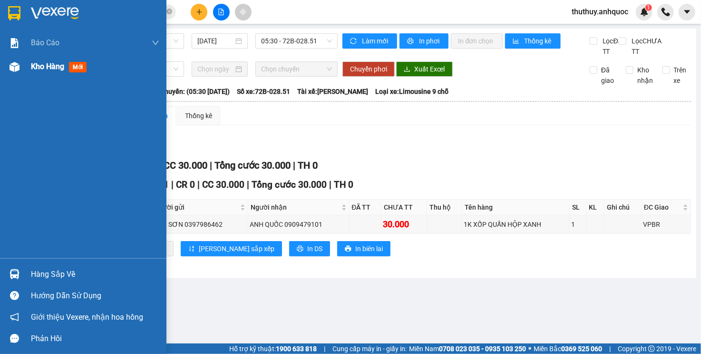
click at [23, 70] on div "Kho hàng mới" at bounding box center [83, 67] width 167 height 24
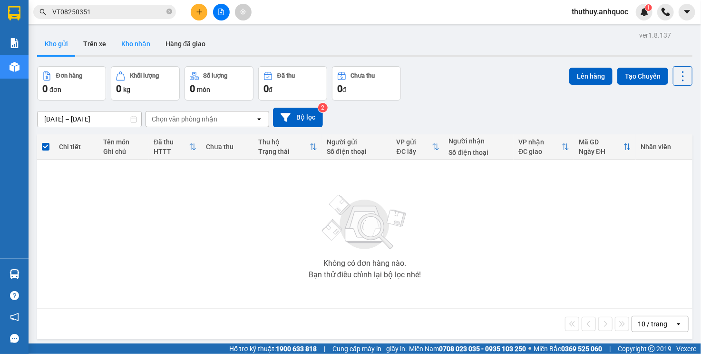
click at [120, 42] on button "Kho nhận" at bounding box center [136, 43] width 44 height 23
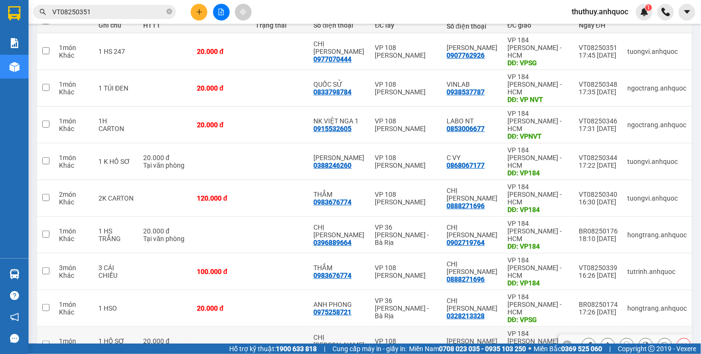
scroll to position [144, 0]
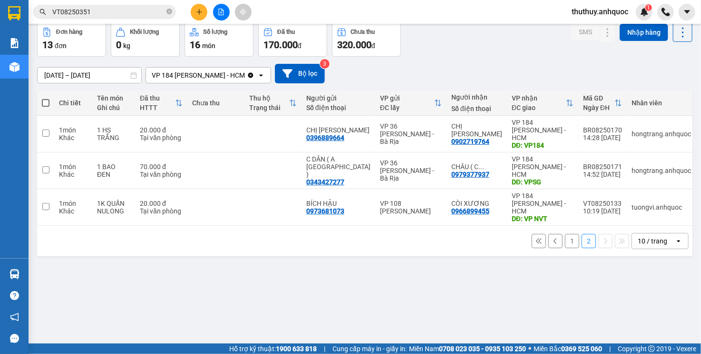
click at [565, 234] on button "1" at bounding box center [572, 241] width 14 height 14
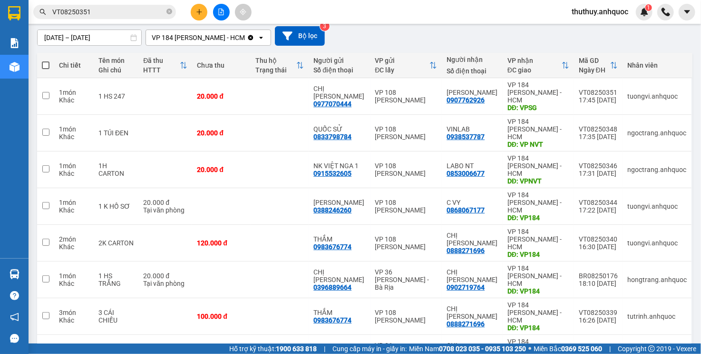
scroll to position [0, 0]
